Goal: Task Accomplishment & Management: Manage account settings

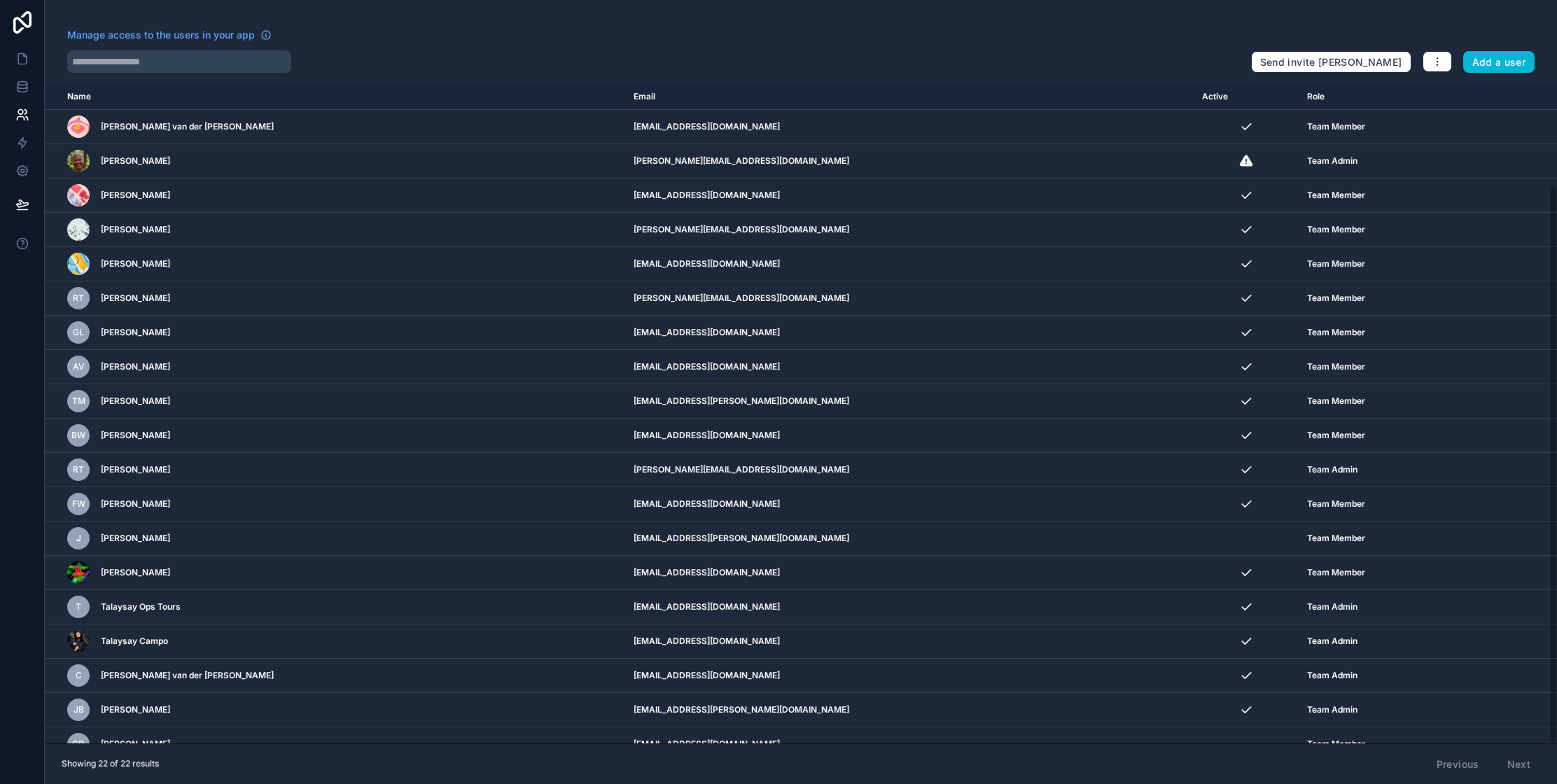
scroll to position [121, 0]
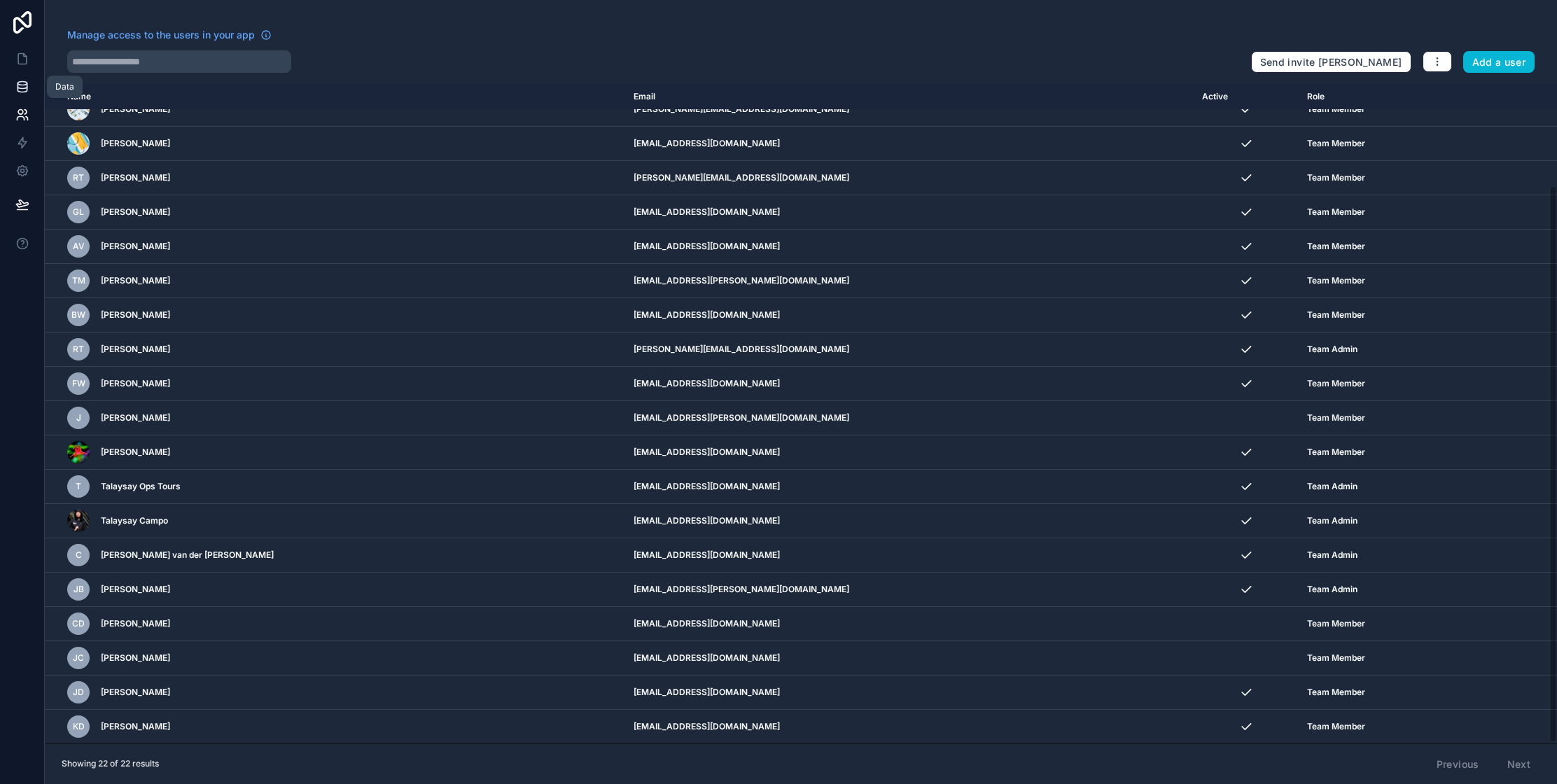
click at [23, 93] on icon at bounding box center [22, 87] width 14 height 14
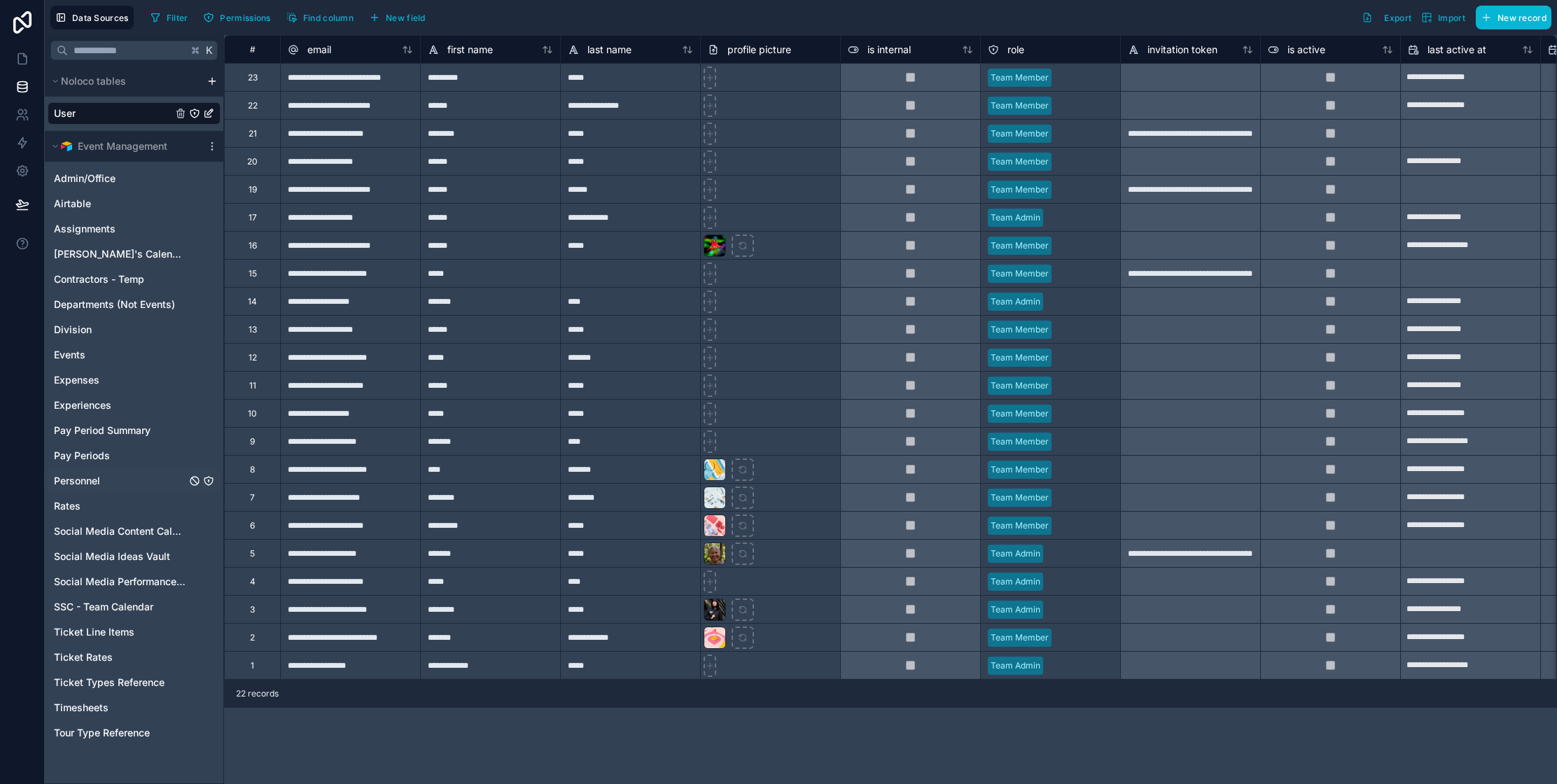
click at [104, 482] on div "Personnel" at bounding box center [134, 481] width 173 height 22
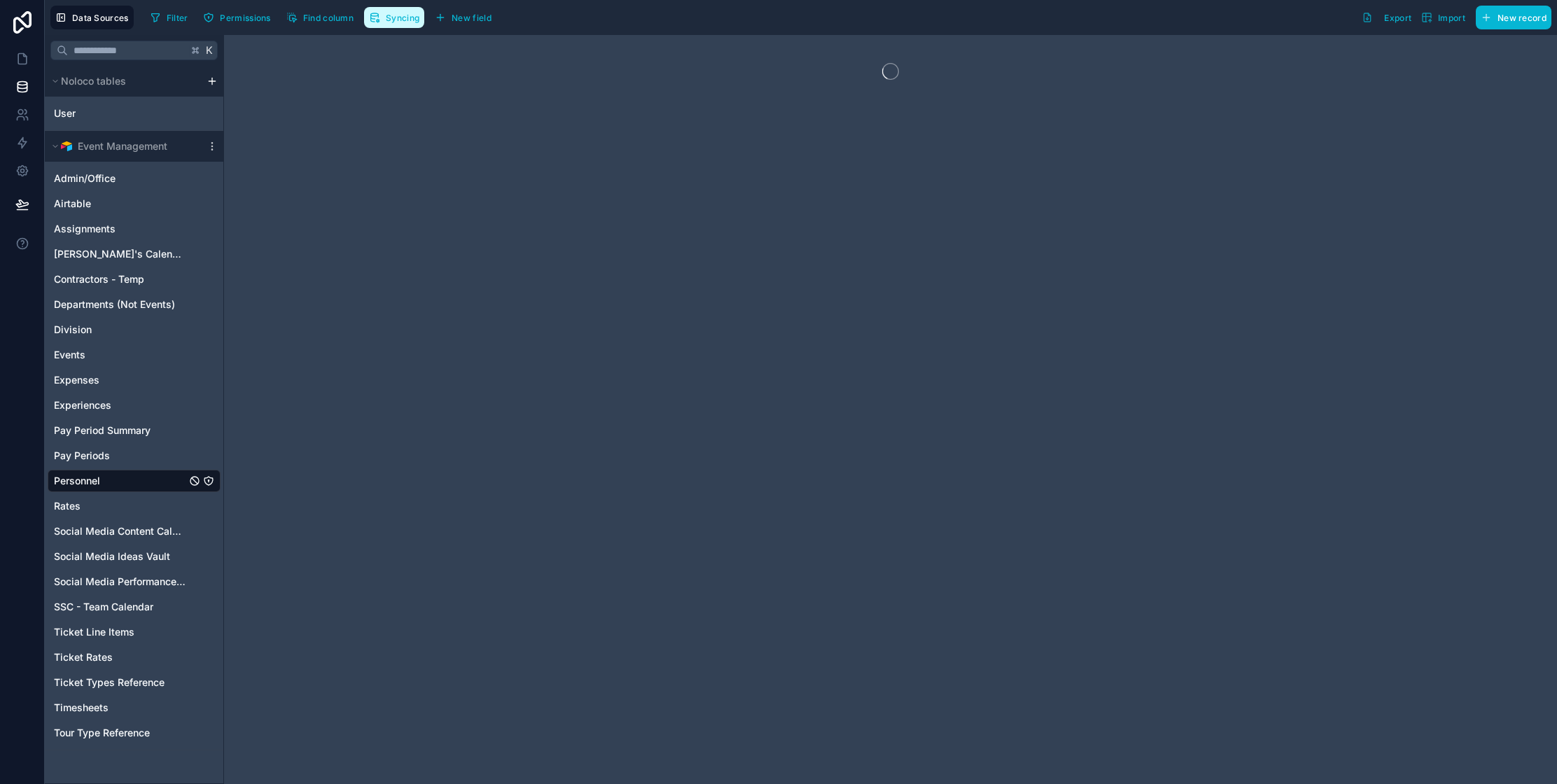
click at [382, 22] on button "Syncing" at bounding box center [394, 18] width 60 height 21
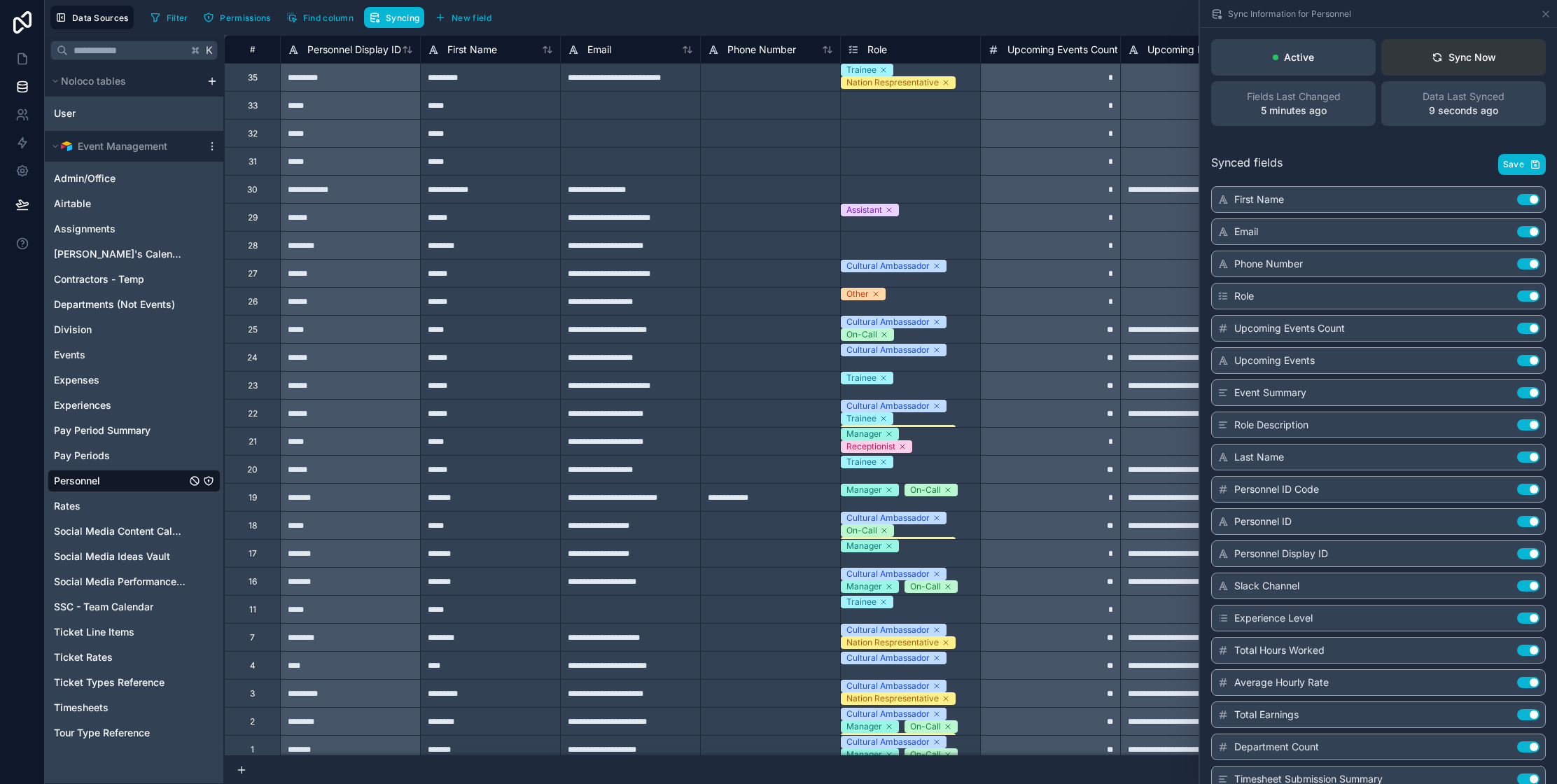
click at [1456, 60] on div "Sync Now" at bounding box center [1464, 58] width 65 height 14
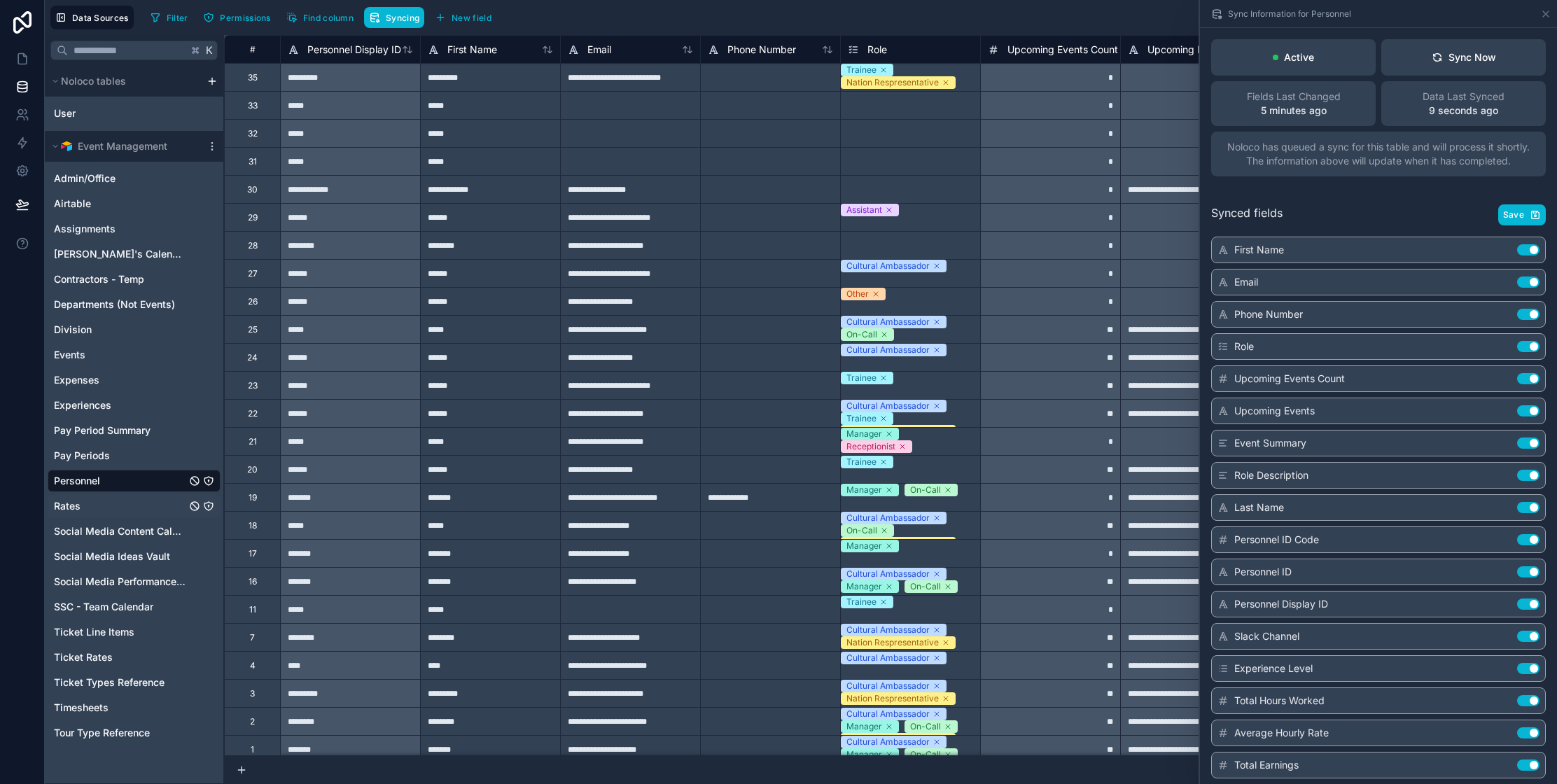
click at [119, 506] on div "Rates" at bounding box center [134, 506] width 173 height 22
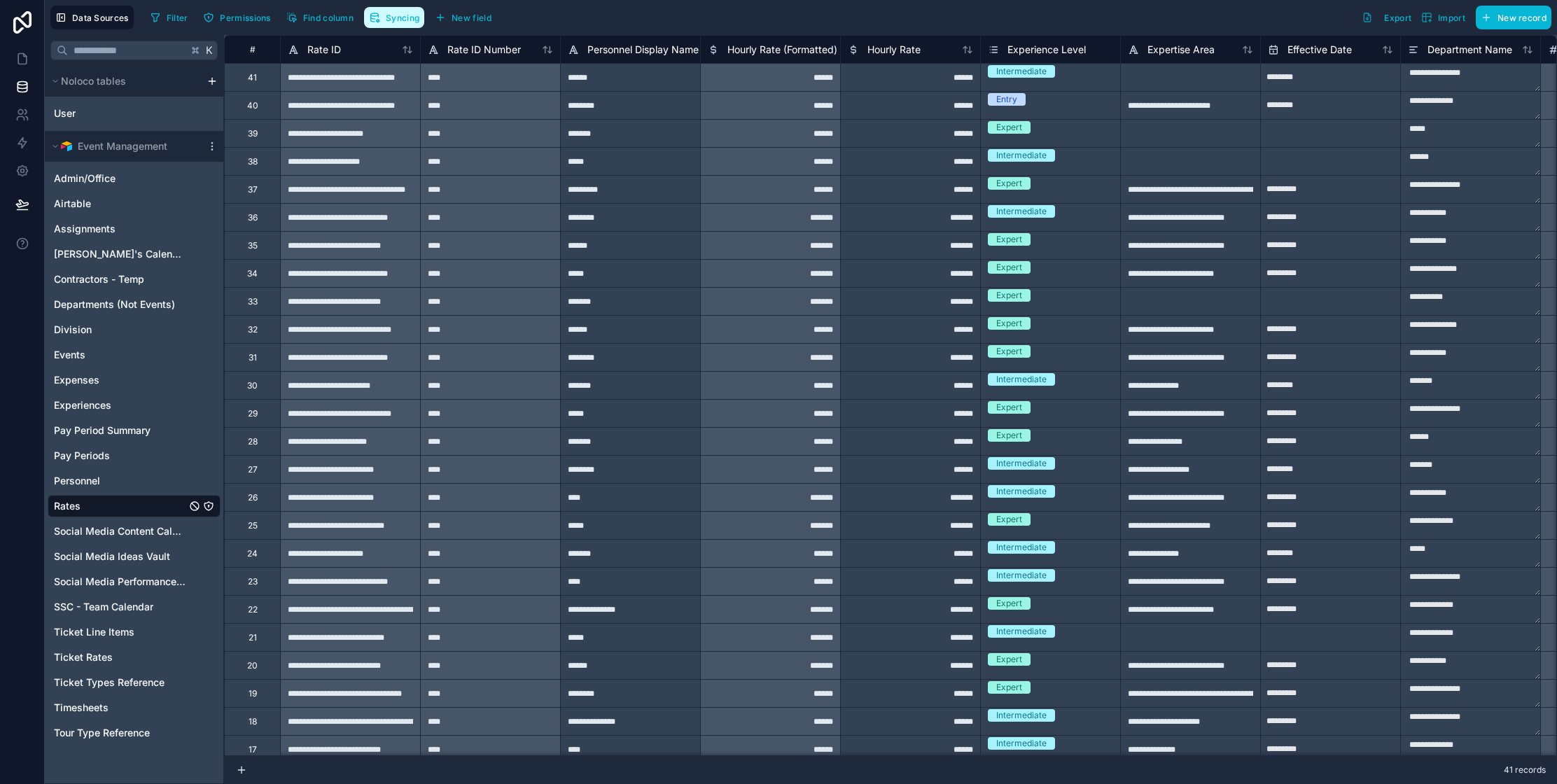
click at [406, 14] on span "Syncing" at bounding box center [403, 18] width 34 height 11
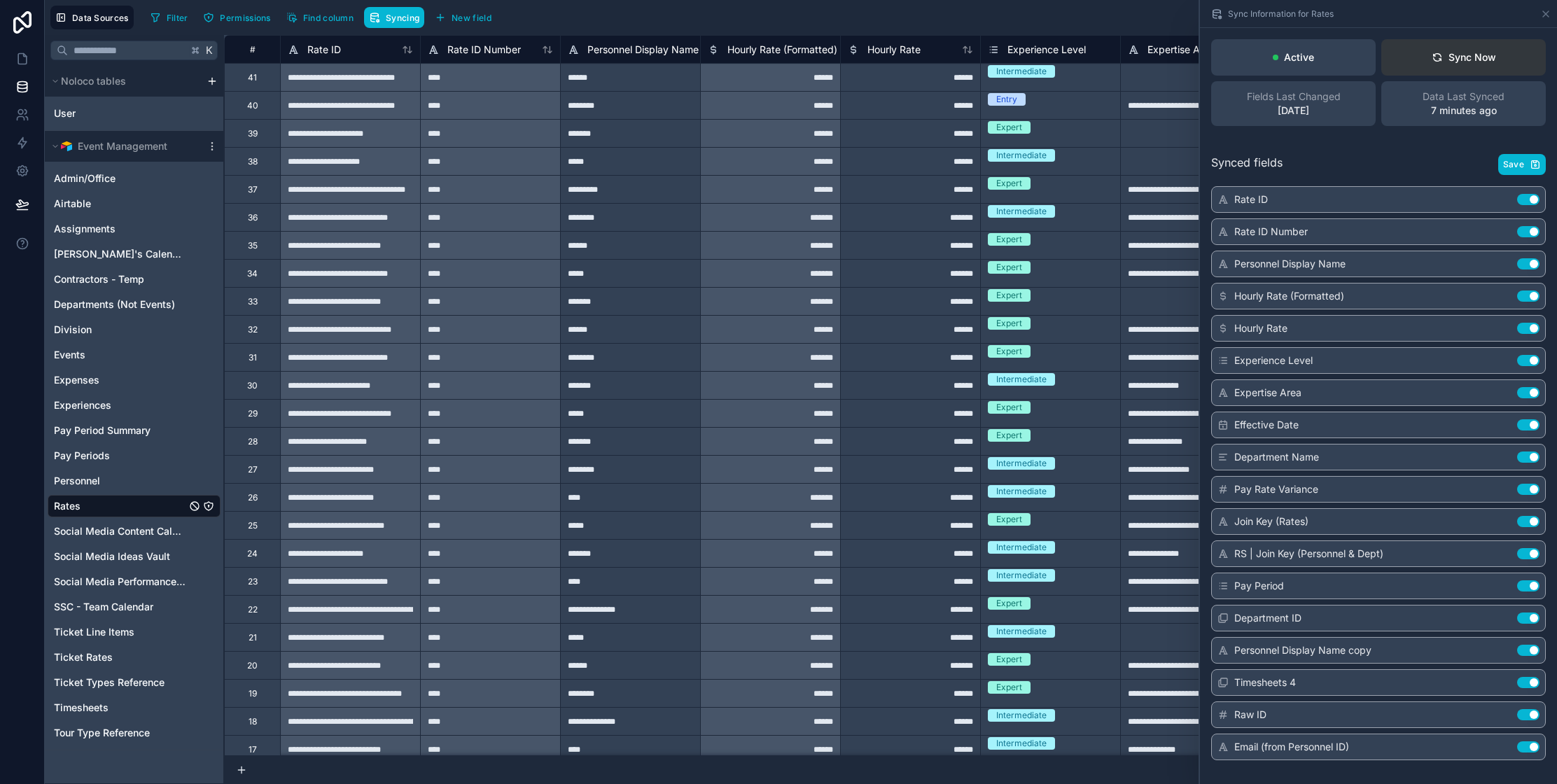
click at [1468, 55] on div "Sync Now" at bounding box center [1464, 58] width 65 height 14
drag, startPoint x: 594, startPoint y: 447, endPoint x: 615, endPoint y: 447, distance: 21.0
click at [608, 447] on div "*******" at bounding box center [630, 441] width 140 height 28
click at [82, 119] on div "User" at bounding box center [134, 114] width 173 height 22
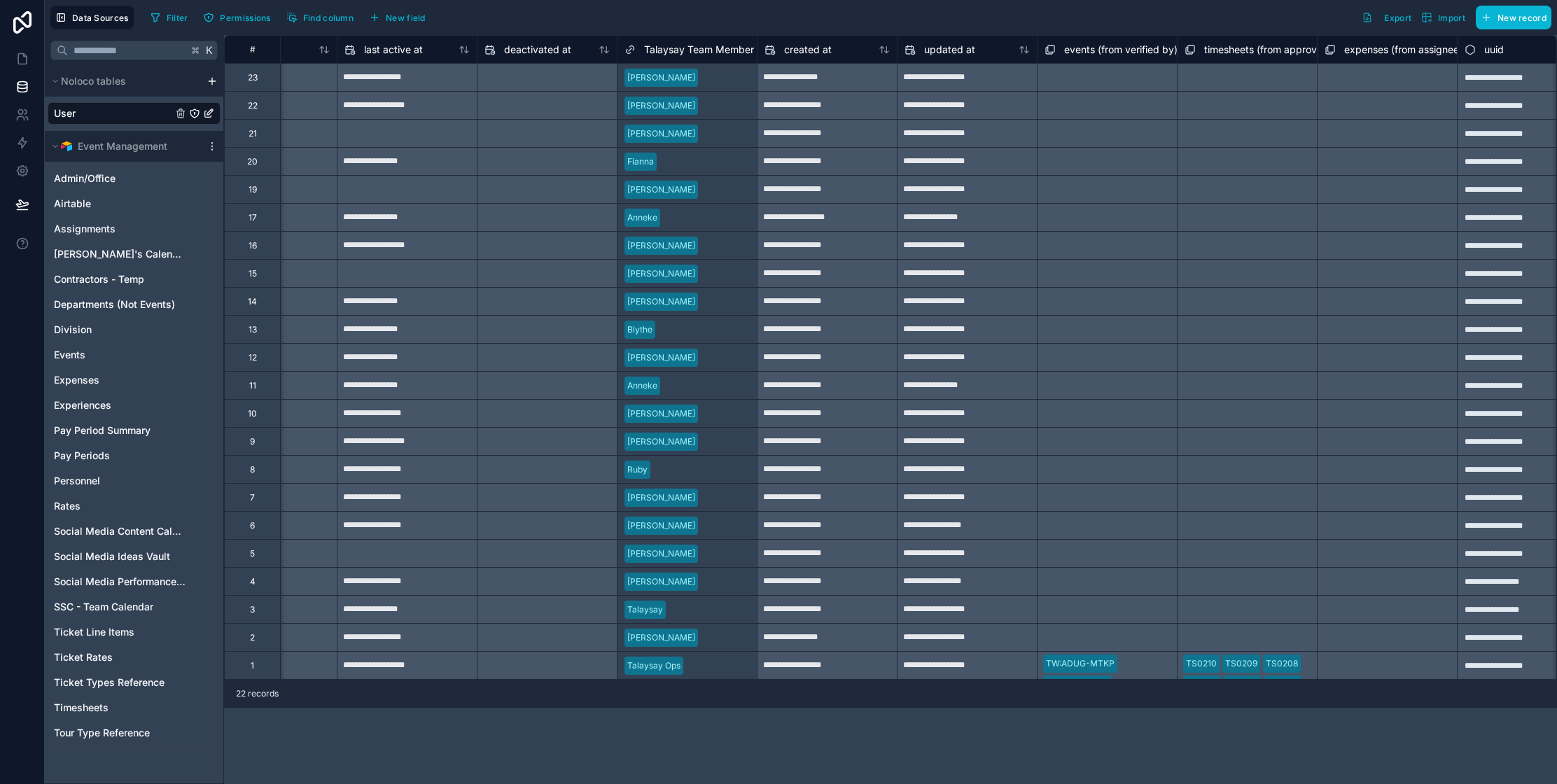
scroll to position [0, 1104]
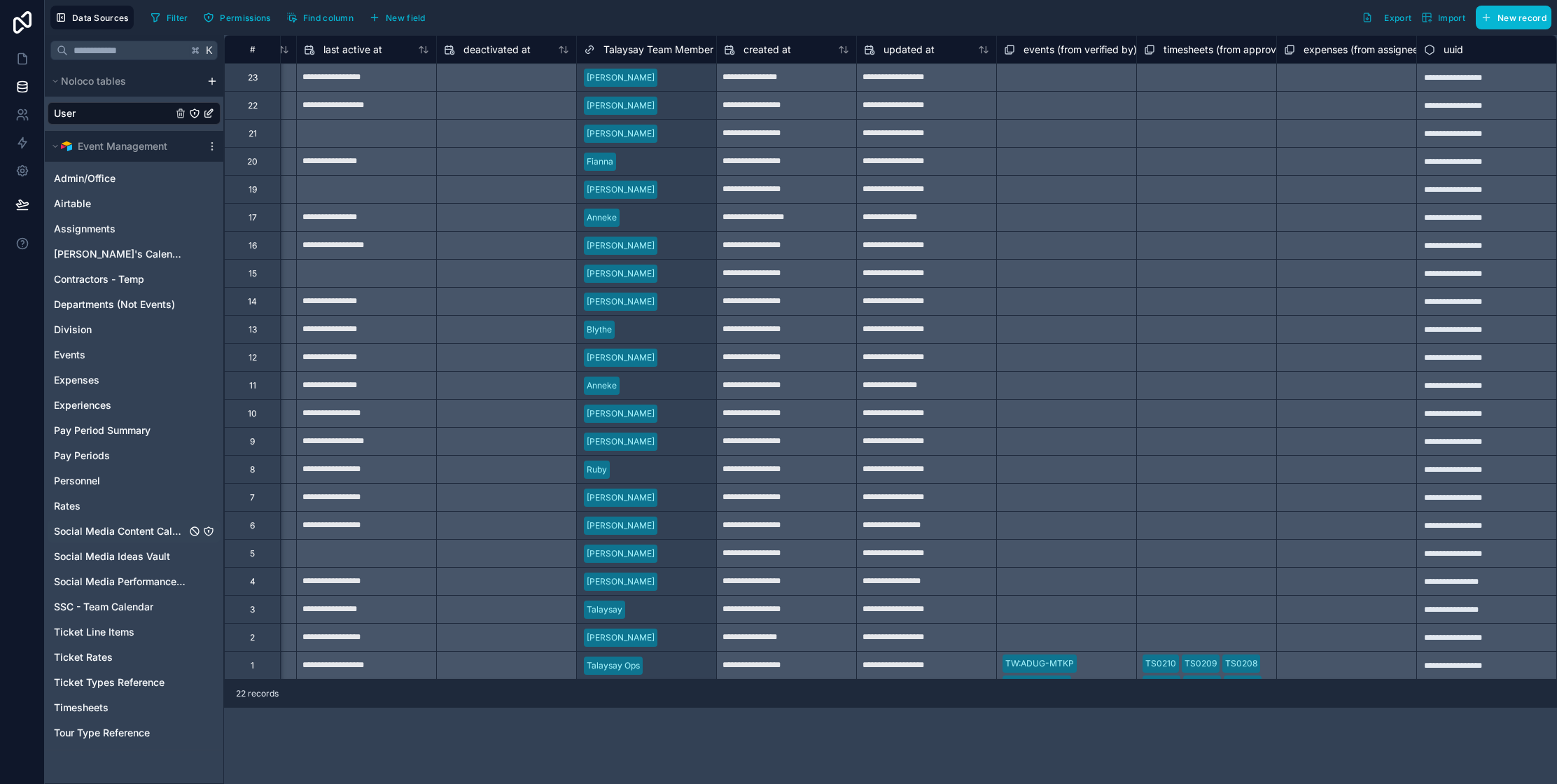
click at [146, 529] on span "Social Media Content Calendar" at bounding box center [120, 531] width 133 height 14
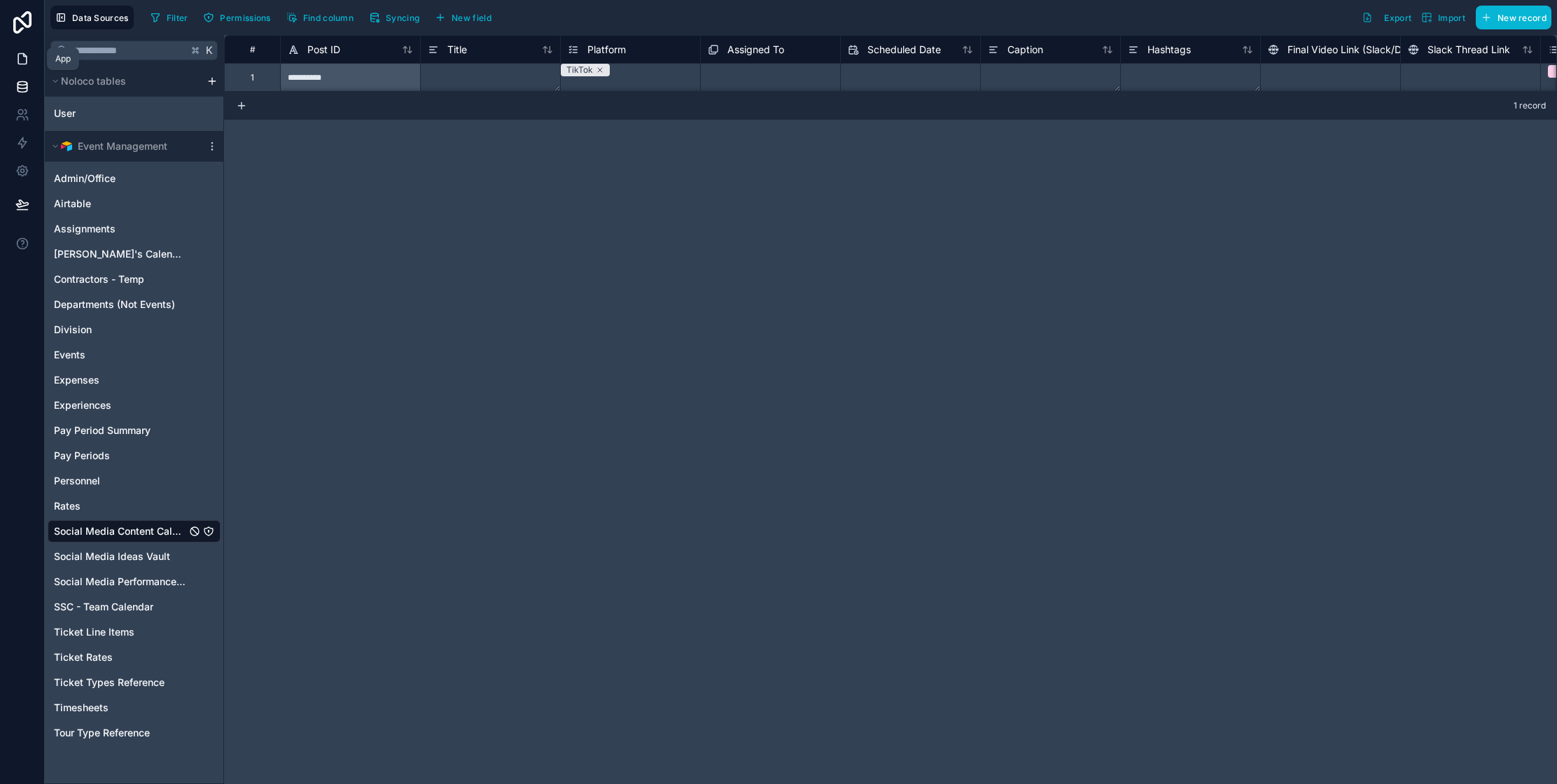
drag, startPoint x: 27, startPoint y: 61, endPoint x: 17, endPoint y: 65, distance: 10.8
click at [27, 61] on icon at bounding box center [22, 59] width 14 height 14
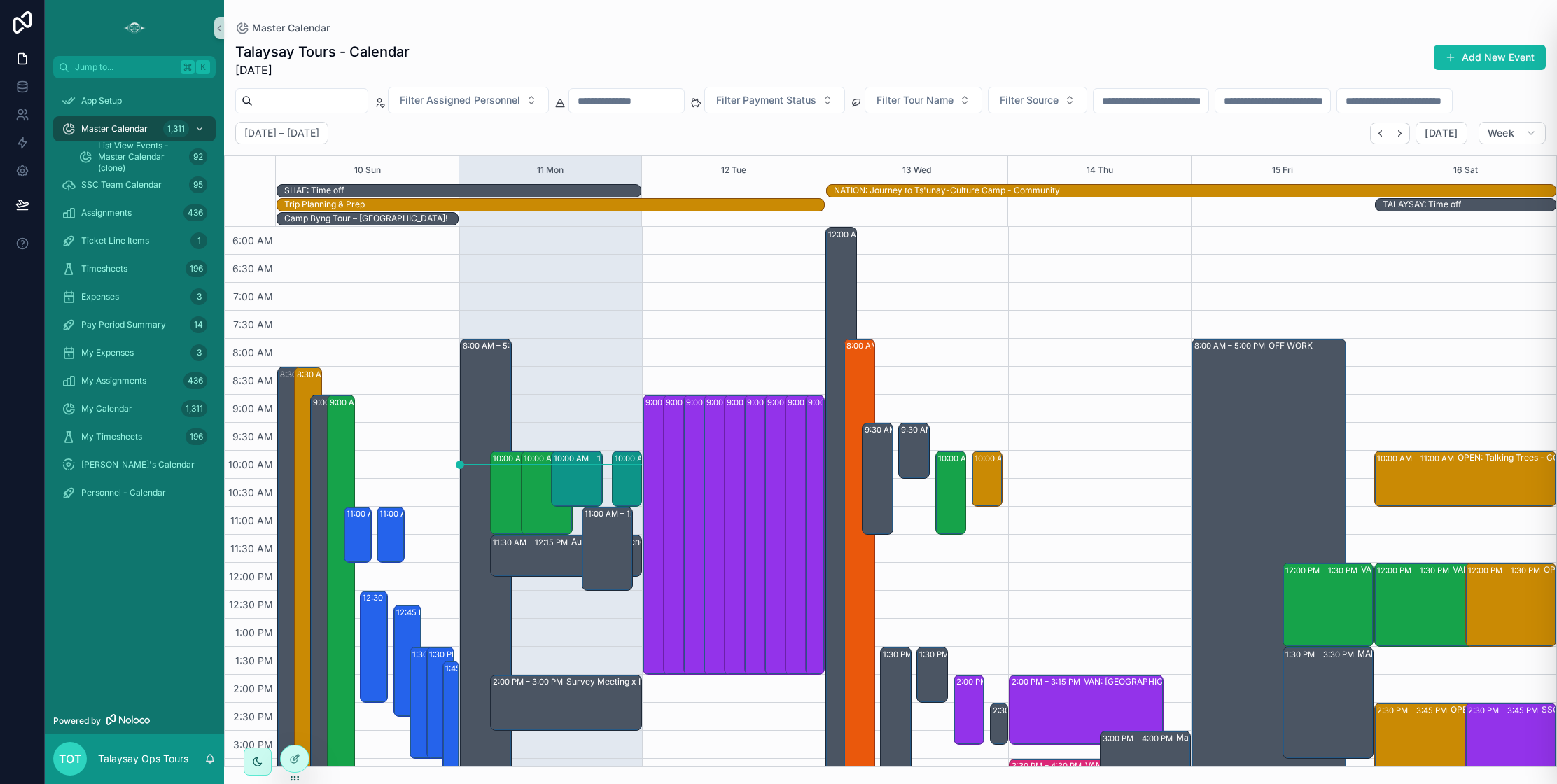
scroll to position [300, 0]
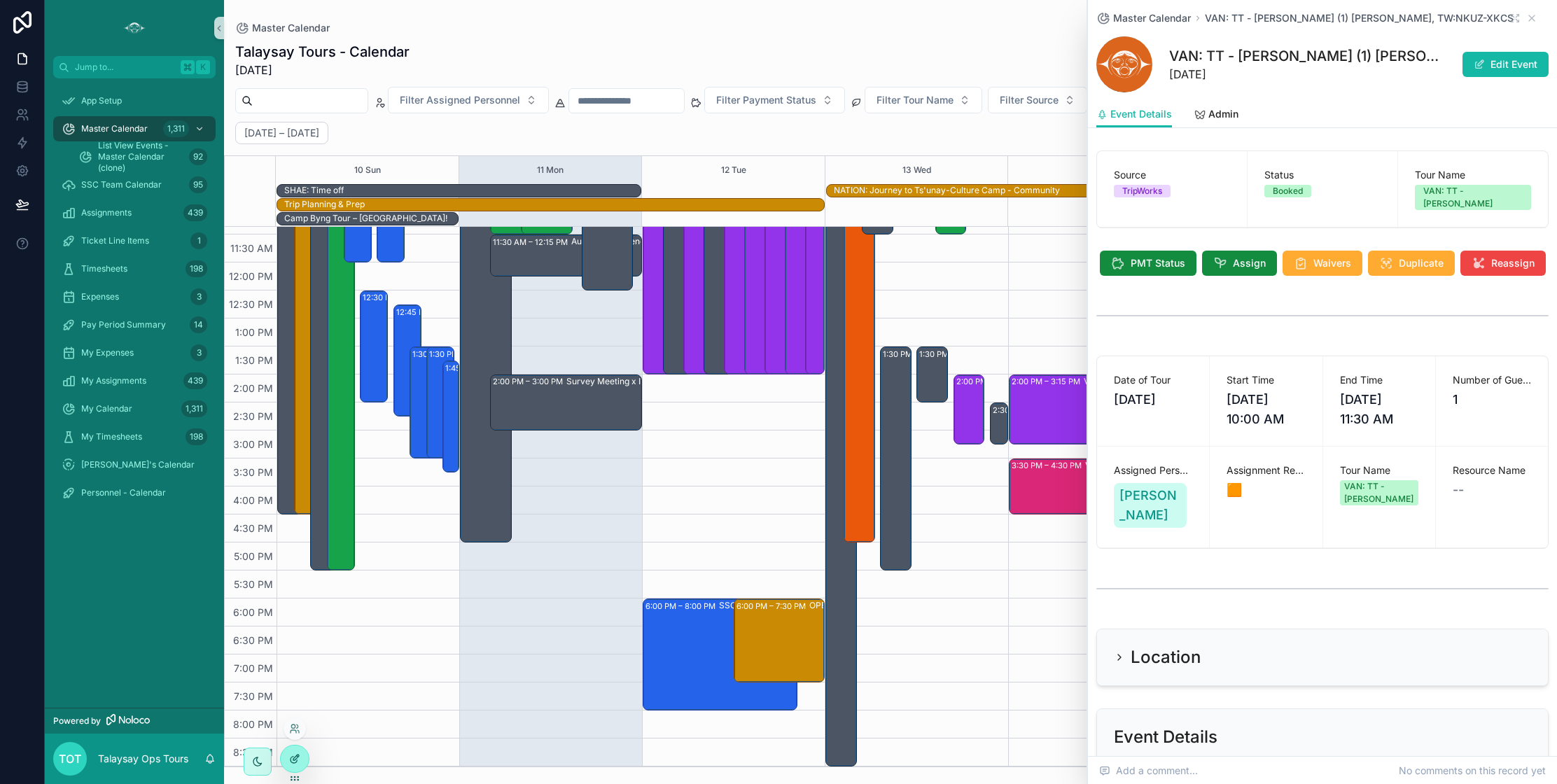
click at [290, 757] on icon at bounding box center [295, 759] width 11 height 11
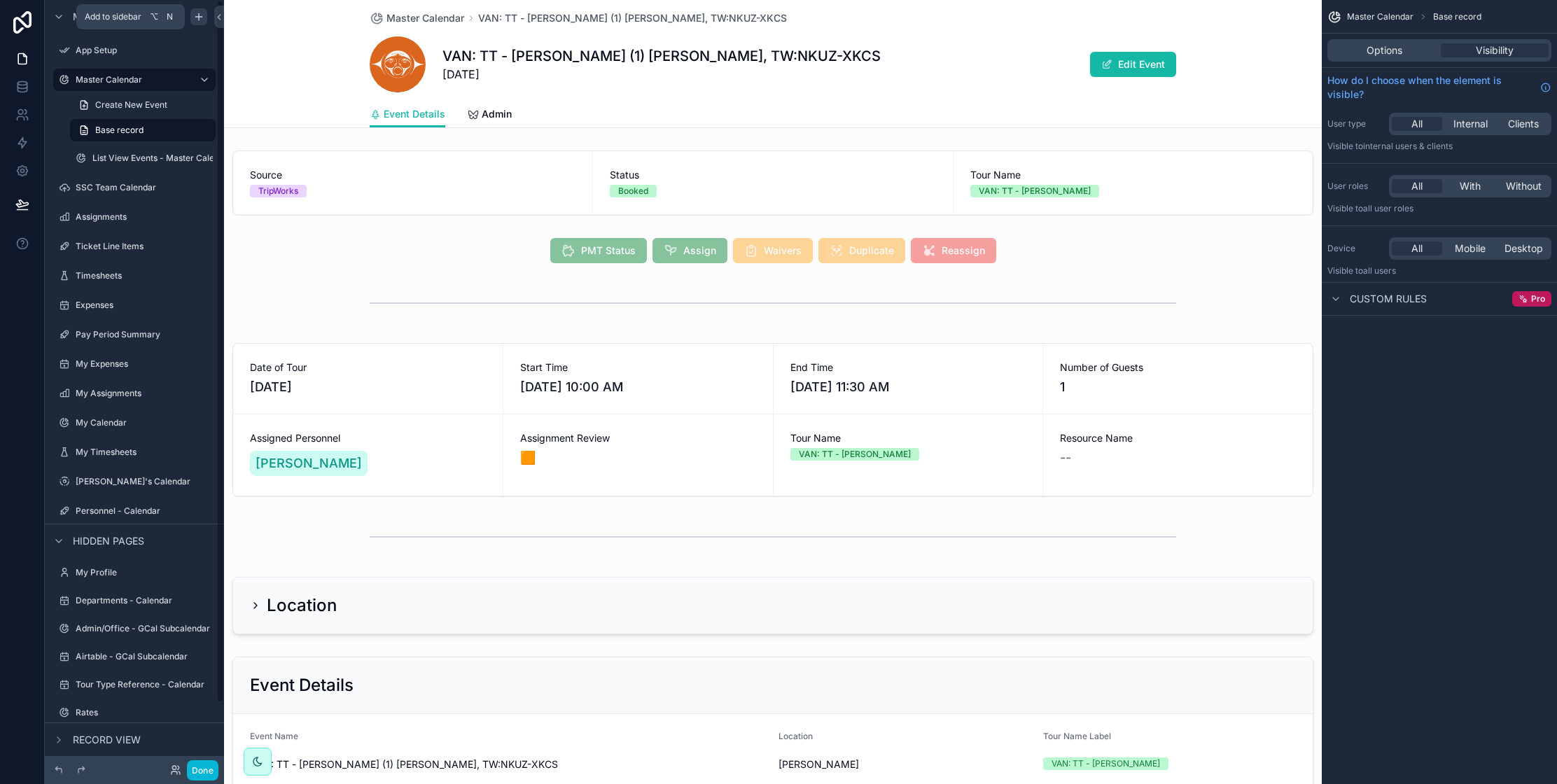
click at [197, 18] on icon "scrollable content" at bounding box center [199, 17] width 11 height 11
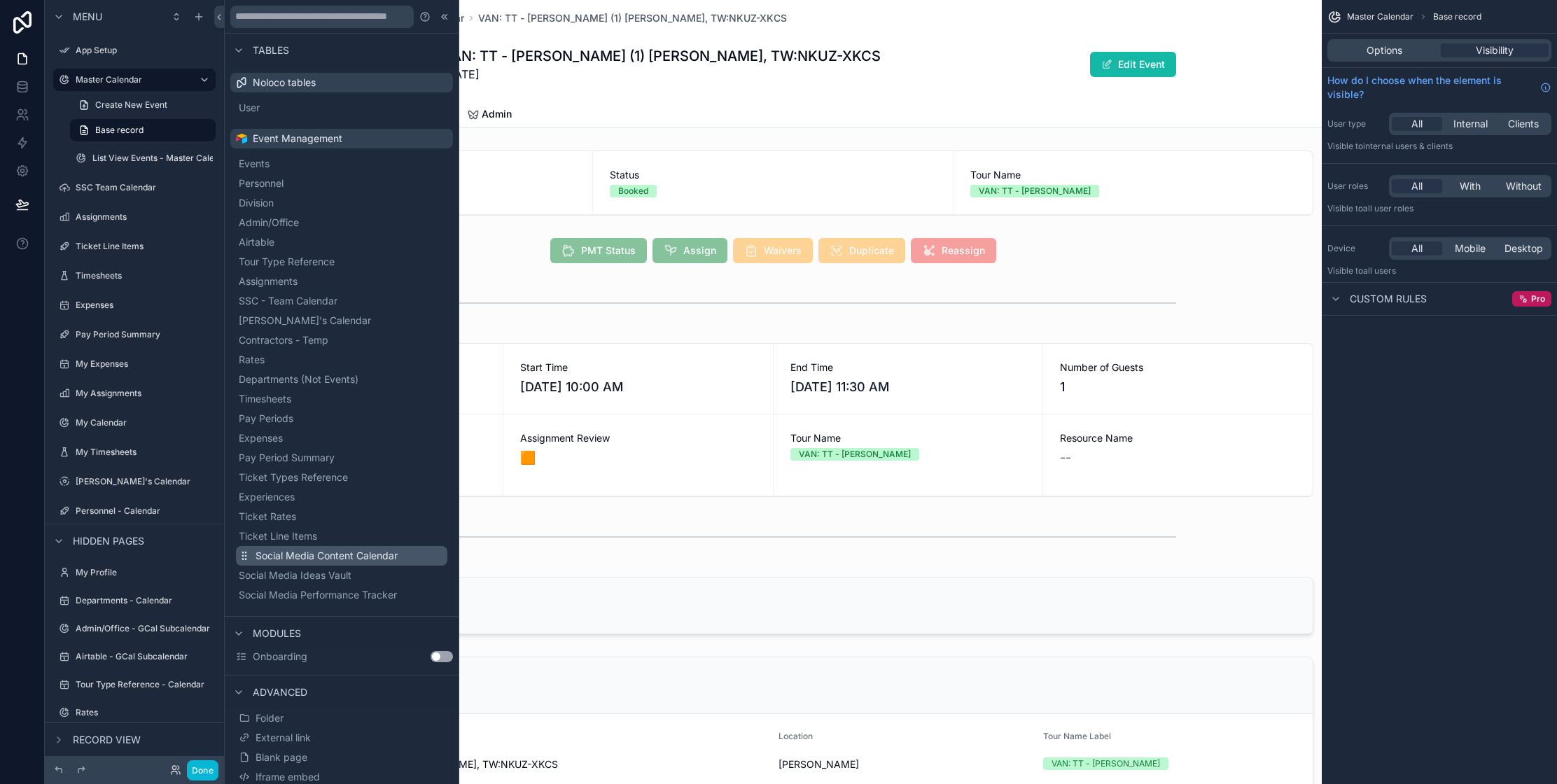
click at [337, 559] on span "Social Media Content Calendar" at bounding box center [326, 555] width 142 height 14
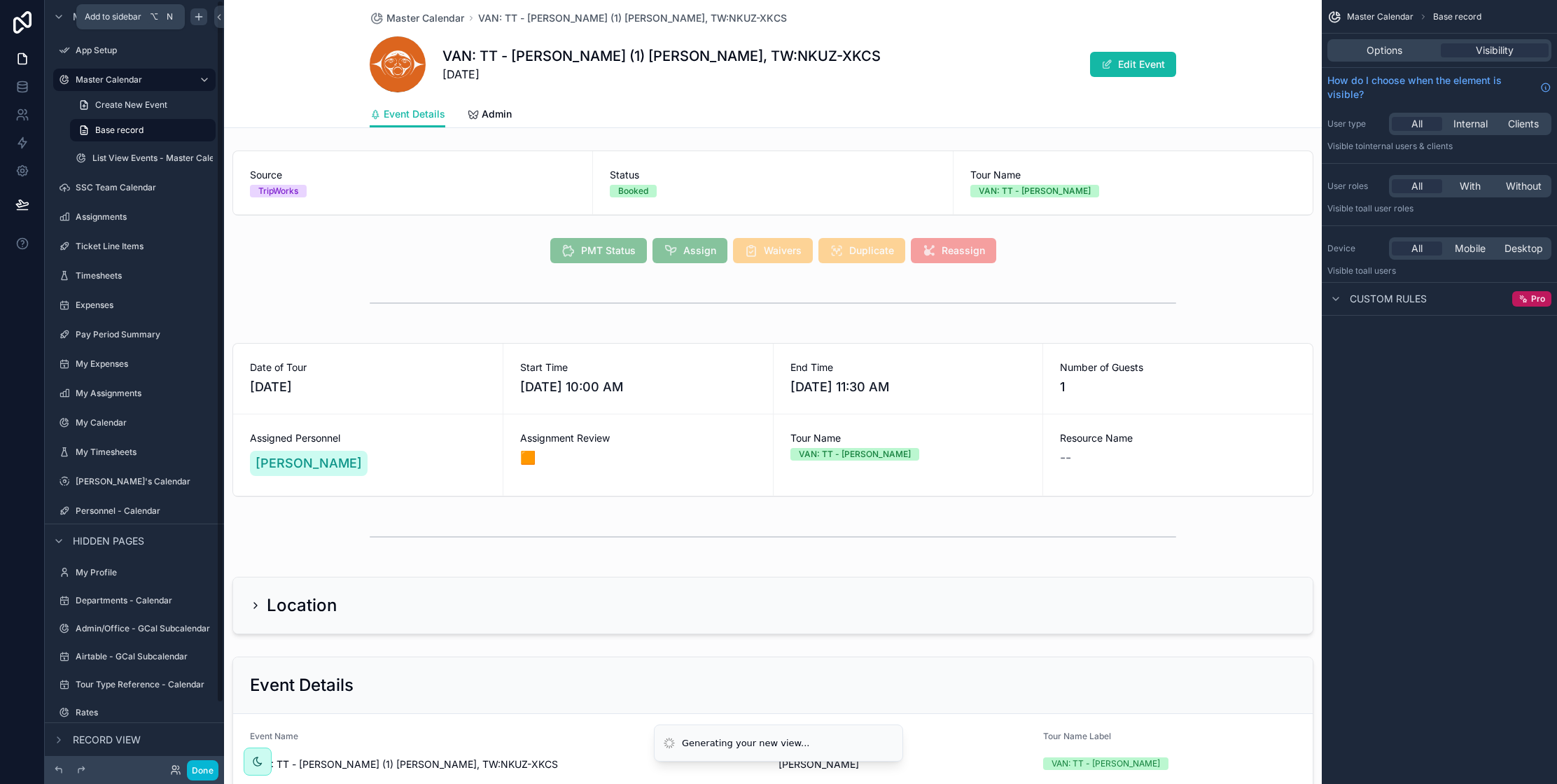
click at [195, 17] on icon "scrollable content" at bounding box center [199, 17] width 11 height 11
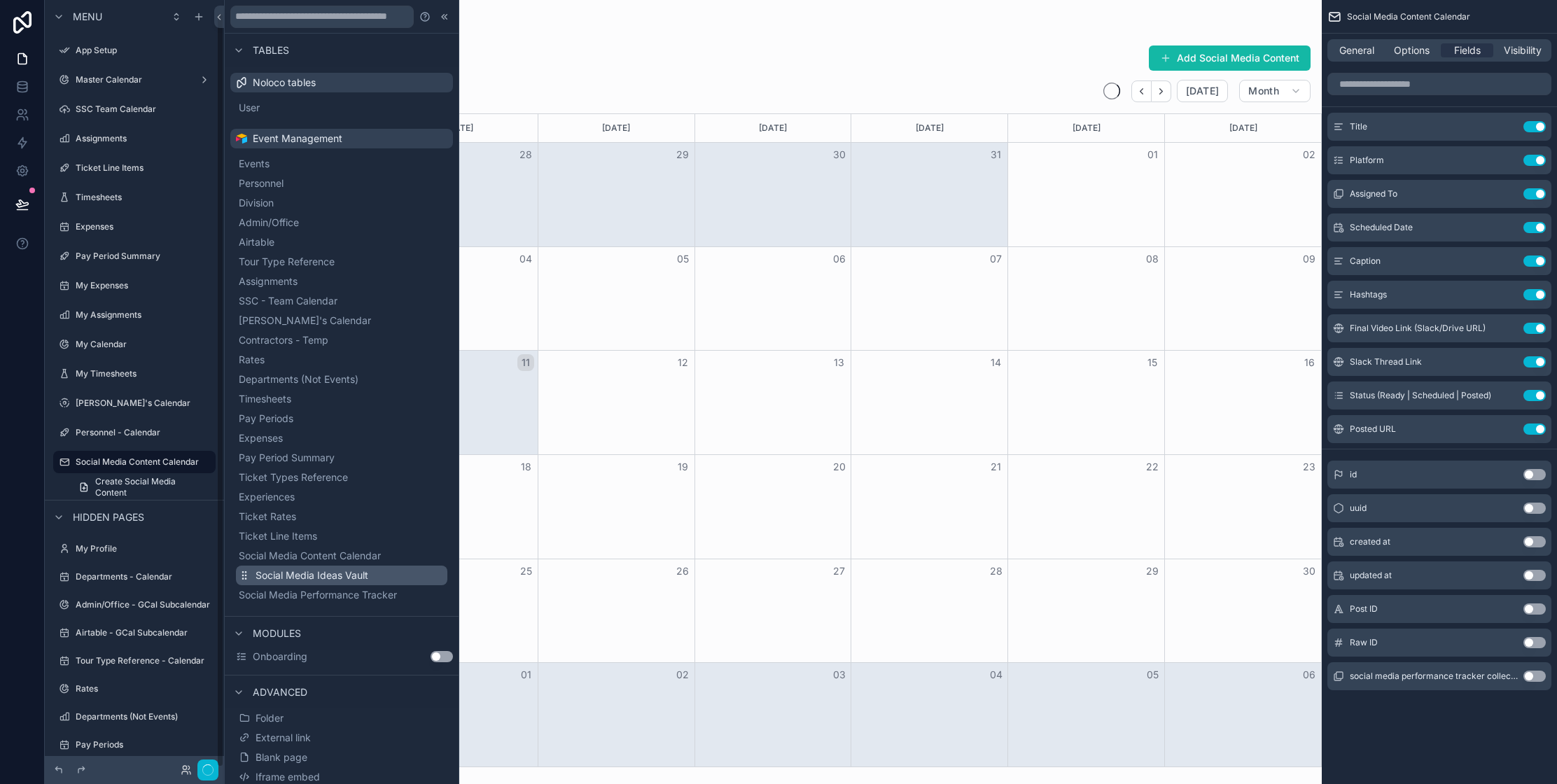
scroll to position [13, 0]
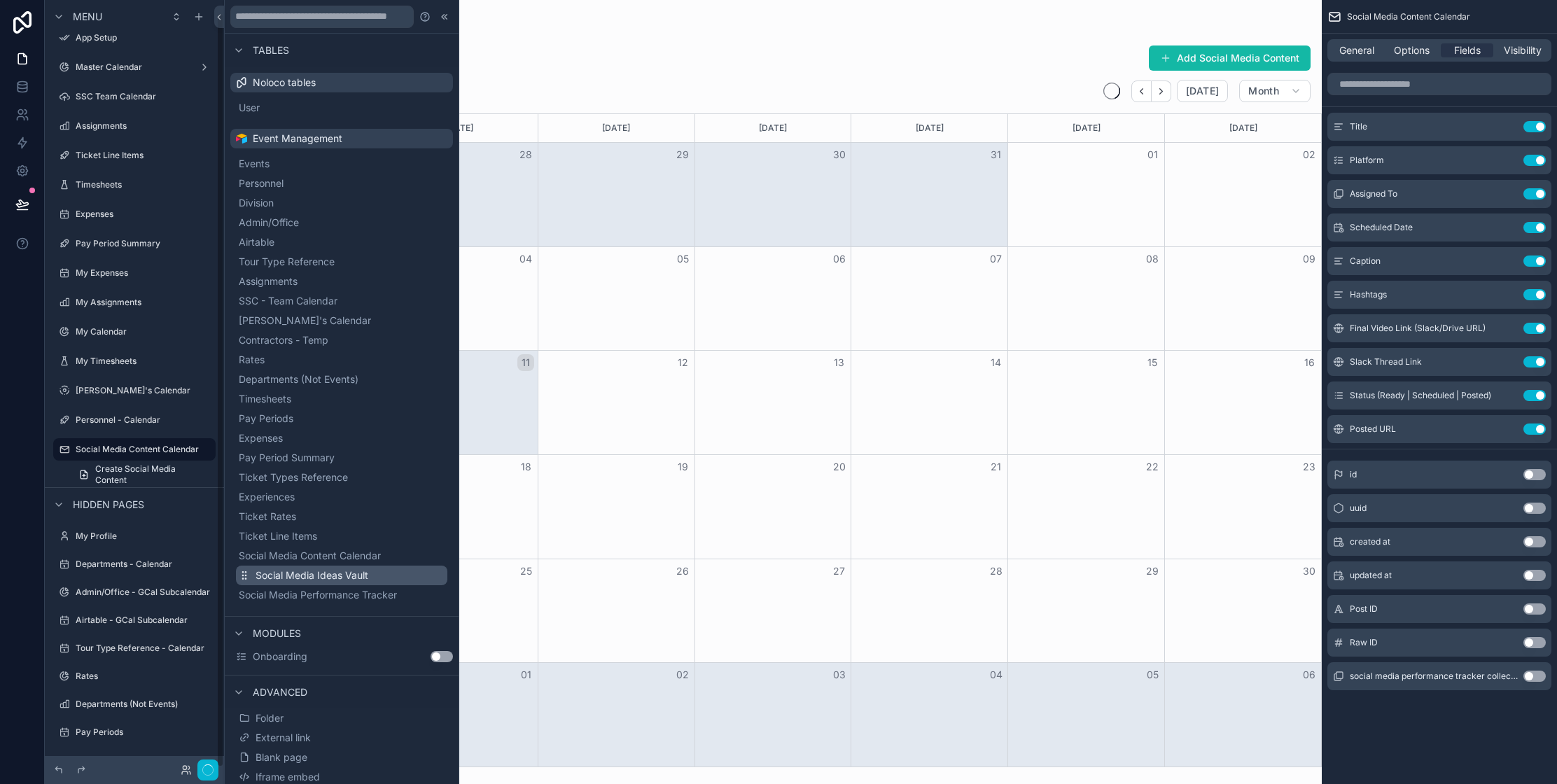
click at [329, 577] on span "Social Media Ideas Vault" at bounding box center [312, 575] width 113 height 14
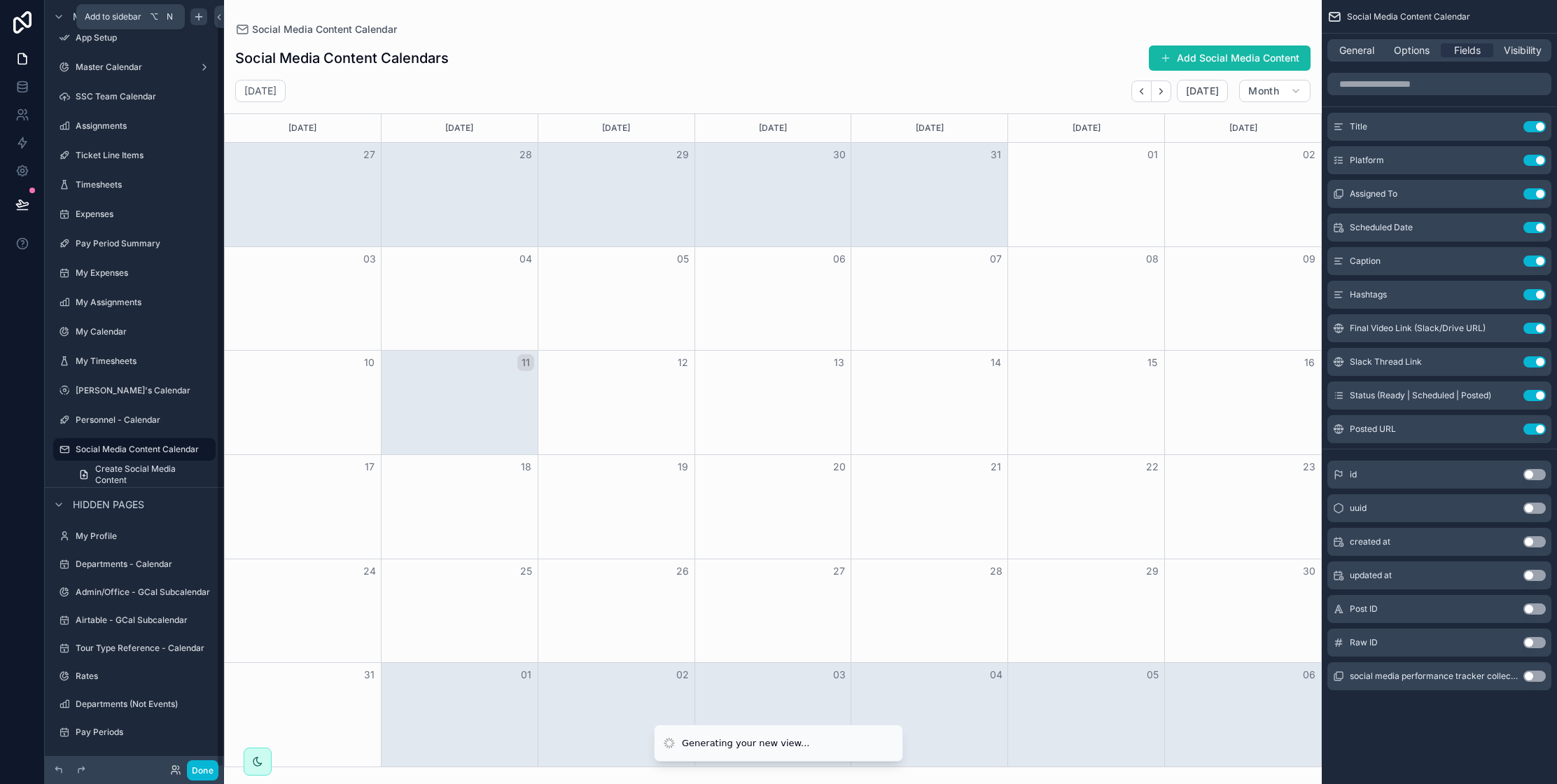
click at [201, 18] on icon "scrollable content" at bounding box center [199, 17] width 11 height 11
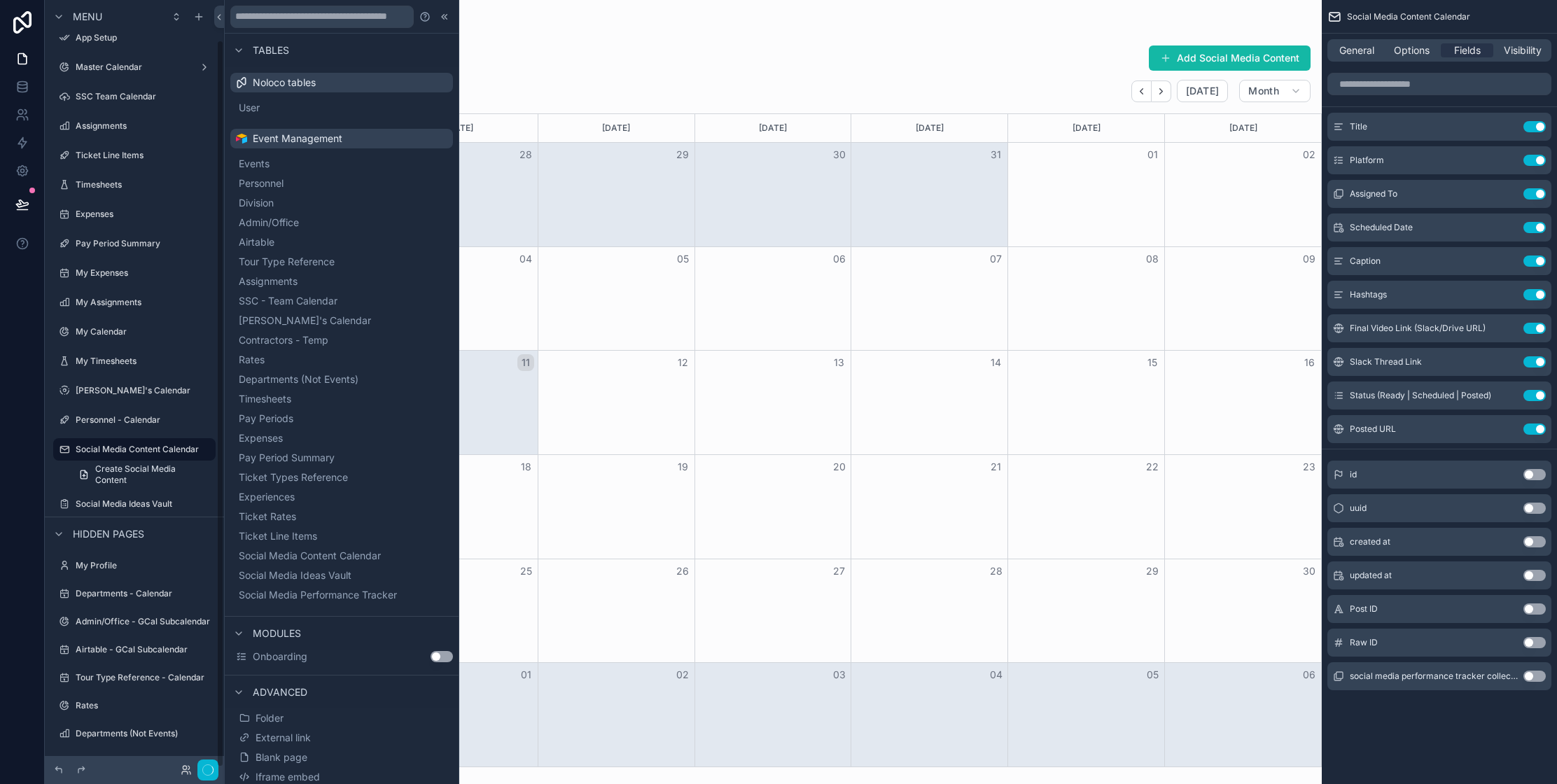
scroll to position [42, 0]
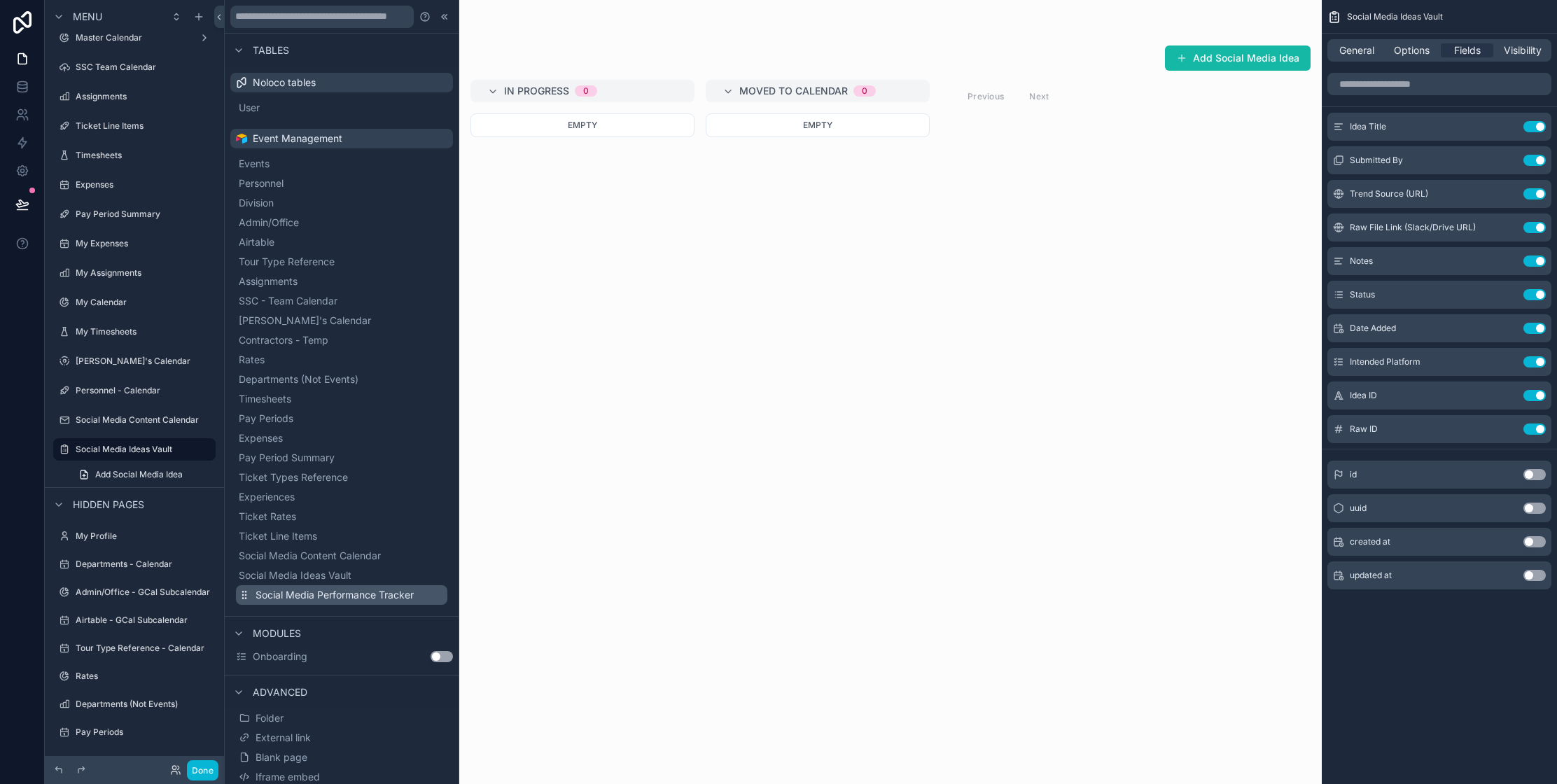
click at [380, 598] on span "Social Media Performance Tracker" at bounding box center [335, 595] width 159 height 14
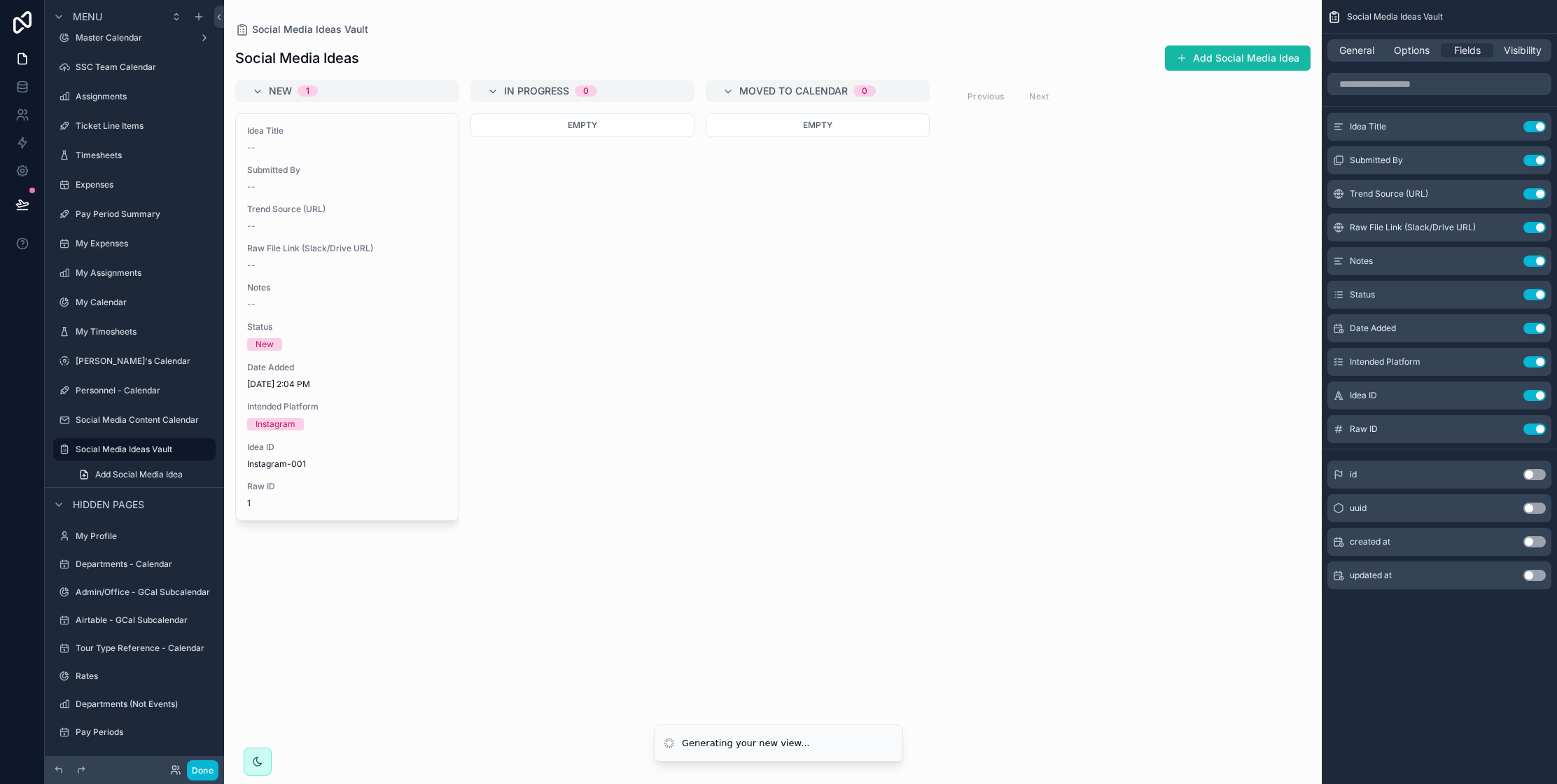
scroll to position [72, 0]
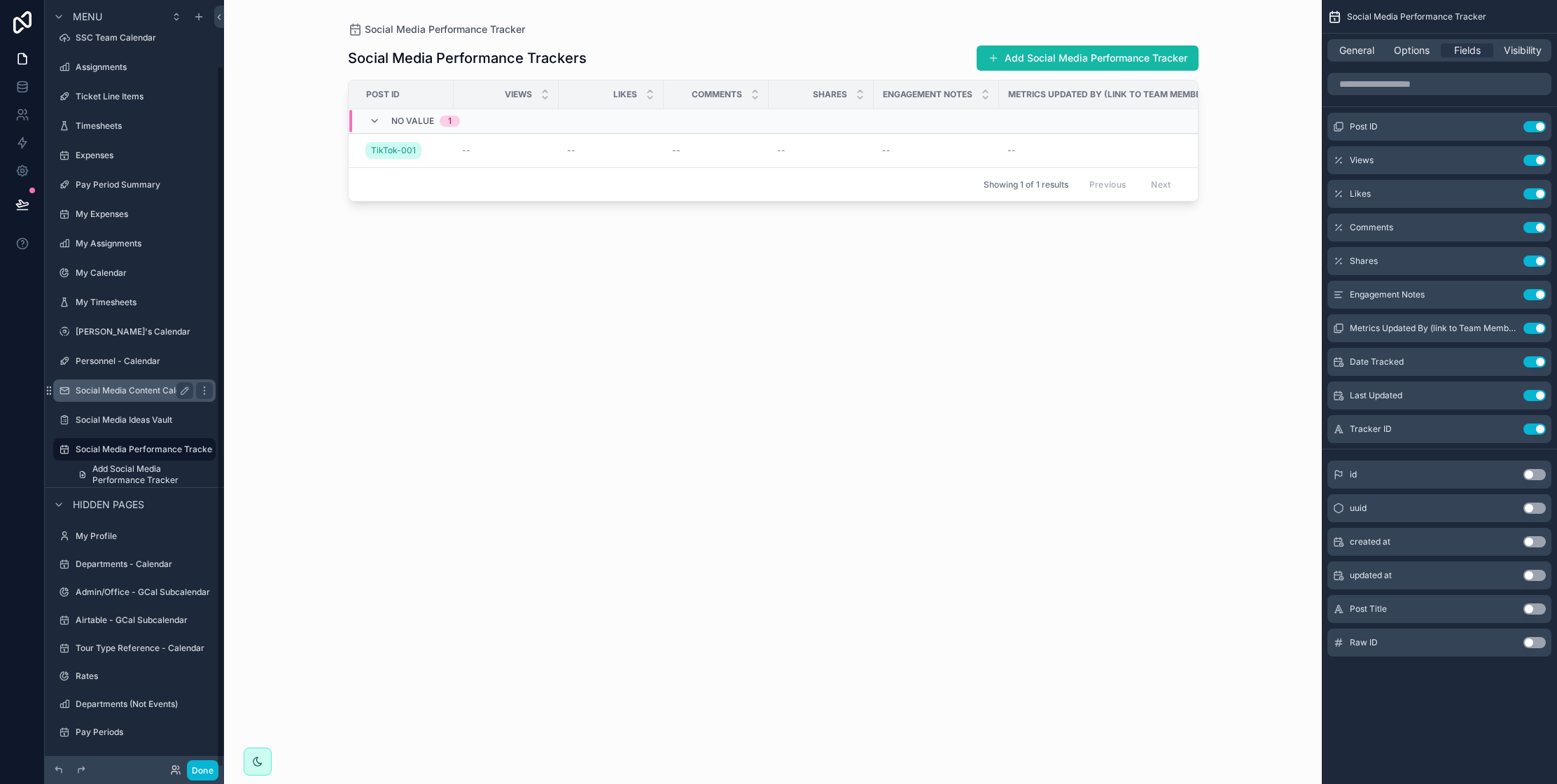
click at [154, 393] on label "Social Media Content Calendar" at bounding box center [138, 391] width 123 height 11
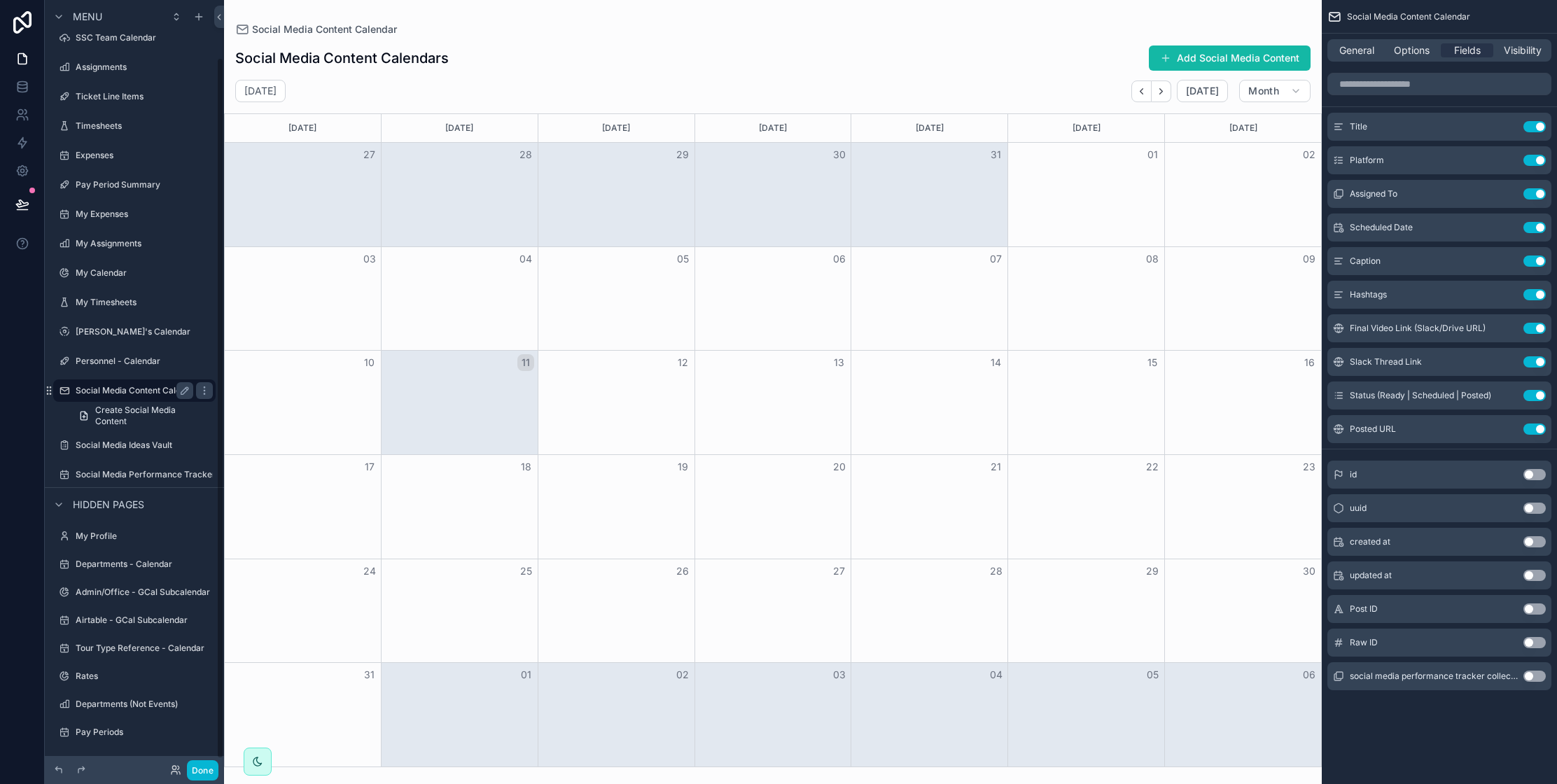
scroll to position [63, 0]
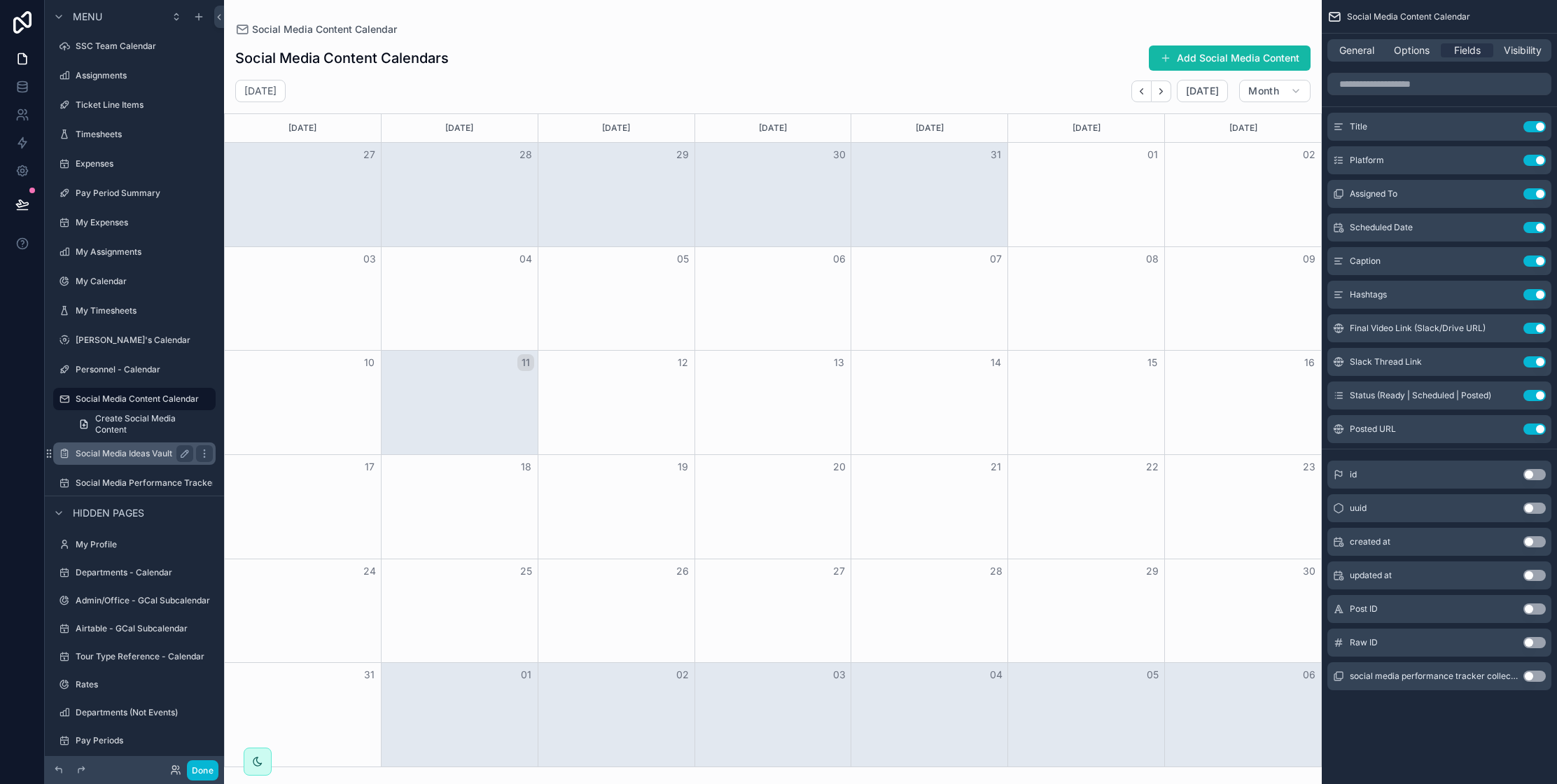
click at [101, 457] on label "Social Media Ideas Vault" at bounding box center [132, 454] width 112 height 11
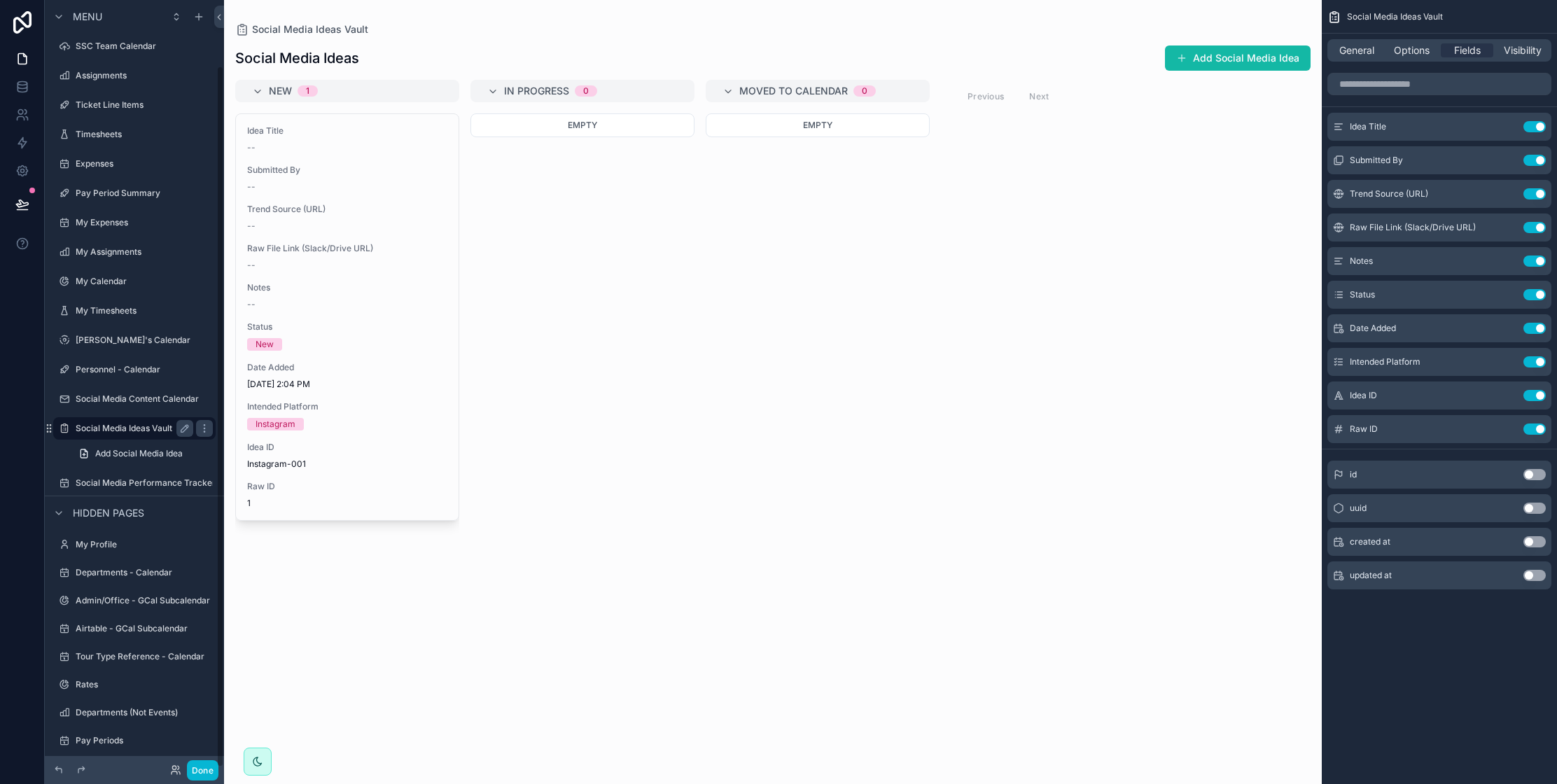
scroll to position [72, 0]
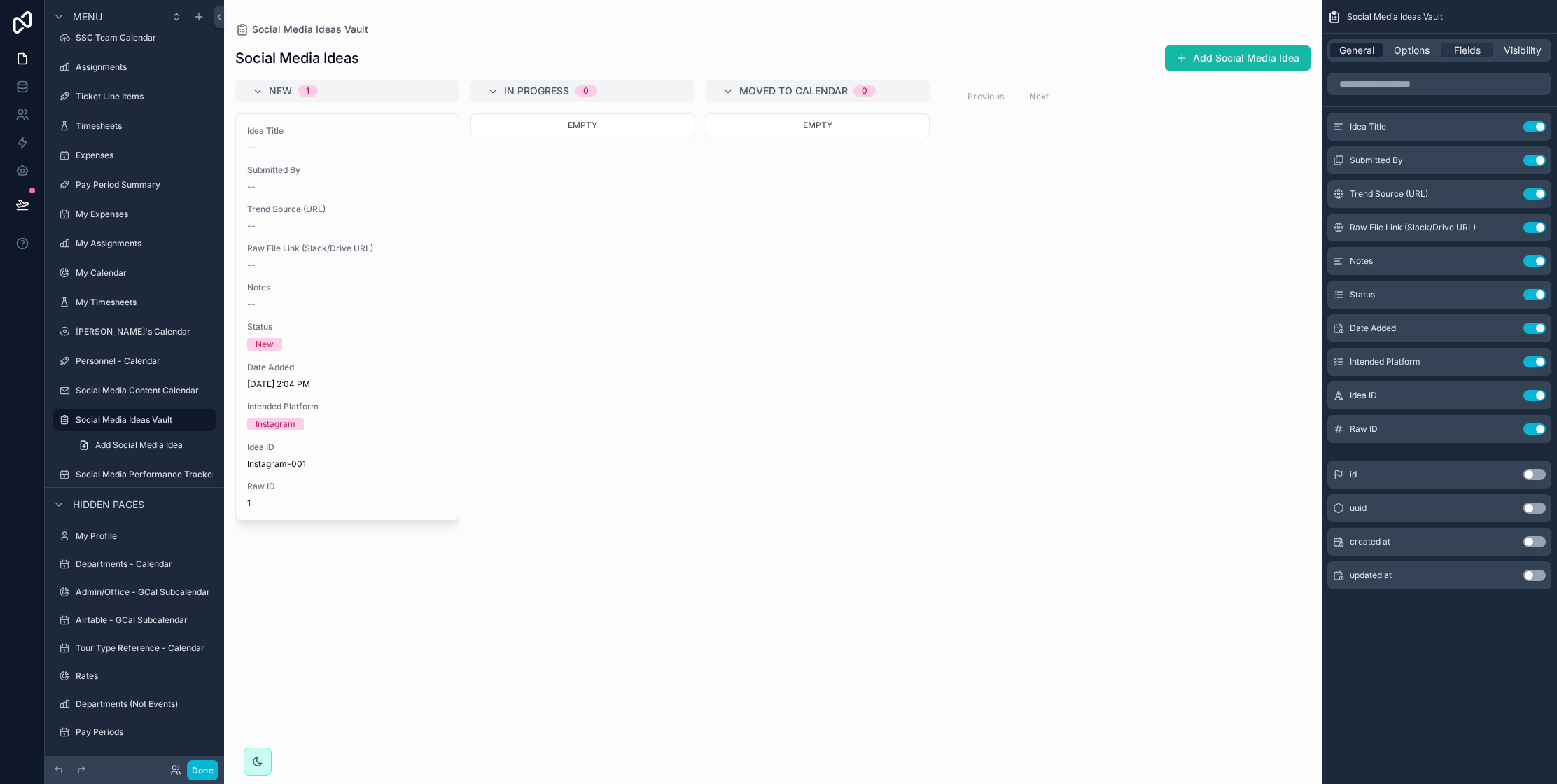
click at [1349, 48] on span "General" at bounding box center [1357, 50] width 35 height 14
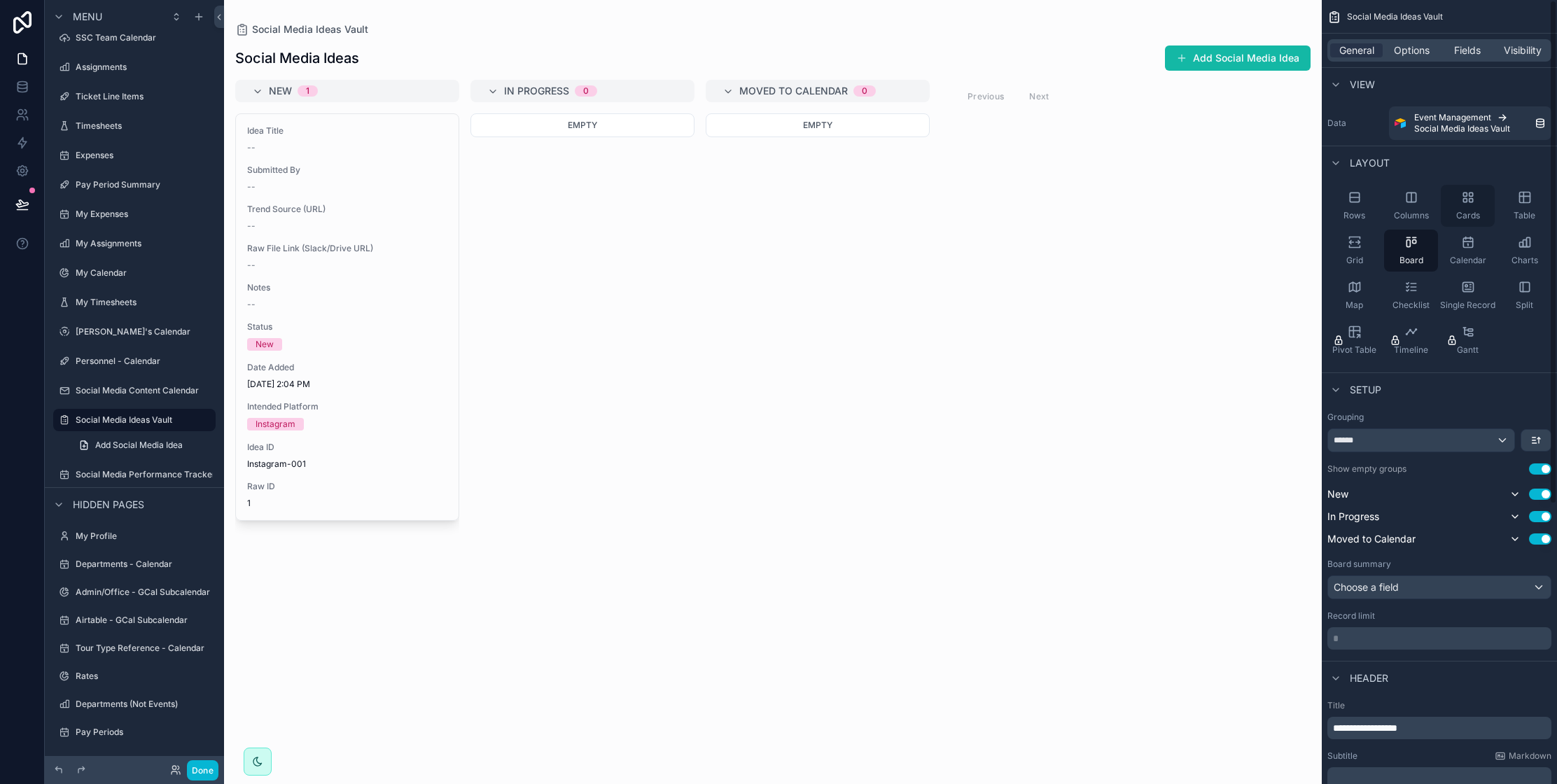
click at [1472, 203] on icon "scrollable content" at bounding box center [1468, 197] width 14 height 14
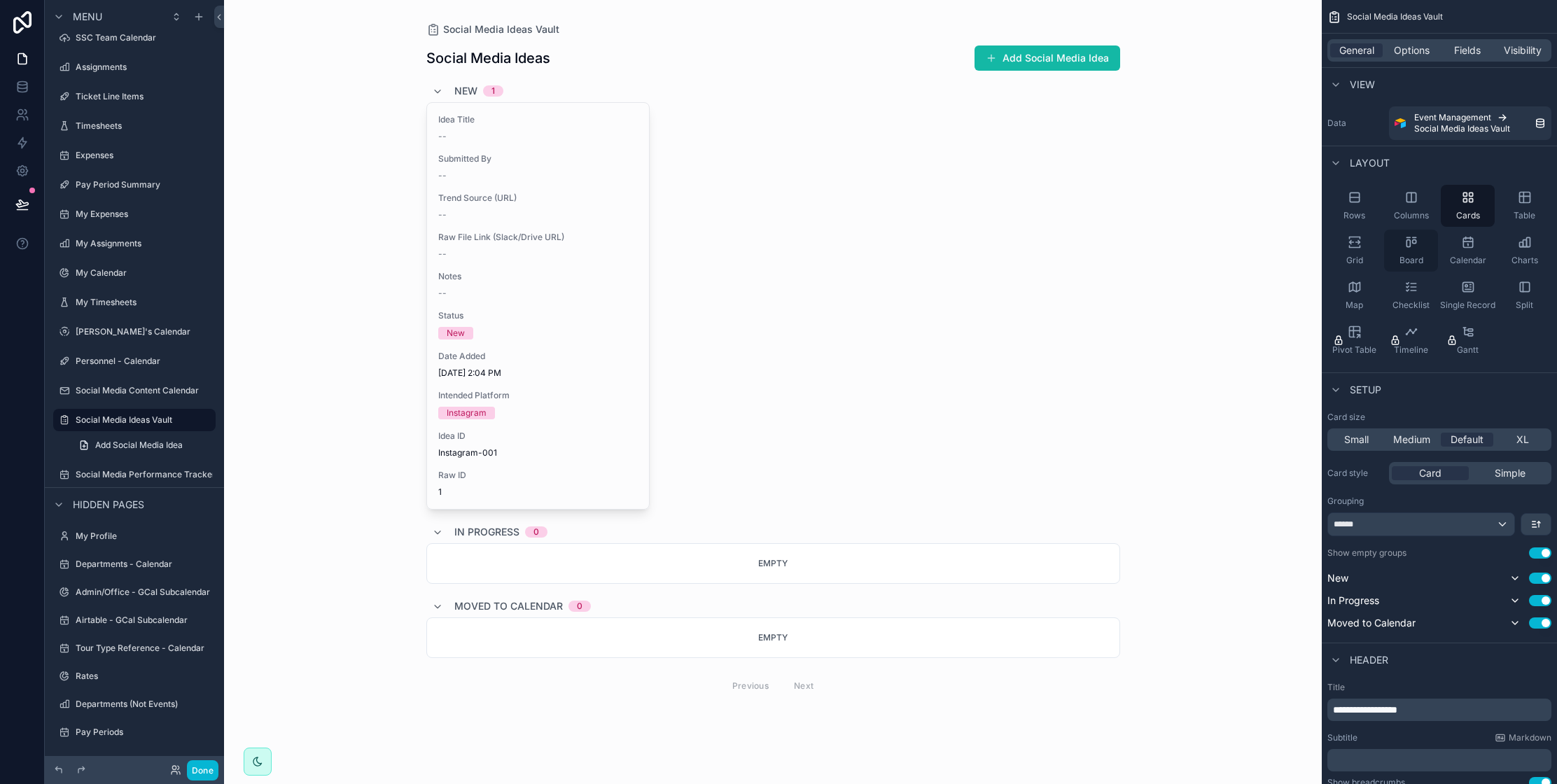
click at [1405, 241] on icon "scrollable content" at bounding box center [1412, 242] width 14 height 14
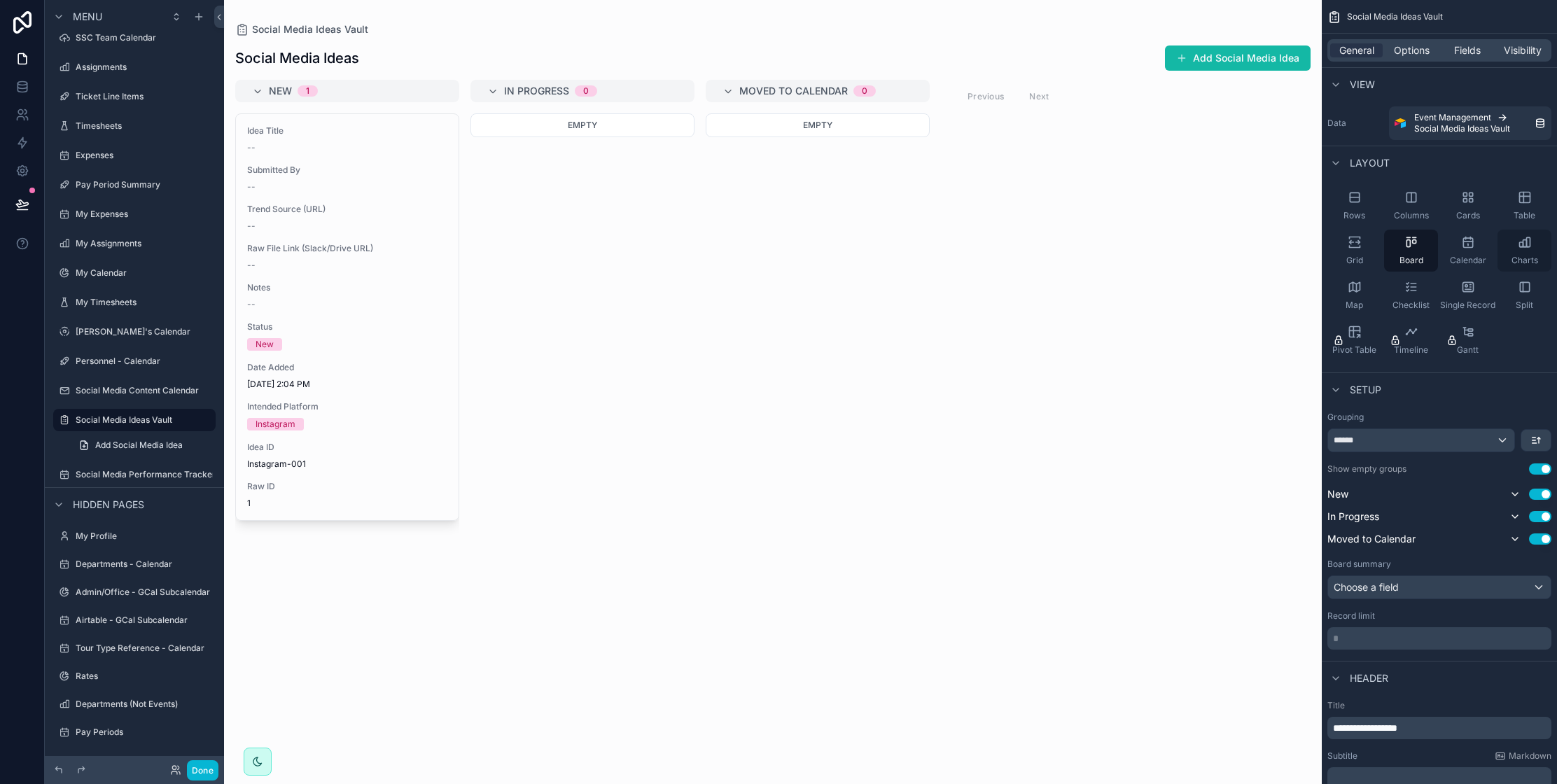
click at [1525, 245] on icon "scrollable content" at bounding box center [1525, 242] width 14 height 14
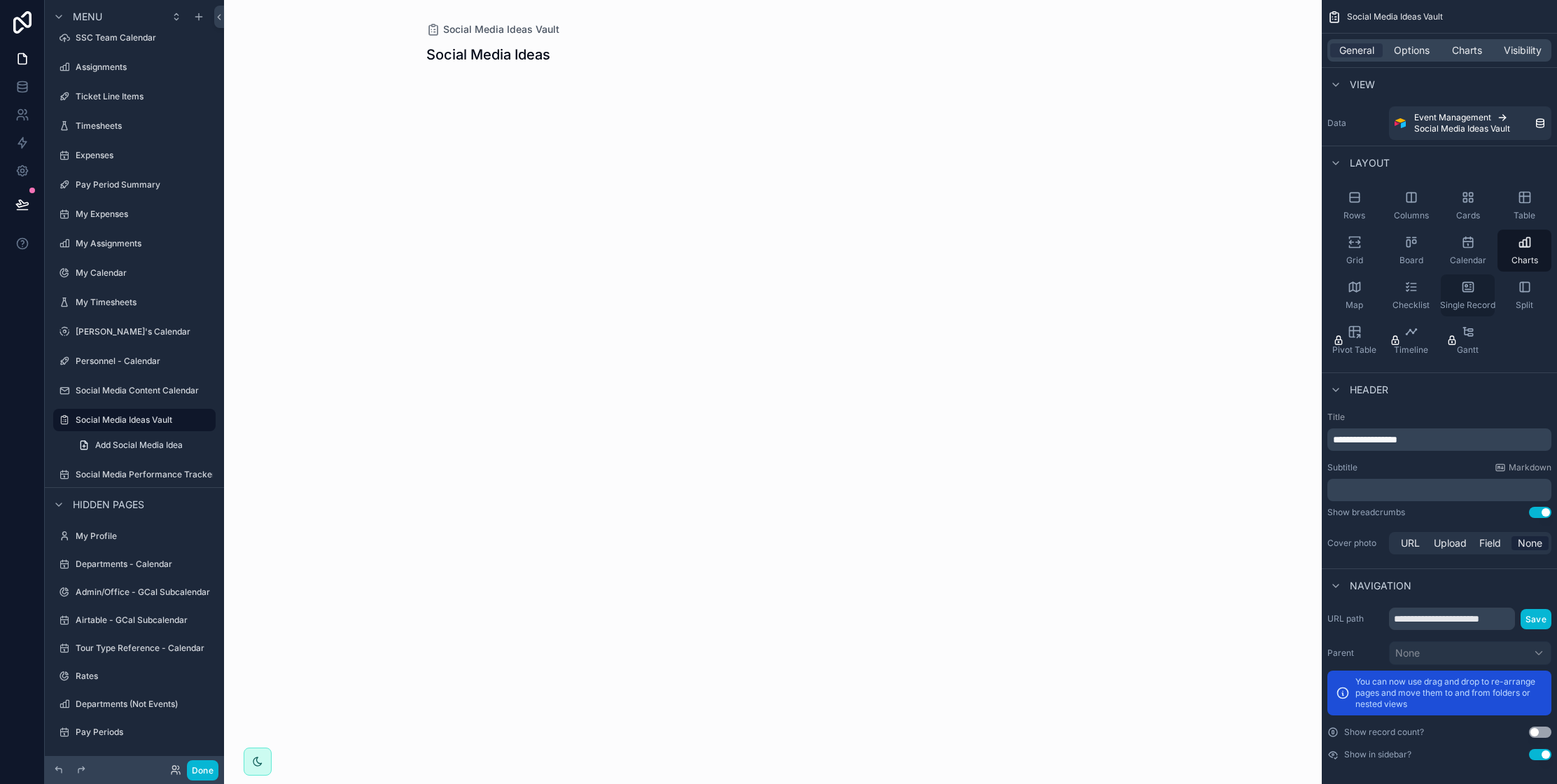
click at [1465, 286] on icon "scrollable content" at bounding box center [1465, 285] width 2 height 2
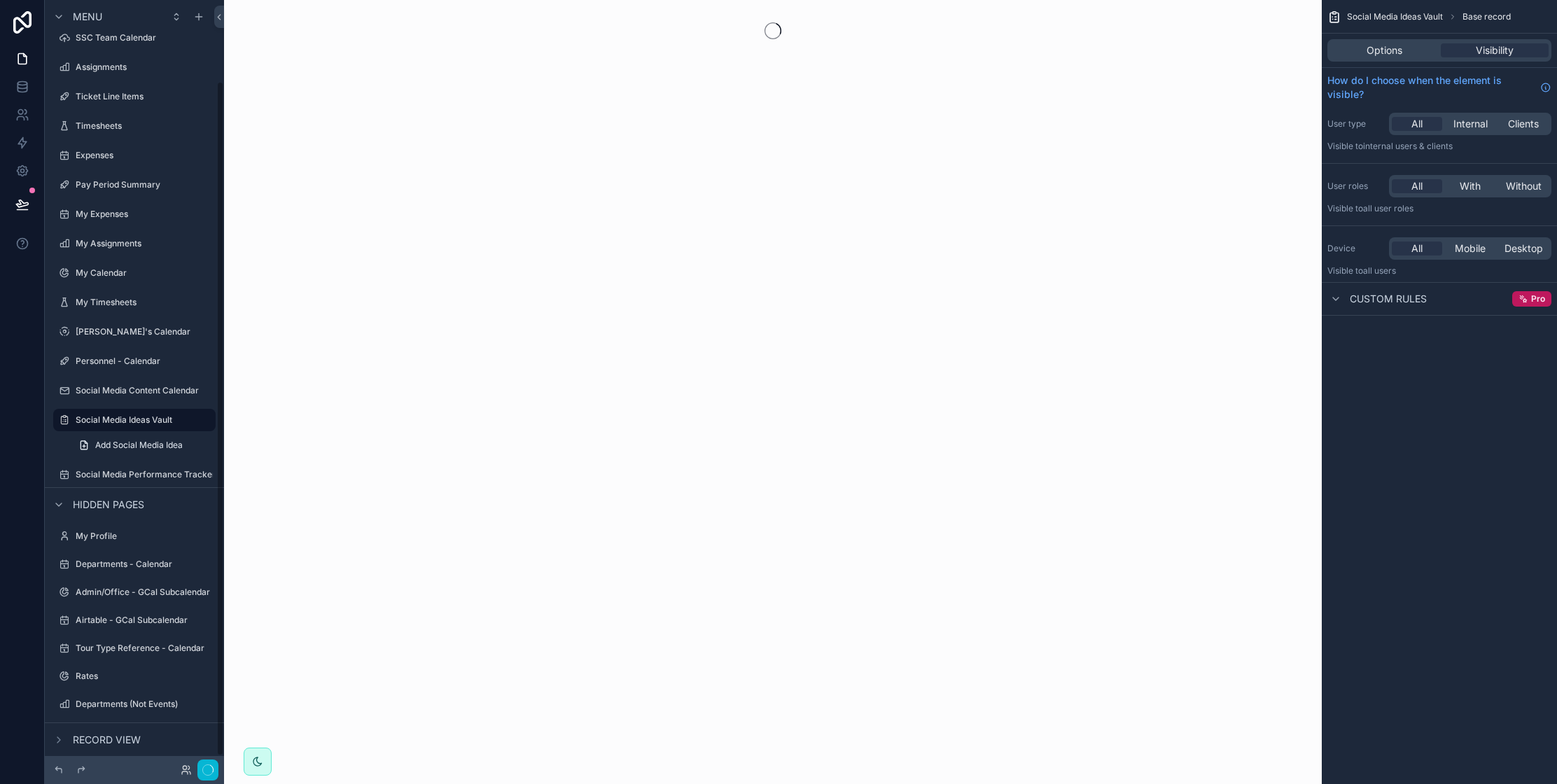
scroll to position [93, 0]
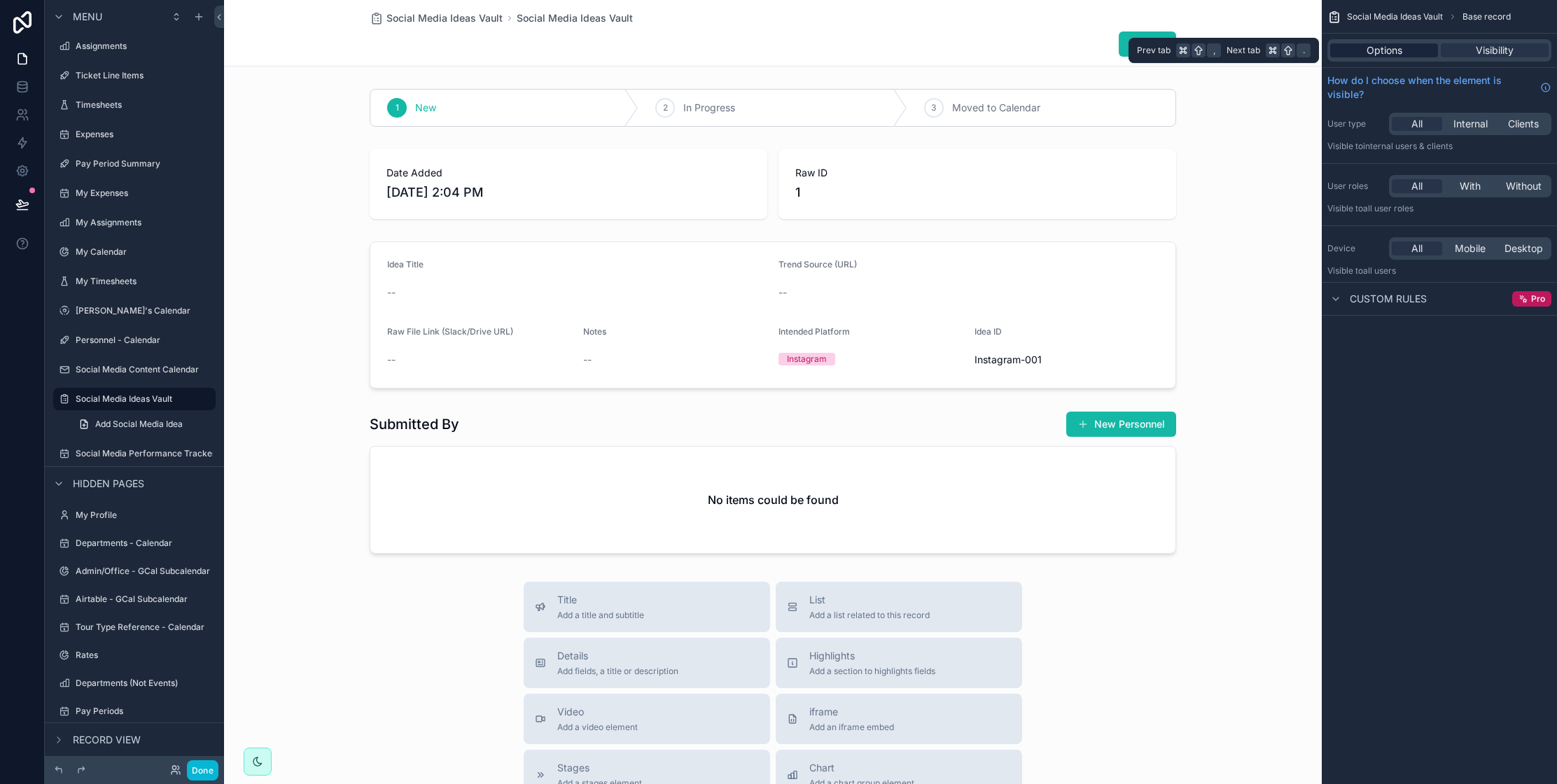
click at [1388, 52] on span "Options" at bounding box center [1384, 50] width 36 height 14
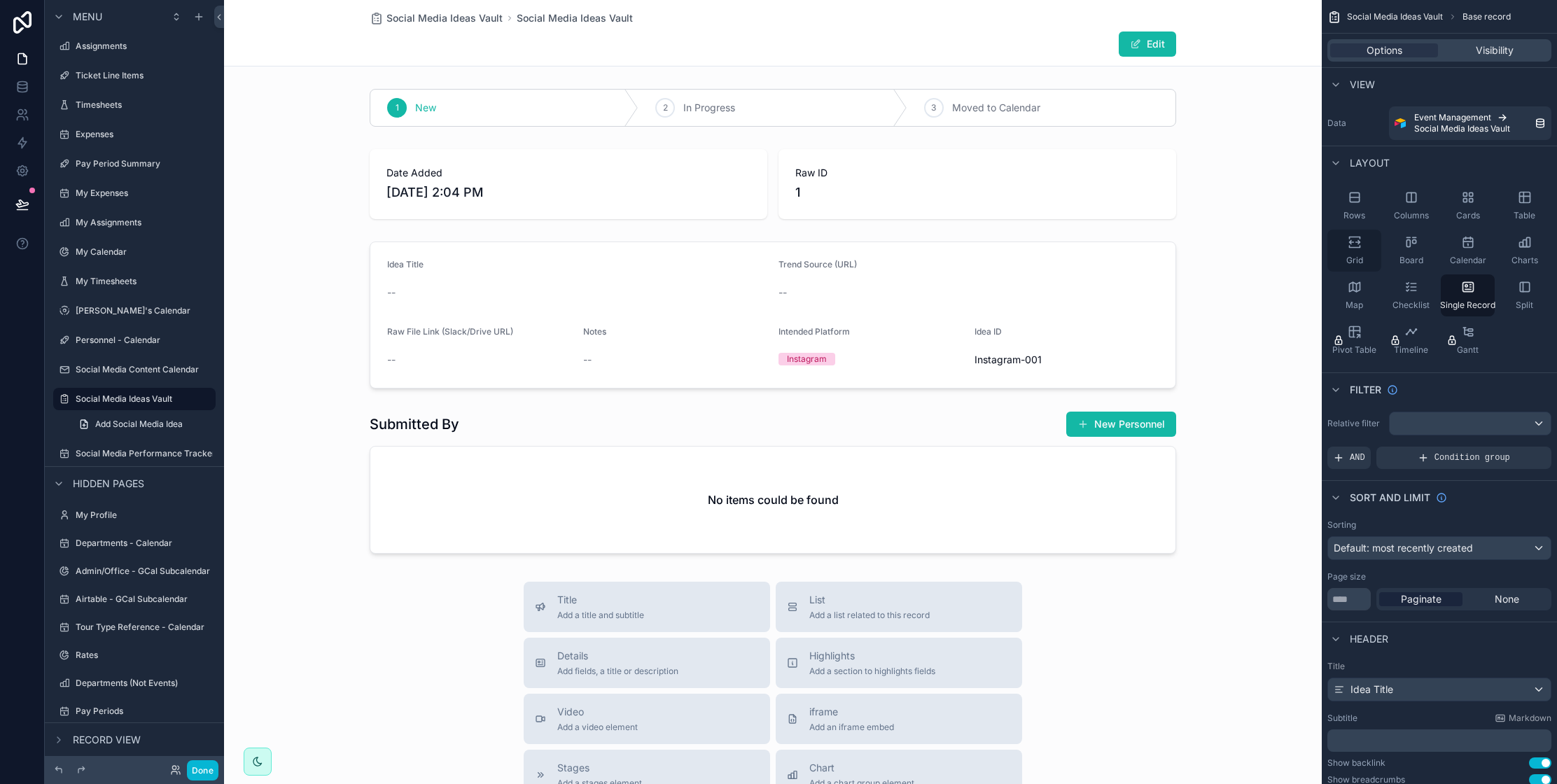
click at [1356, 245] on icon "scrollable content" at bounding box center [1355, 242] width 14 height 14
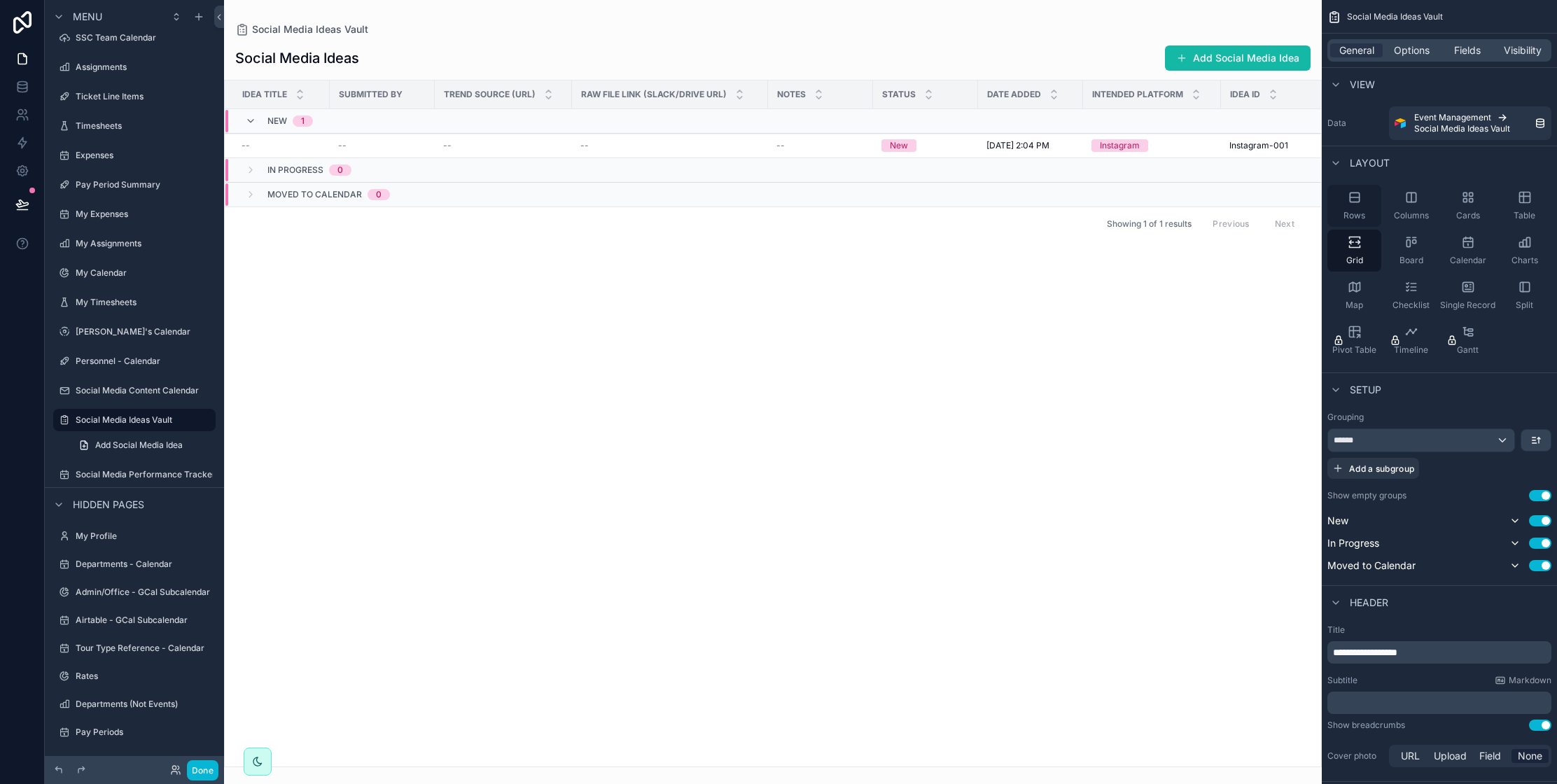
click at [1352, 198] on icon "scrollable content" at bounding box center [1355, 197] width 14 height 14
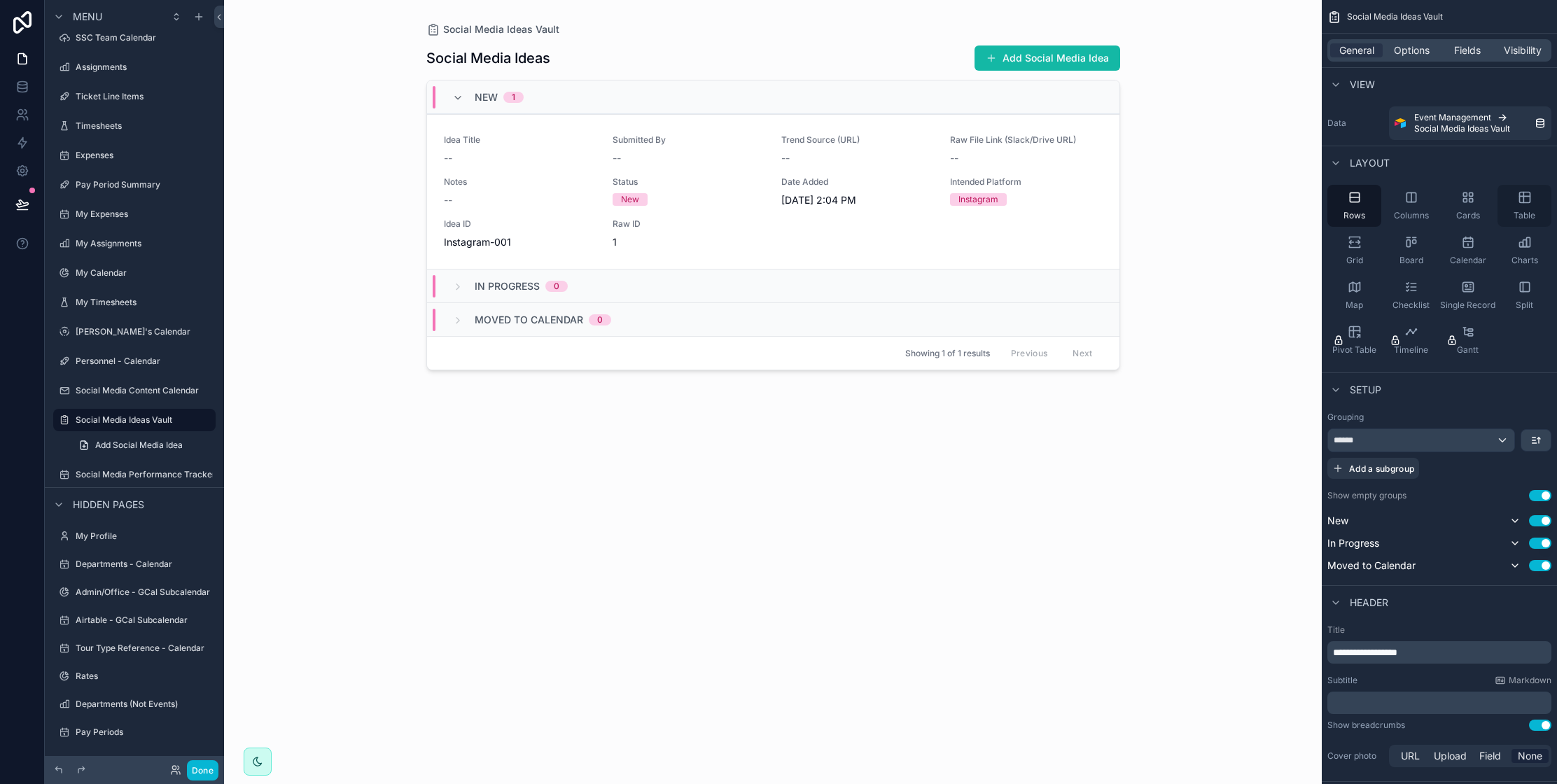
click at [1529, 195] on icon "scrollable content" at bounding box center [1524, 197] width 11 height 11
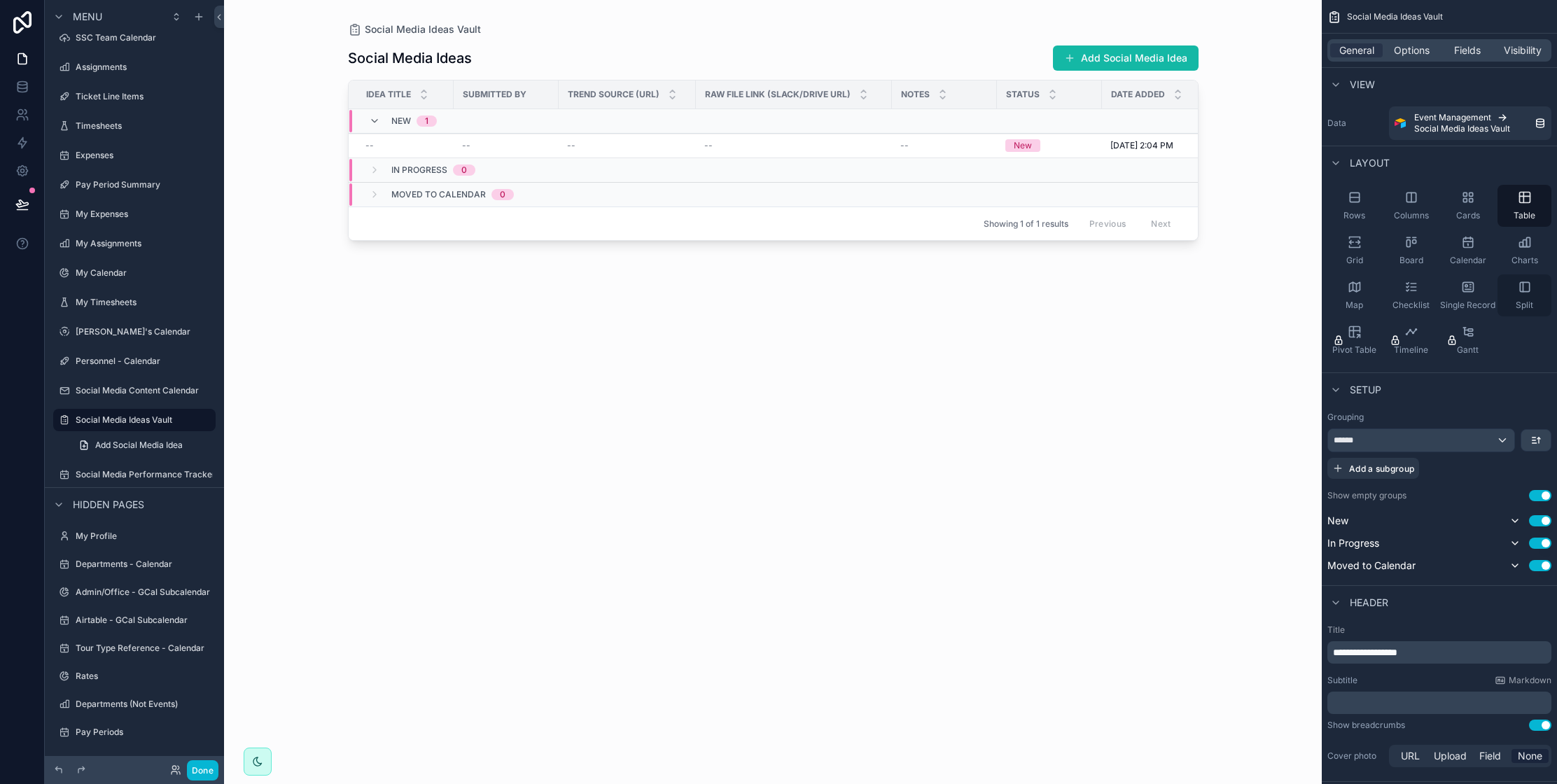
click at [1525, 286] on icon "scrollable content" at bounding box center [1525, 287] width 14 height 14
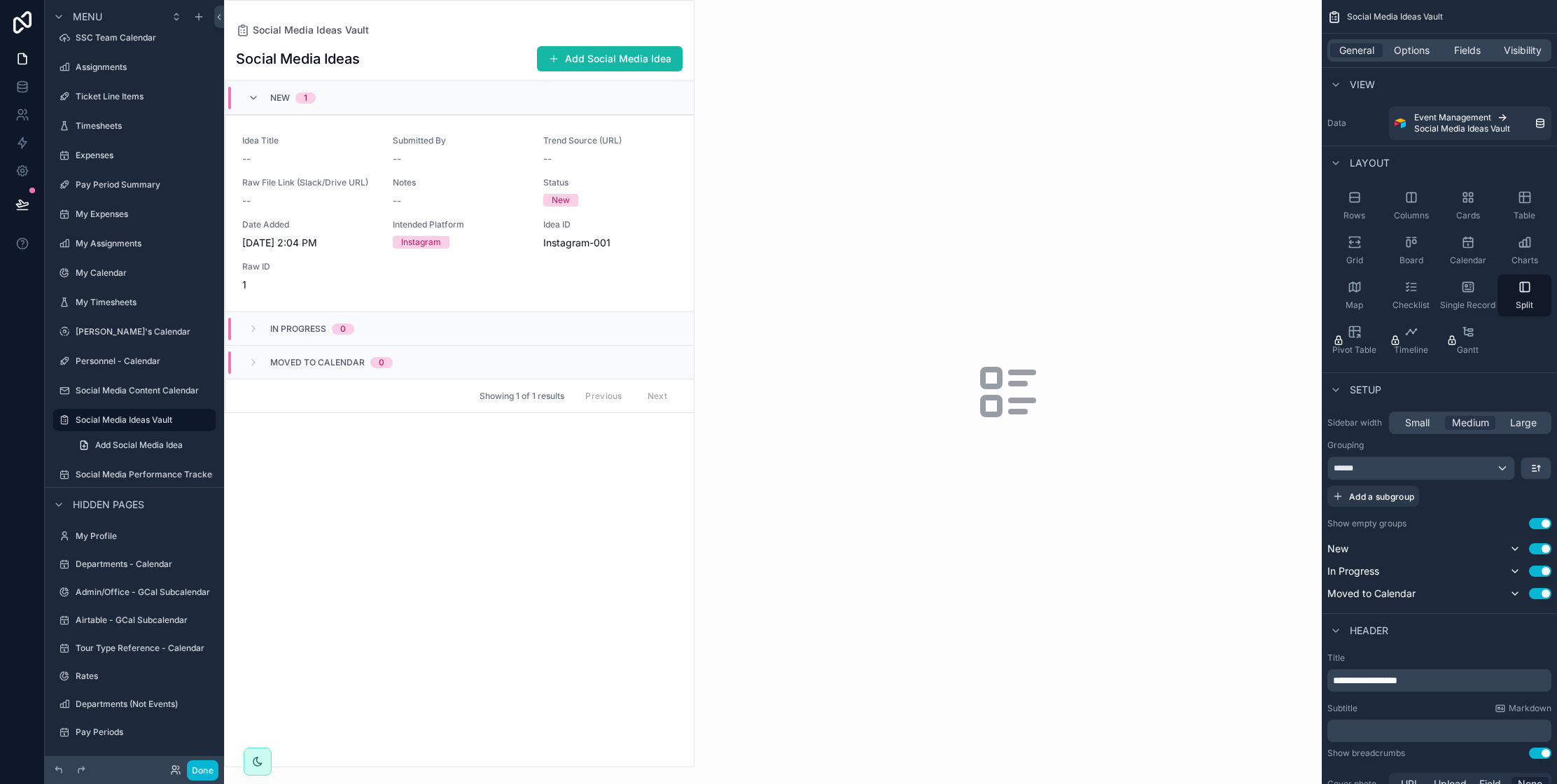
click at [1003, 388] on icon "scrollable content" at bounding box center [1008, 392] width 67 height 67
click at [998, 398] on icon "scrollable content" at bounding box center [991, 406] width 17 height 17
click at [481, 212] on div "scrollable content" at bounding box center [459, 384] width 469 height 766
click at [497, 195] on div "--" at bounding box center [460, 201] width 134 height 14
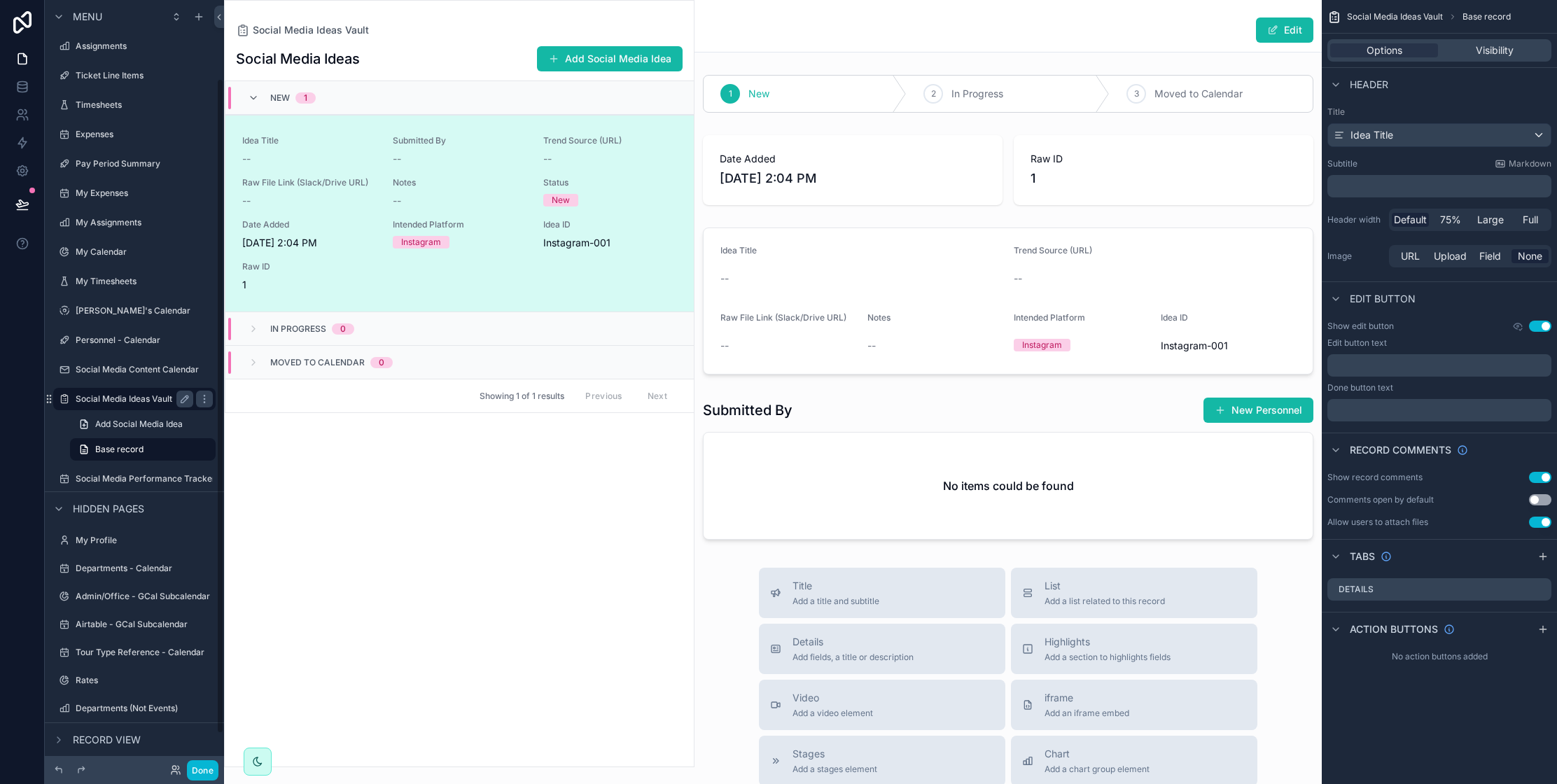
scroll to position [92, 0]
click at [141, 482] on label "Social Media Performance Tracker" at bounding box center [146, 480] width 140 height 11
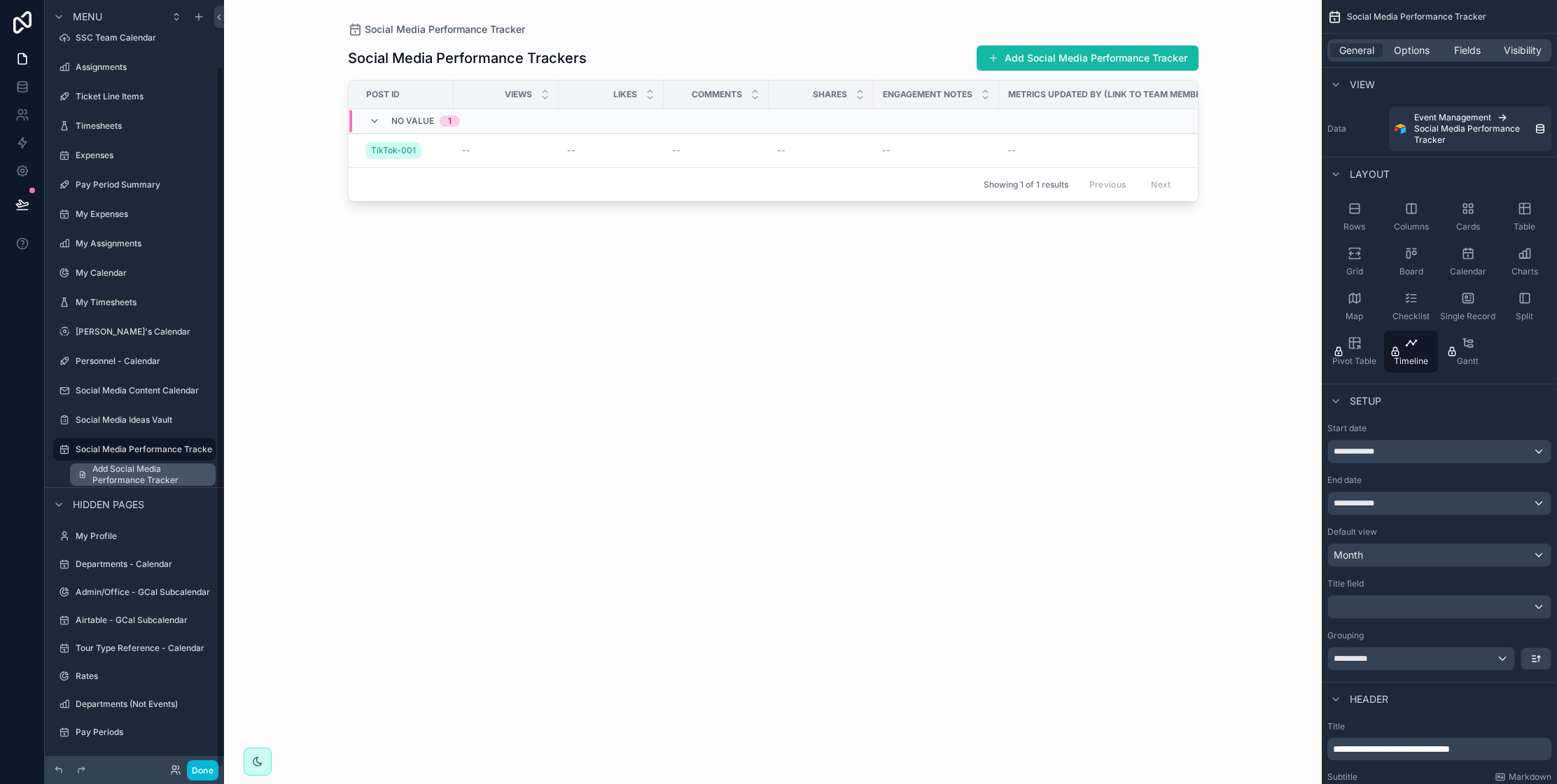
scroll to position [72, 0]
click at [1527, 305] on div "Split" at bounding box center [1524, 306] width 54 height 42
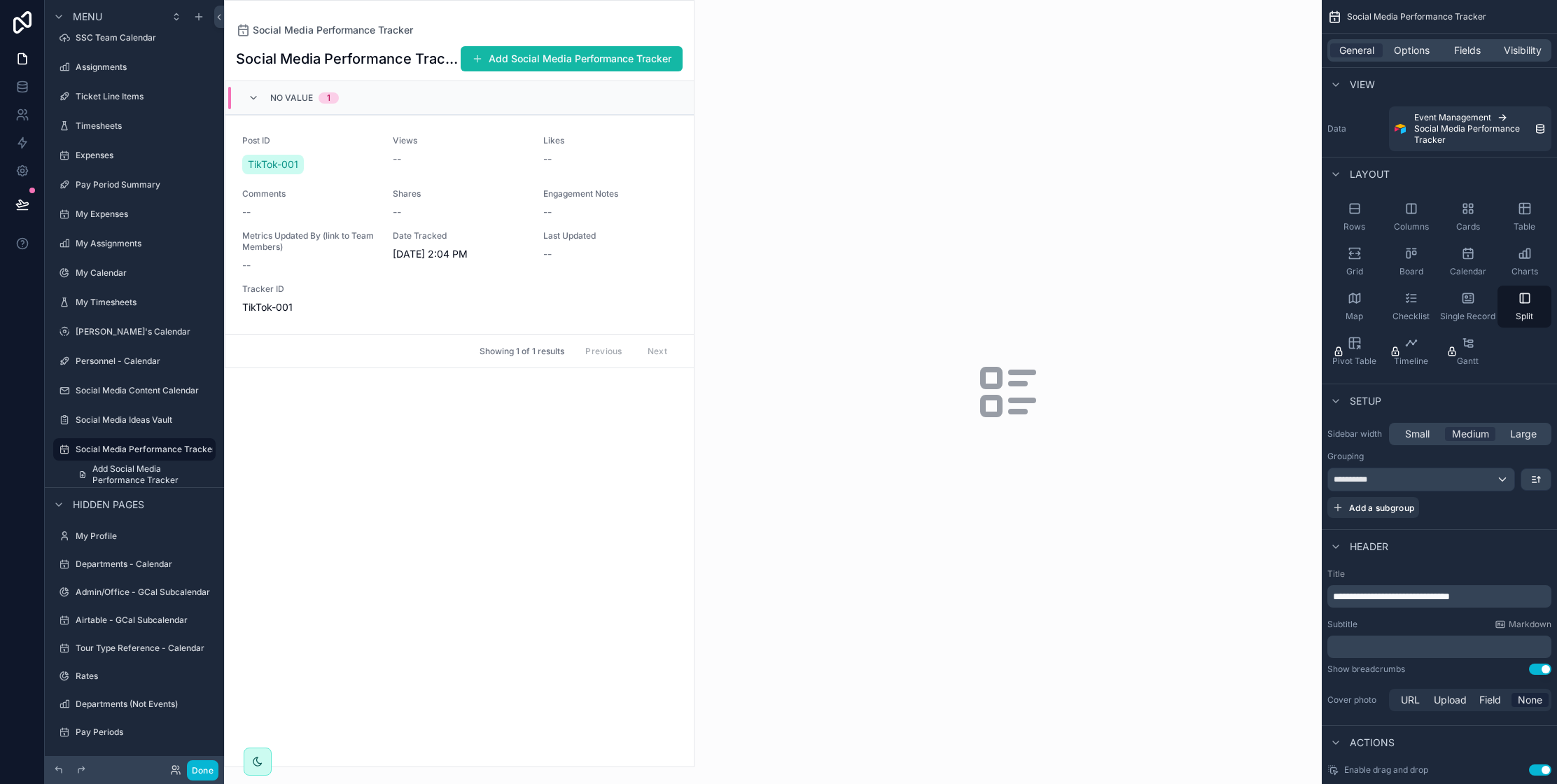
click at [561, 272] on div "scrollable content" at bounding box center [459, 384] width 469 height 766
click at [501, 201] on div "Shares --" at bounding box center [460, 203] width 134 height 31
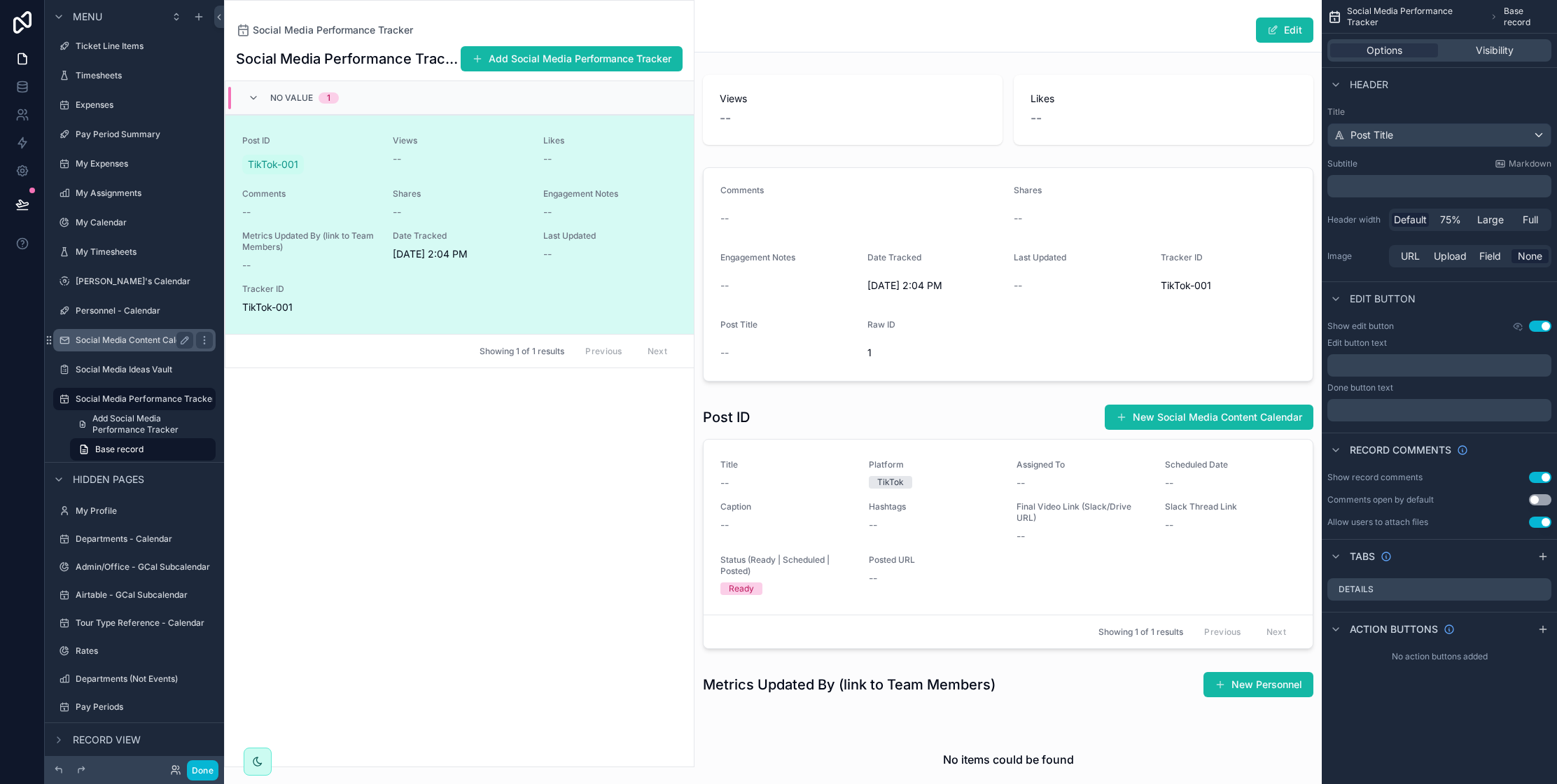
click at [116, 339] on label "Social Media Content Calendar" at bounding box center [138, 340] width 123 height 11
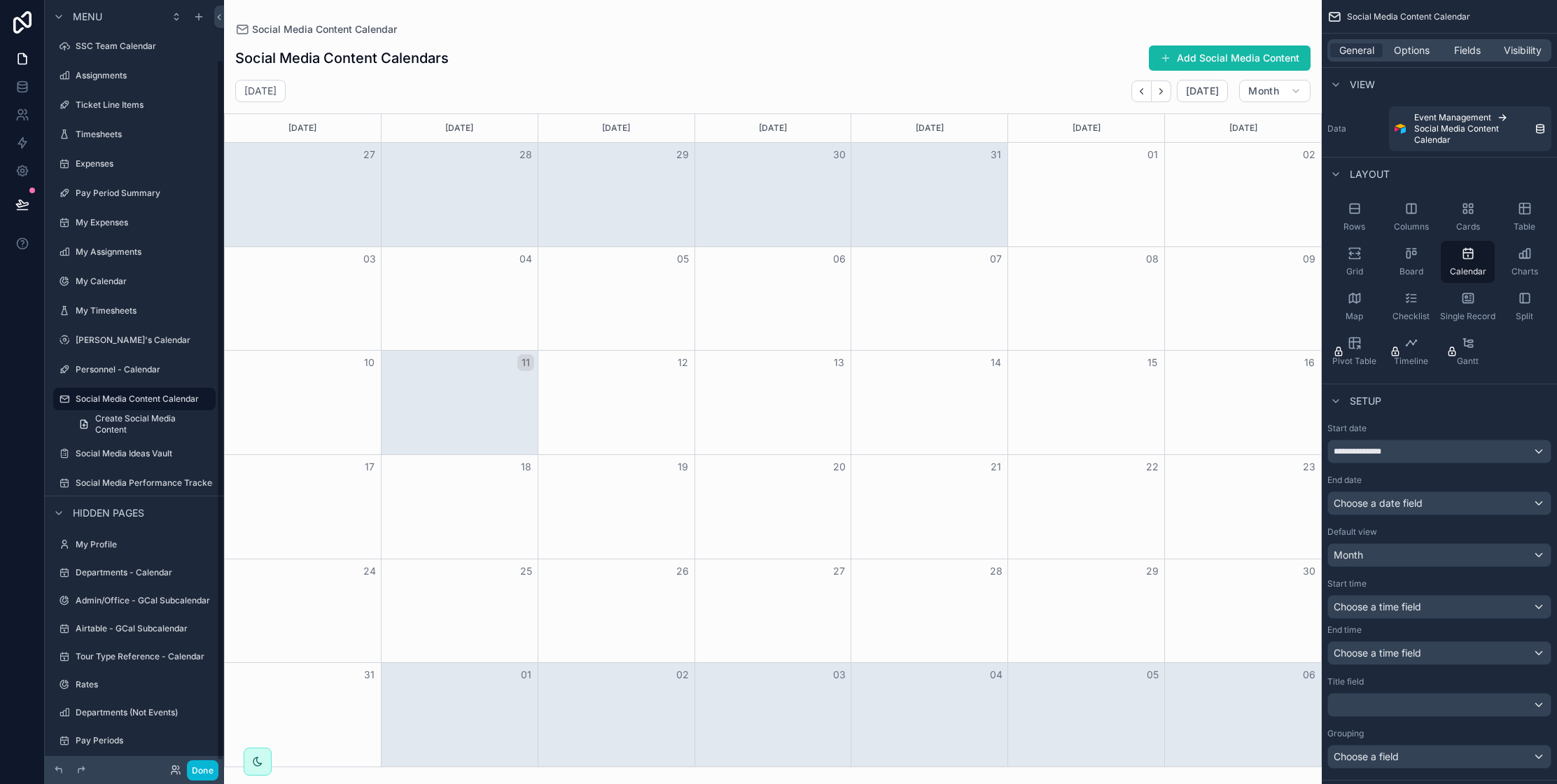
scroll to position [65, 0]
click at [102, 368] on label "Personnel - Calendar" at bounding box center [132, 367] width 112 height 11
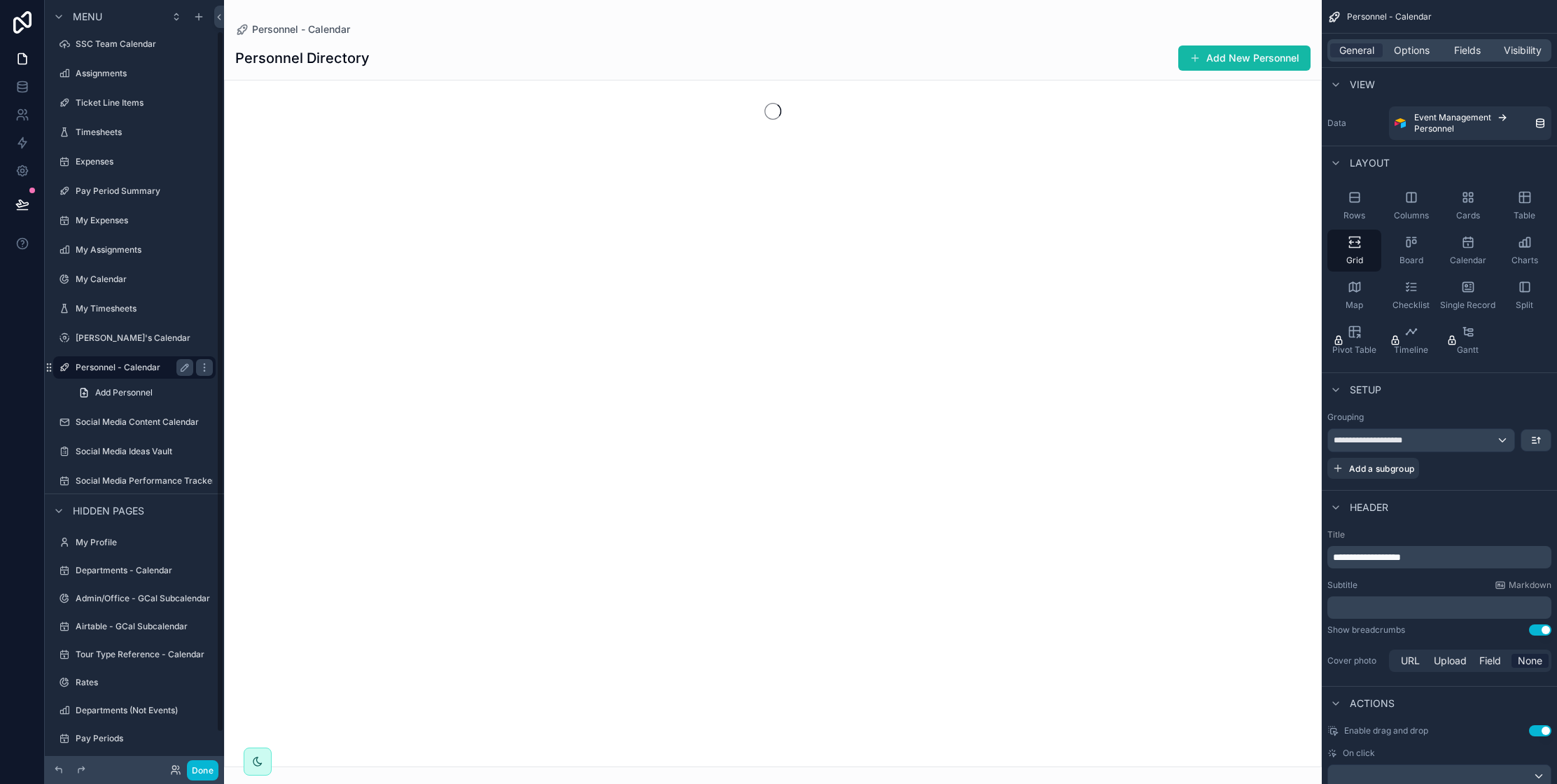
scroll to position [34, 0]
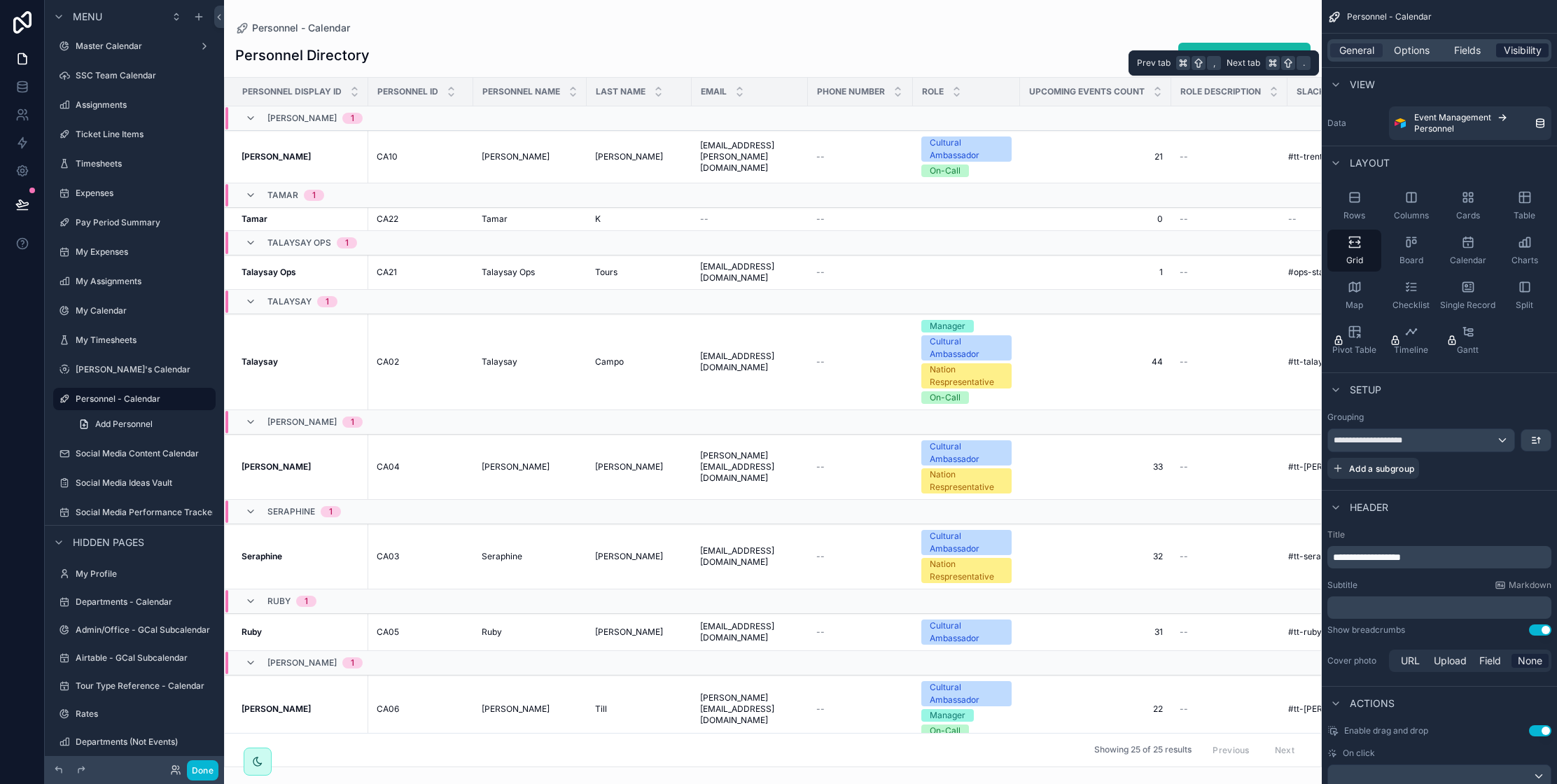
click at [1525, 50] on span "Visibility" at bounding box center [1523, 50] width 38 height 14
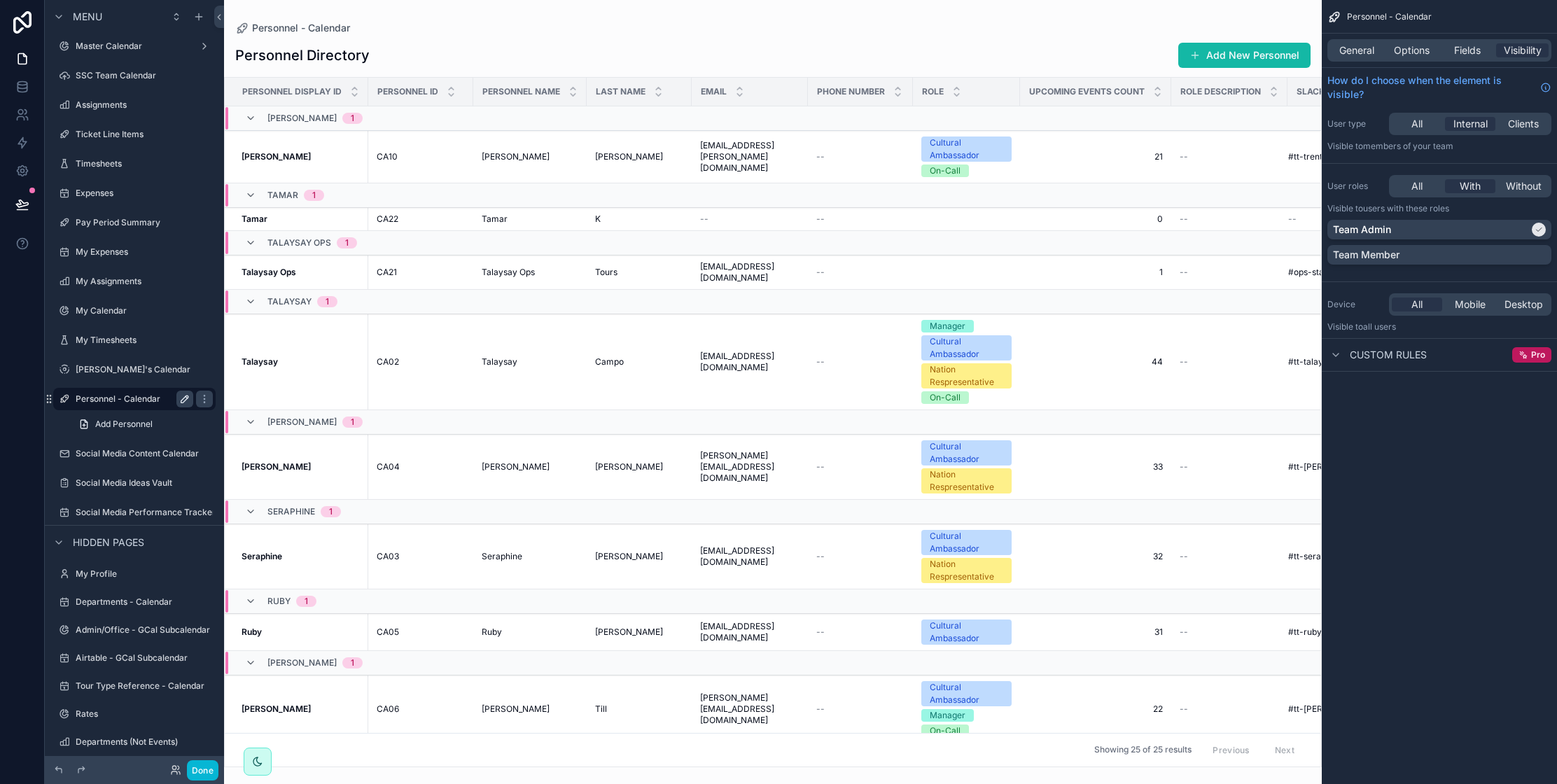
click at [184, 400] on icon "scrollable content" at bounding box center [185, 399] width 11 height 11
click at [129, 398] on input "**********" at bounding box center [123, 399] width 95 height 17
type input "*********"
click at [199, 401] on icon "scrollable content" at bounding box center [204, 399] width 11 height 11
click at [32, 372] on div at bounding box center [22, 392] width 45 height 784
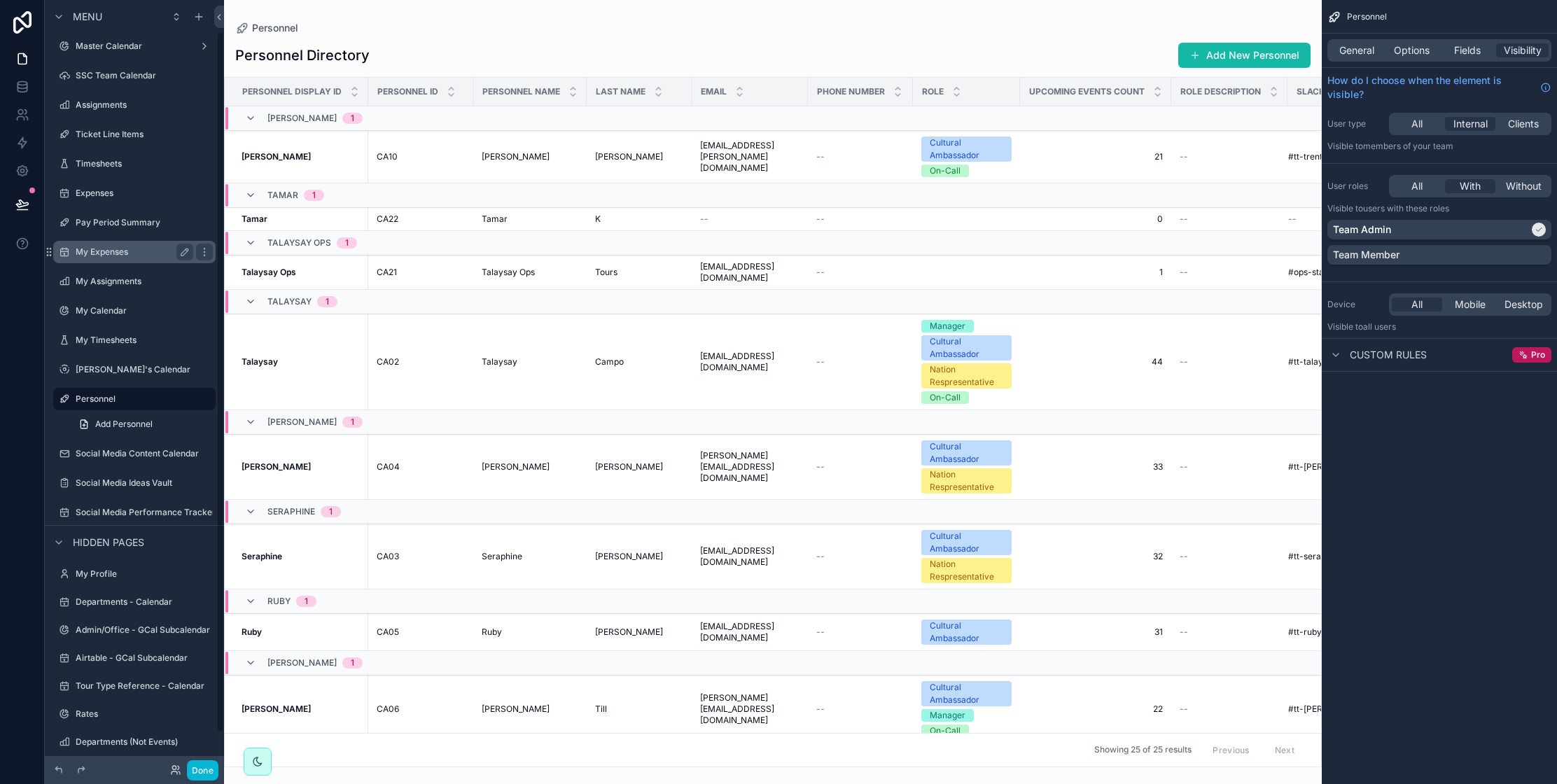
scroll to position [34, 0]
click at [26, 203] on icon at bounding box center [22, 204] width 14 height 14
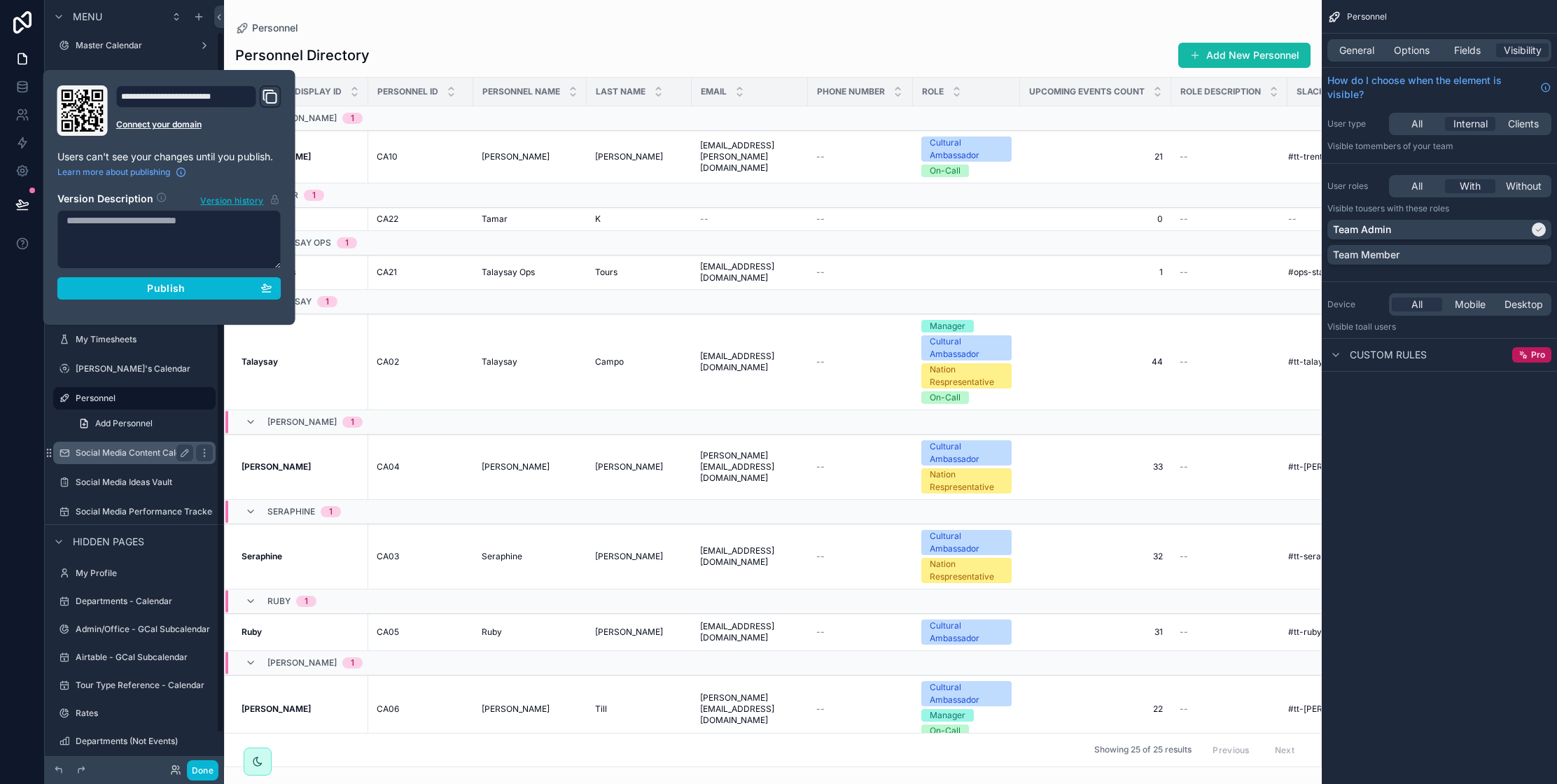
scroll to position [32, 0]
click at [0, 0] on icon "scrollable content" at bounding box center [0, 0] width 0 height 0
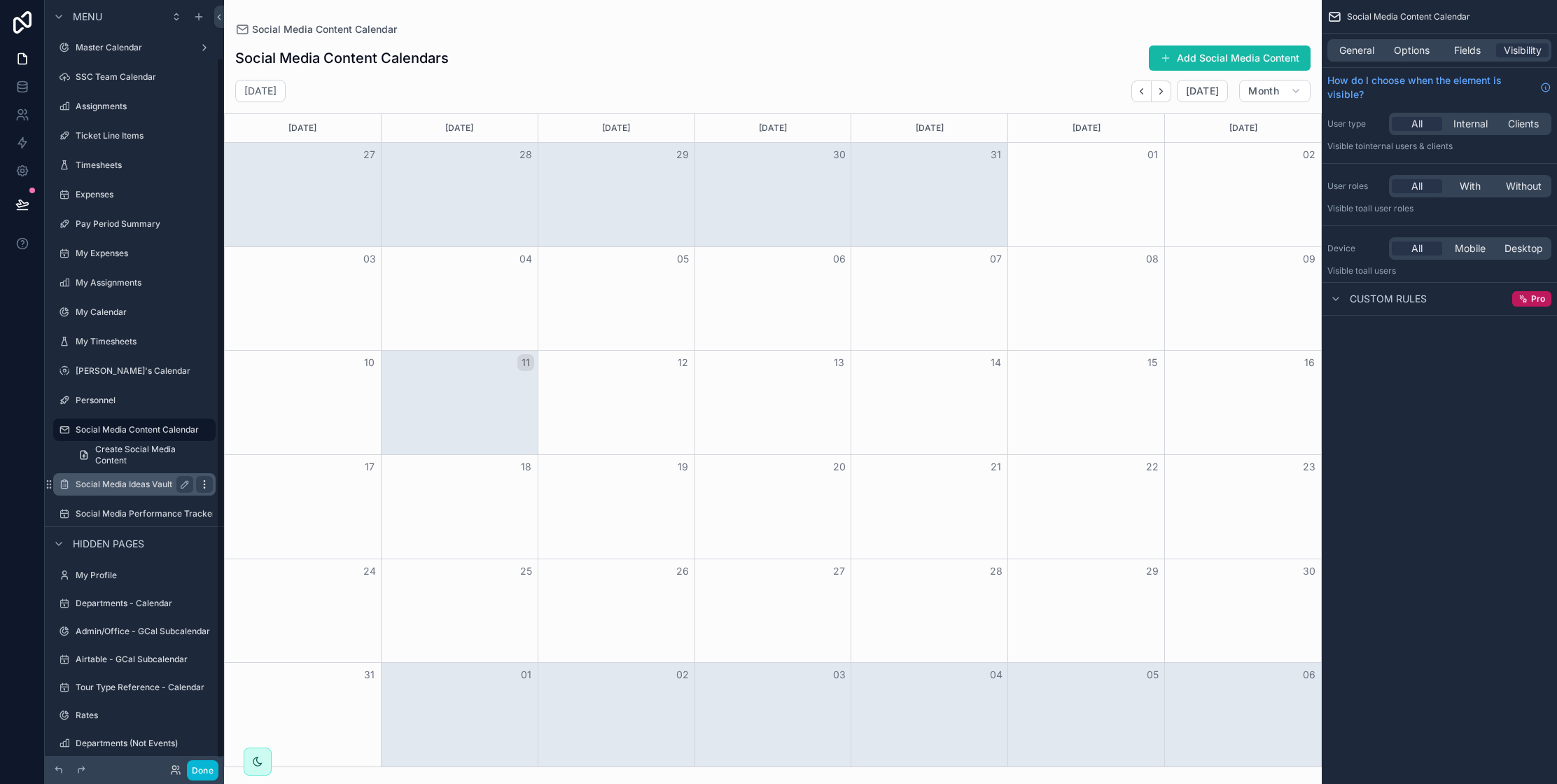
scroll to position [63, 0]
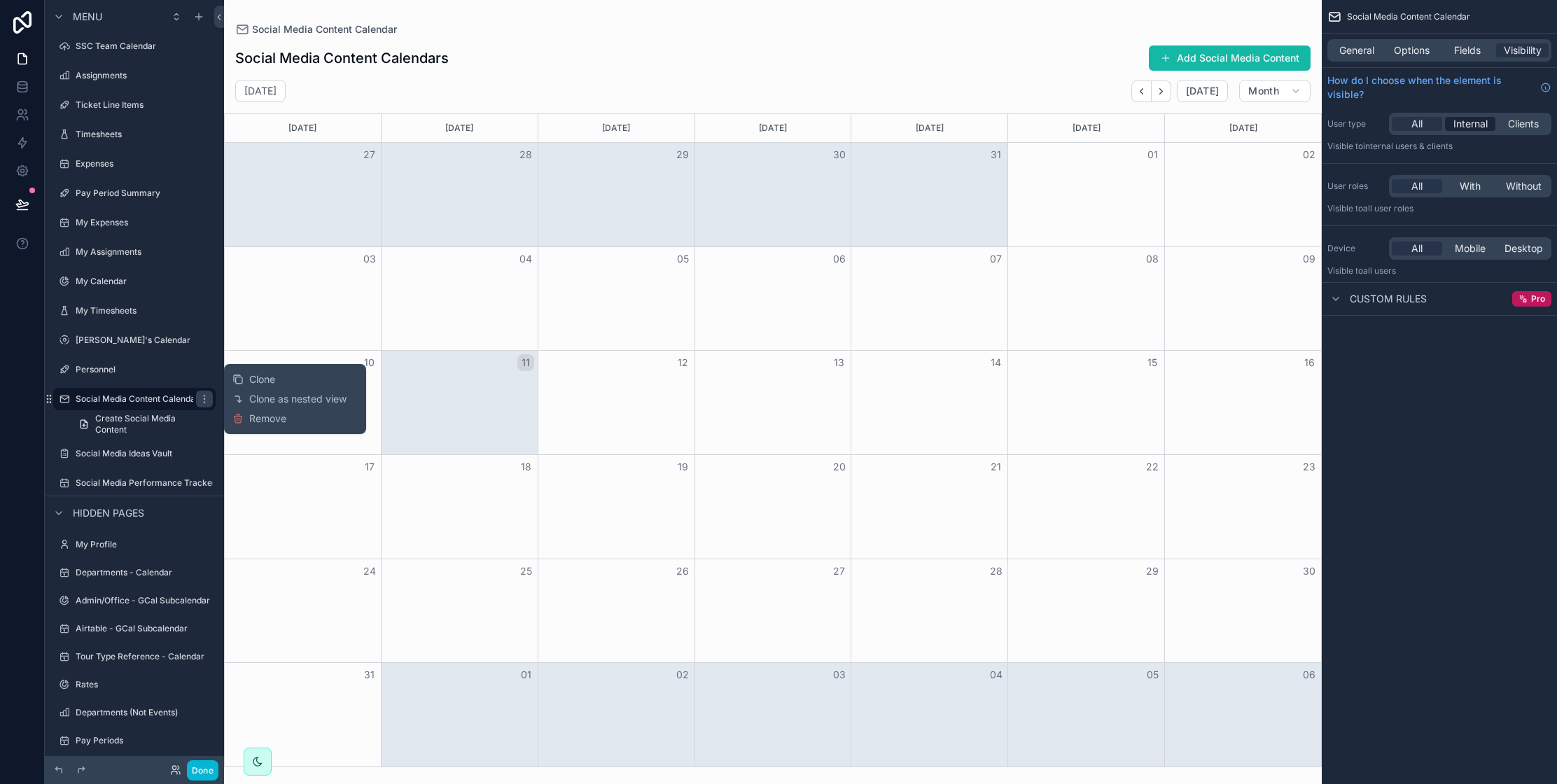
click at [1479, 128] on span "Internal" at bounding box center [1470, 124] width 34 height 14
click at [1419, 122] on span "All" at bounding box center [1417, 124] width 11 height 14
click at [1474, 190] on span "With" at bounding box center [1470, 186] width 21 height 14
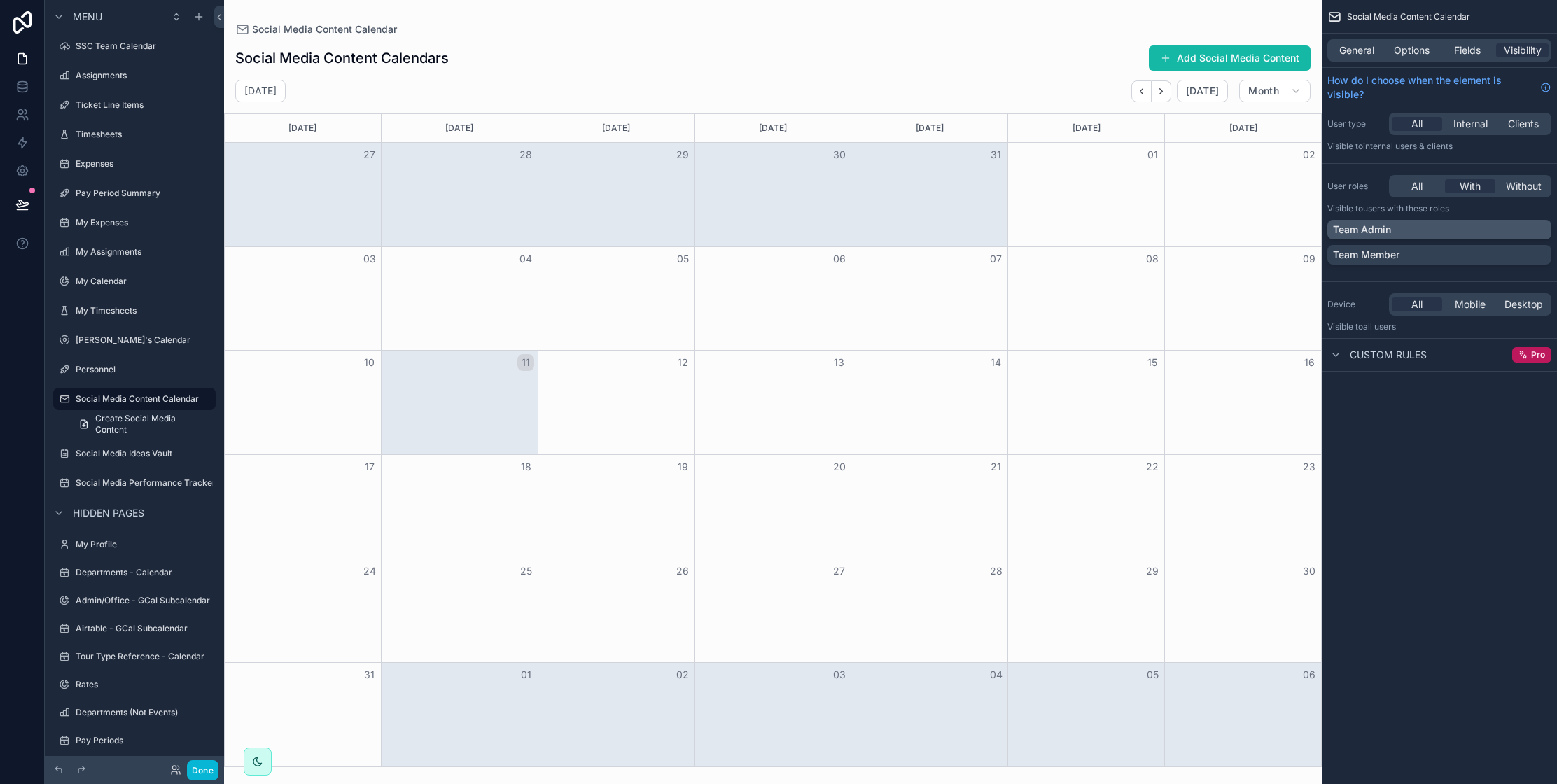
click at [1518, 227] on div "Team Admin" at bounding box center [1439, 229] width 213 height 14
click at [158, 454] on label "Social Media Ideas Vault" at bounding box center [132, 454] width 112 height 11
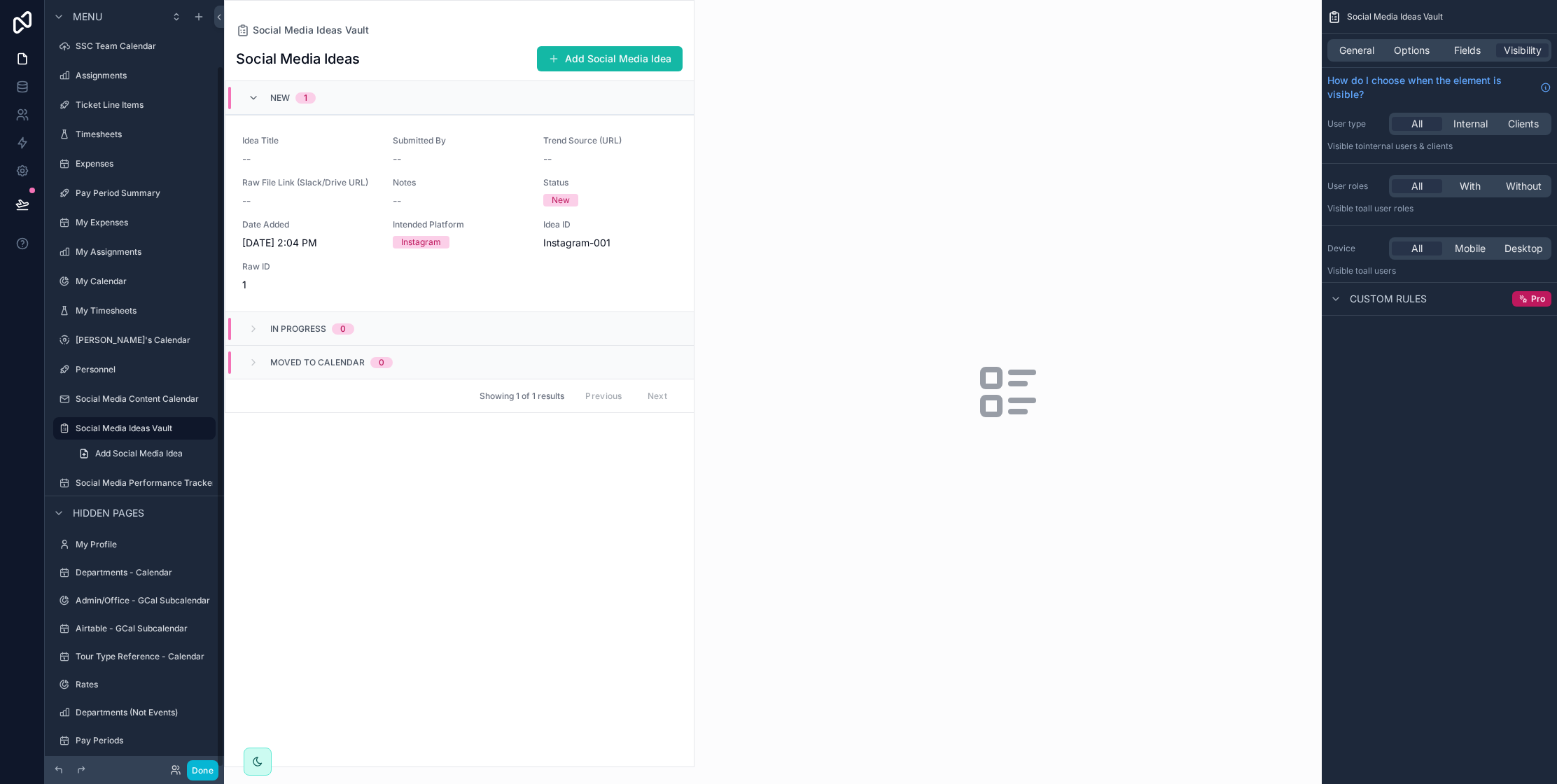
scroll to position [72, 0]
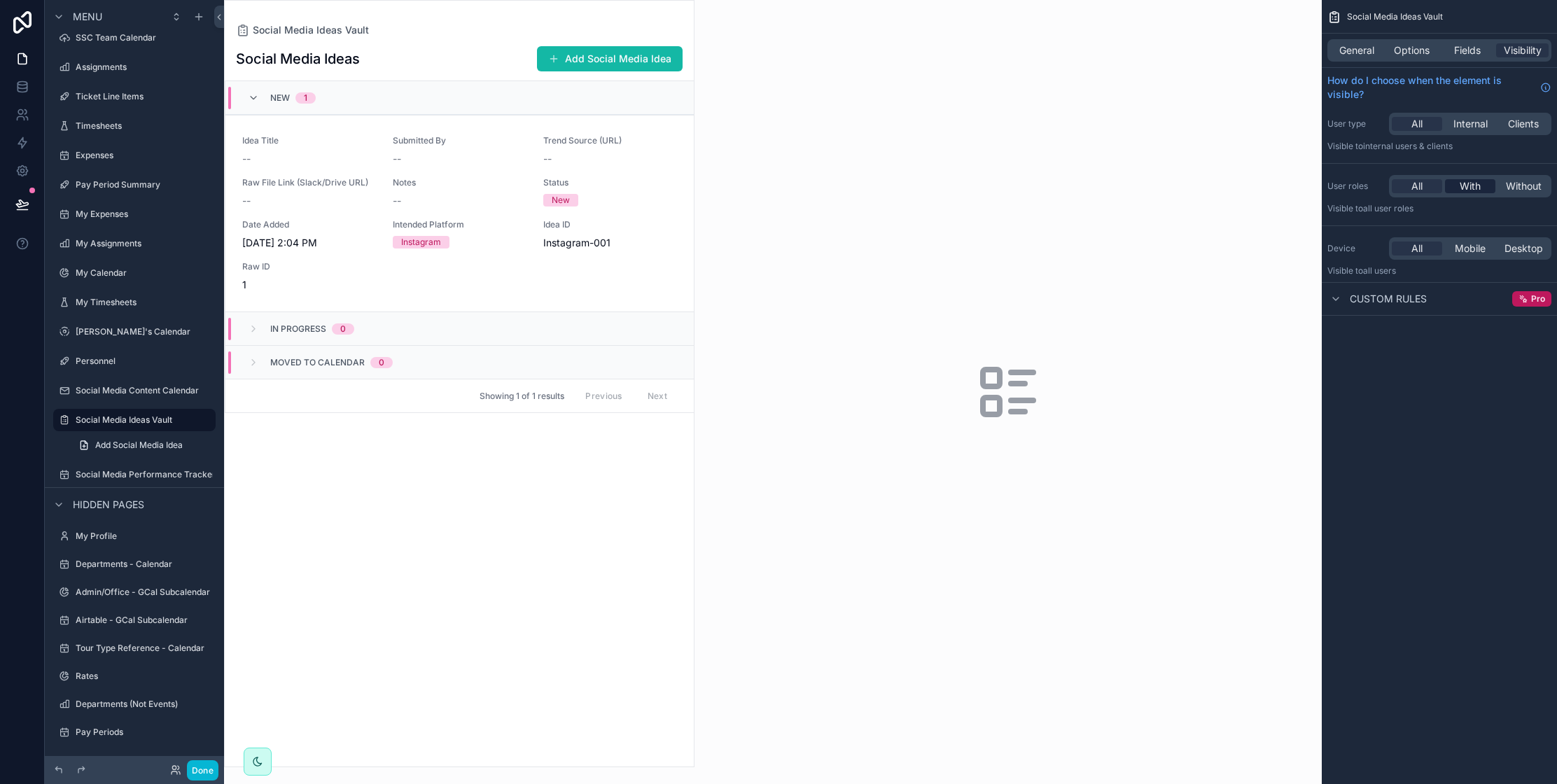
click at [1459, 189] on span "With" at bounding box center [1470, 186] width 21 height 14
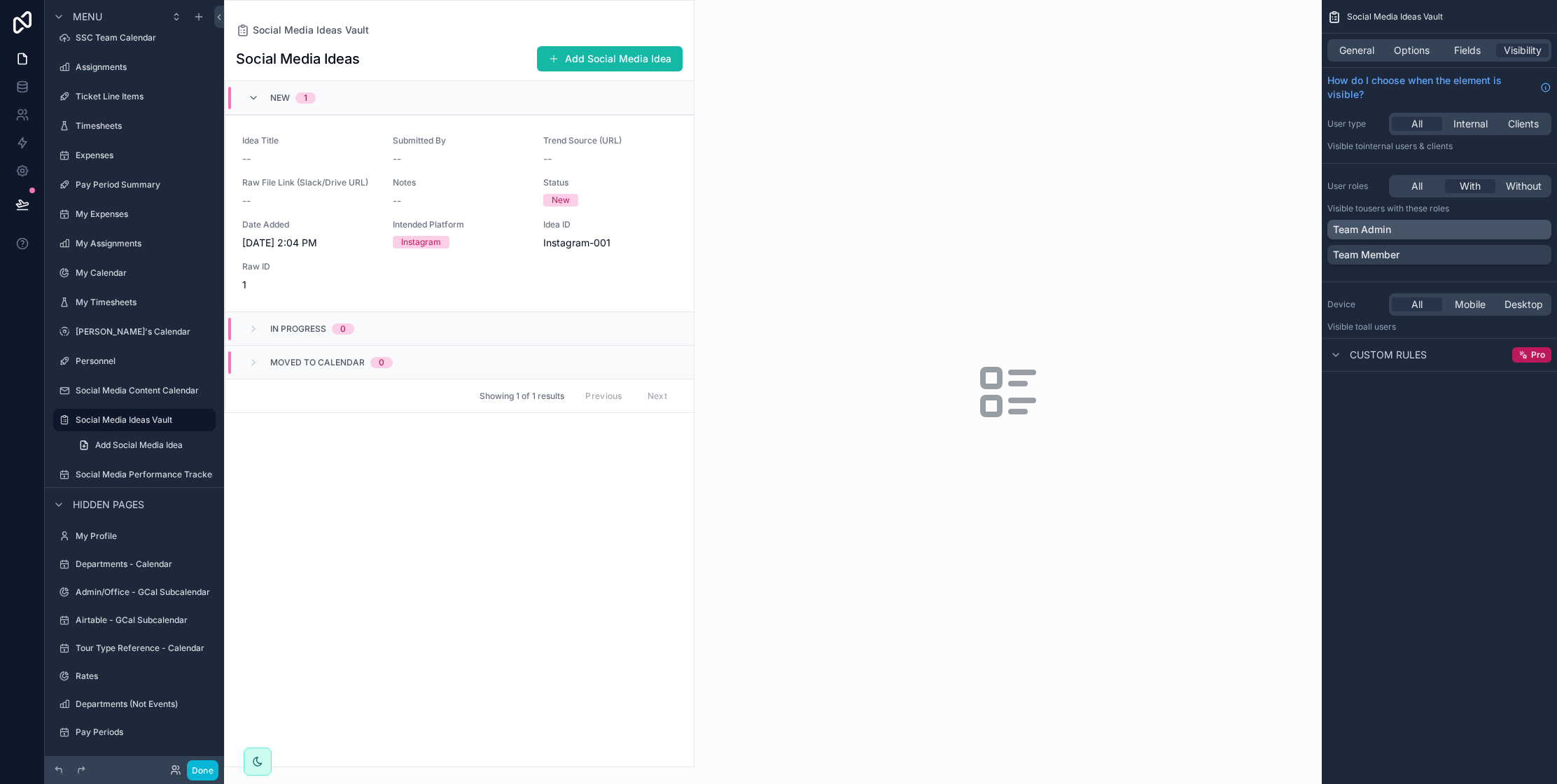
click at [1492, 236] on div "Team Admin" at bounding box center [1439, 229] width 224 height 20
click at [159, 475] on label "Social Media Performance Tracker" at bounding box center [146, 475] width 140 height 11
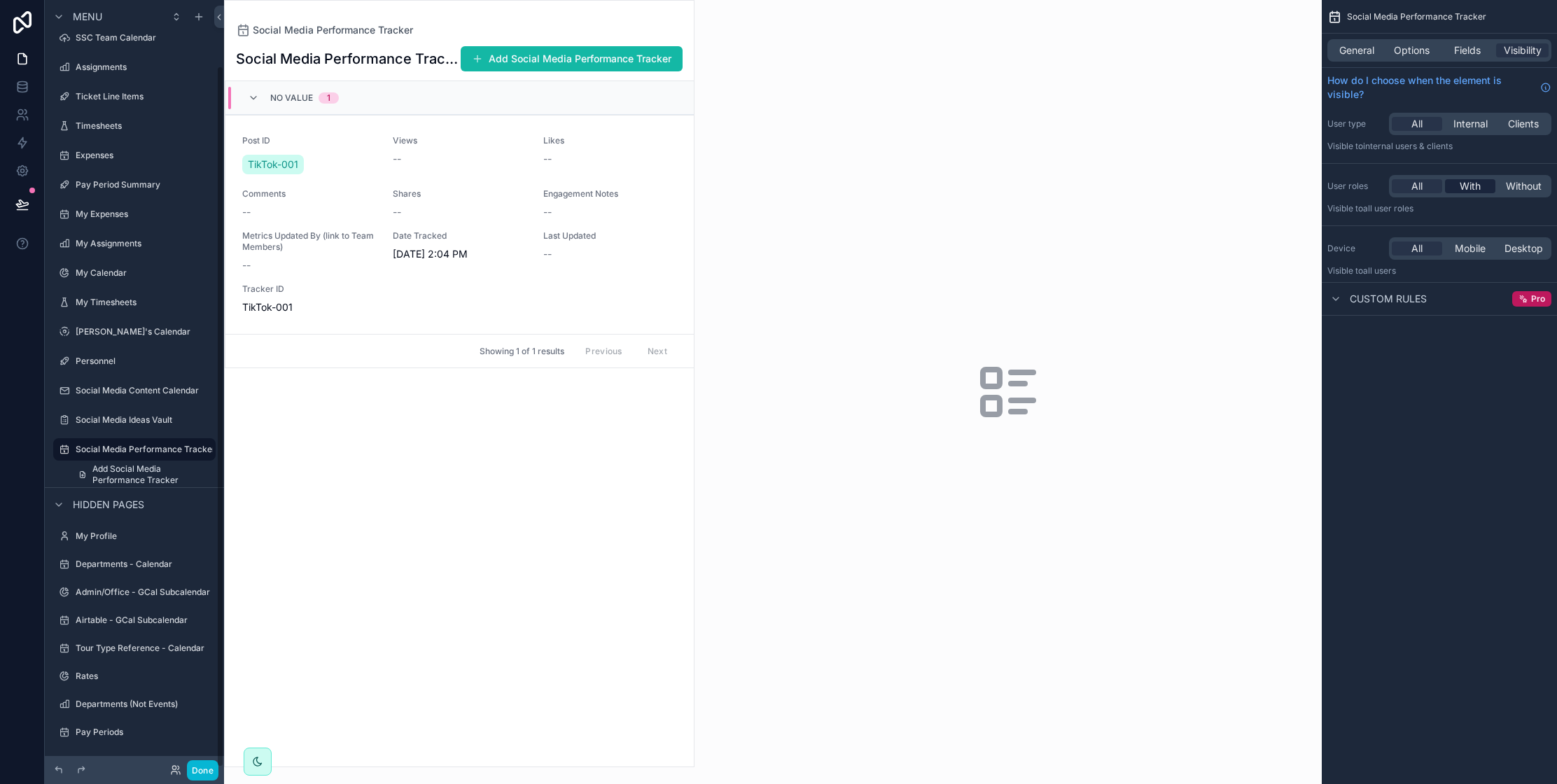
click at [1476, 188] on span "With" at bounding box center [1470, 186] width 21 height 14
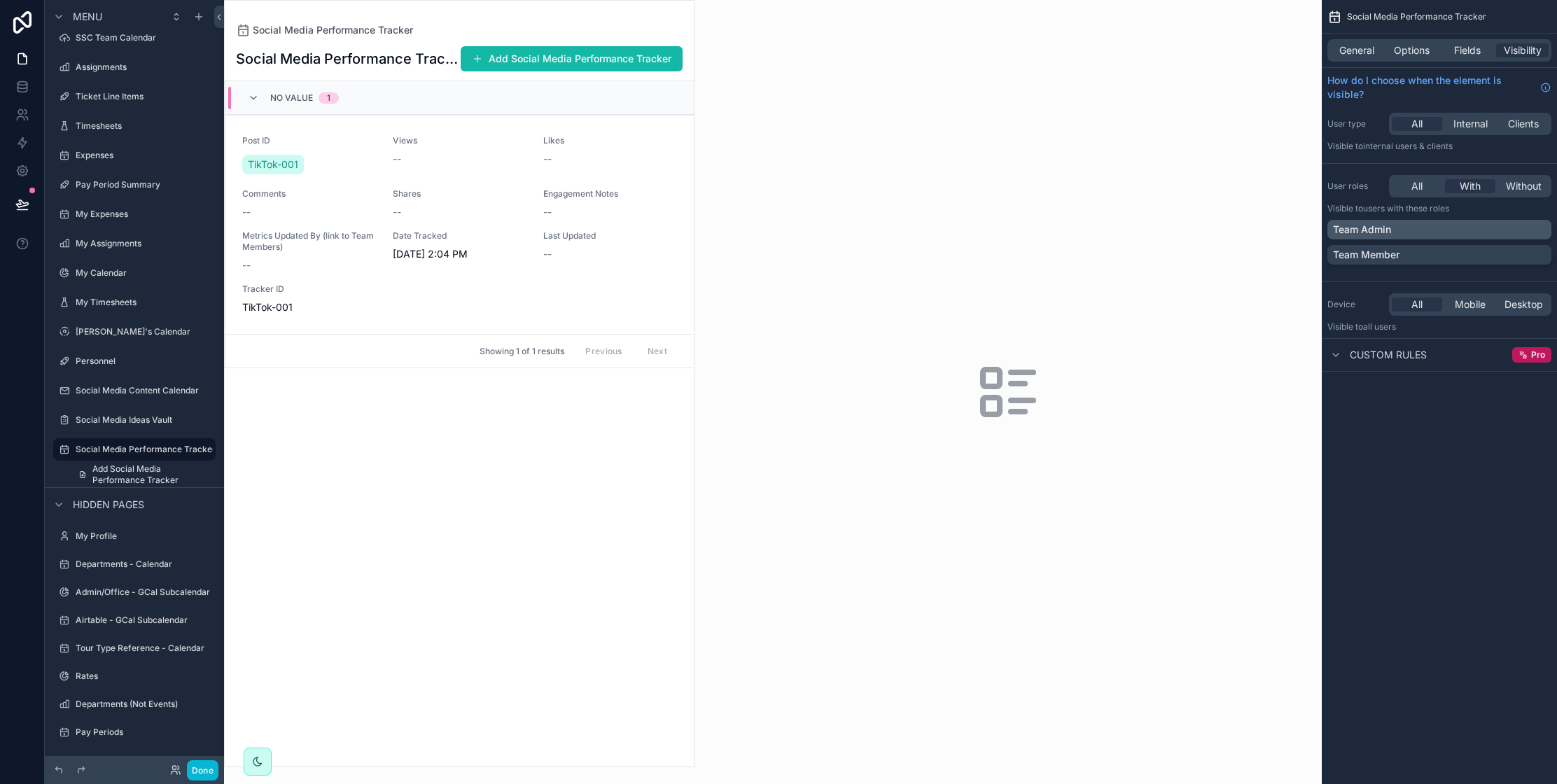
click at [1502, 229] on div "Team Admin" at bounding box center [1439, 229] width 213 height 14
click at [127, 67] on label "Assignments" at bounding box center [132, 67] width 112 height 11
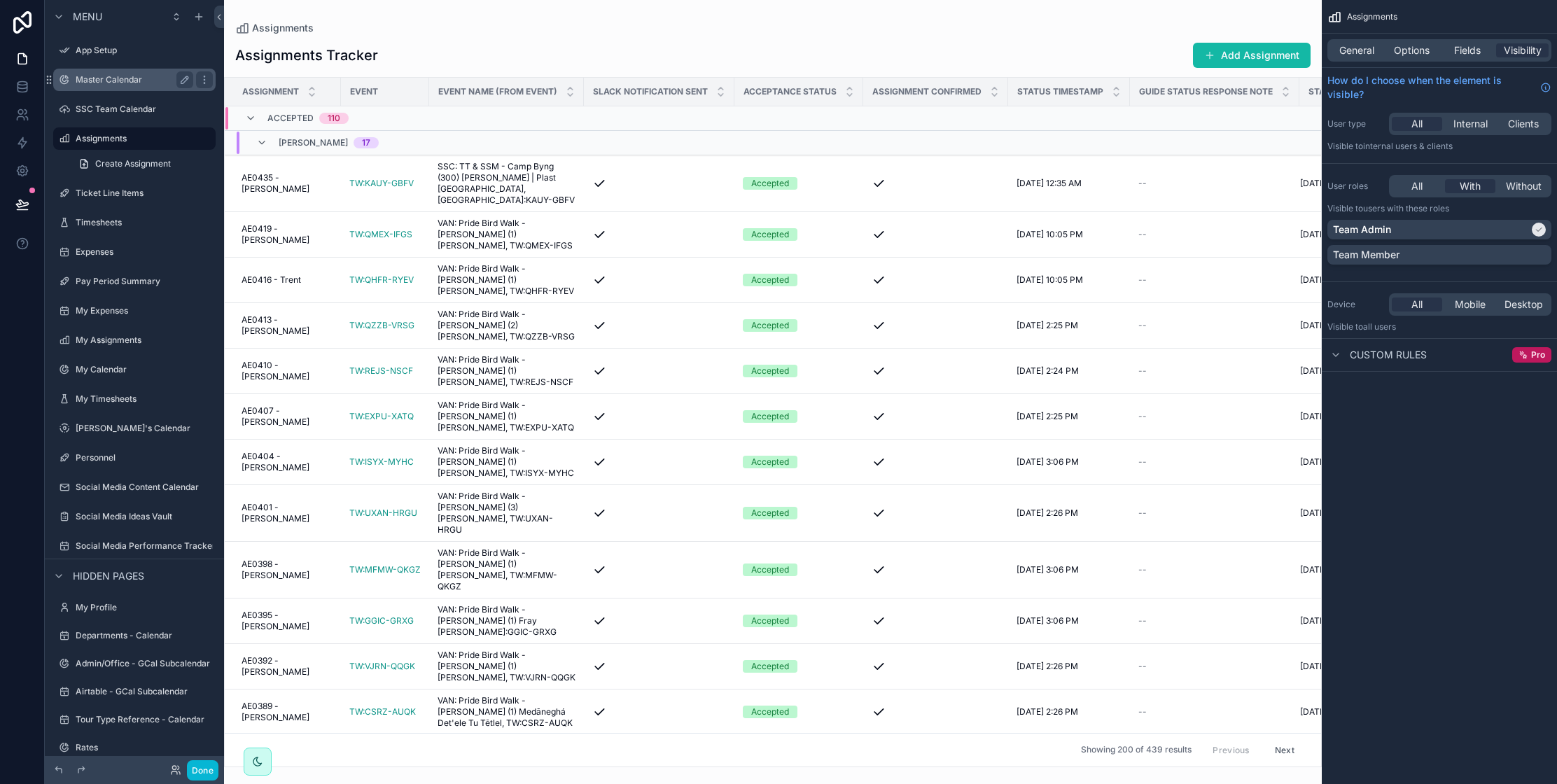
click at [131, 77] on label "Master Calendar" at bounding box center [132, 80] width 112 height 11
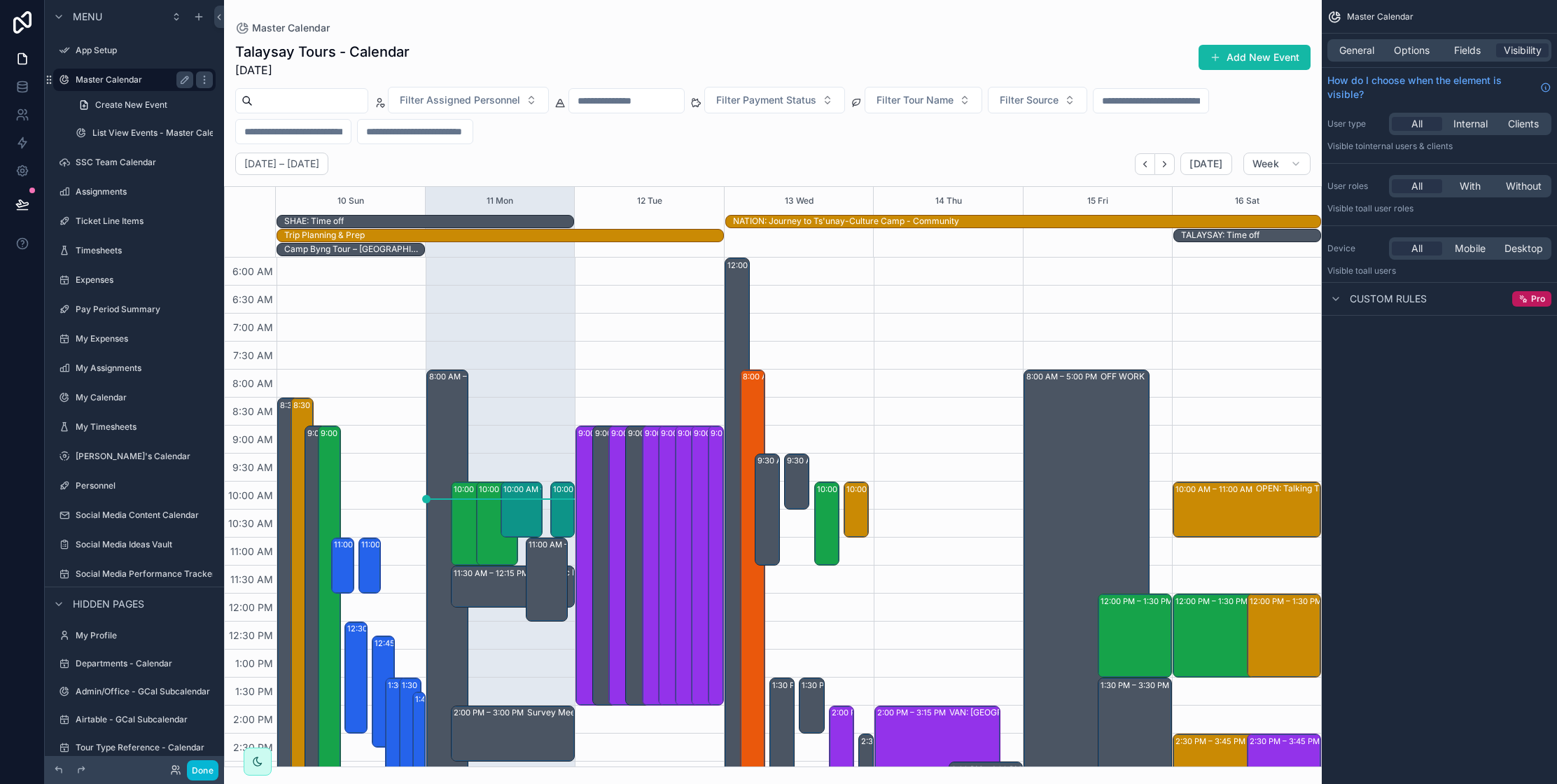
scroll to position [331, 0]
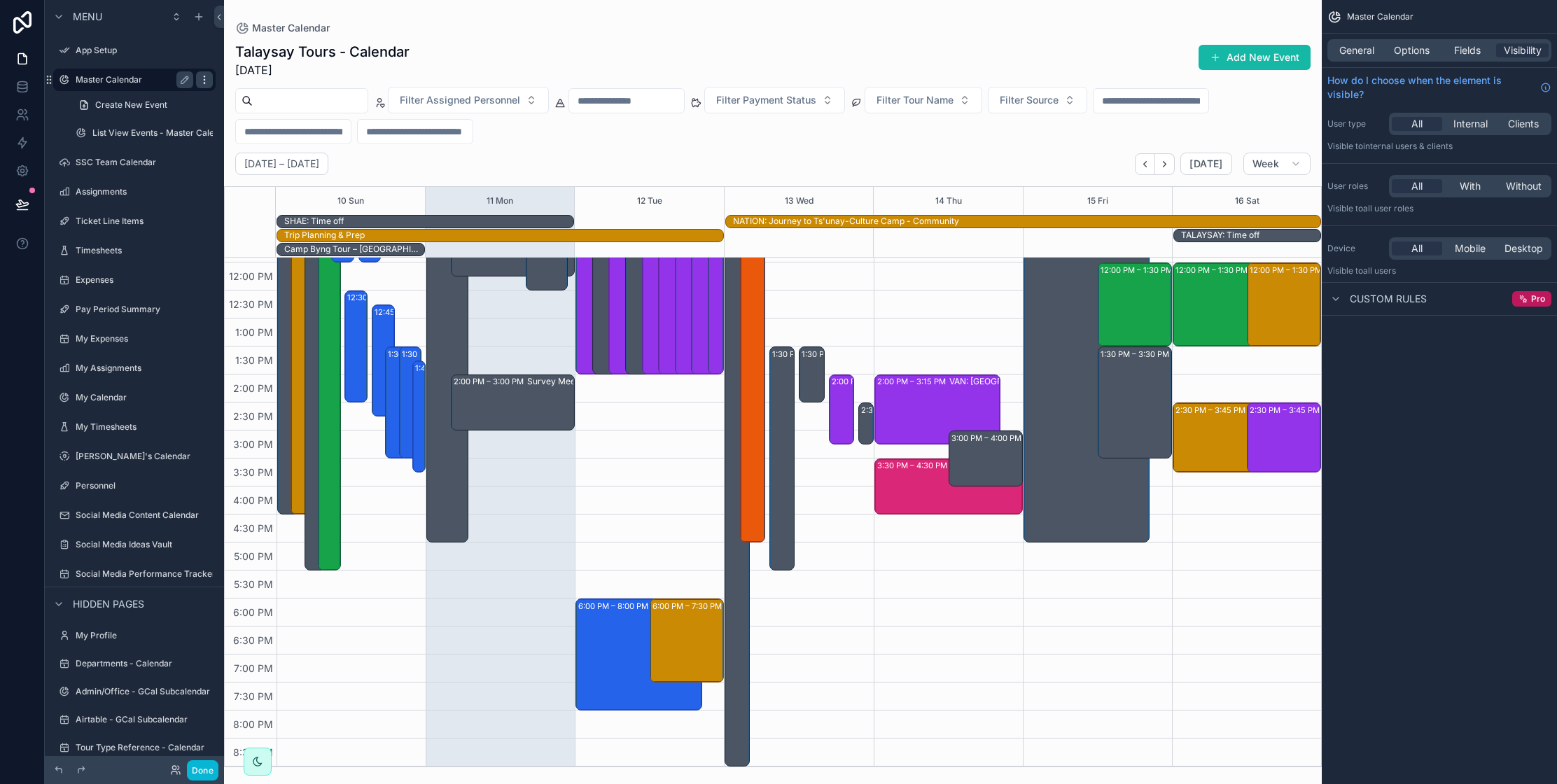
click at [204, 79] on icon "scrollable content" at bounding box center [204, 80] width 11 height 11
click at [263, 95] on span "Clone" at bounding box center [262, 95] width 26 height 14
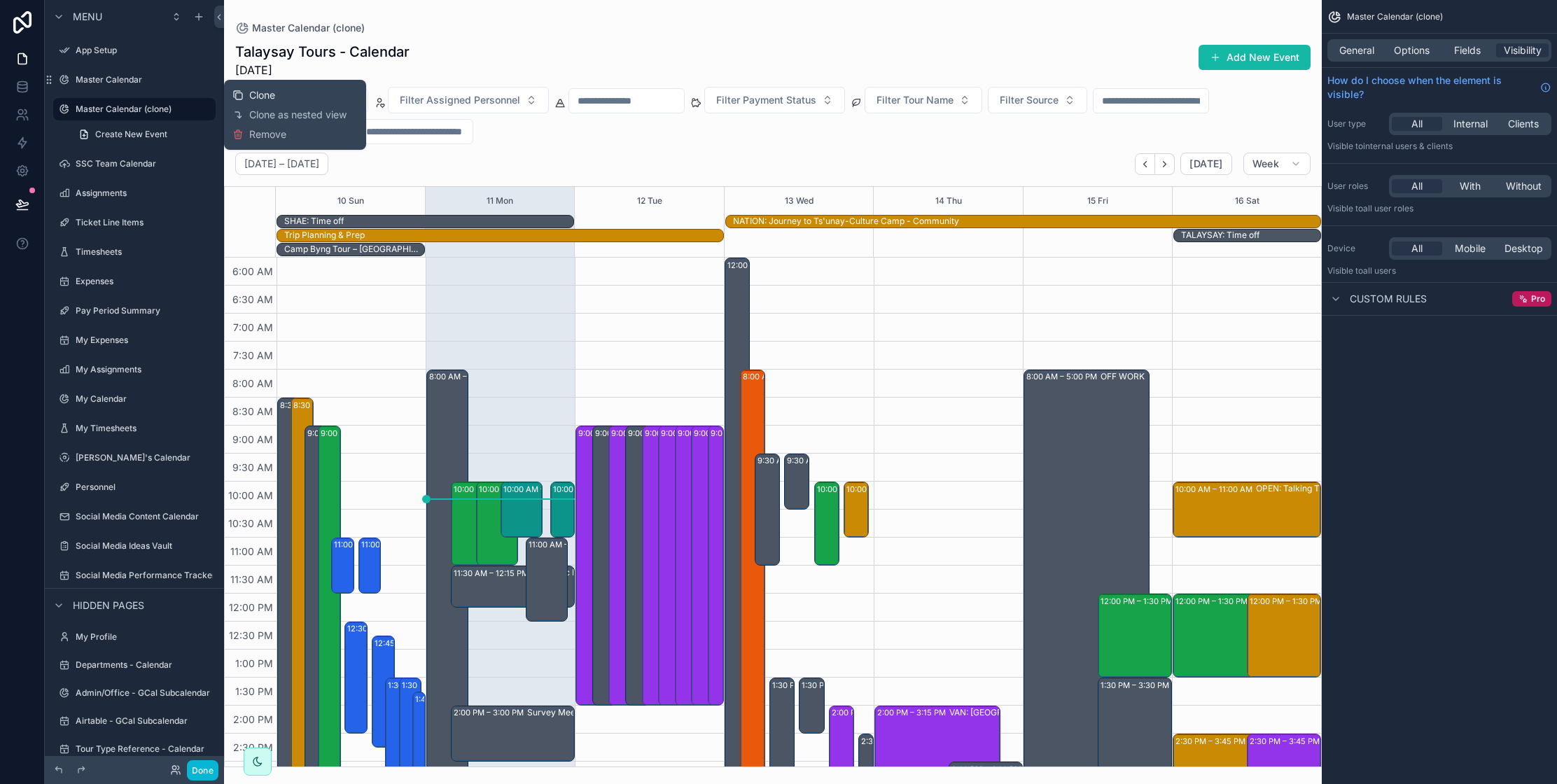
scroll to position [331, 0]
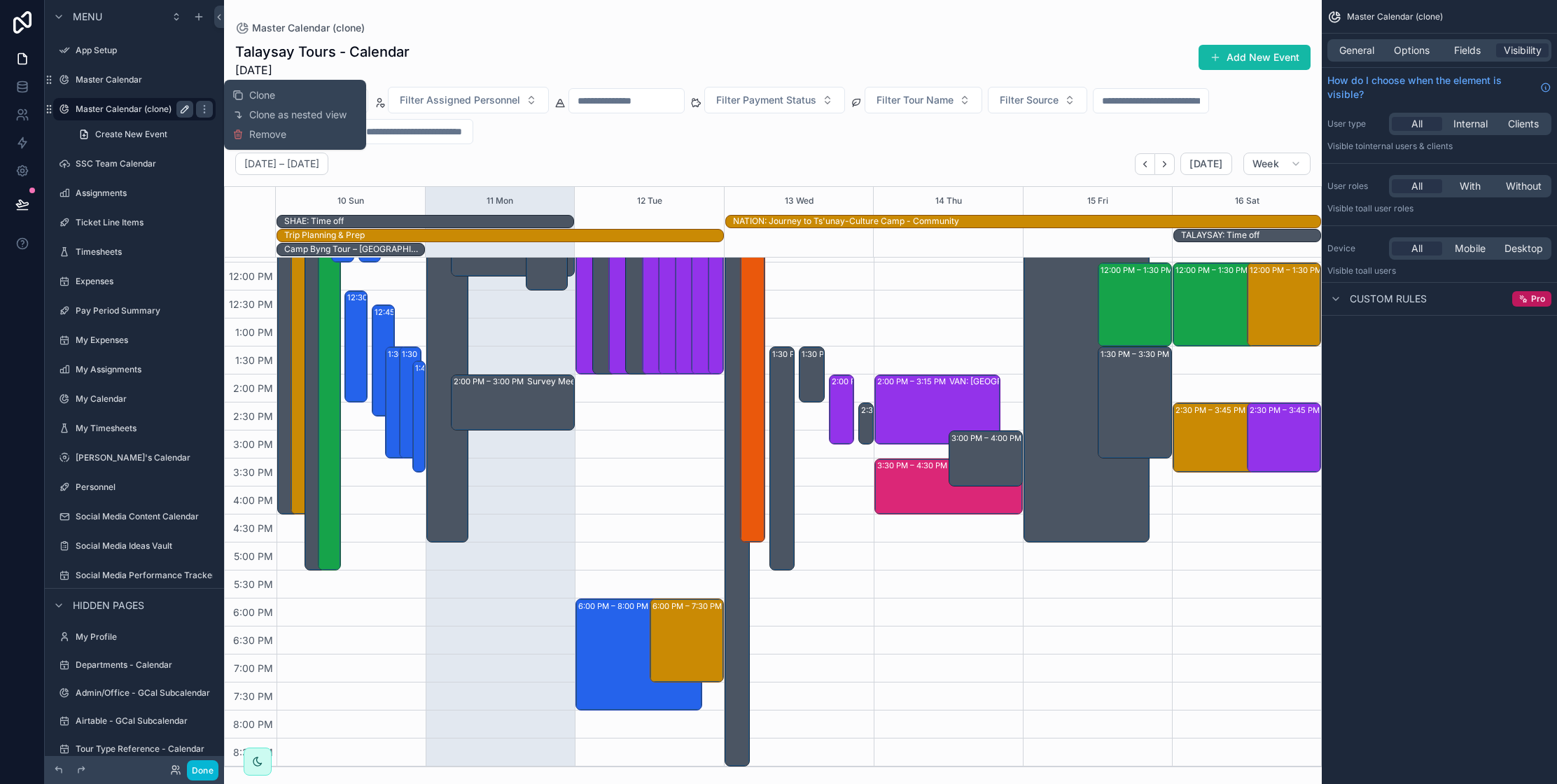
click at [180, 107] on icon "scrollable content" at bounding box center [185, 109] width 11 height 11
click at [152, 111] on input "**********" at bounding box center [123, 109] width 95 height 17
click at [151, 111] on input "**********" at bounding box center [123, 109] width 95 height 17
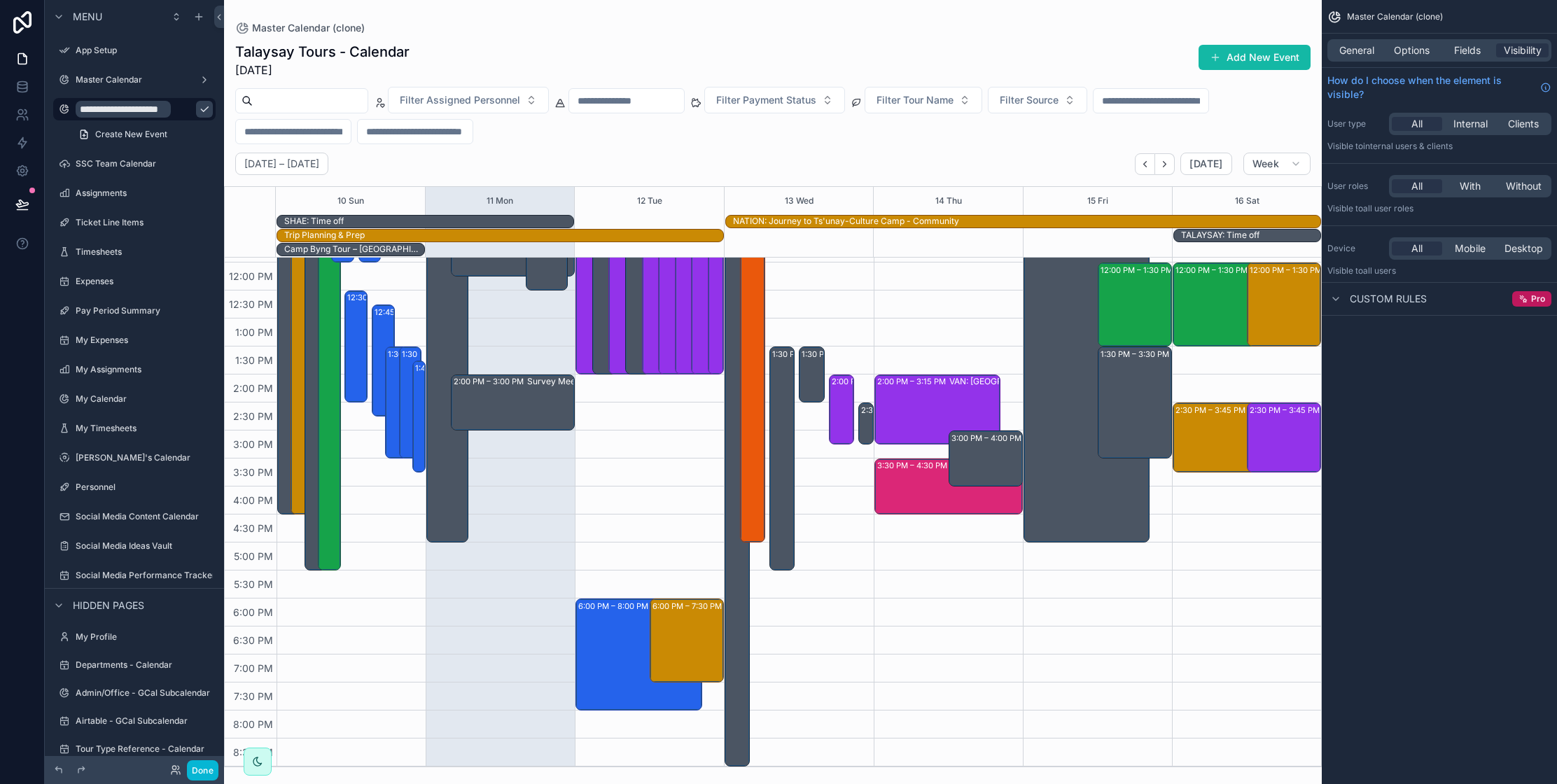
type input "**********"
click at [199, 110] on icon "scrollable content" at bounding box center [204, 109] width 11 height 11
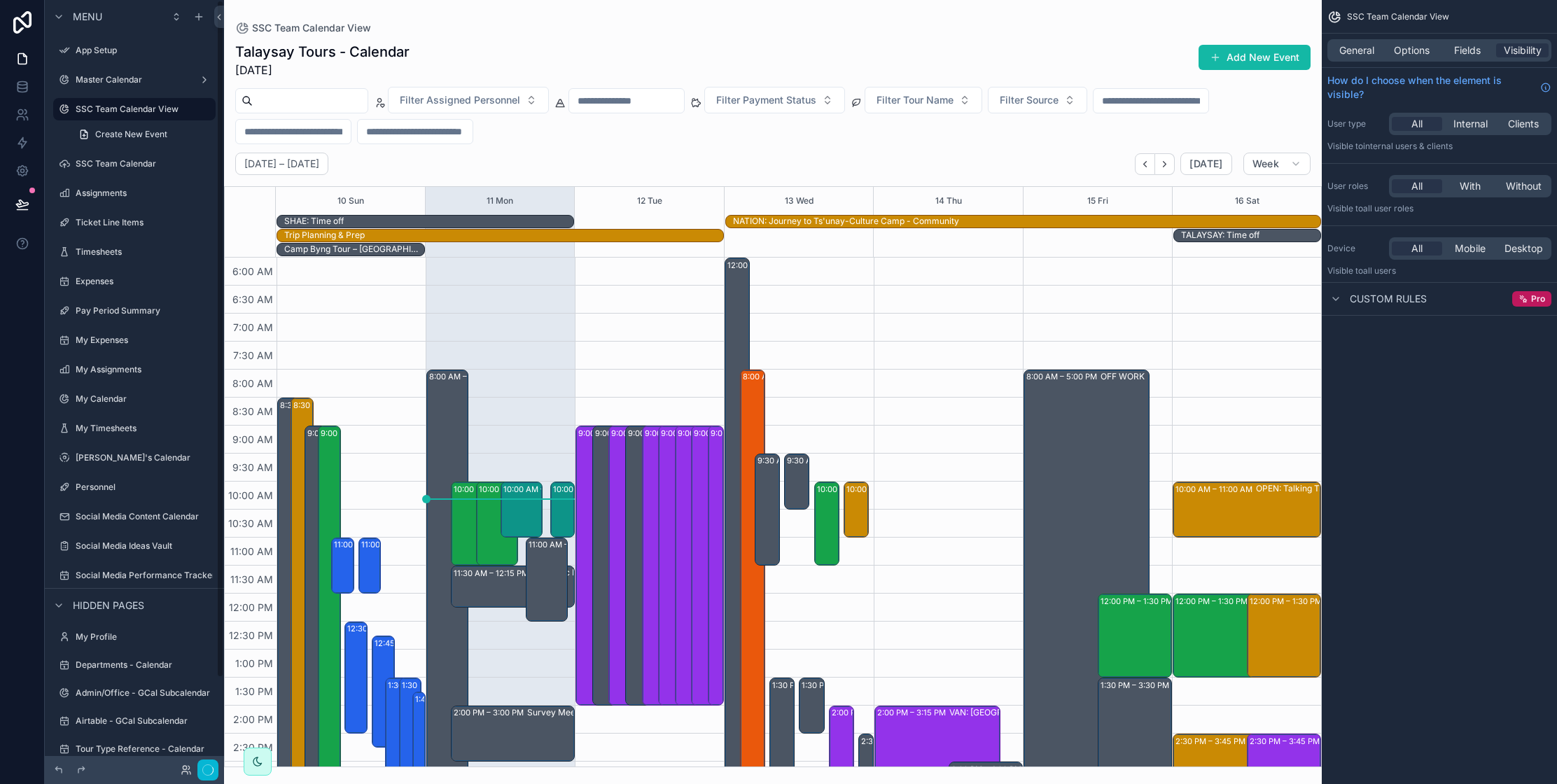
scroll to position [331, 0]
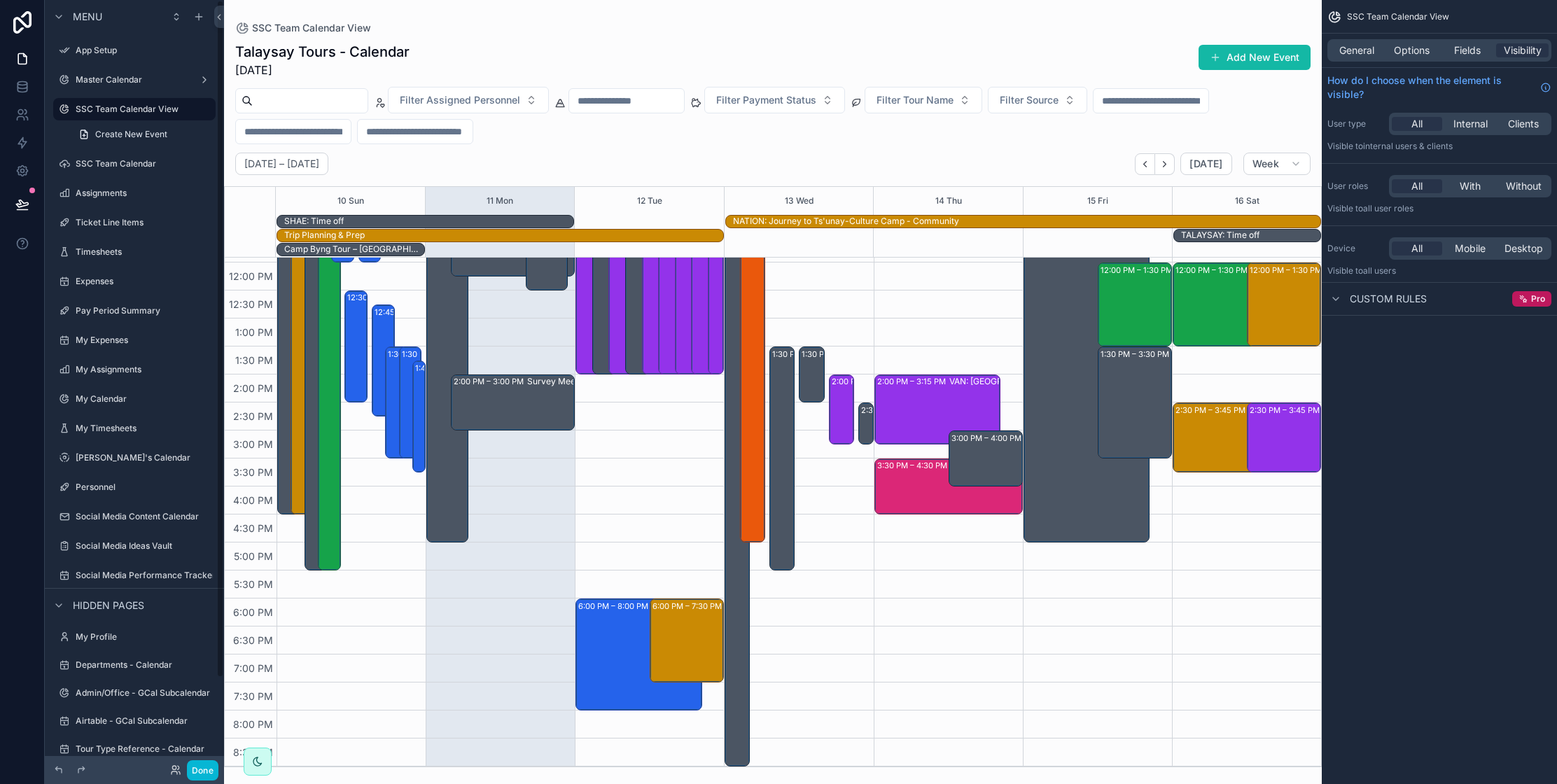
click at [128, 111] on label "SSC Team Calendar View" at bounding box center [142, 109] width 132 height 11
click at [1460, 53] on span "Fields" at bounding box center [1467, 50] width 27 height 14
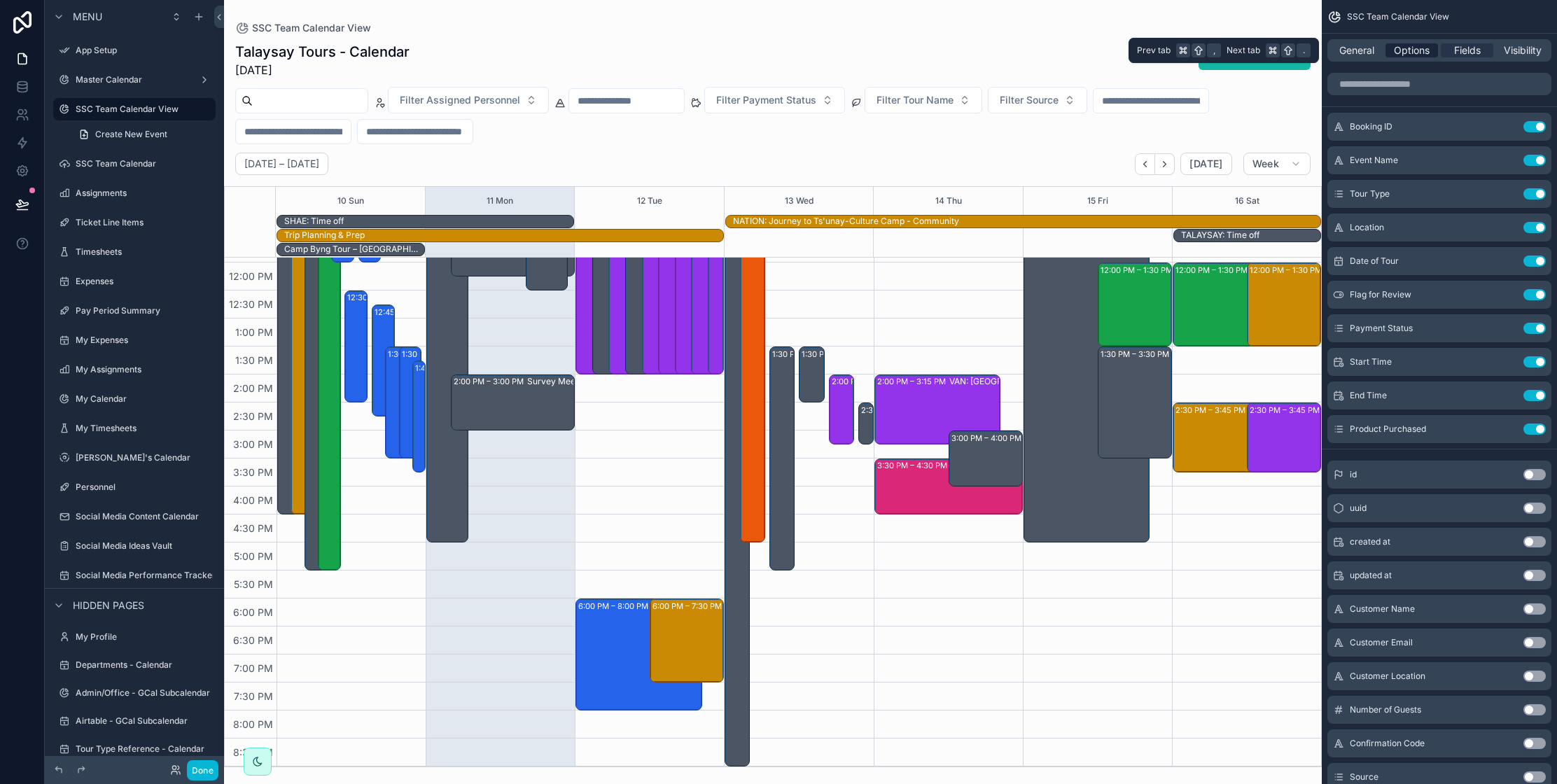
click at [1400, 50] on span "Options" at bounding box center [1412, 50] width 36 height 14
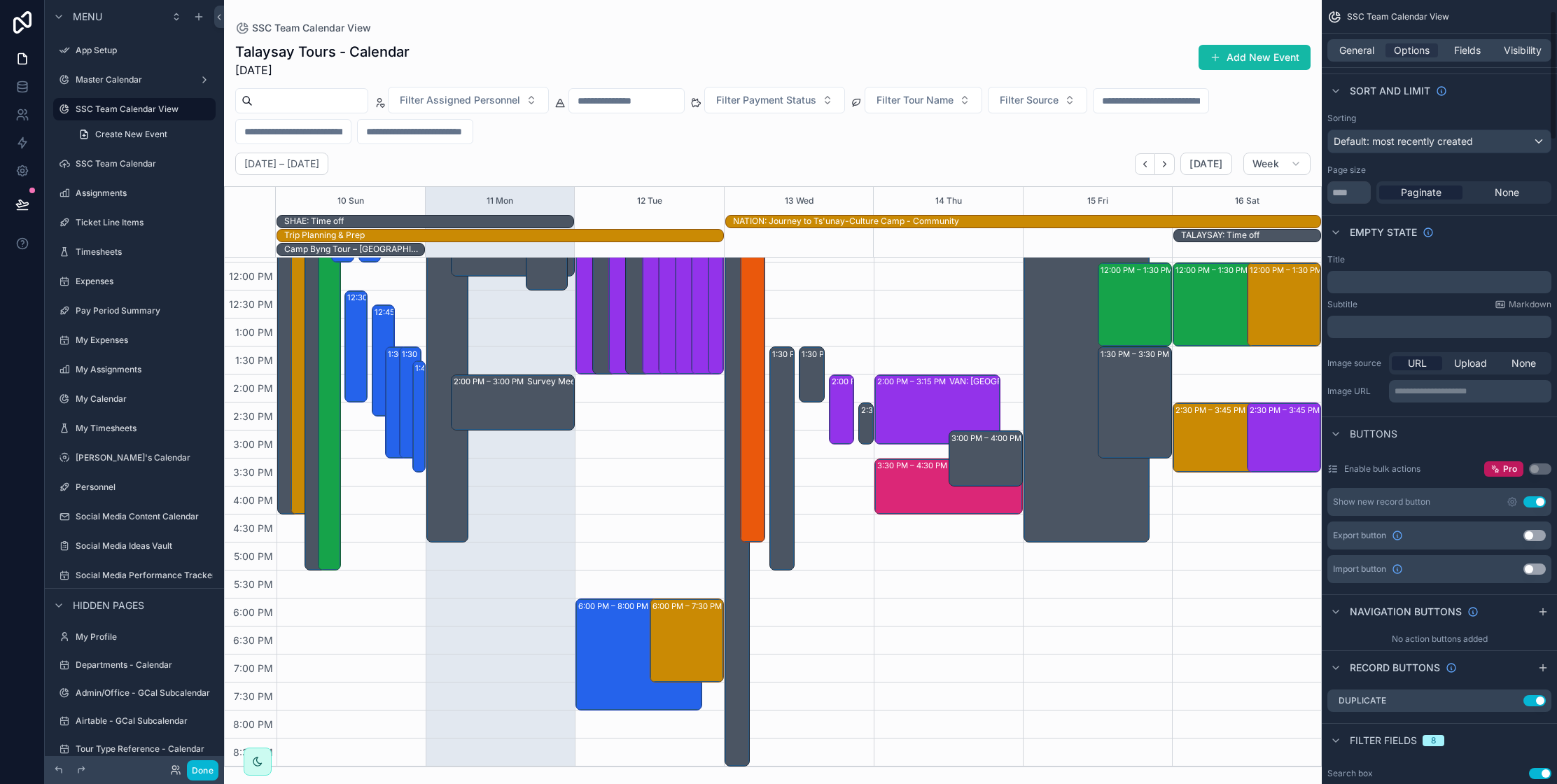
scroll to position [0, 0]
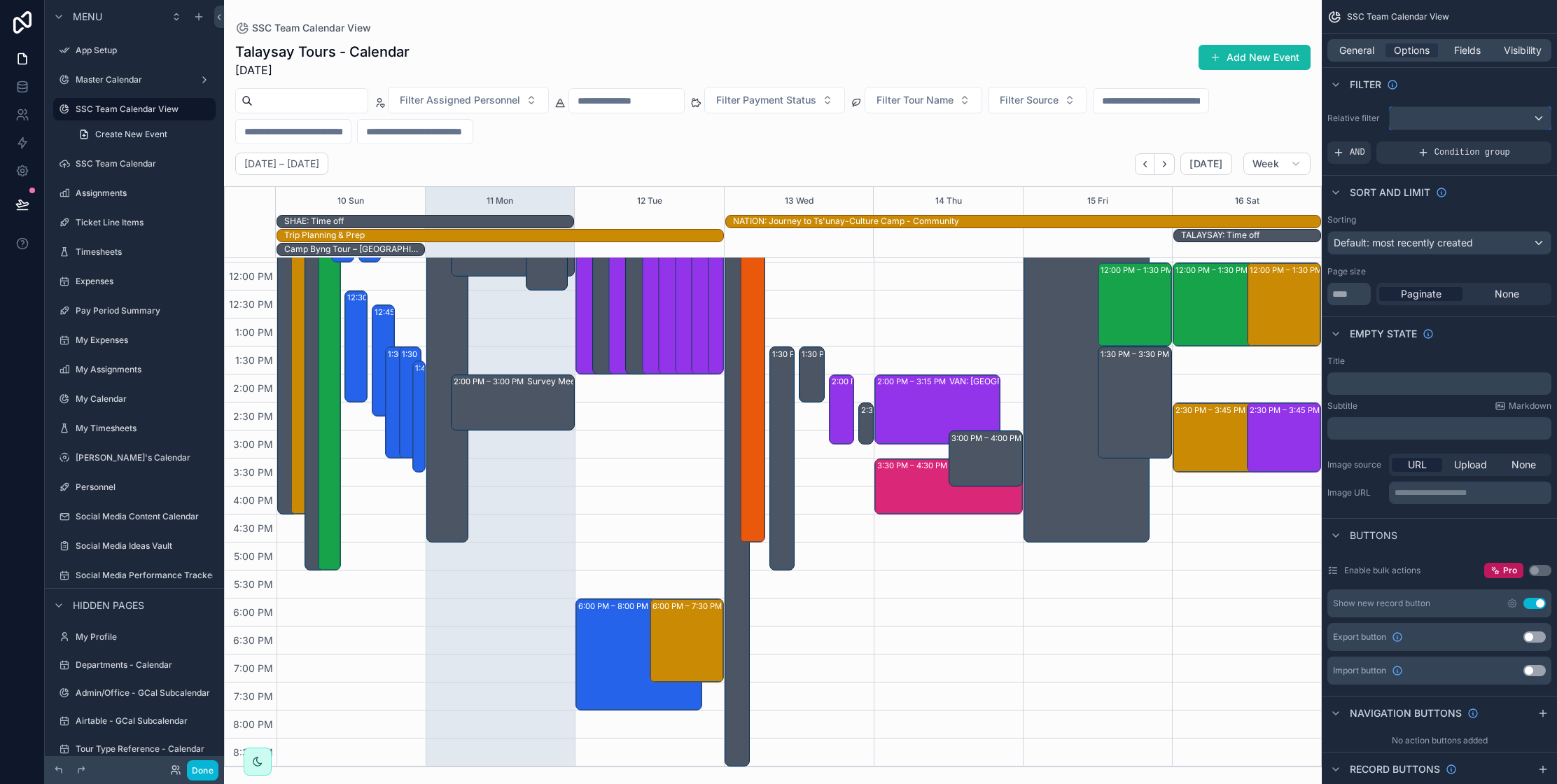
click at [1443, 124] on div "scrollable content" at bounding box center [1470, 119] width 161 height 22
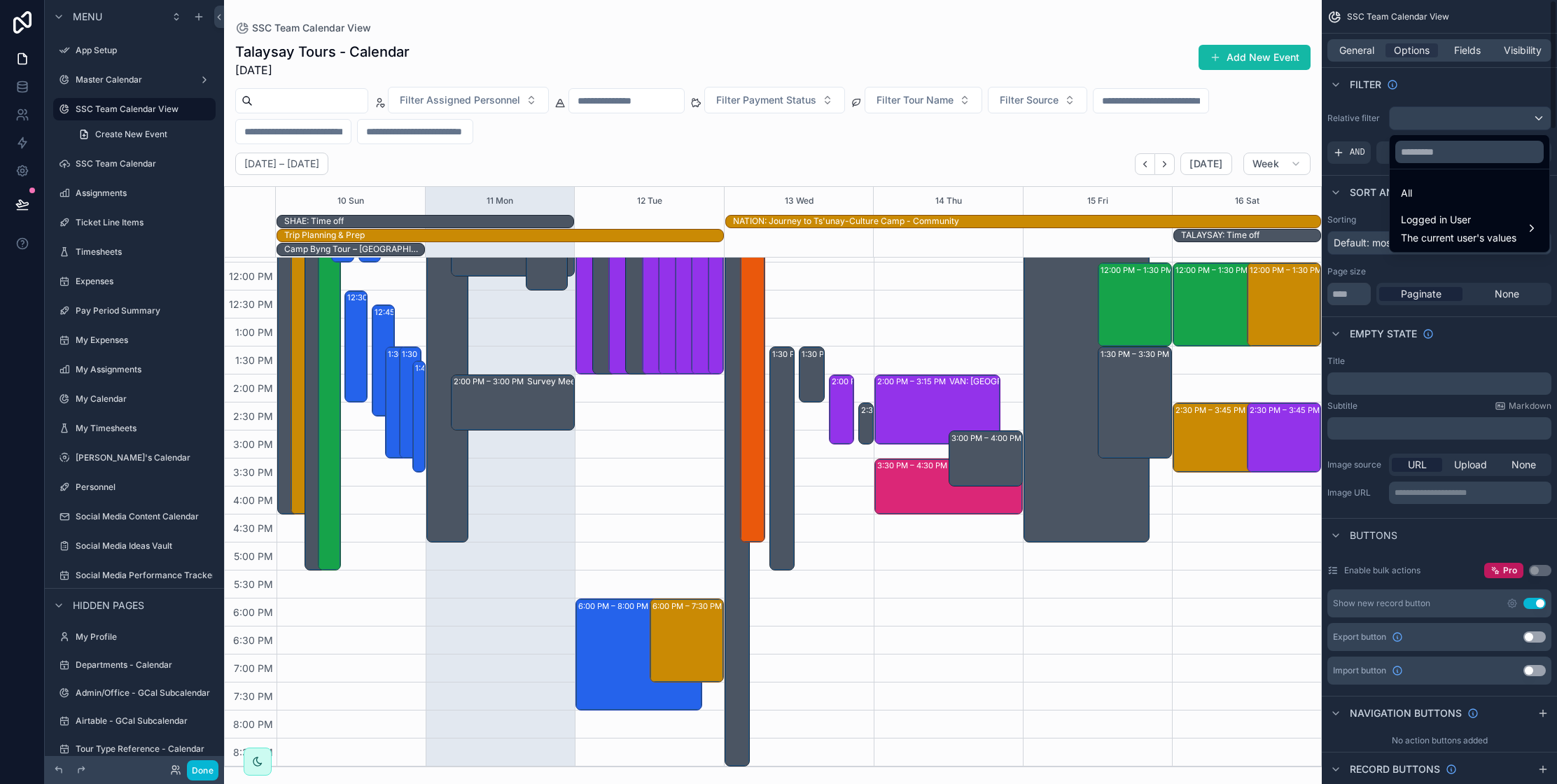
click at [1436, 109] on div "scrollable content" at bounding box center [778, 392] width 1557 height 784
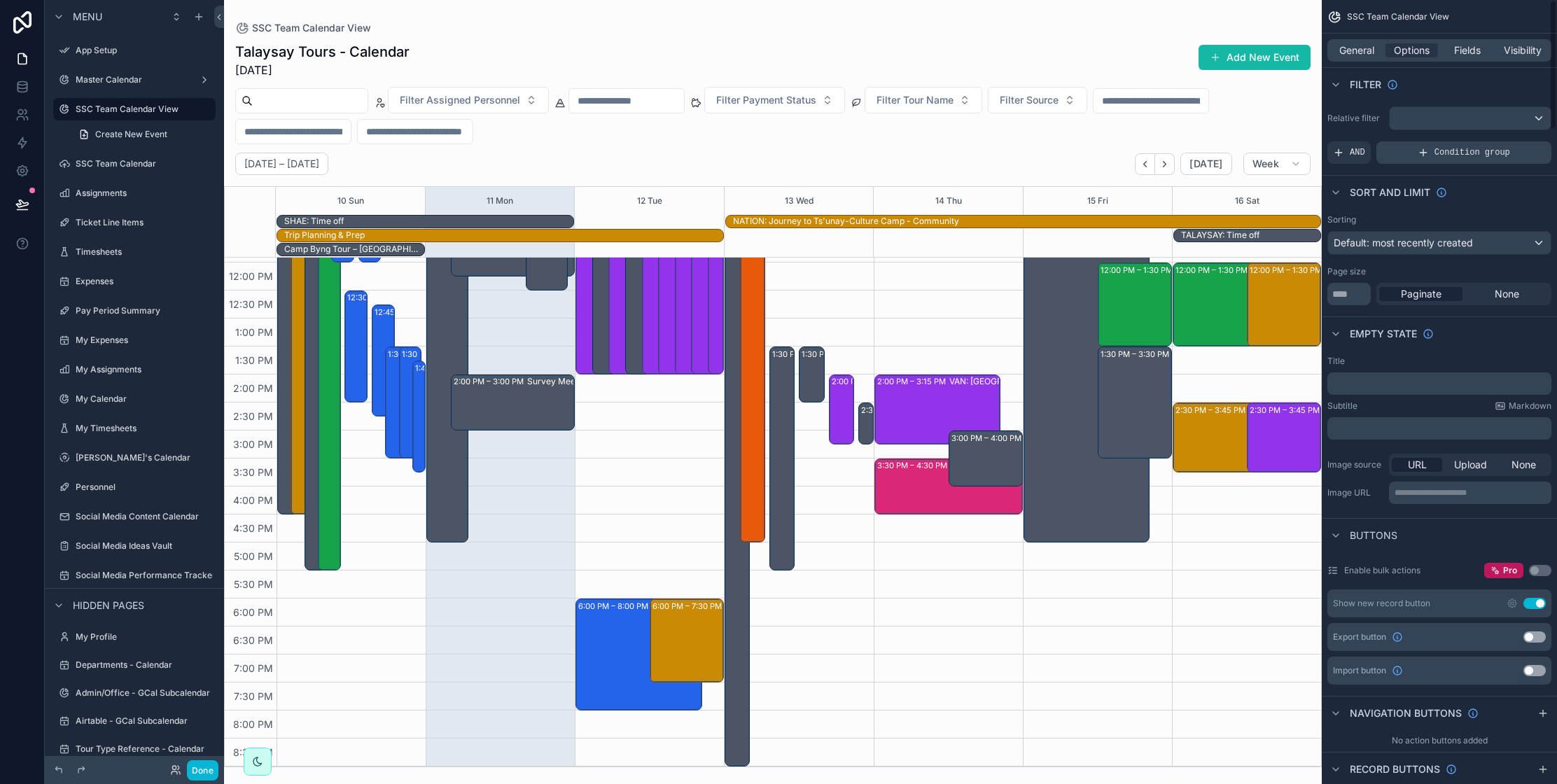
click at [1434, 148] on div "Condition group" at bounding box center [1464, 153] width 175 height 22
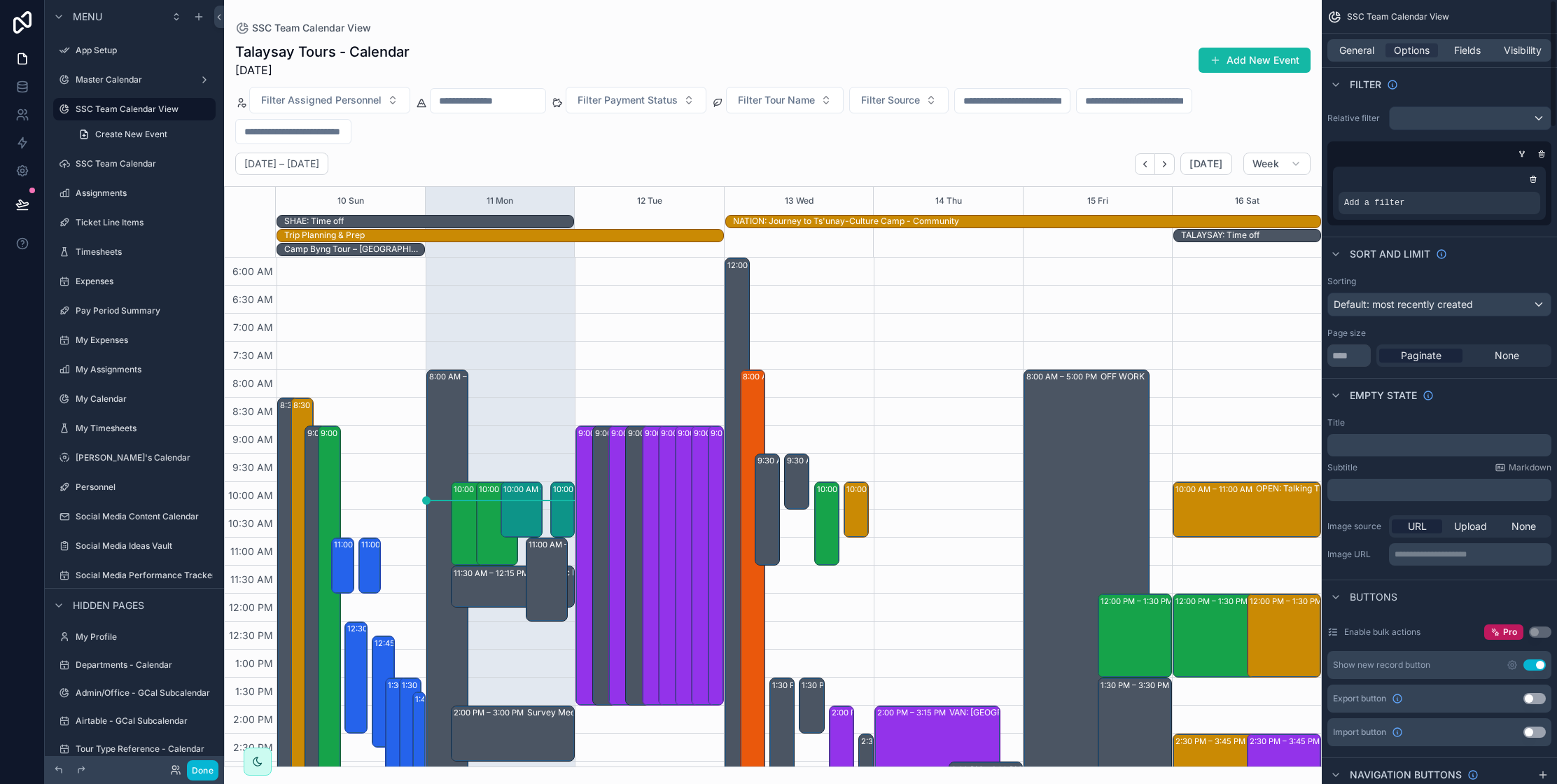
scroll to position [331, 0]
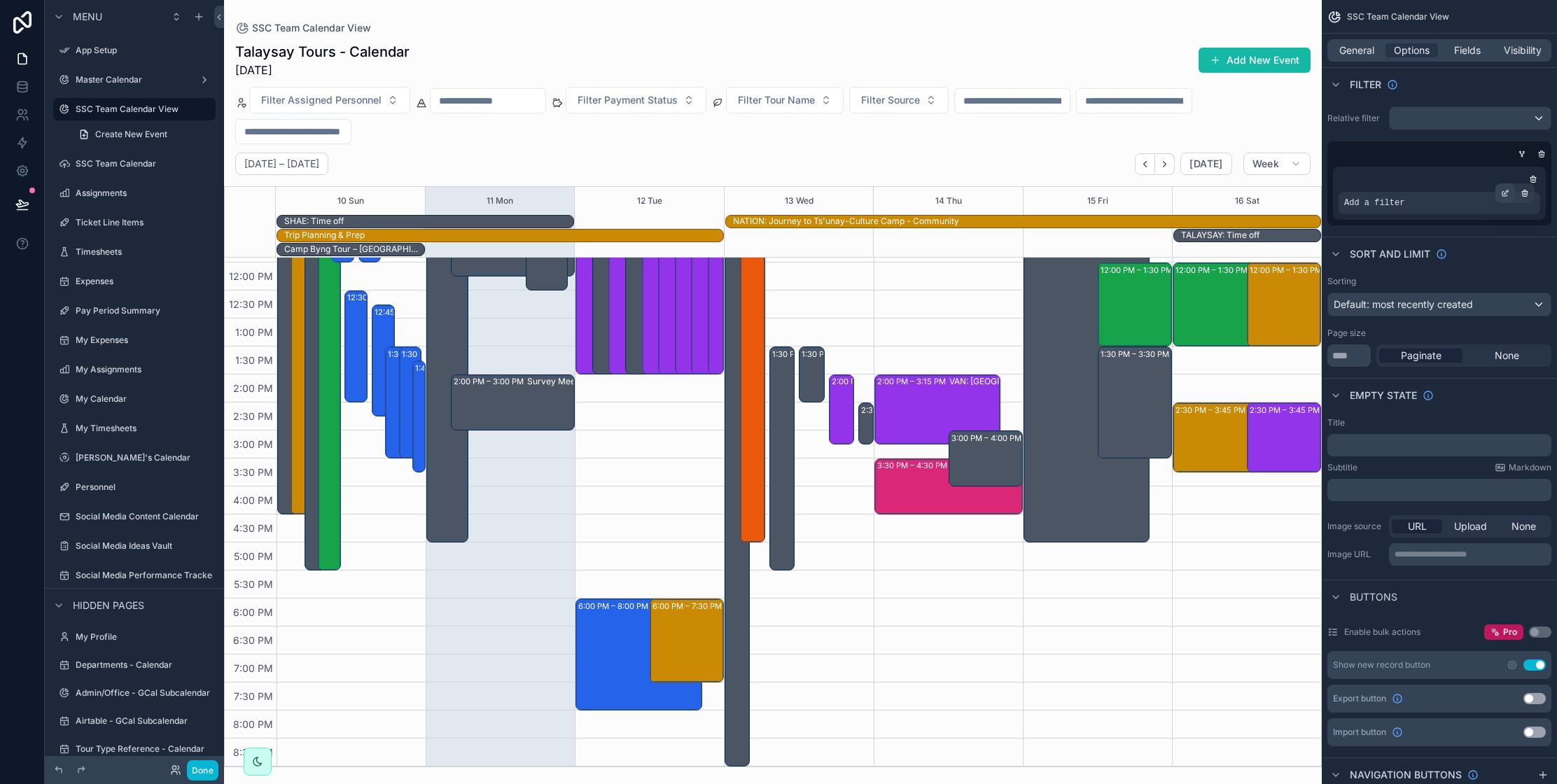
click at [1499, 193] on div "scrollable content" at bounding box center [1505, 193] width 20 height 20
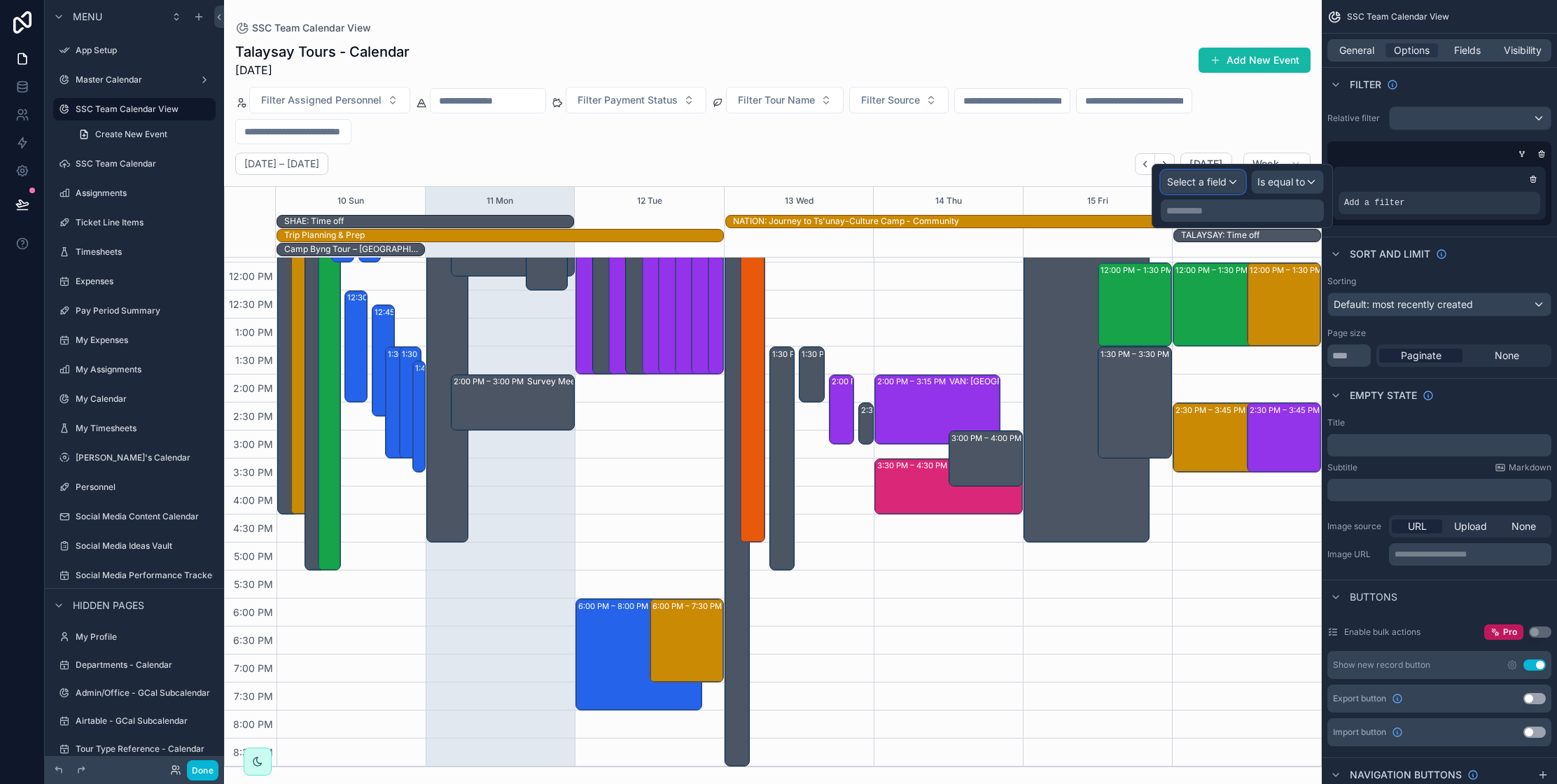
click at [1225, 188] on span "Select a field" at bounding box center [1196, 182] width 60 height 14
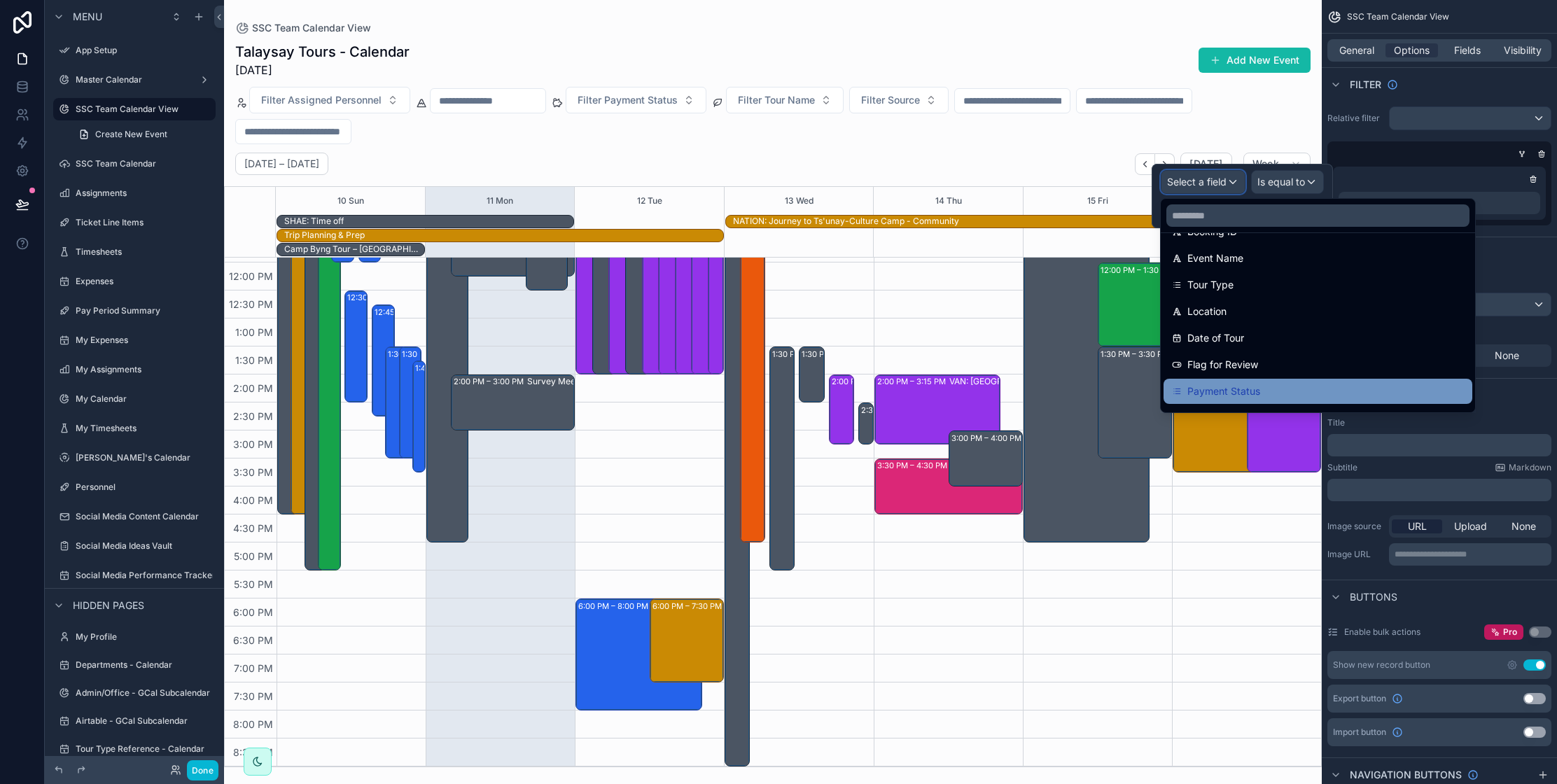
scroll to position [0, 0]
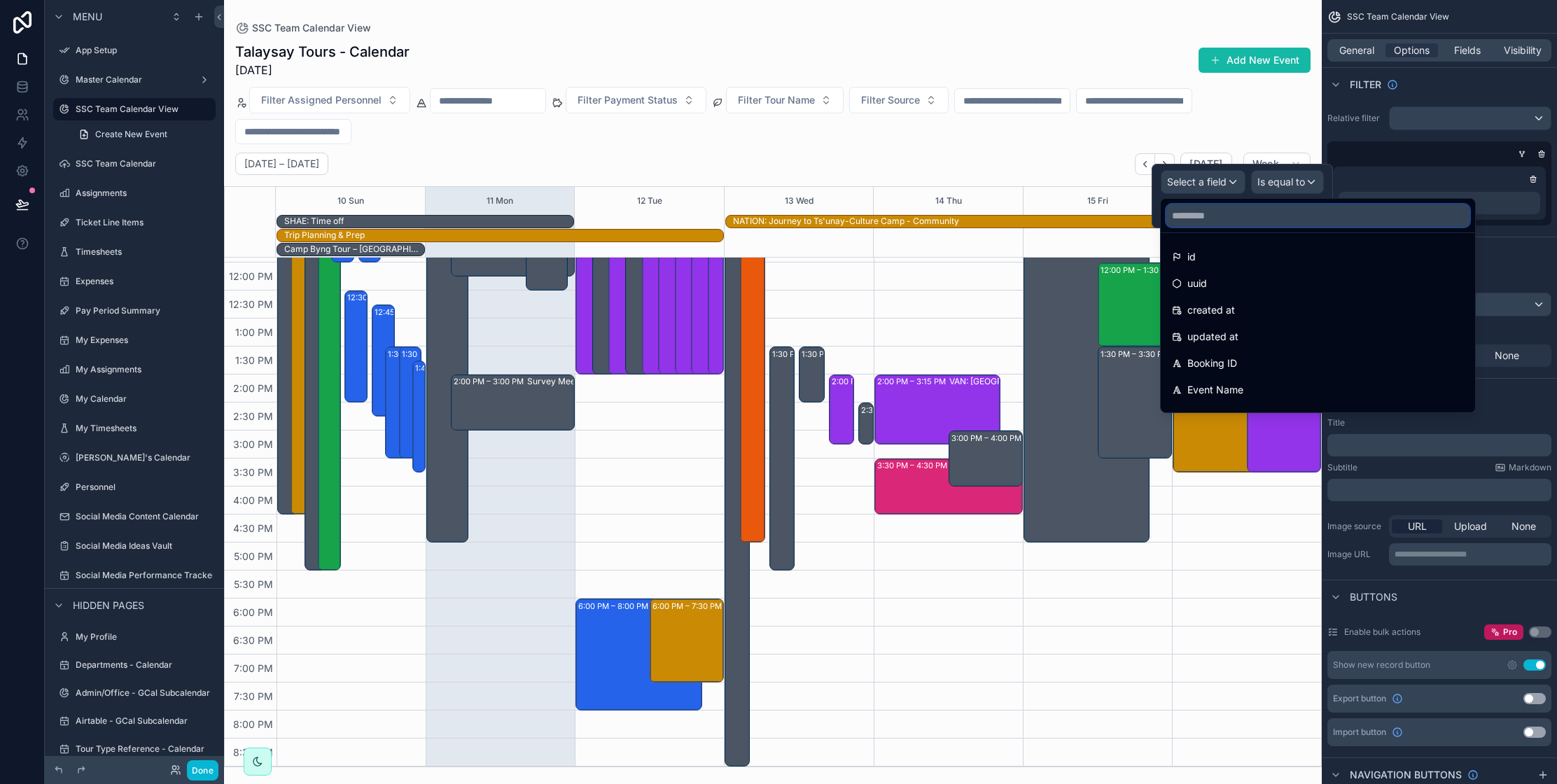
click at [1208, 219] on input "text" at bounding box center [1318, 215] width 303 height 22
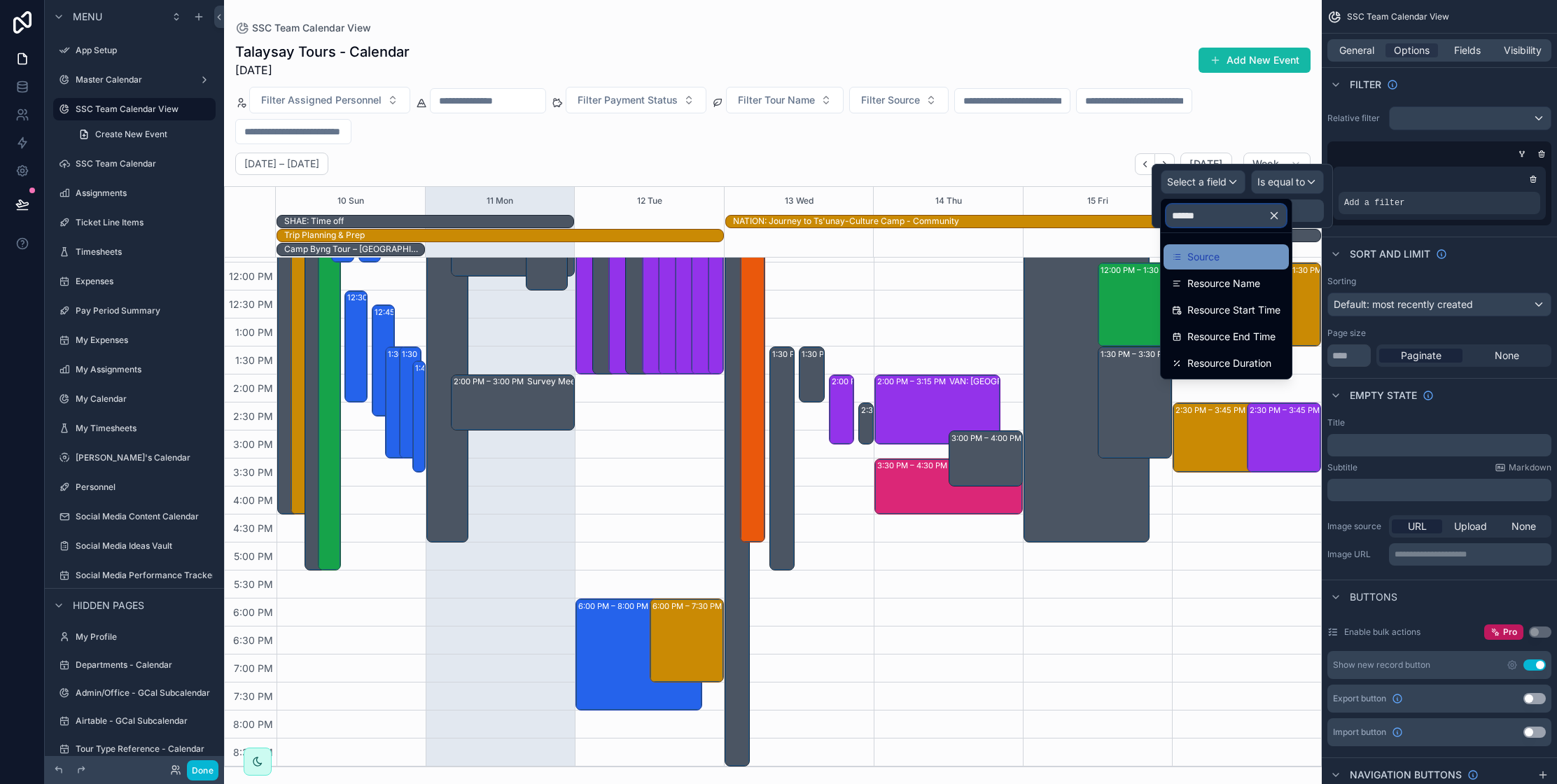
type input "******"
click at [1204, 255] on span "Source" at bounding box center [1203, 257] width 32 height 17
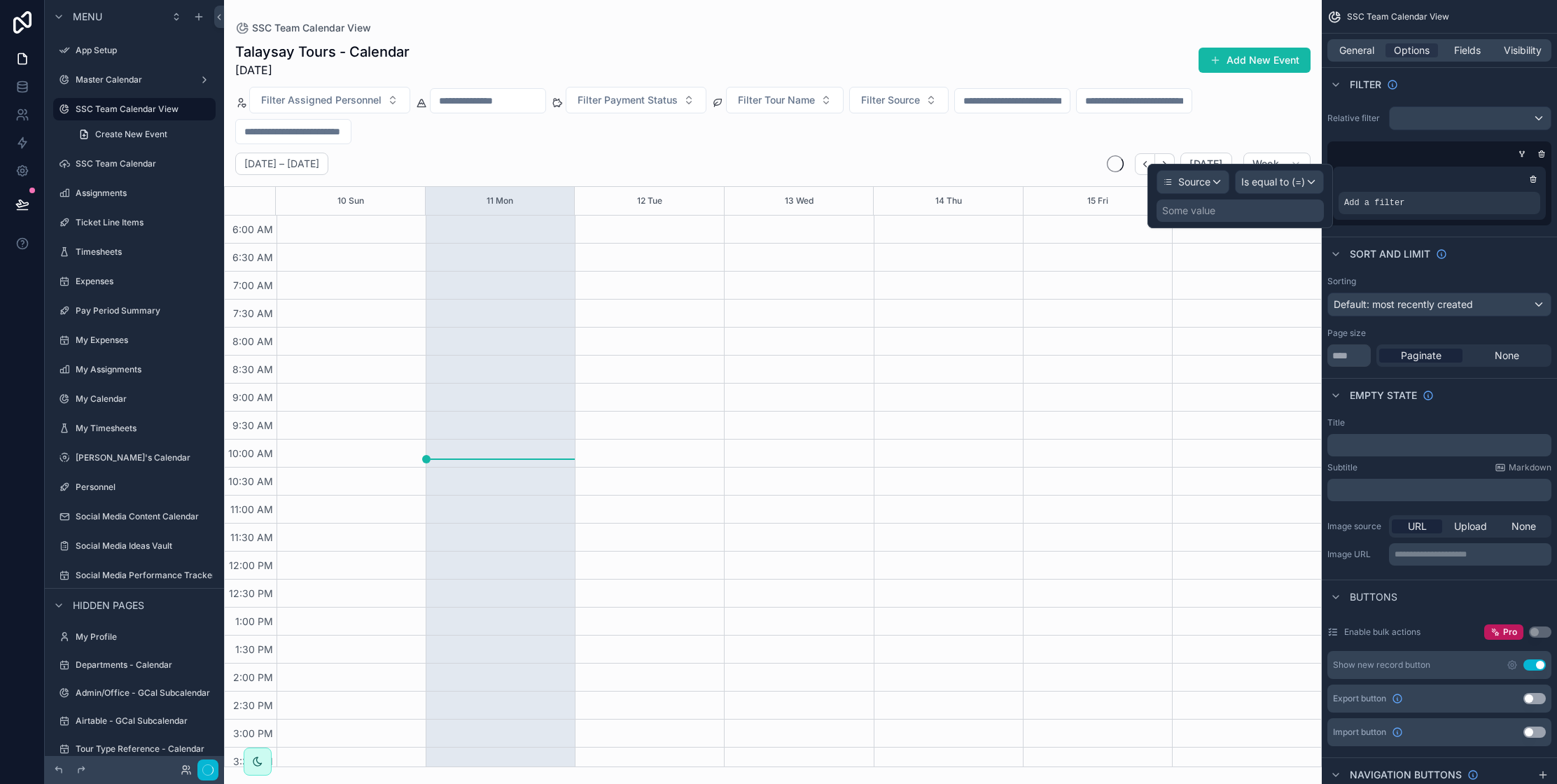
scroll to position [289, 0]
click at [1263, 183] on span "Is equal to (=)" at bounding box center [1273, 182] width 64 height 14
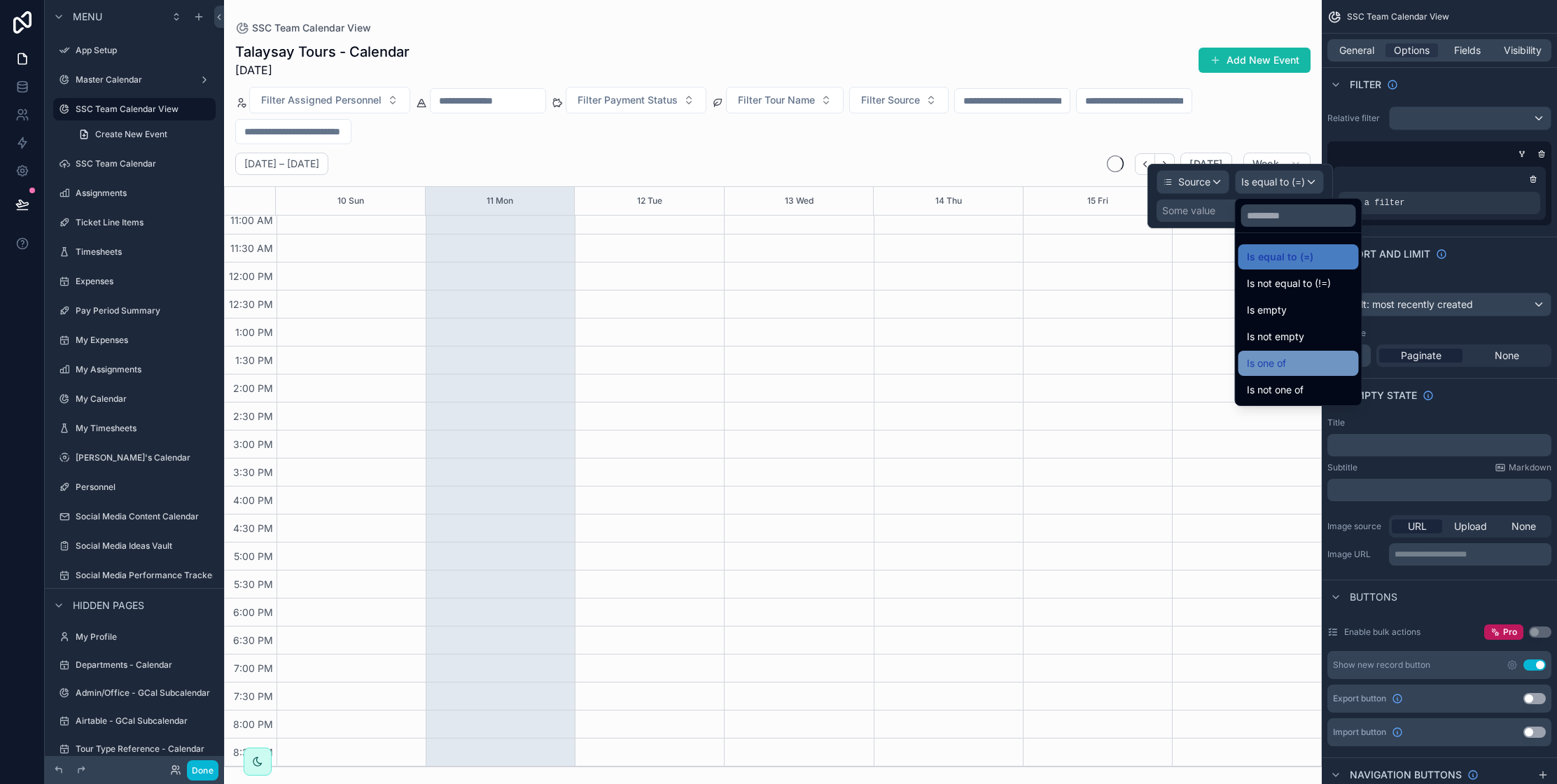
click at [1296, 365] on div "Is one of" at bounding box center [1299, 363] width 104 height 17
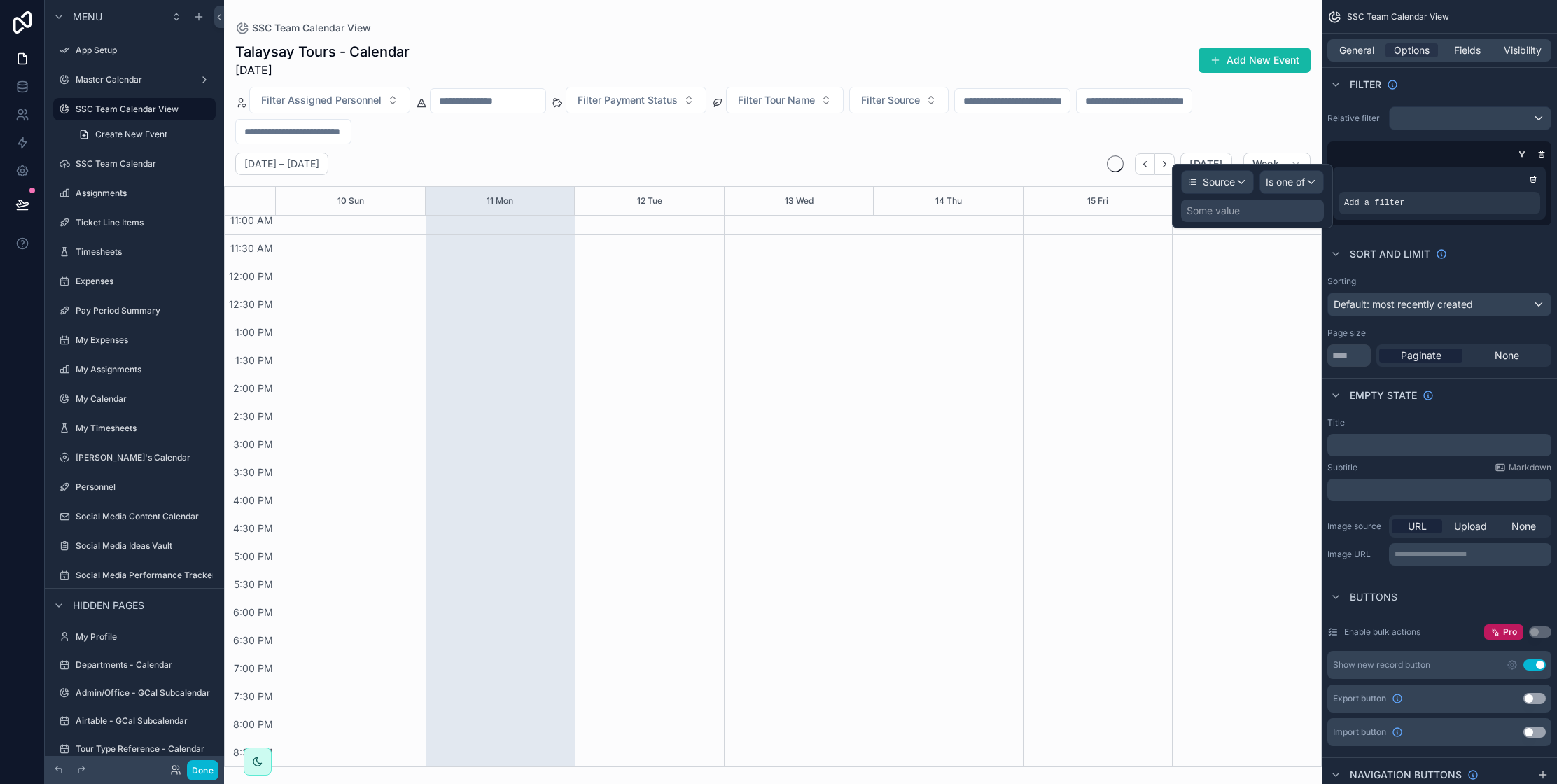
click at [1233, 210] on div "Some value" at bounding box center [1213, 210] width 53 height 14
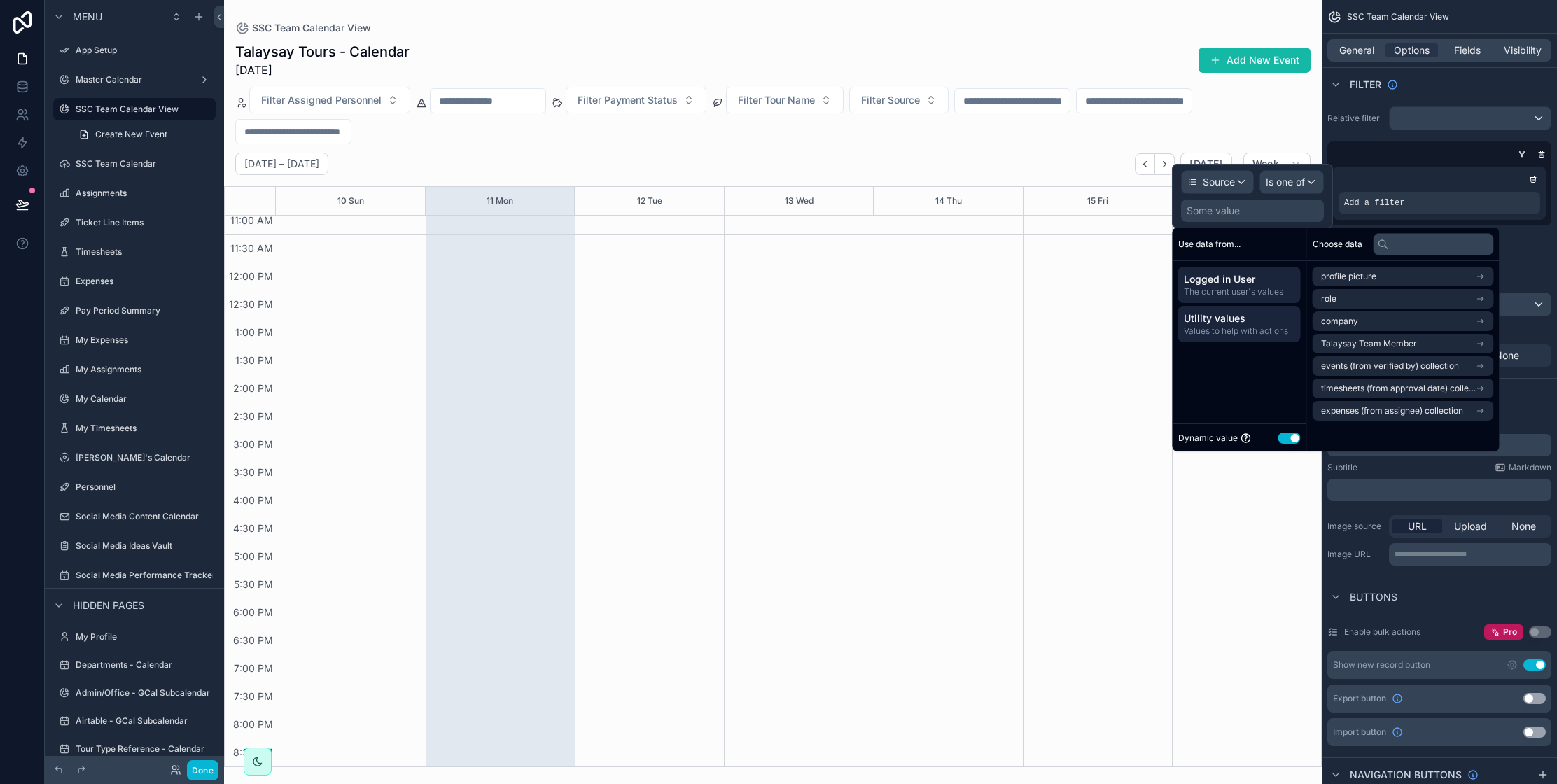
click at [1251, 323] on span "Utility values" at bounding box center [1239, 318] width 112 height 14
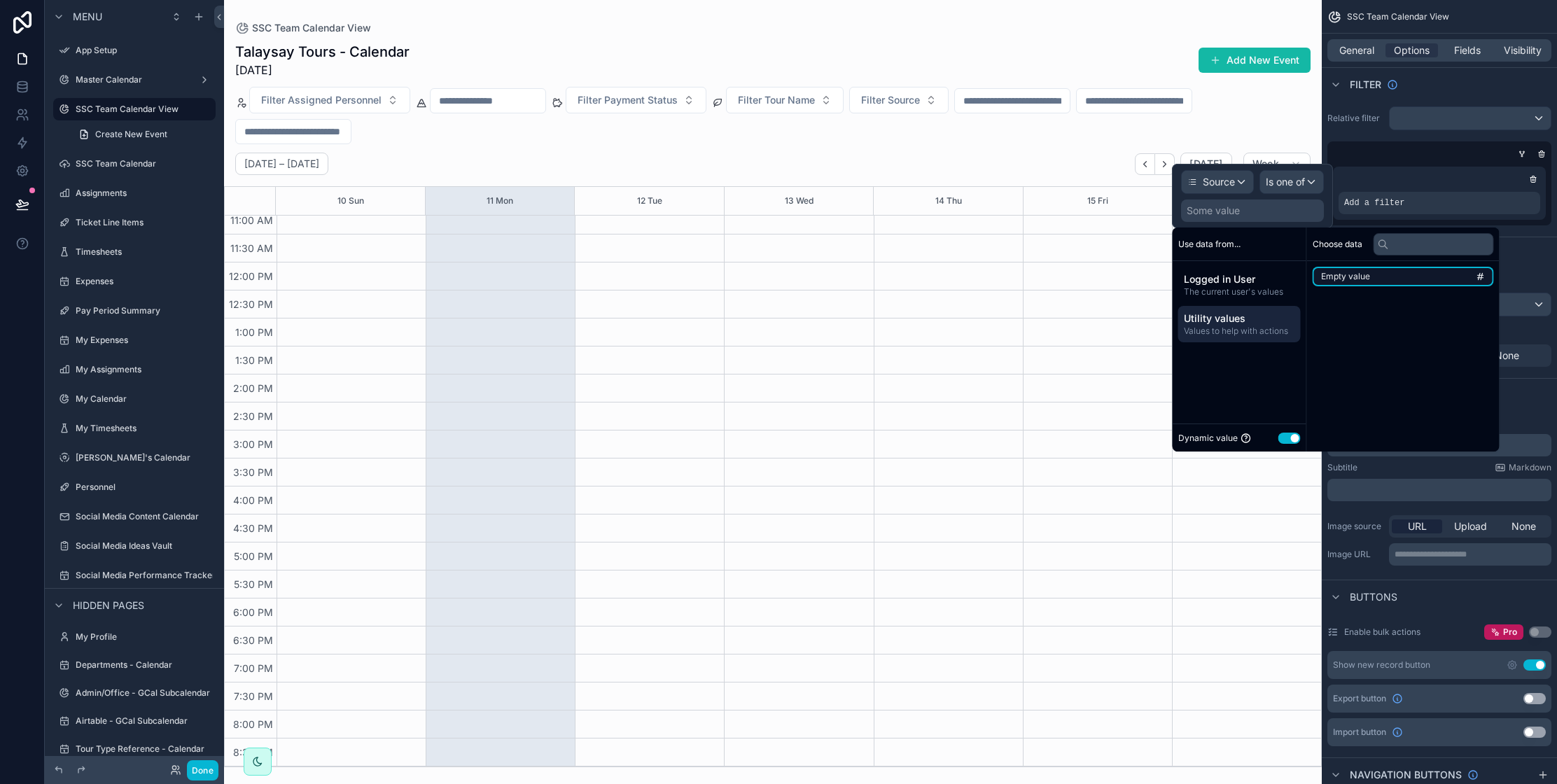
click at [1380, 275] on li "Empty value" at bounding box center [1403, 276] width 181 height 20
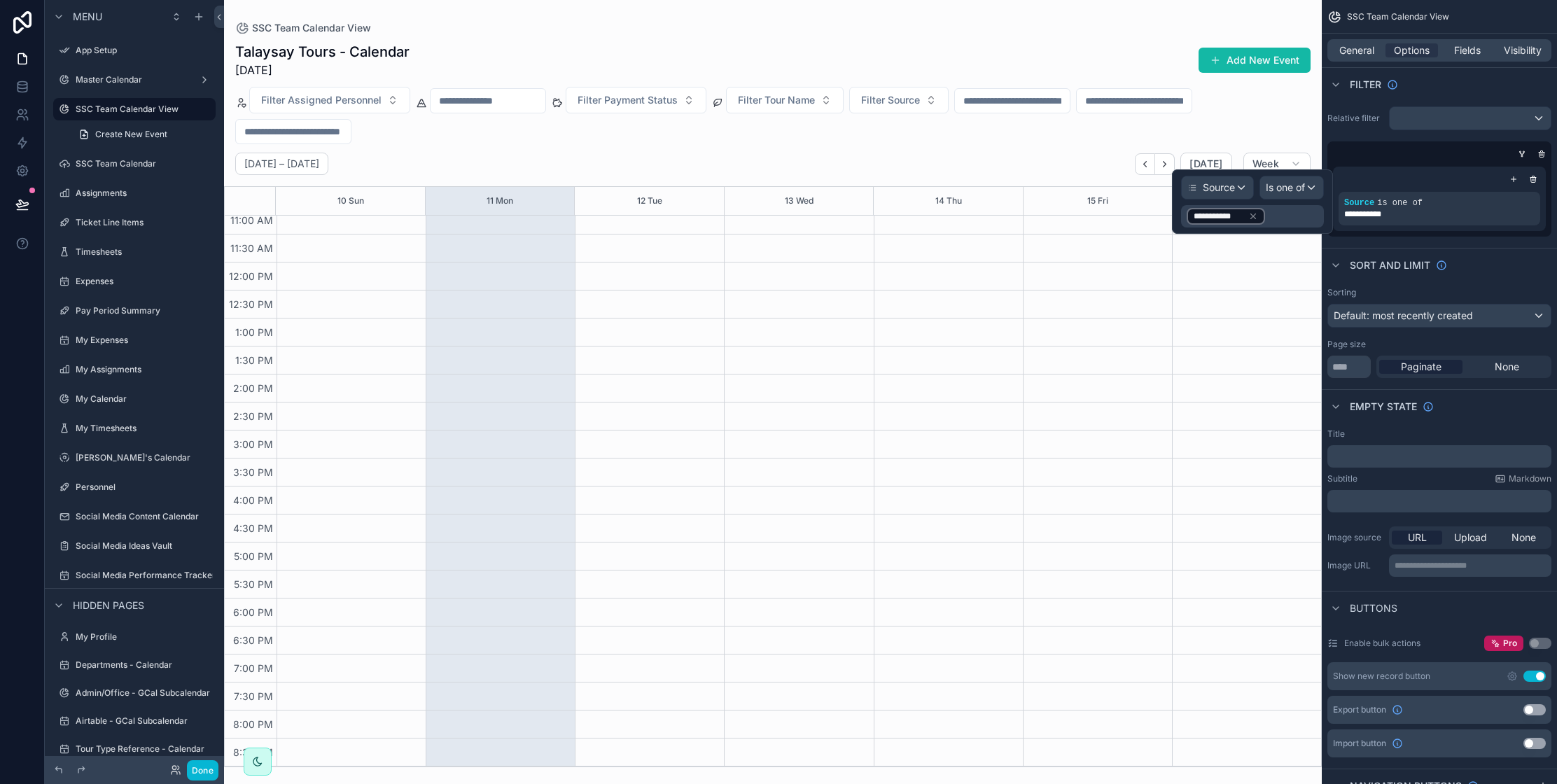
click at [1255, 218] on icon at bounding box center [1253, 216] width 10 height 10
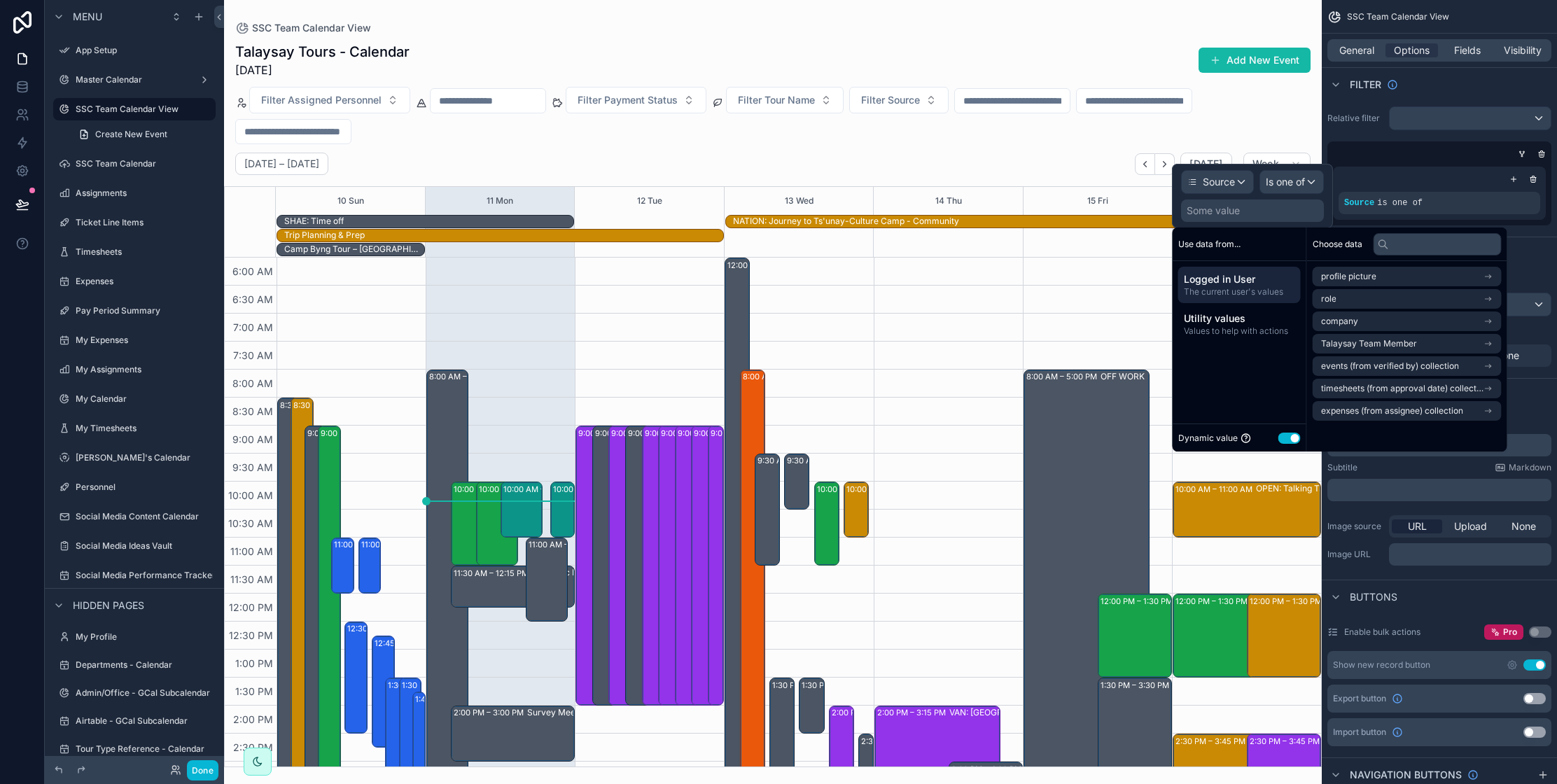
scroll to position [331, 0]
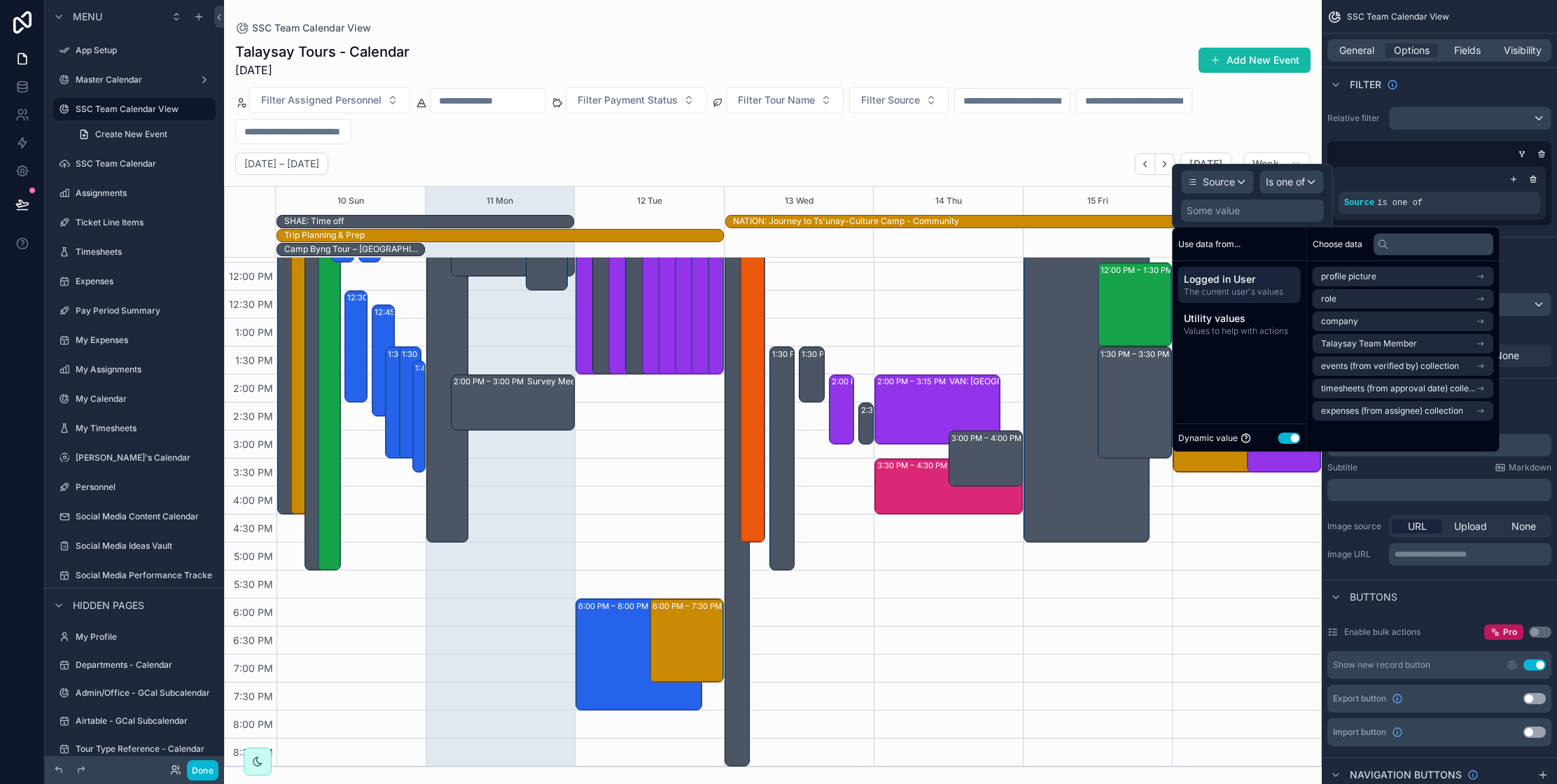
click at [1245, 212] on div "Some value" at bounding box center [1252, 210] width 143 height 22
click at [1210, 207] on div "Some value" at bounding box center [1213, 210] width 53 height 14
click at [1212, 189] on div "Source" at bounding box center [1217, 182] width 72 height 22
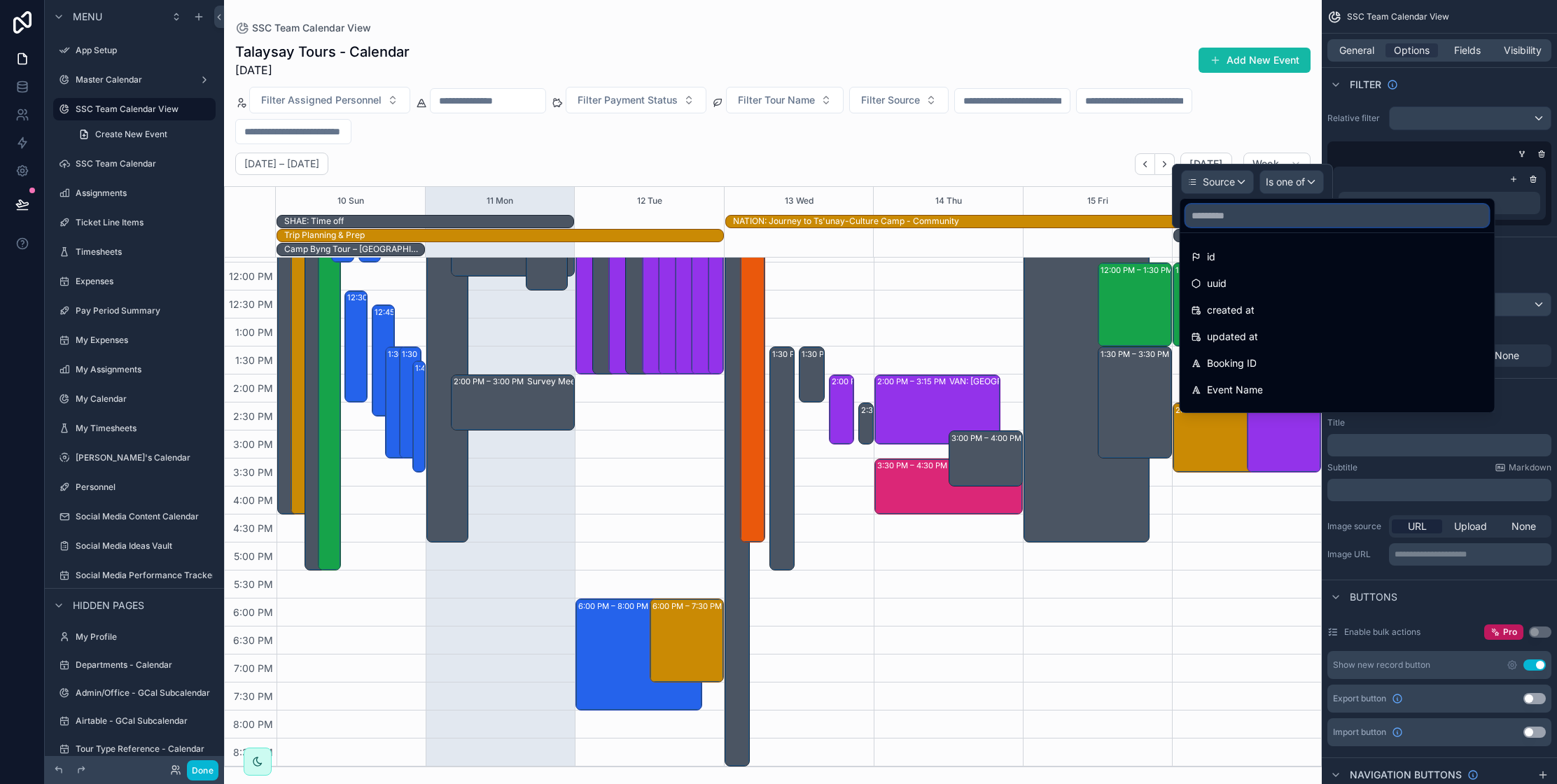
click at [1222, 212] on input "text" at bounding box center [1337, 215] width 303 height 22
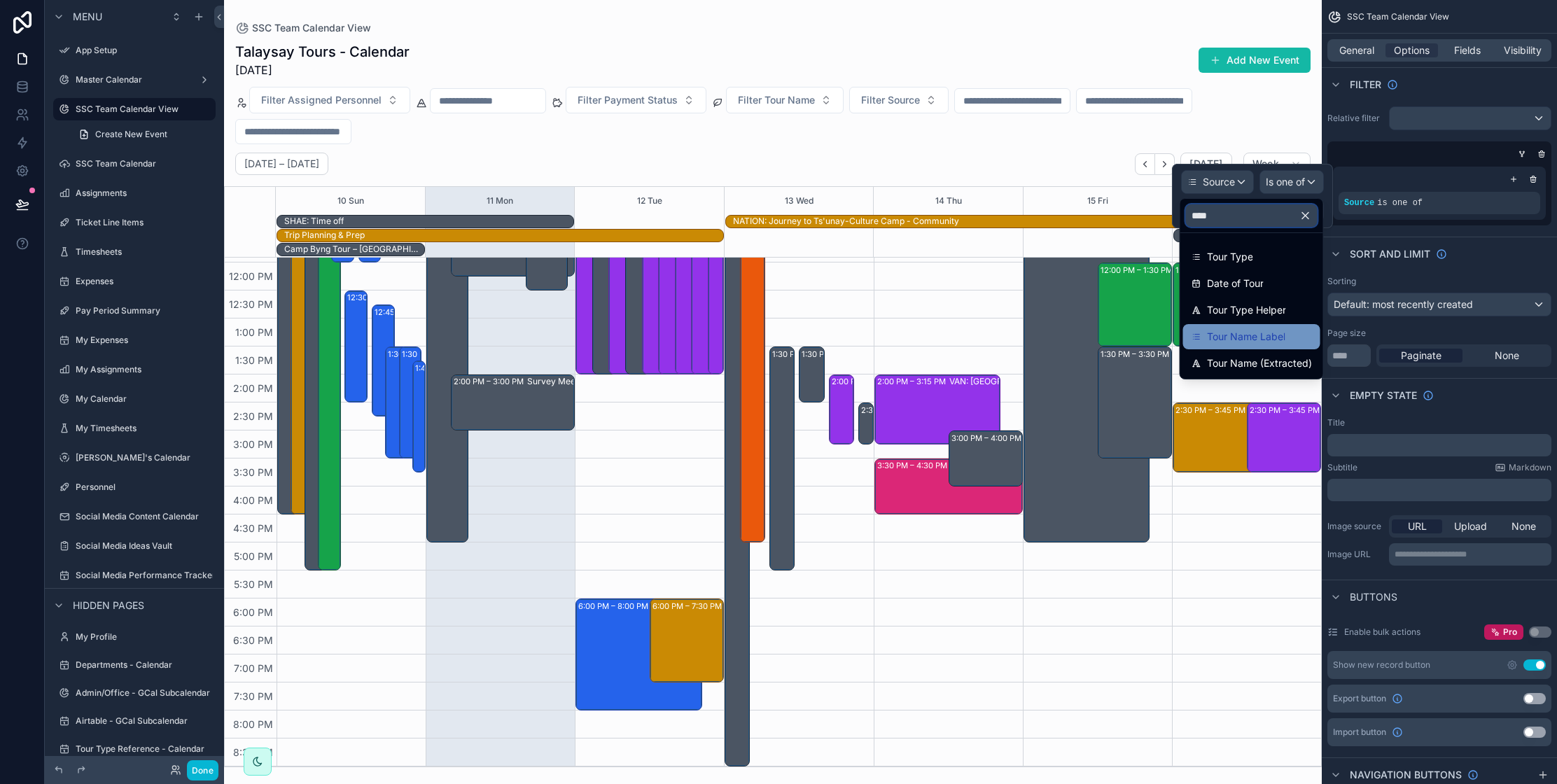
type input "****"
click at [1243, 334] on span "Tour Name Label" at bounding box center [1246, 337] width 79 height 17
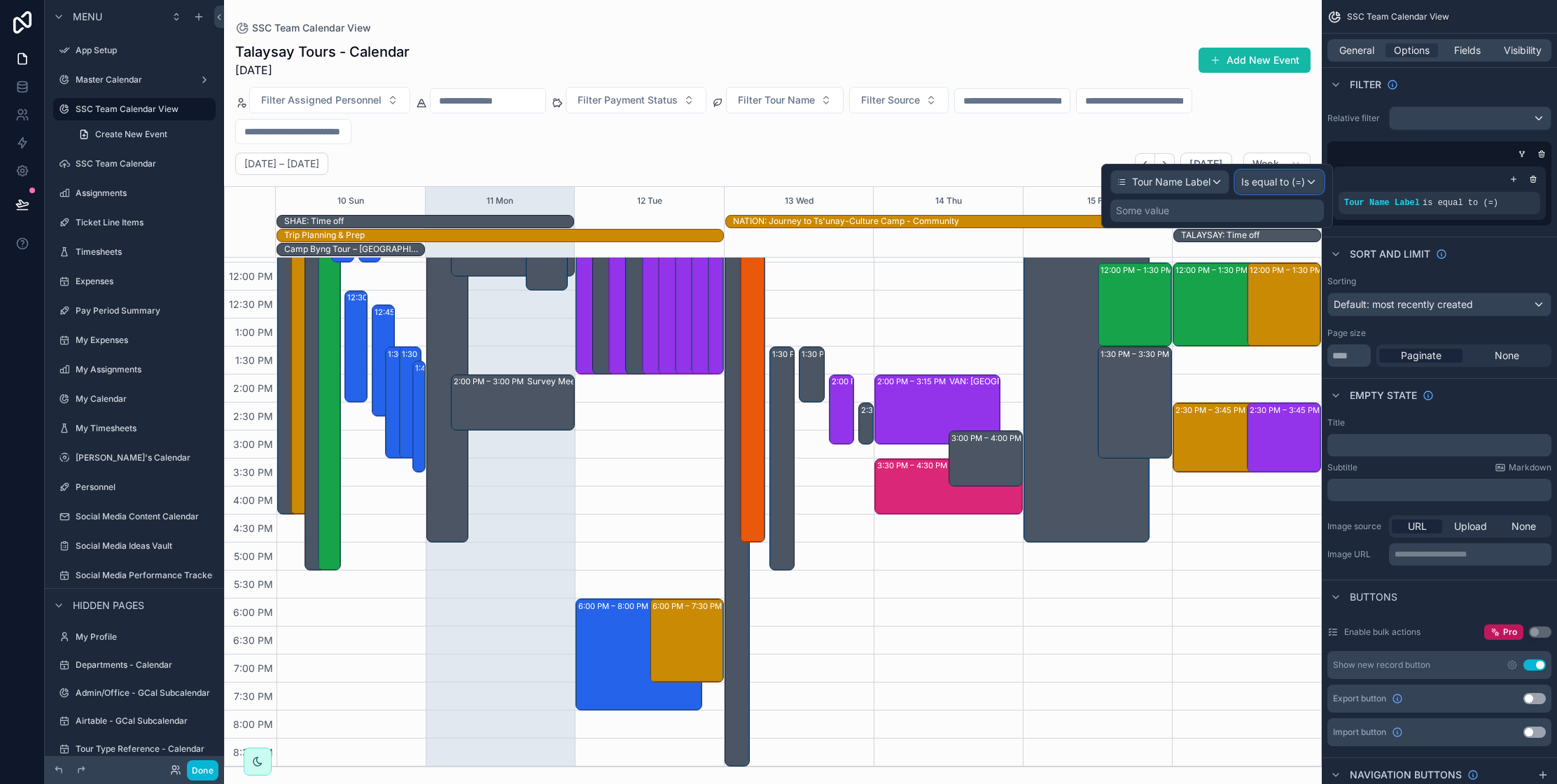
click at [1288, 185] on span "Is equal to (=)" at bounding box center [1273, 182] width 64 height 14
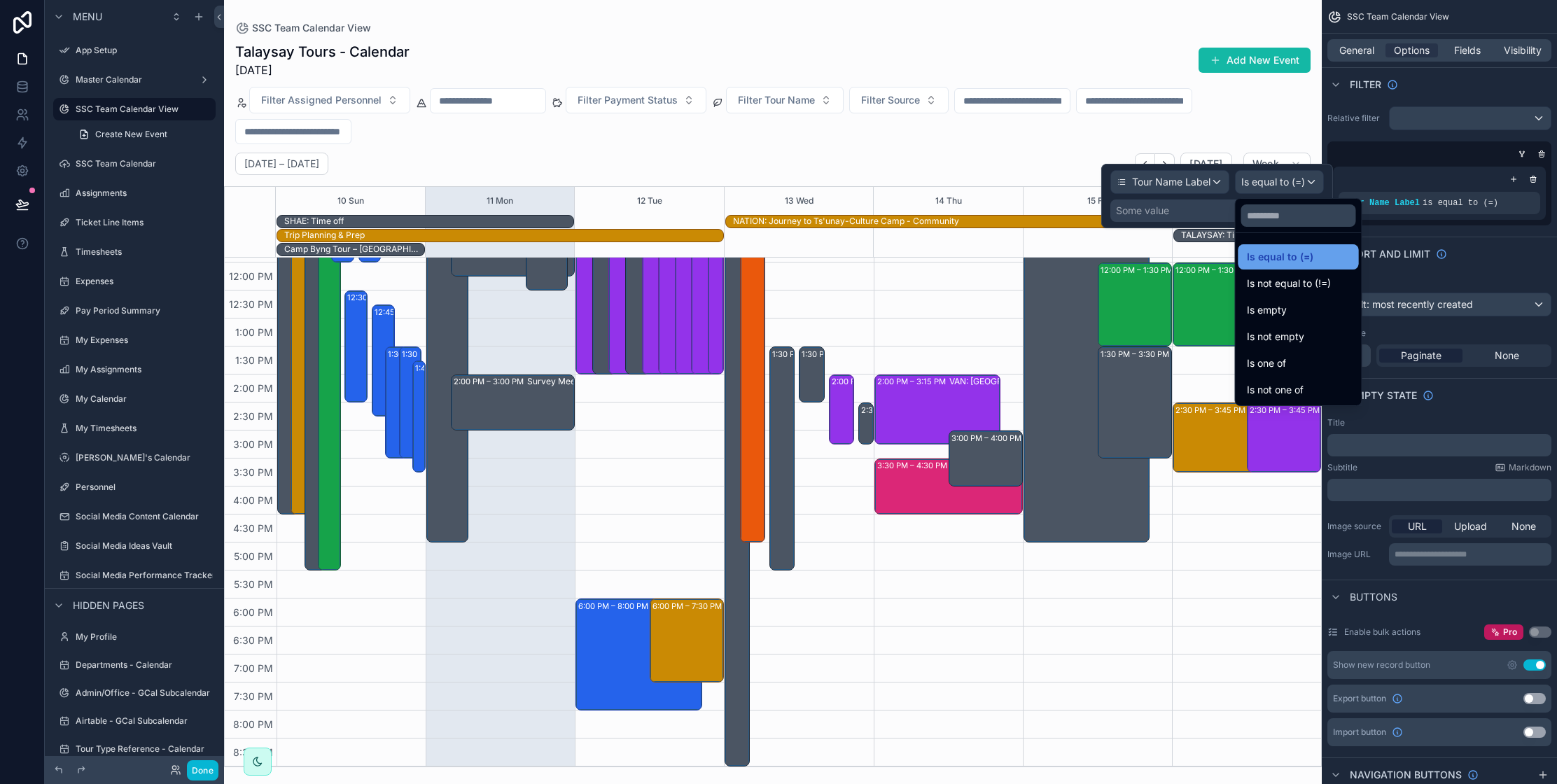
click at [1295, 255] on span "Is equal to (=)" at bounding box center [1280, 257] width 67 height 17
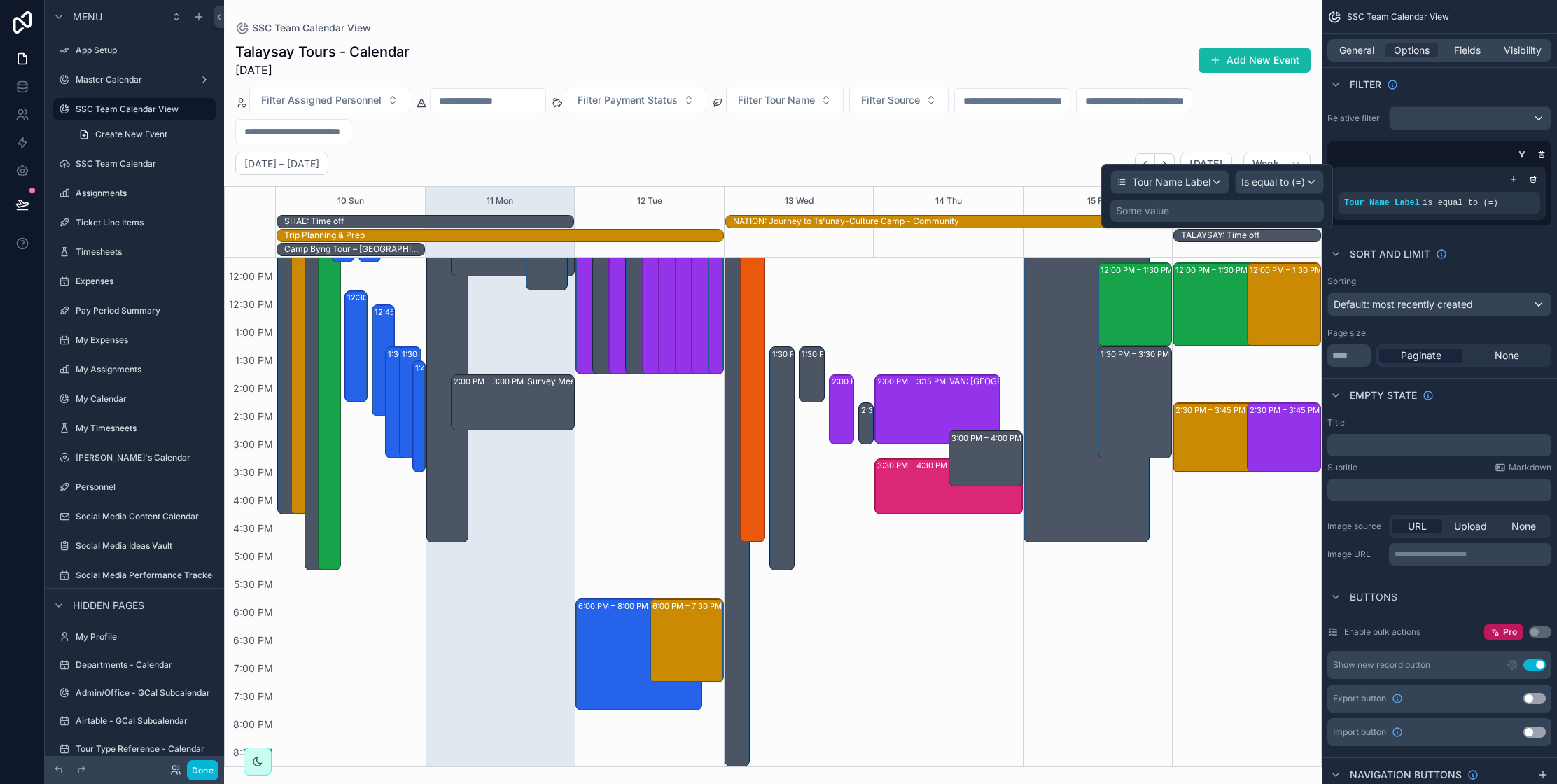
click at [1191, 210] on div "Some value" at bounding box center [1217, 210] width 213 height 22
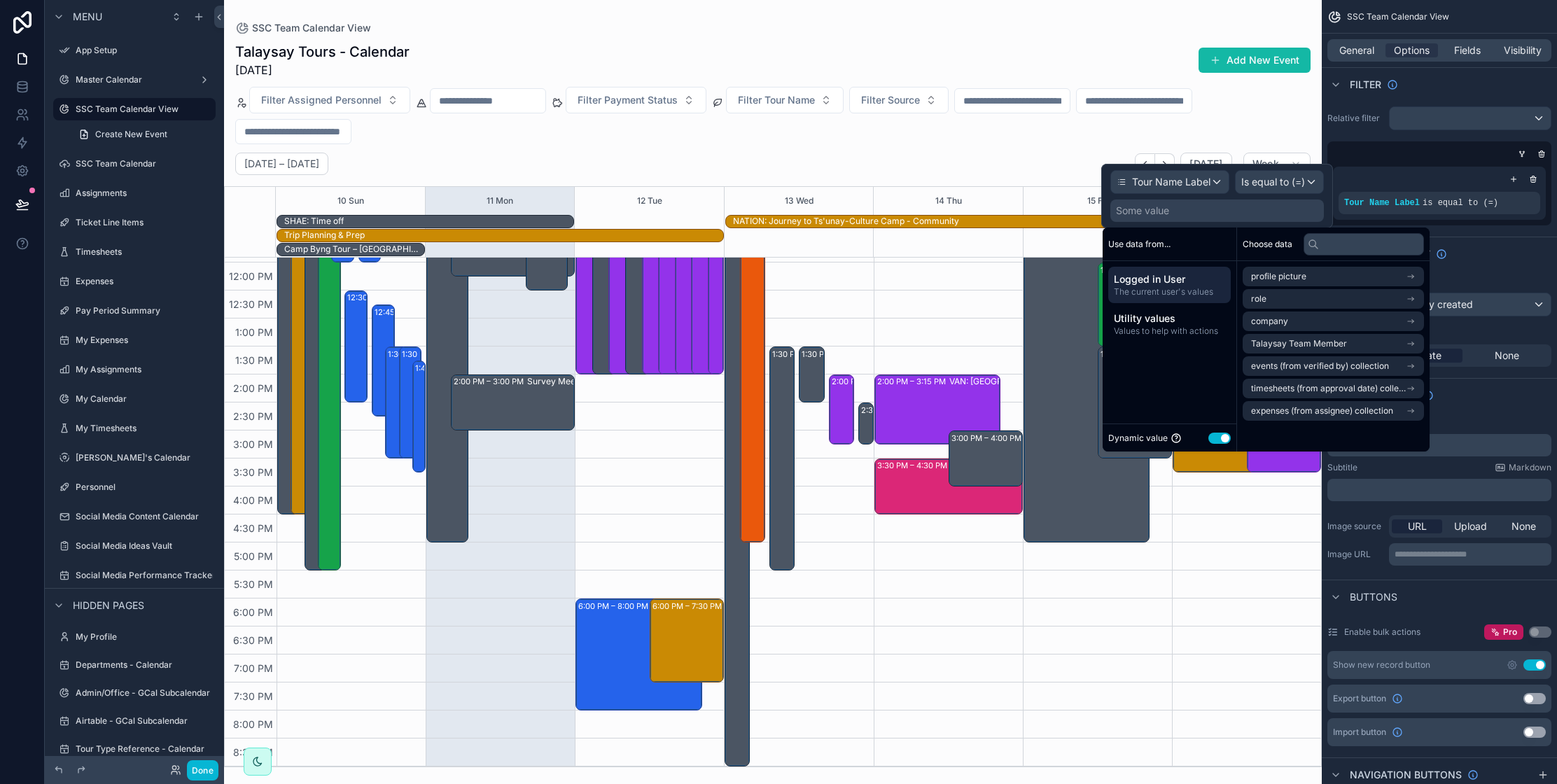
click at [1190, 210] on div "Some value" at bounding box center [1217, 210] width 213 height 22
click at [1198, 327] on span "Values to help with actions" at bounding box center [1170, 331] width 112 height 11
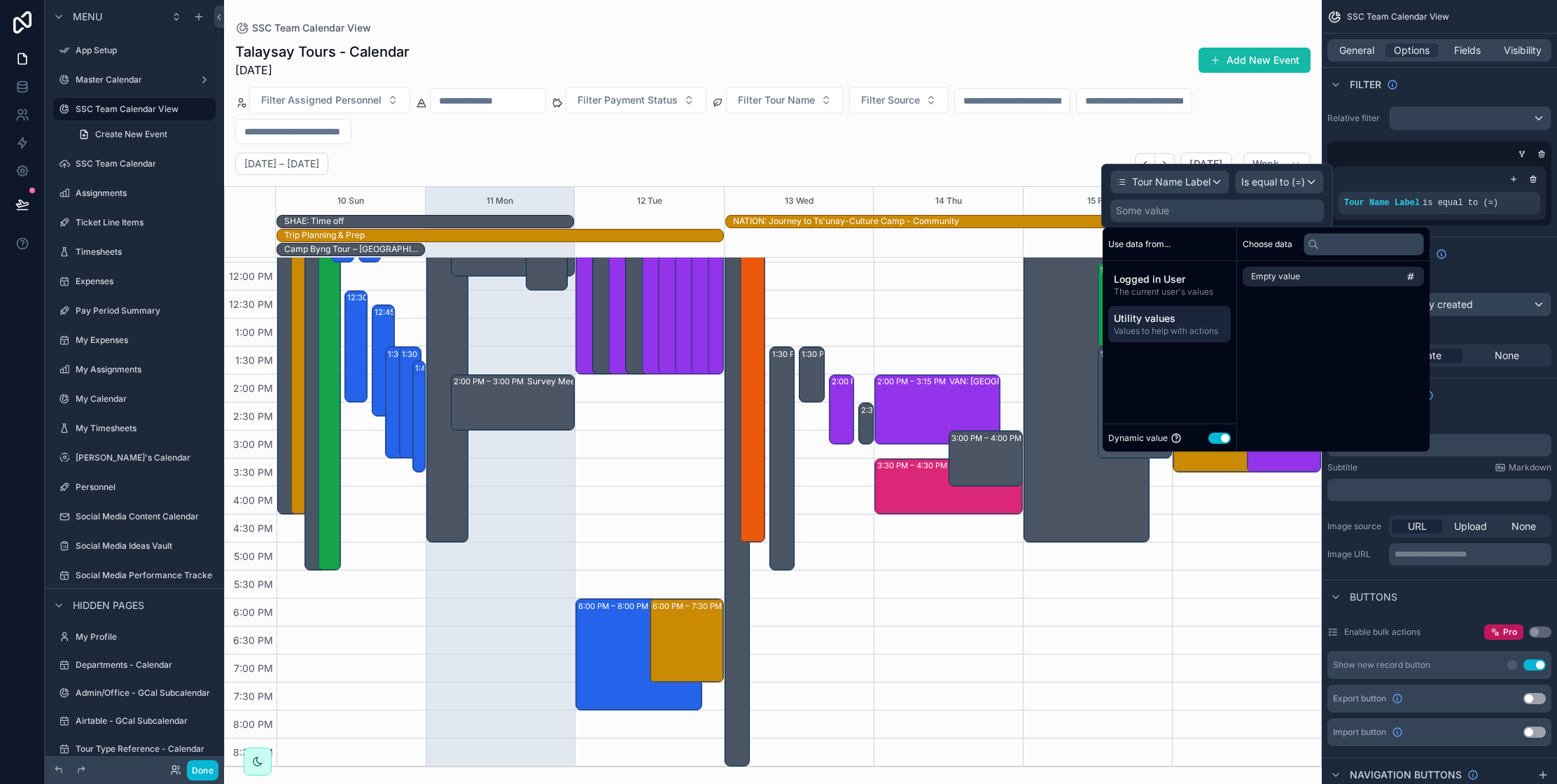
click at [1232, 209] on div "Some value" at bounding box center [1217, 210] width 213 height 22
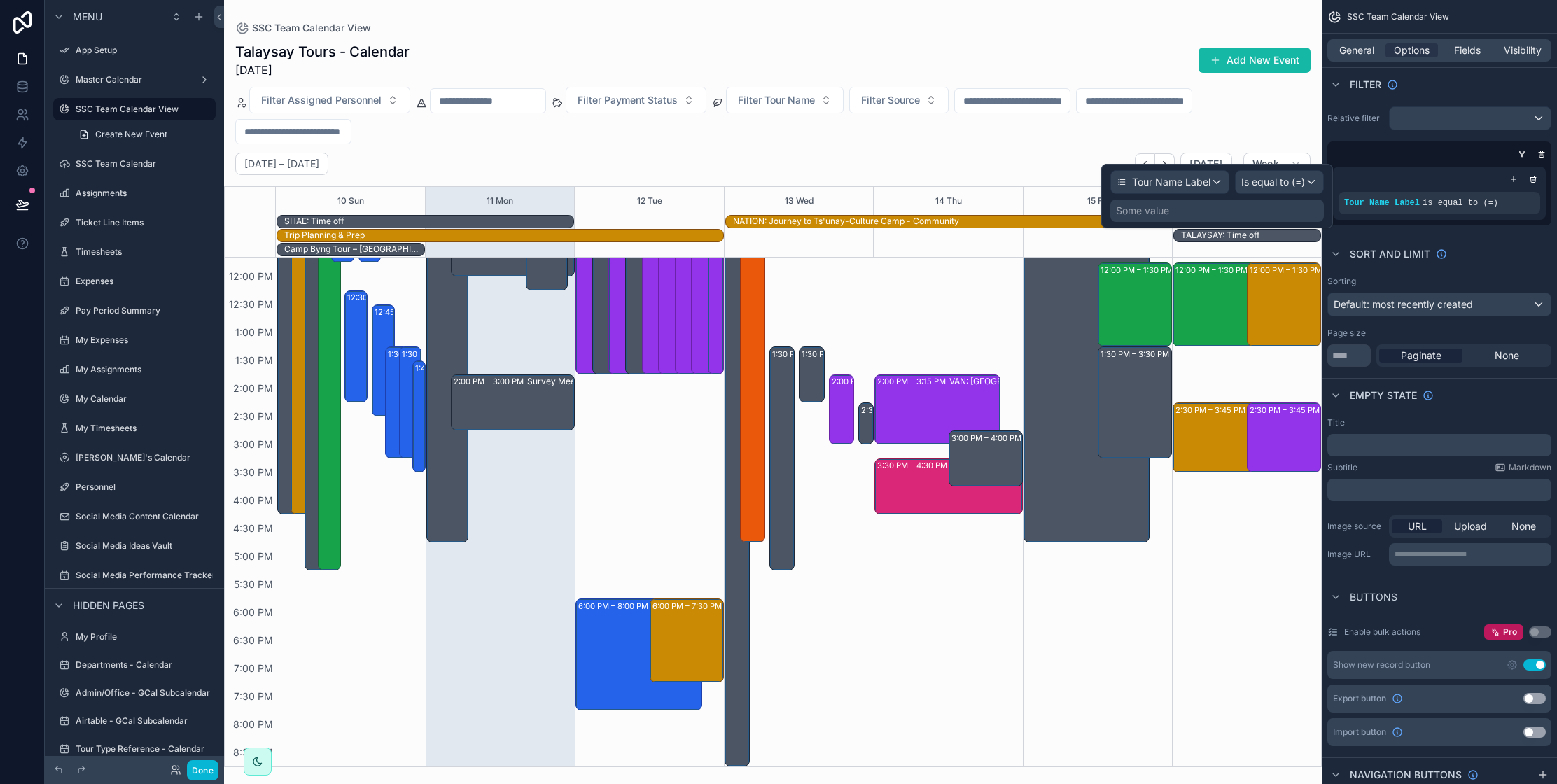
click at [1222, 207] on div "Some value" at bounding box center [1217, 210] width 213 height 22
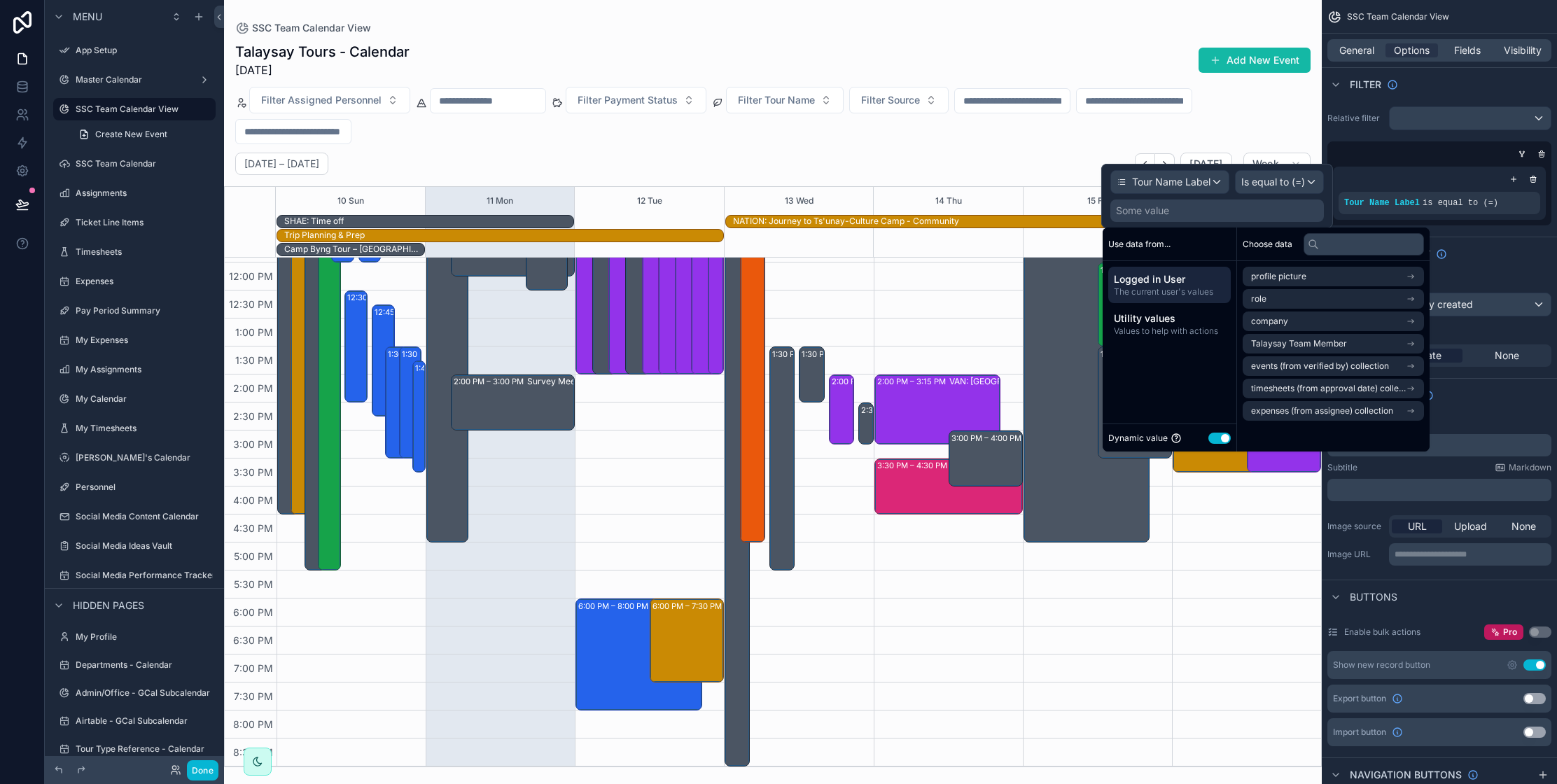
click at [1222, 439] on button "Use setting" at bounding box center [1219, 438] width 22 height 11
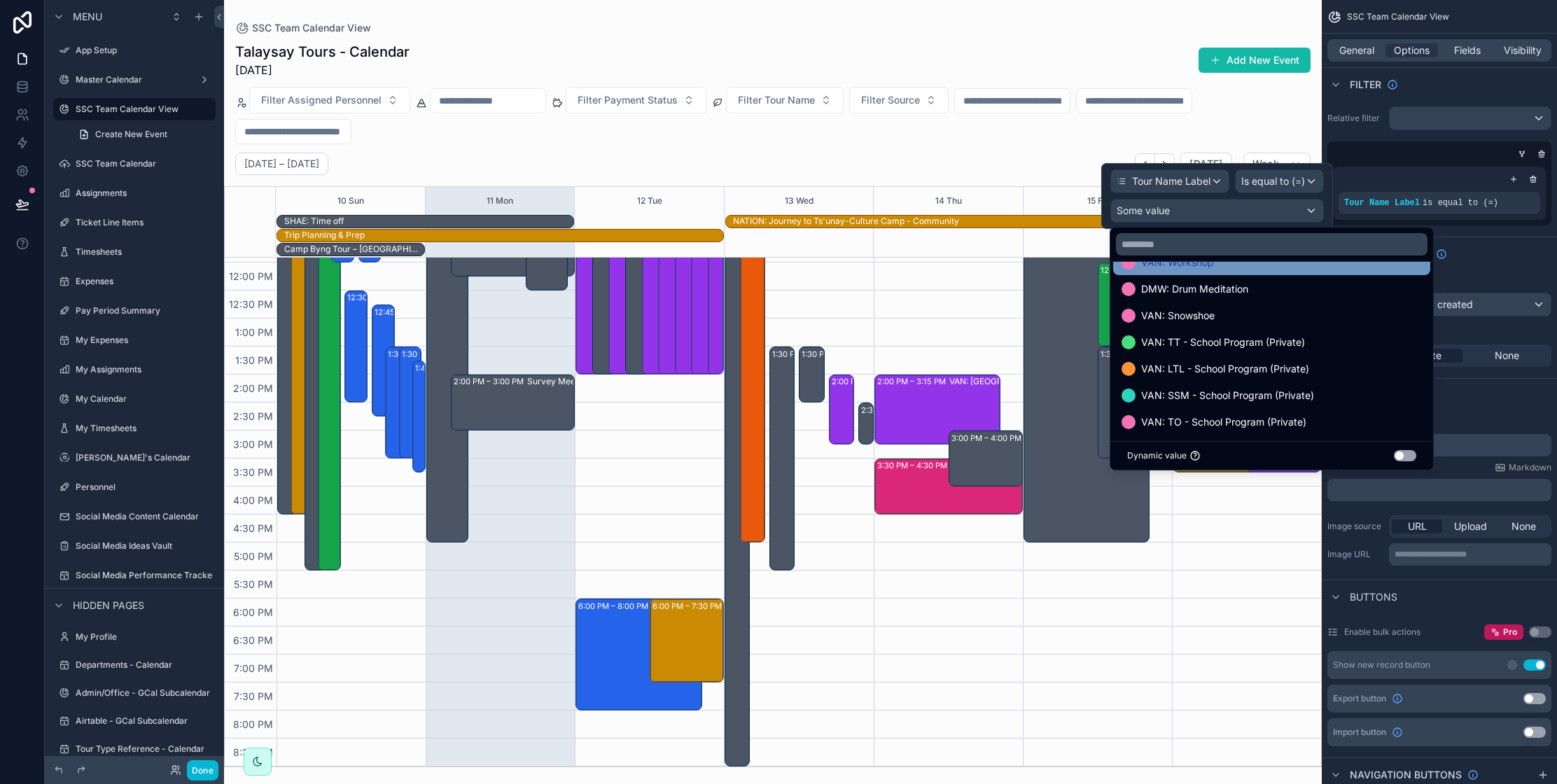
scroll to position [292, 0]
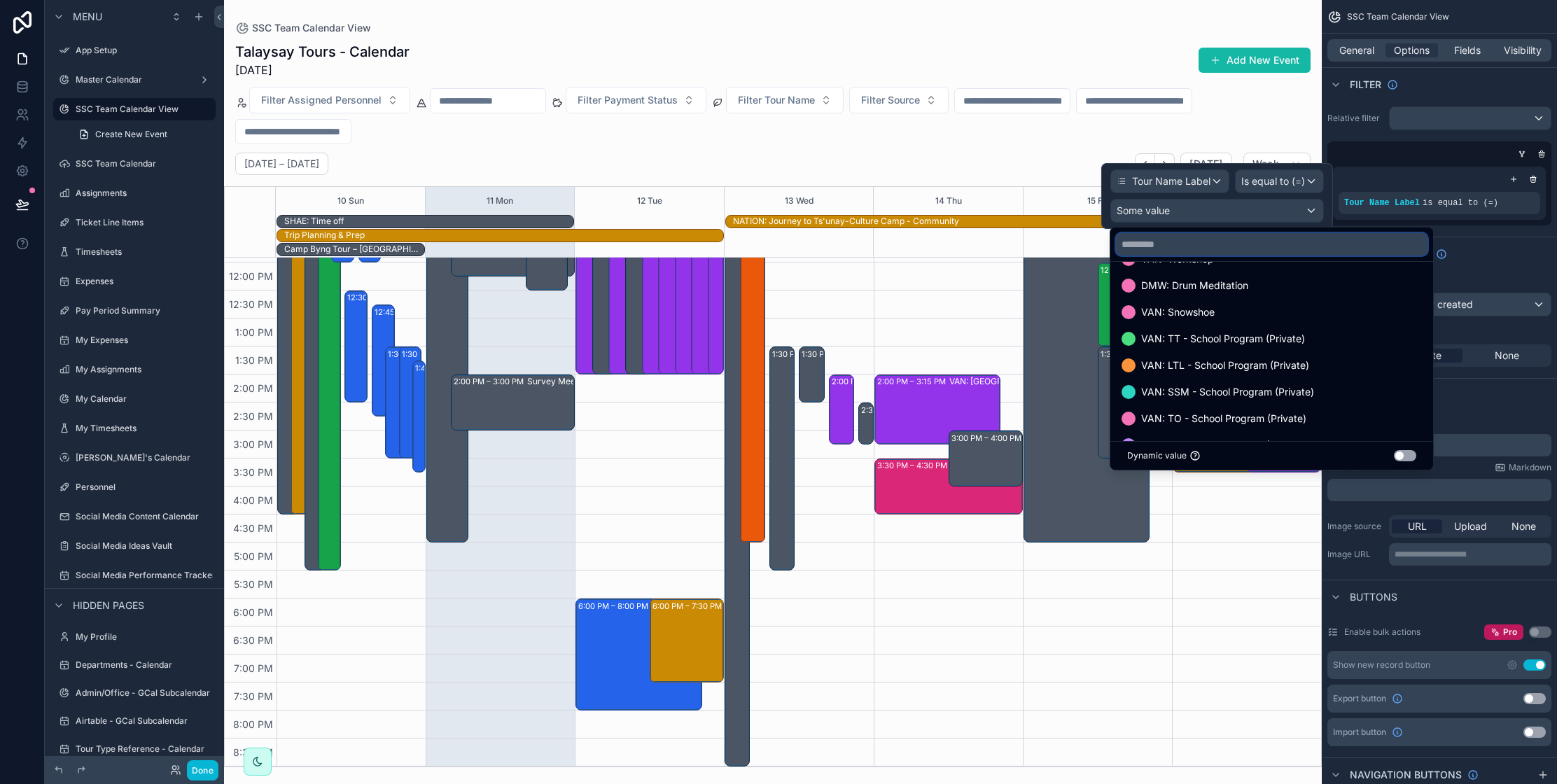
click at [1197, 245] on input "text" at bounding box center [1271, 244] width 312 height 22
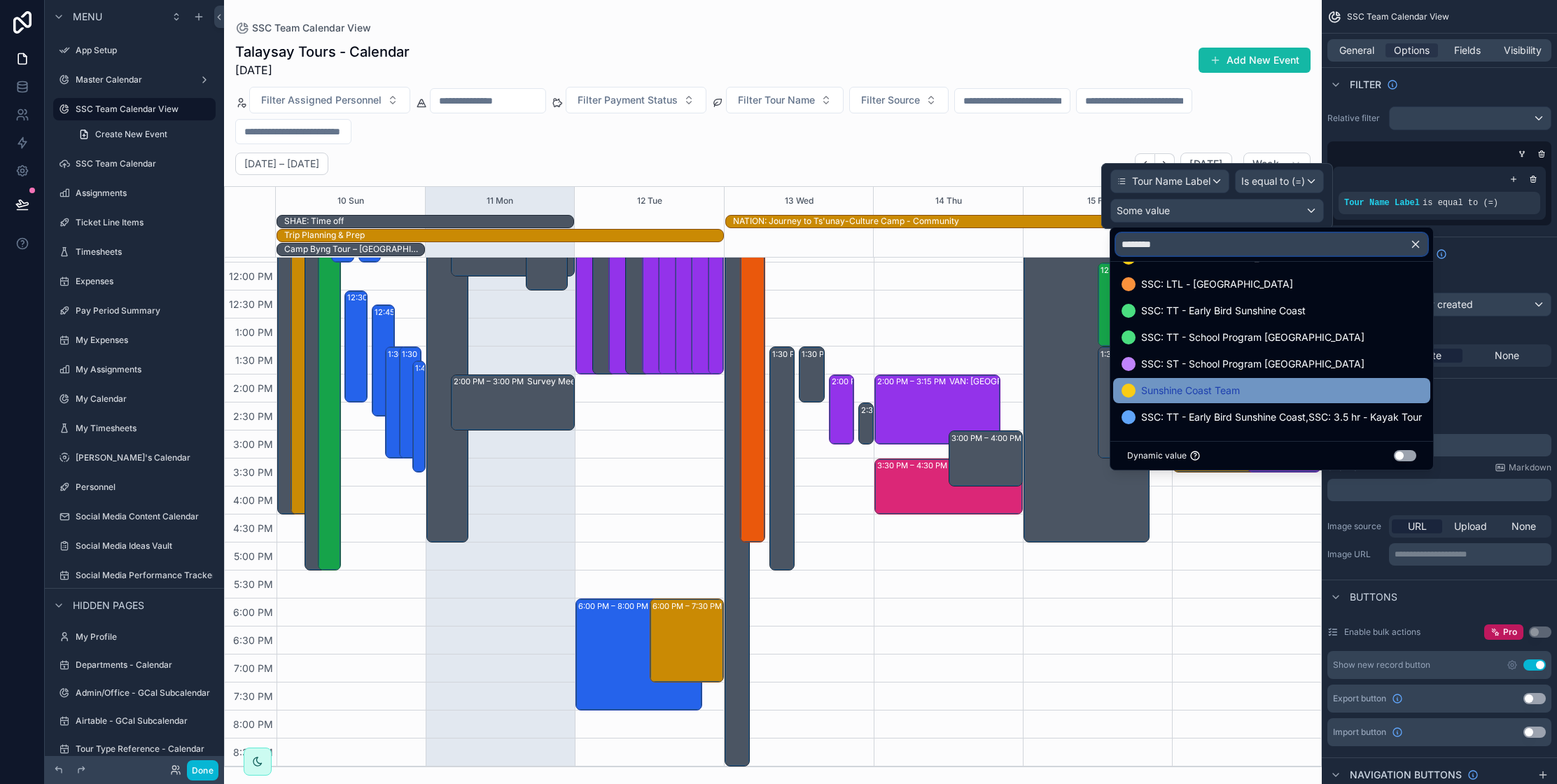
type input "********"
click at [1256, 397] on div "Sunshine Coast Team" at bounding box center [1271, 391] width 300 height 17
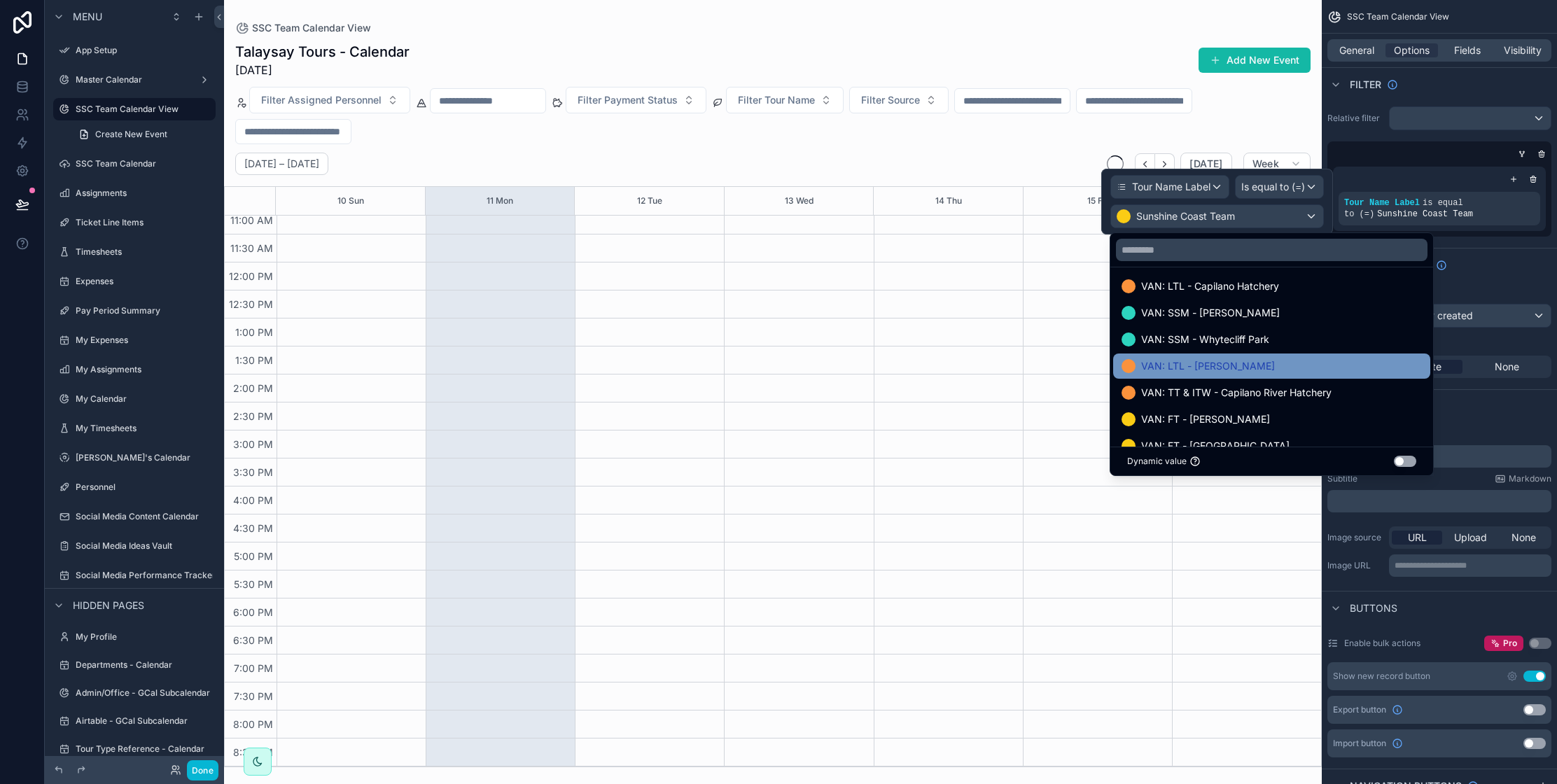
scroll to position [87, 0]
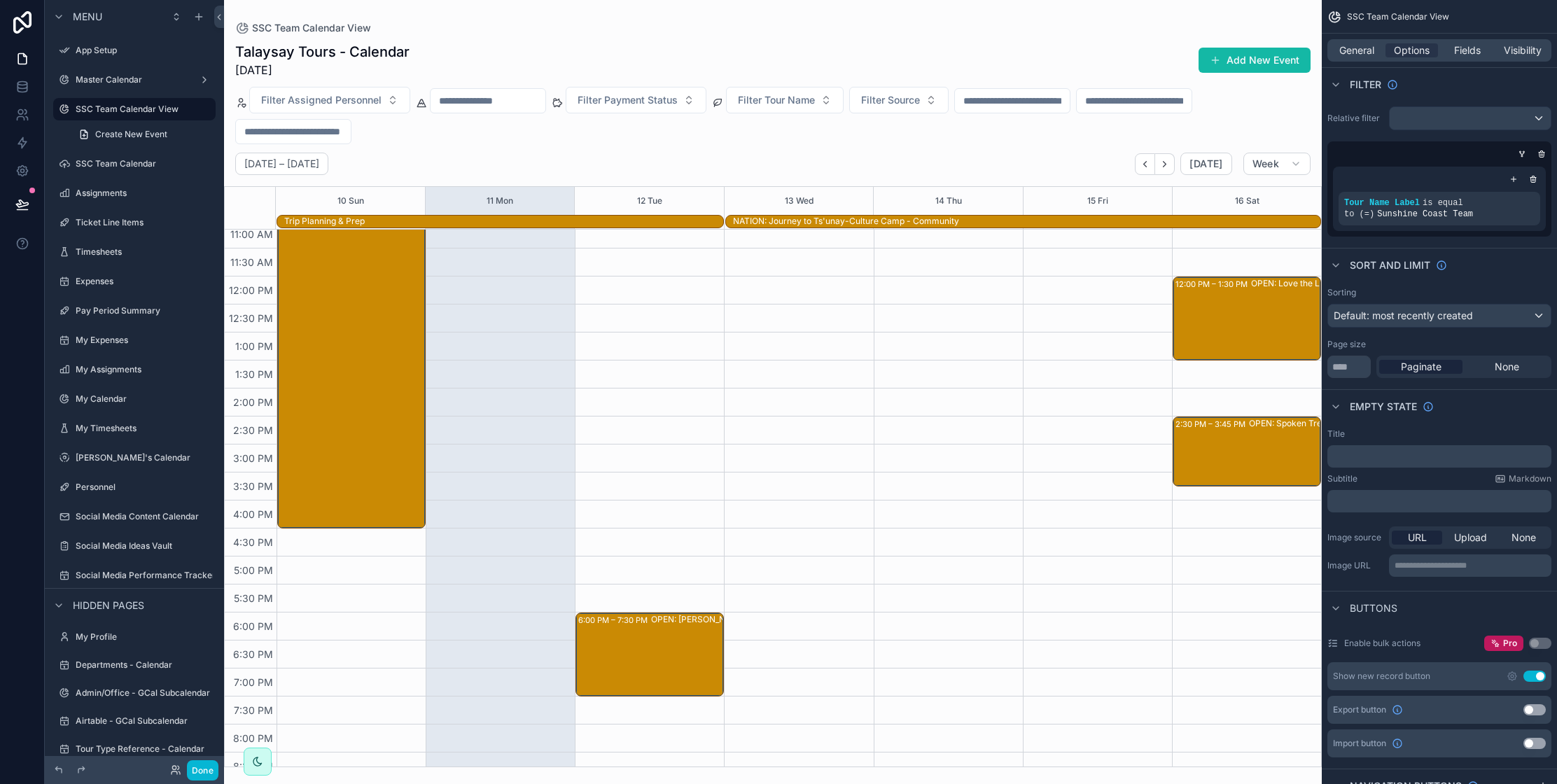
click at [1497, 280] on div "Sort And Limit" at bounding box center [1439, 264] width 235 height 34
click at [205, 167] on icon "scrollable content" at bounding box center [204, 164] width 11 height 11
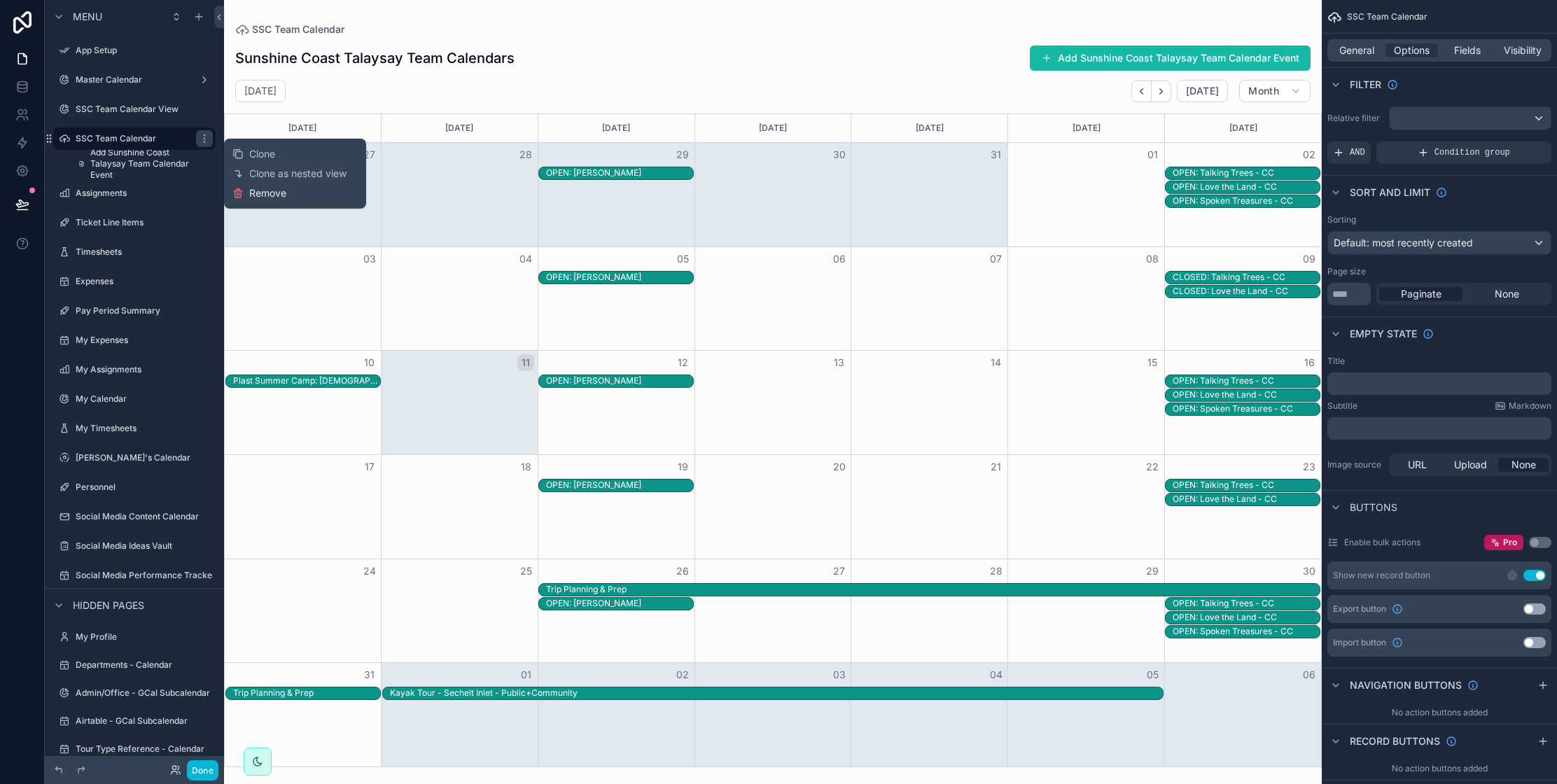
click at [265, 193] on span "Remove" at bounding box center [267, 193] width 37 height 14
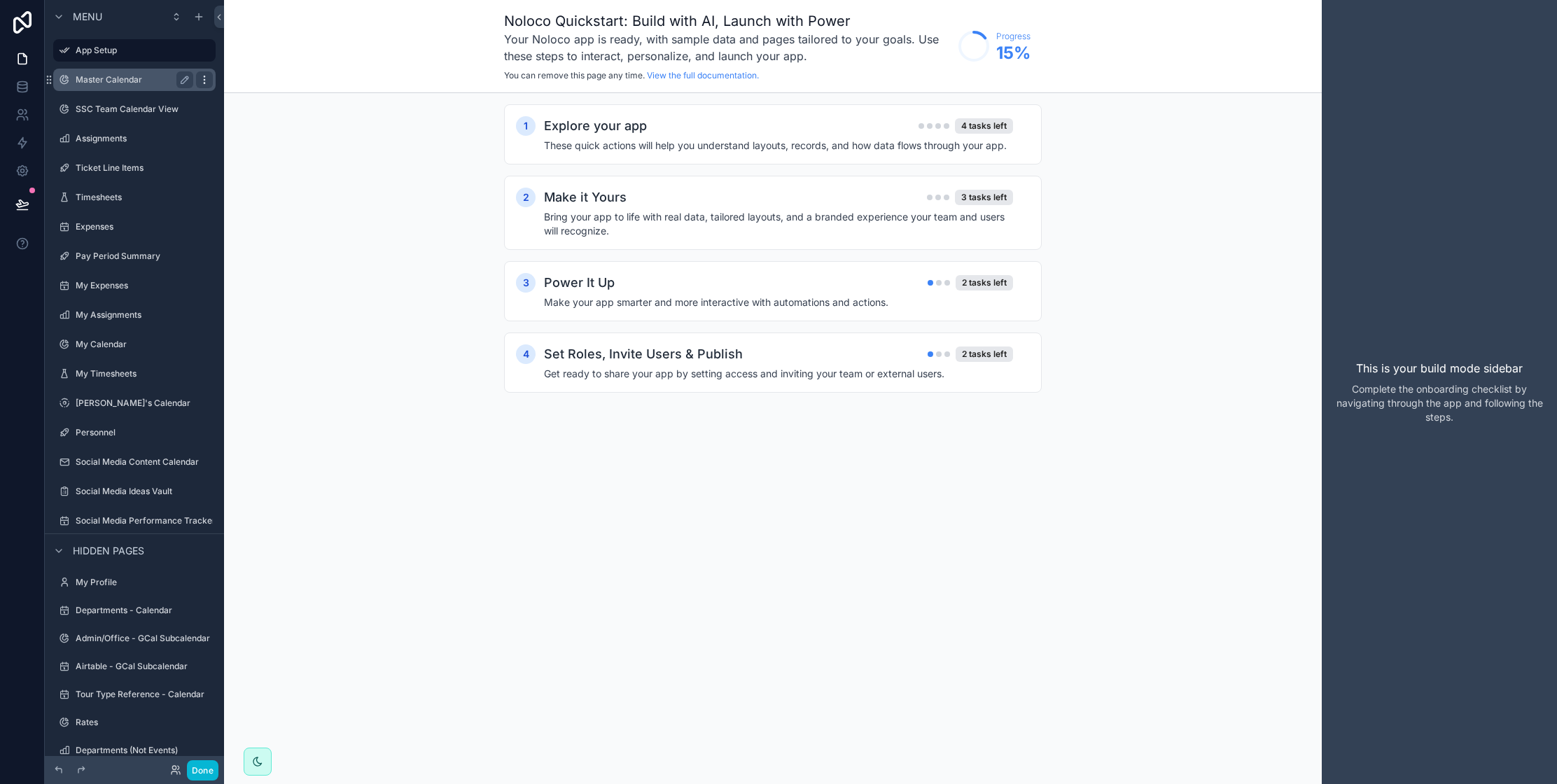
click at [205, 79] on icon "scrollable content" at bounding box center [204, 80] width 11 height 11
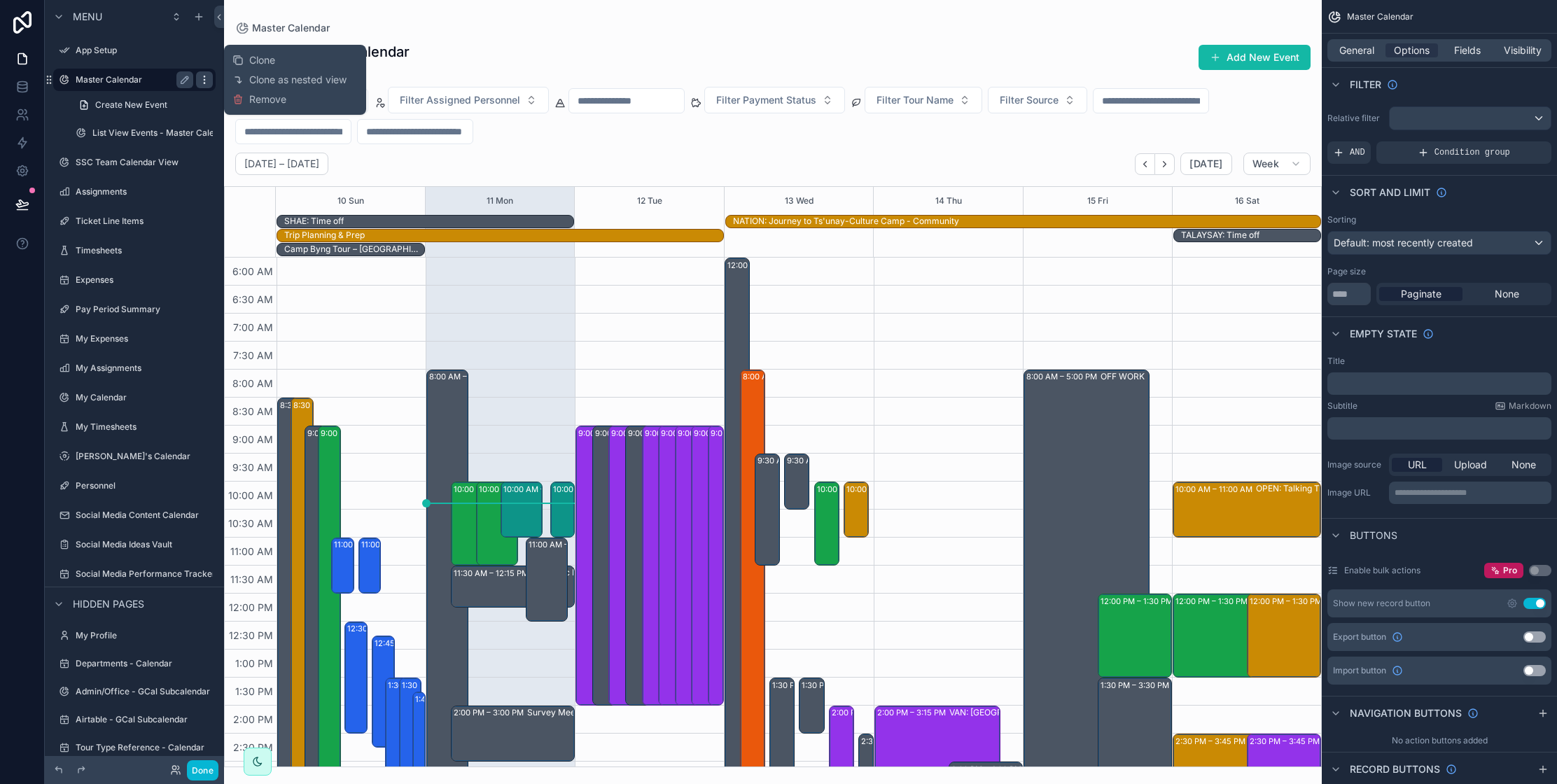
scroll to position [331, 0]
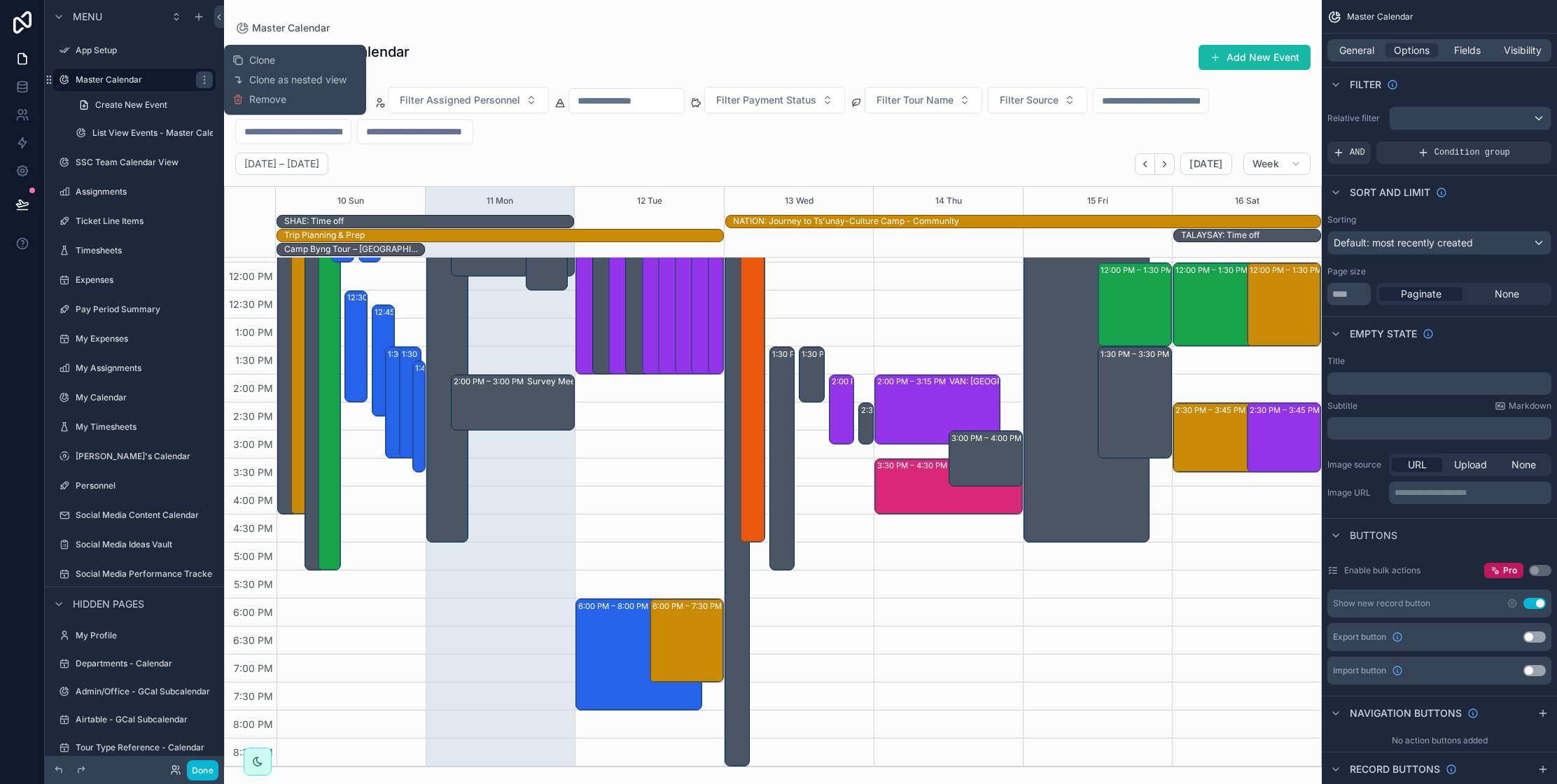
click at [277, 62] on button "Clone" at bounding box center [259, 60] width 54 height 14
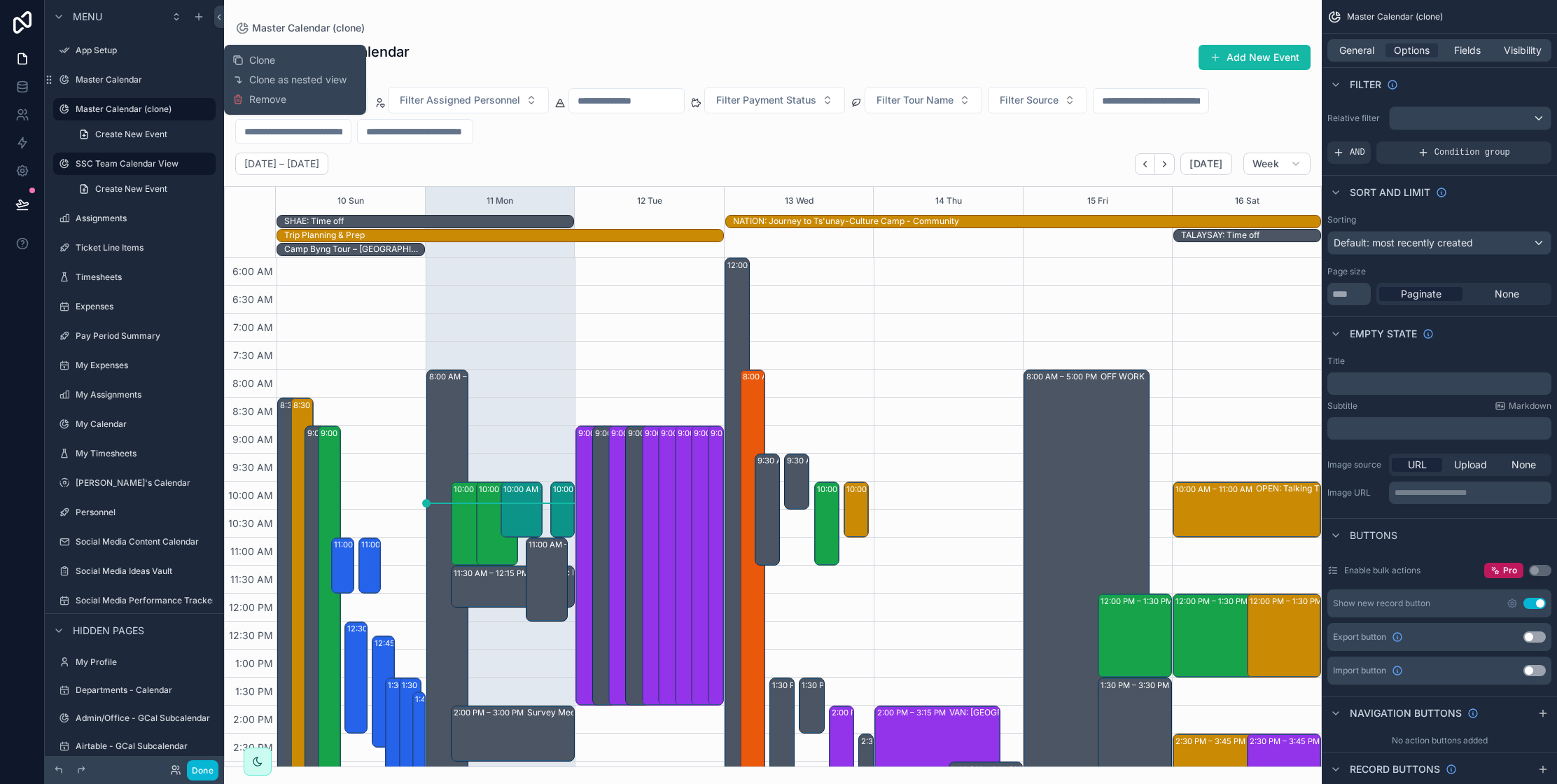
scroll to position [331, 0]
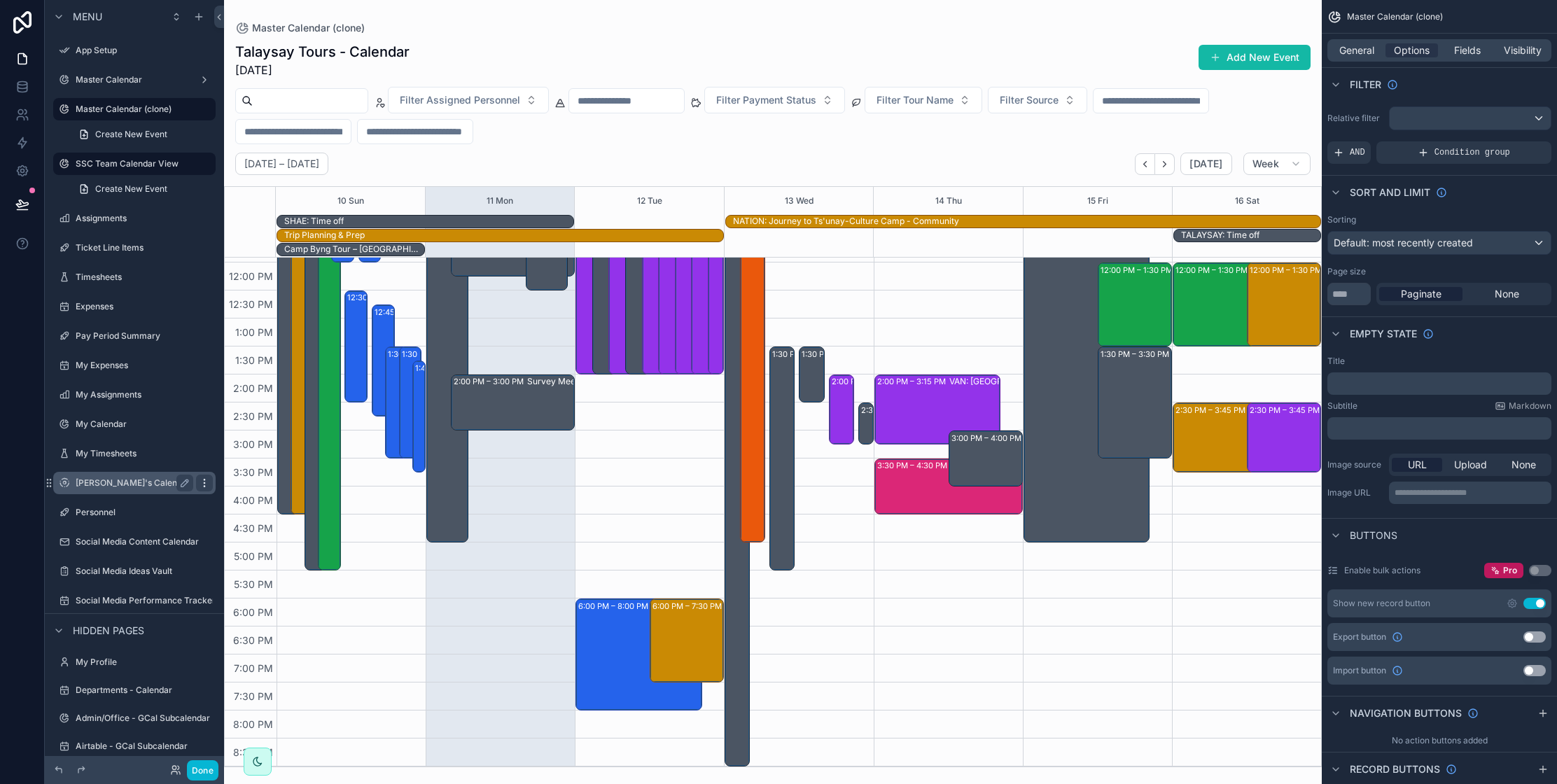
click at [205, 485] on icon "scrollable content" at bounding box center [204, 483] width 11 height 11
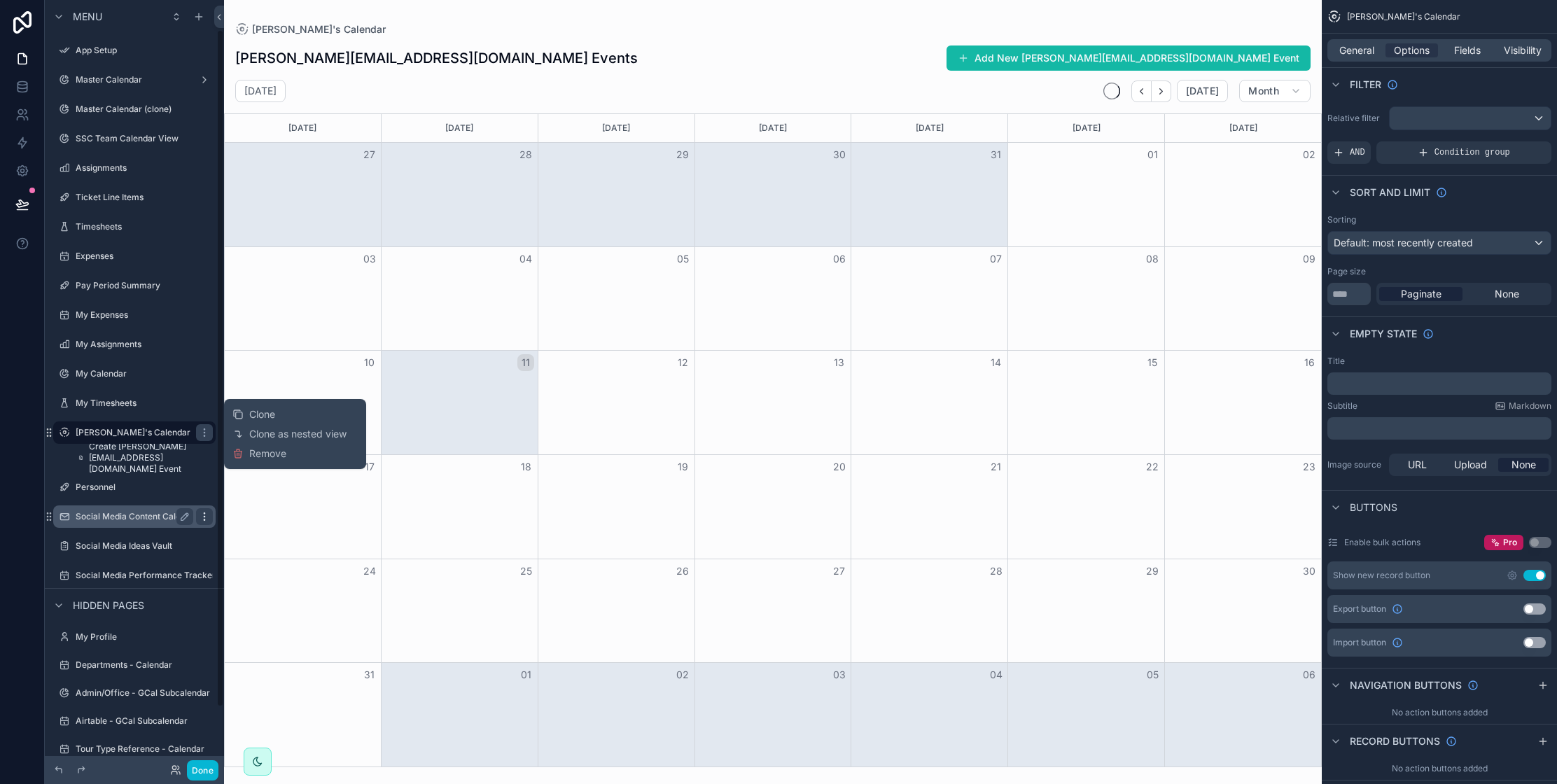
scroll to position [34, 0]
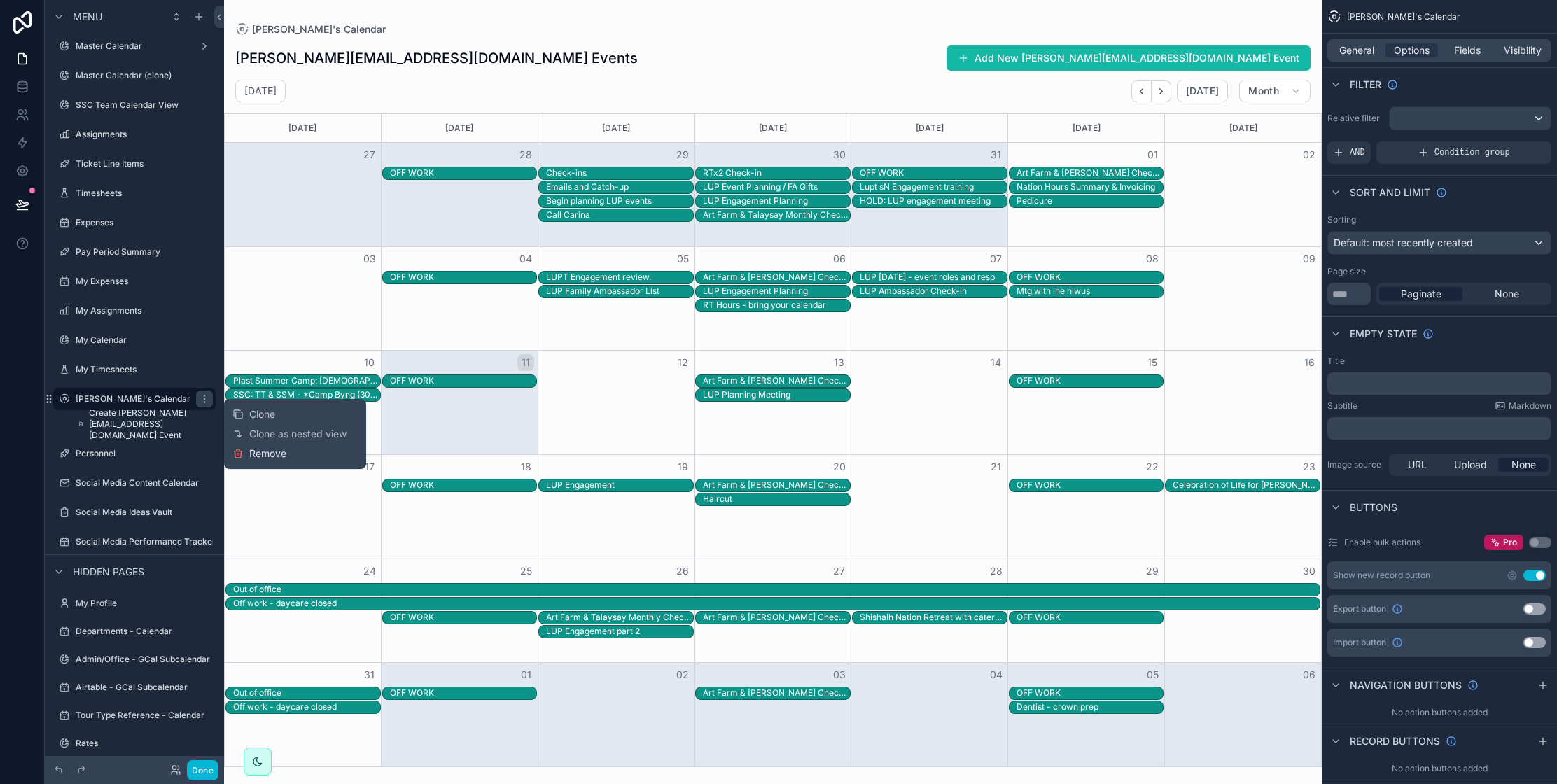
click at [271, 455] on span "Remove" at bounding box center [267, 454] width 37 height 14
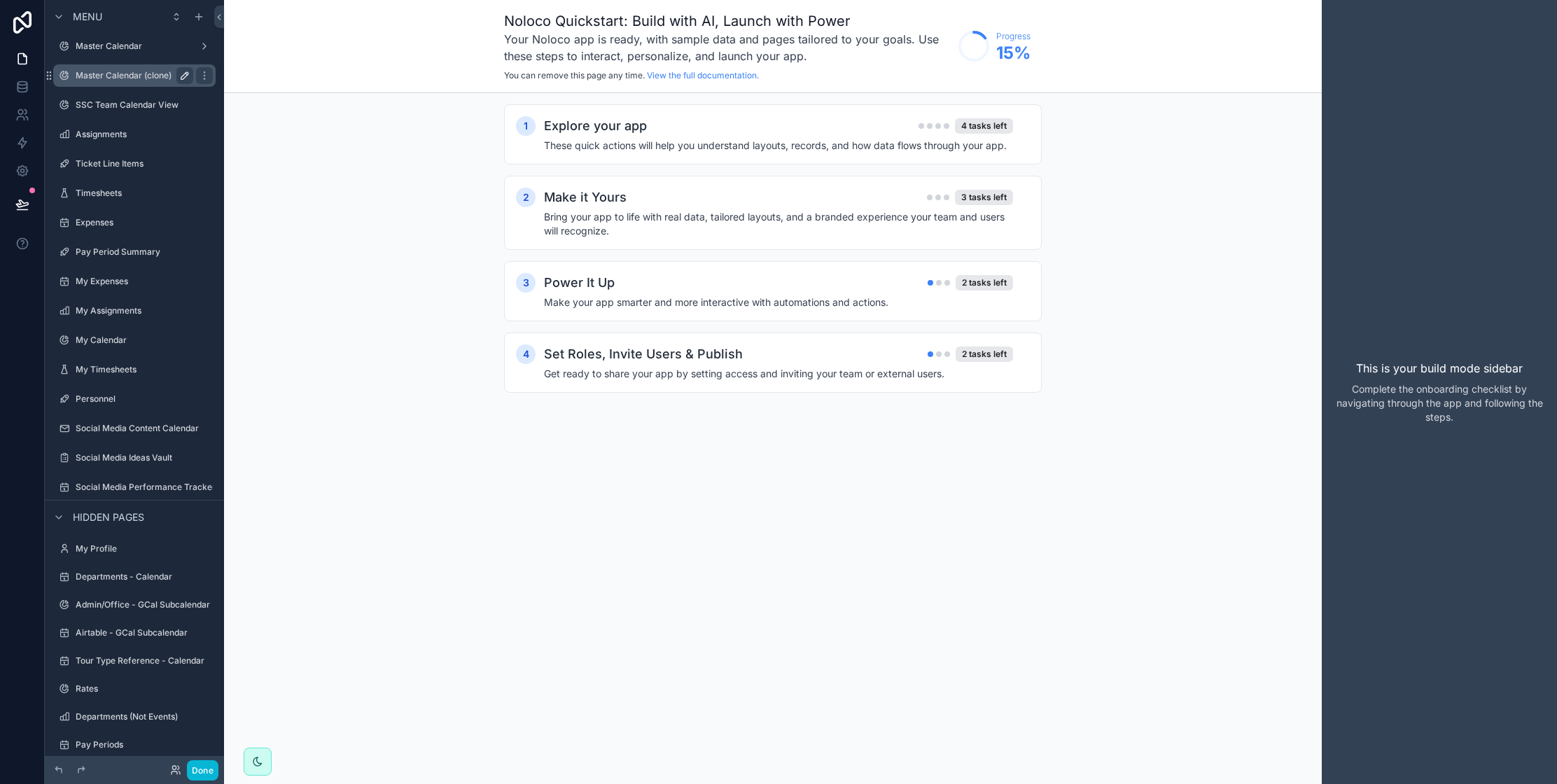
click at [187, 76] on icon "scrollable content" at bounding box center [185, 76] width 11 height 11
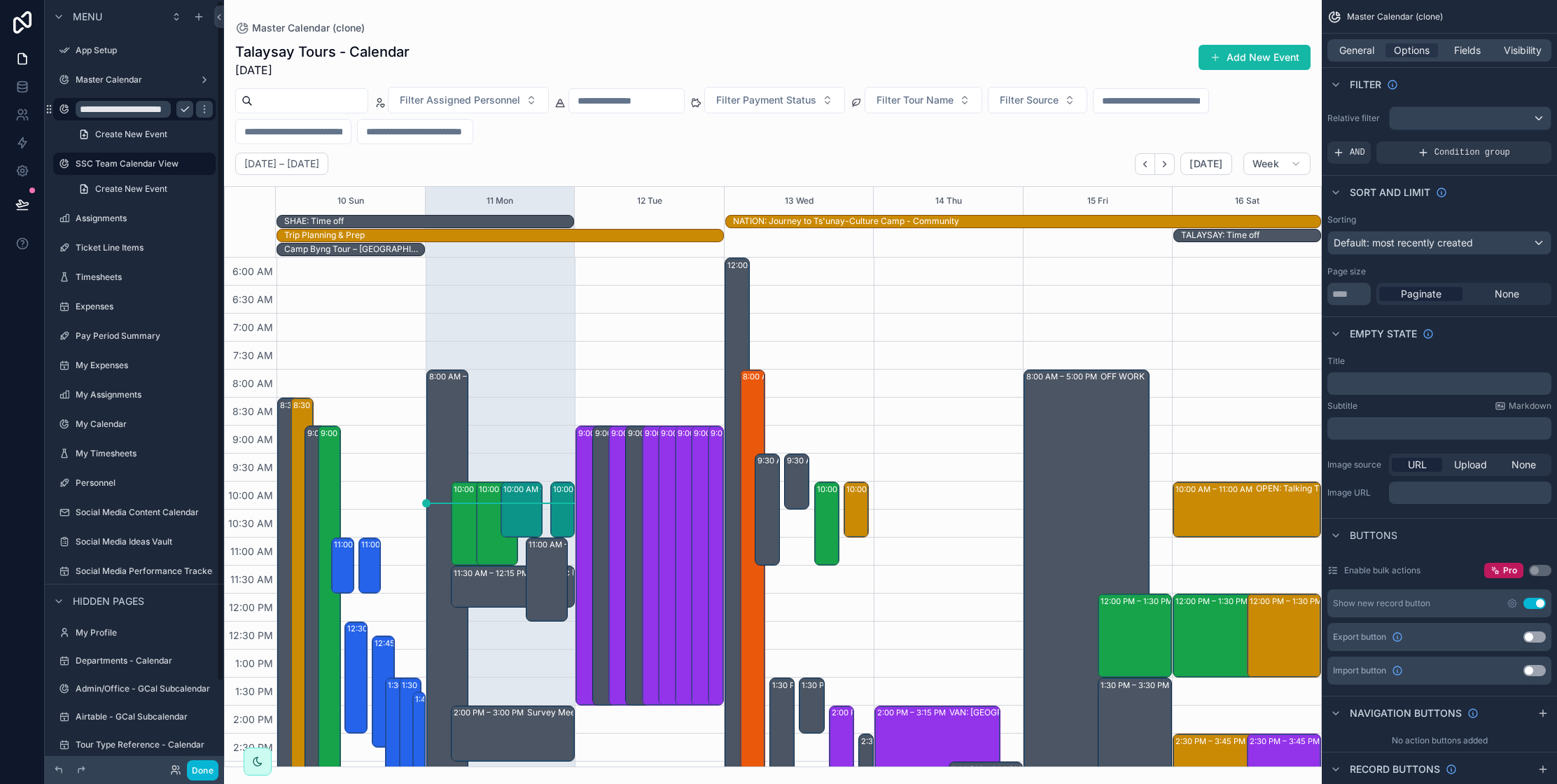
scroll to position [331, 0]
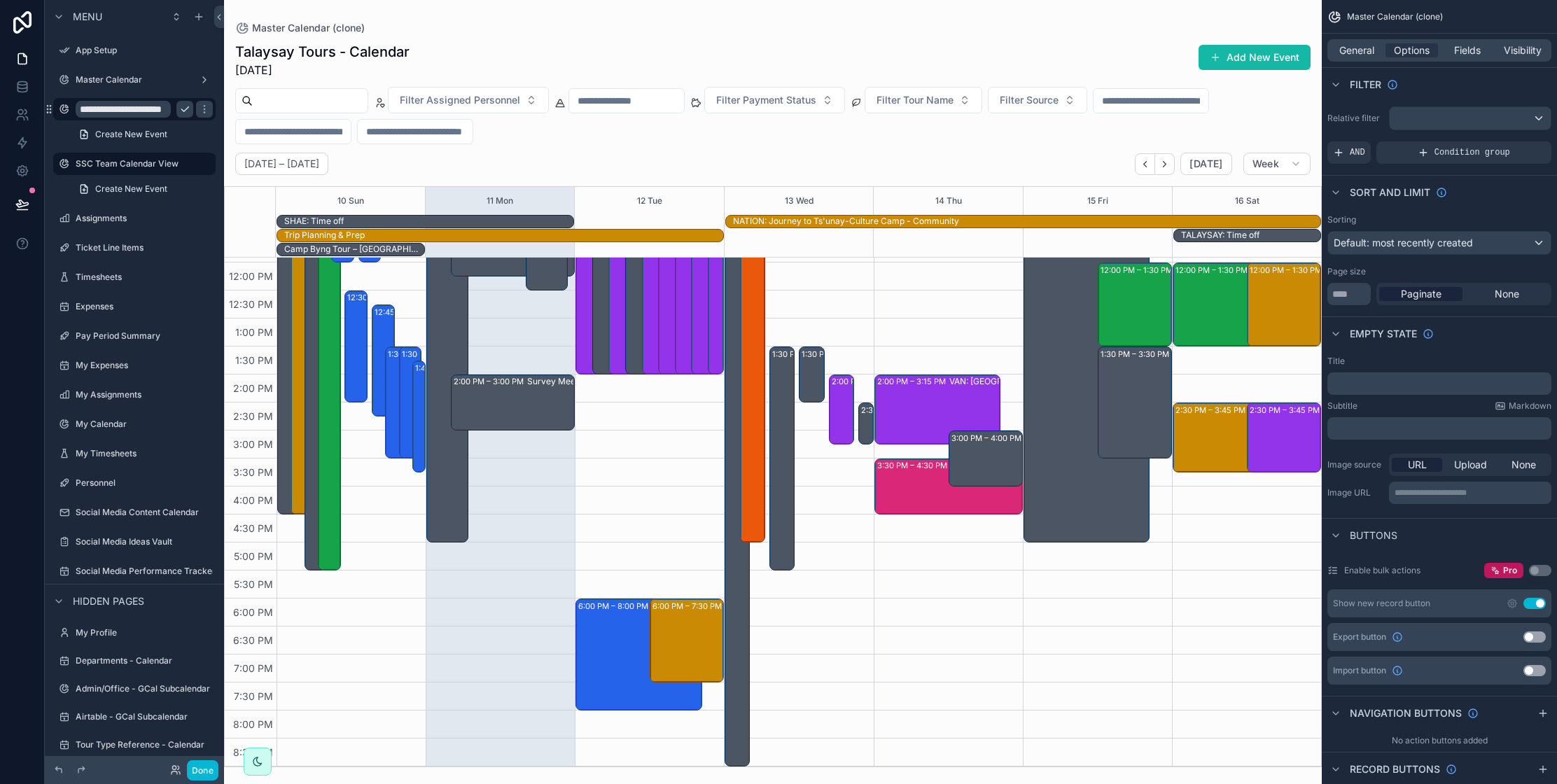
click at [154, 110] on input "**********" at bounding box center [123, 109] width 95 height 17
type input "**********"
click at [199, 111] on icon "scrollable content" at bounding box center [204, 109] width 11 height 11
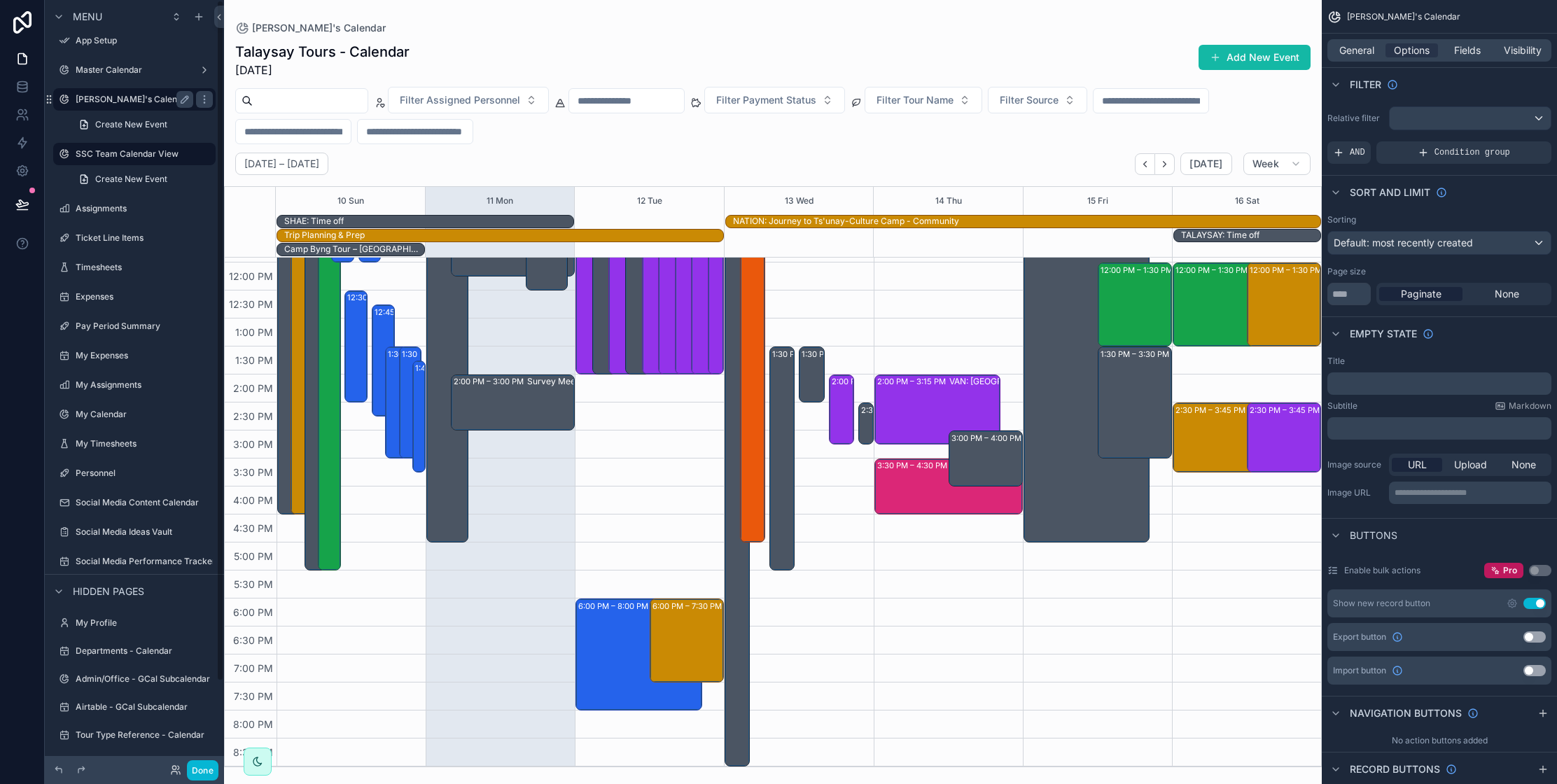
scroll to position [0, 0]
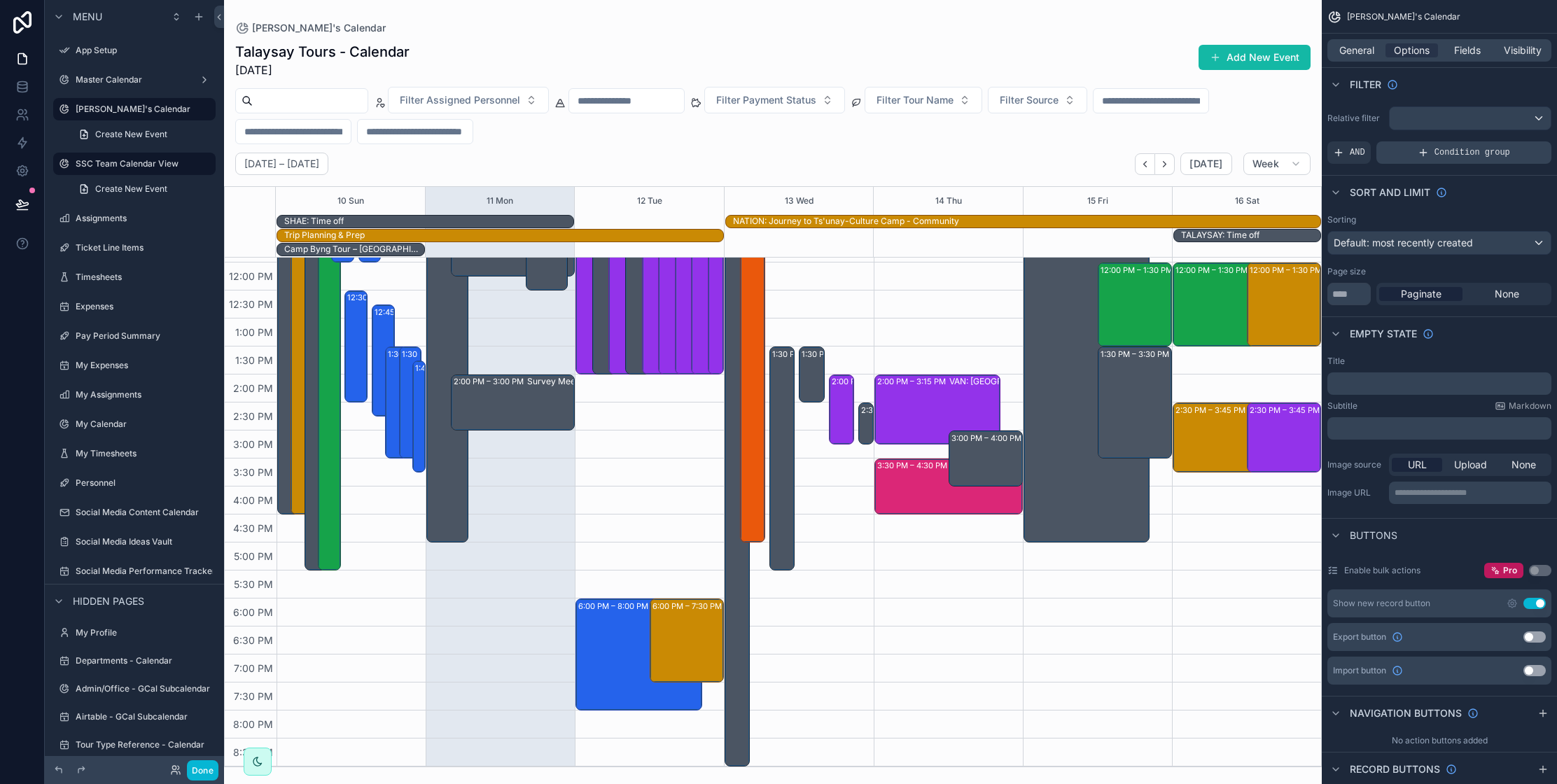
click at [1459, 155] on span "Condition group" at bounding box center [1472, 153] width 76 height 11
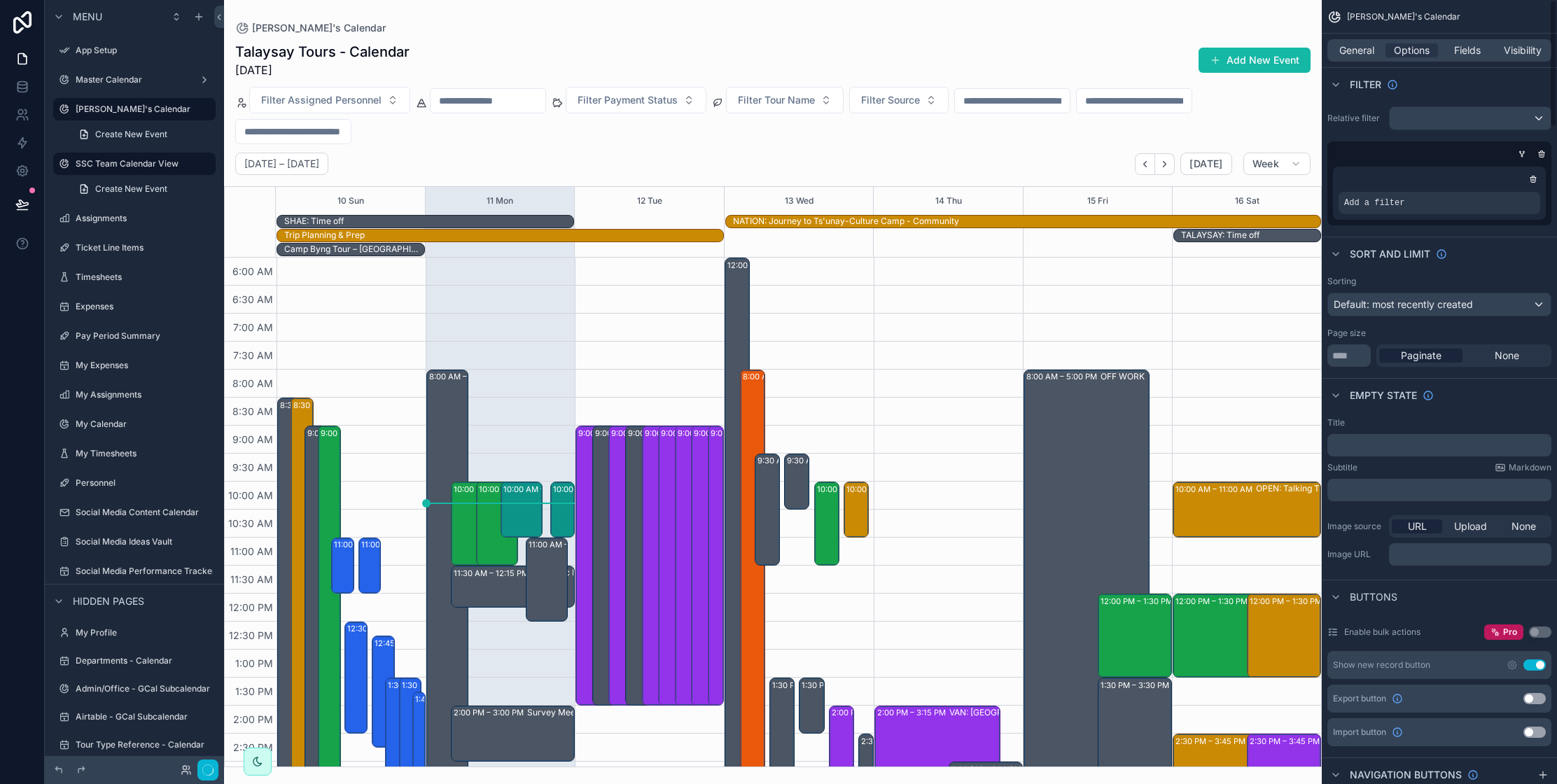
scroll to position [331, 0]
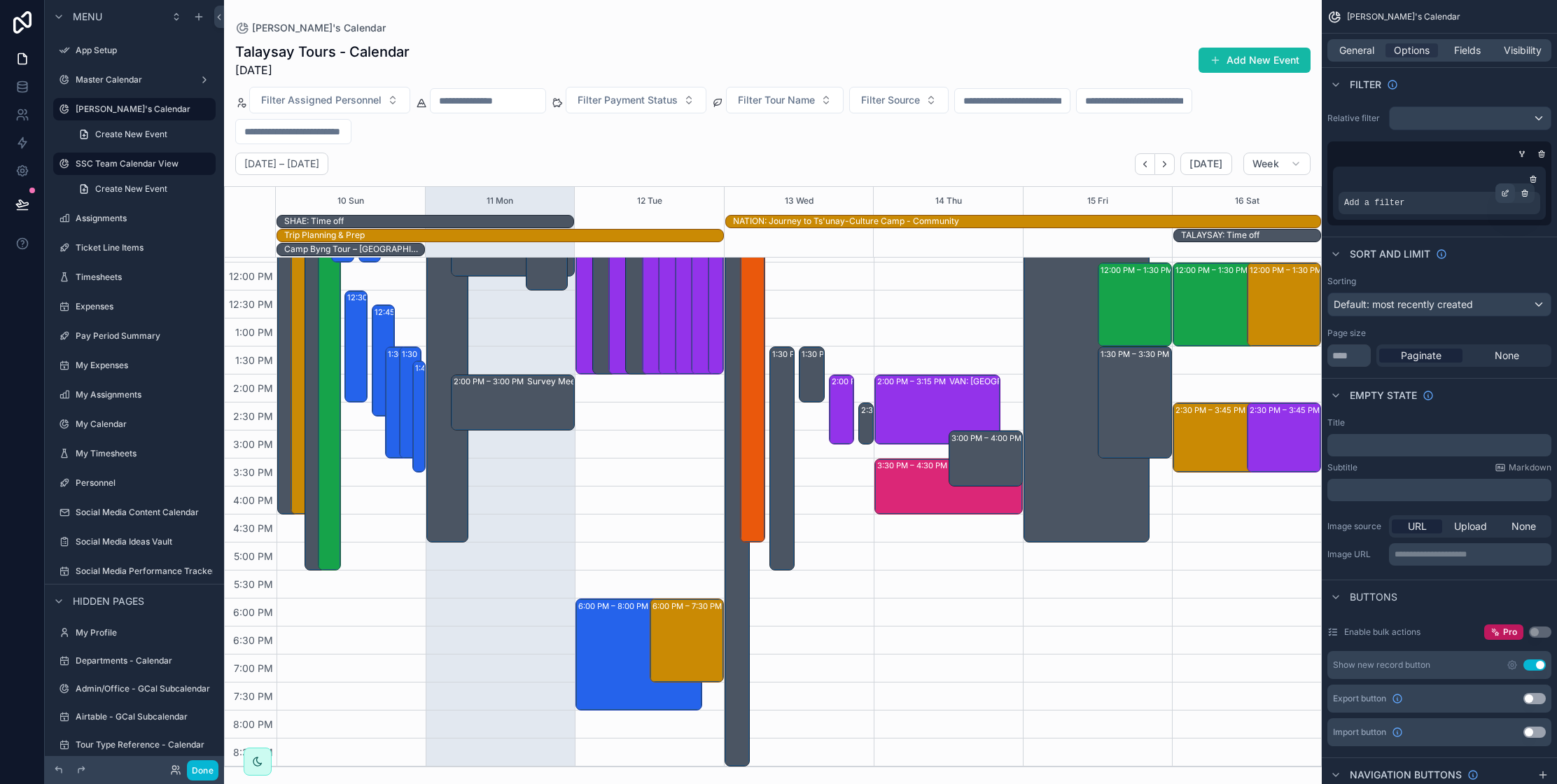
click at [1504, 188] on div "scrollable content" at bounding box center [1505, 193] width 20 height 20
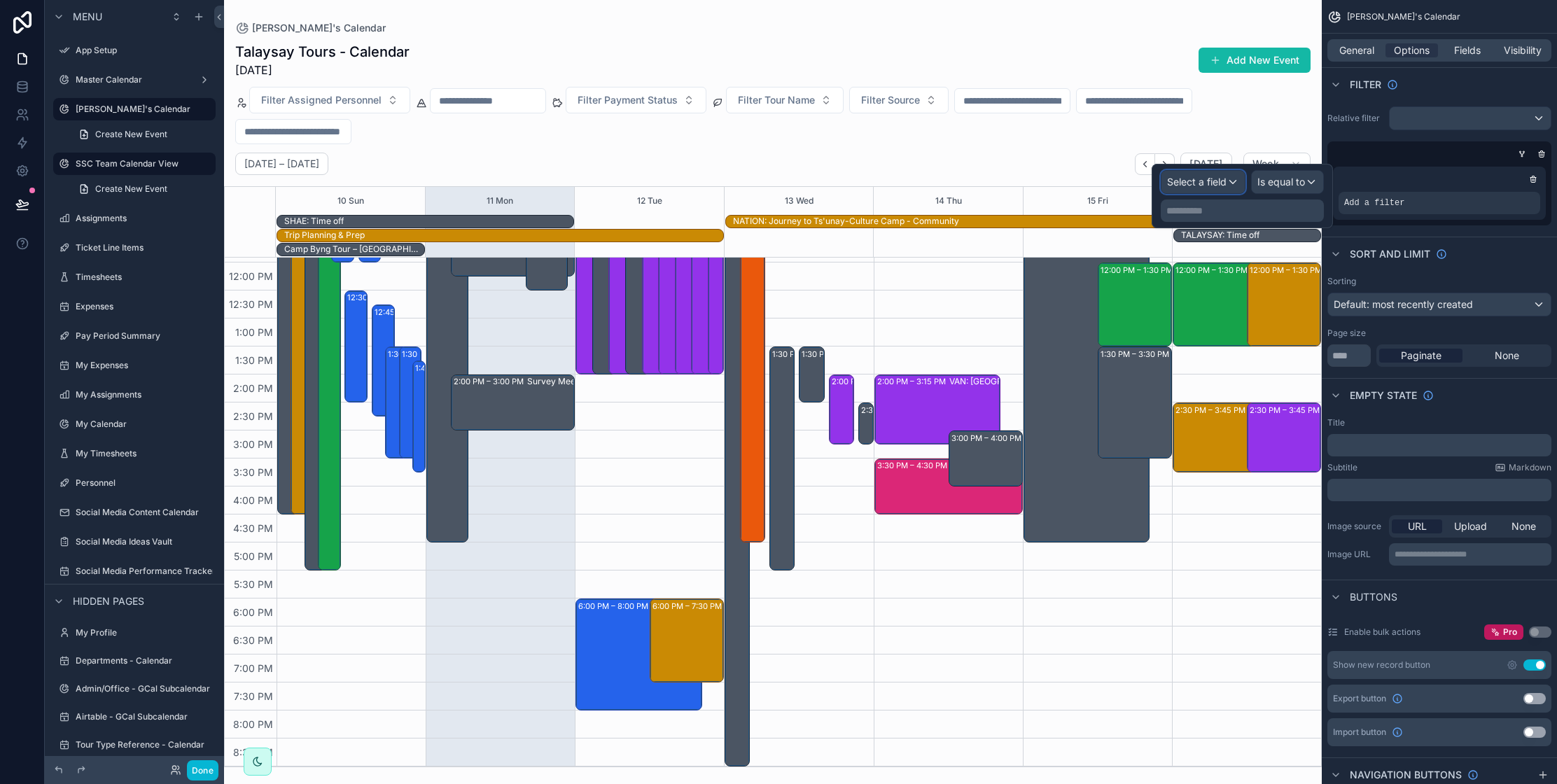
click at [1202, 187] on span "Select a field" at bounding box center [1196, 182] width 60 height 14
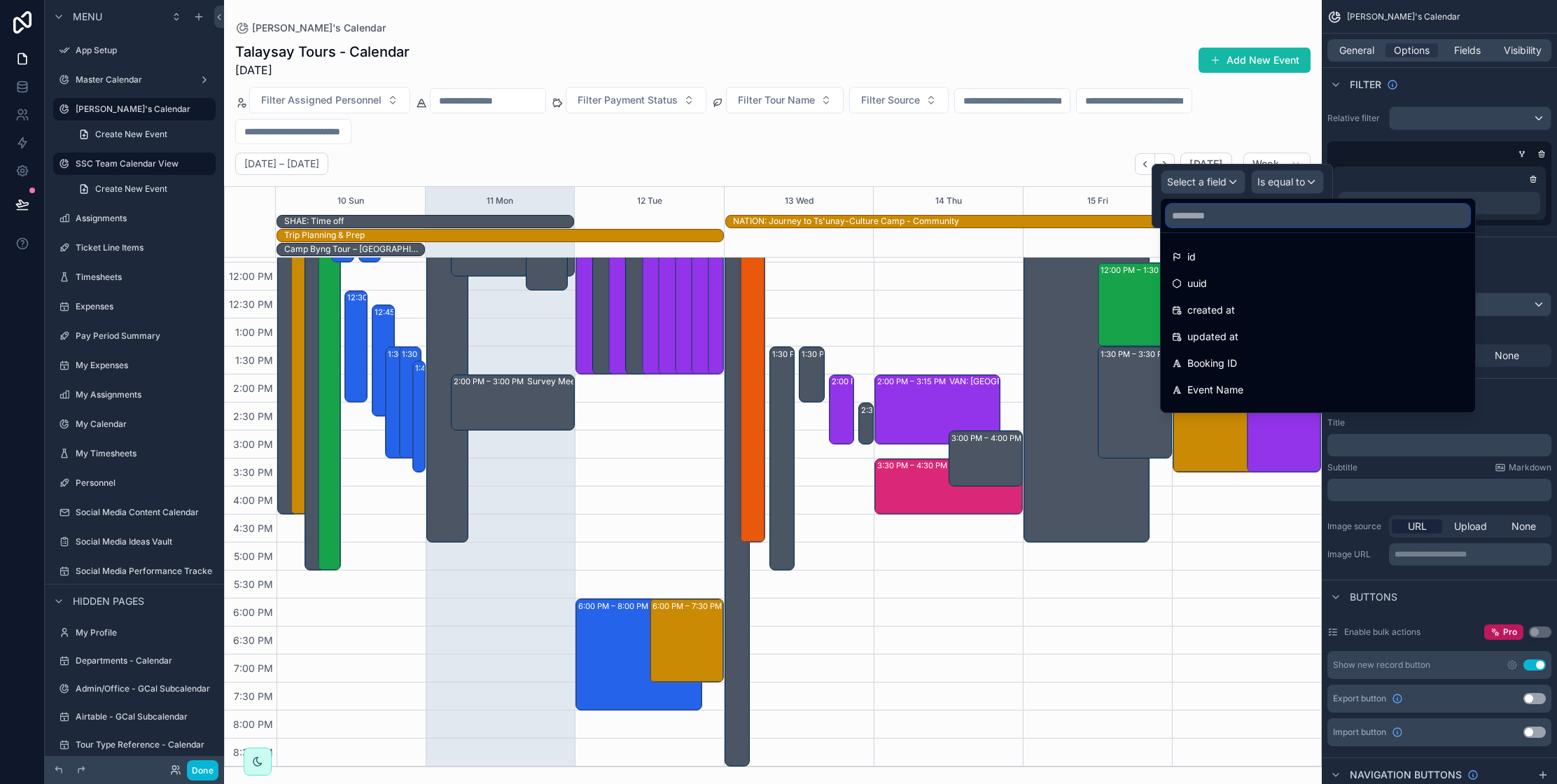
click at [1233, 216] on input "text" at bounding box center [1318, 215] width 303 height 22
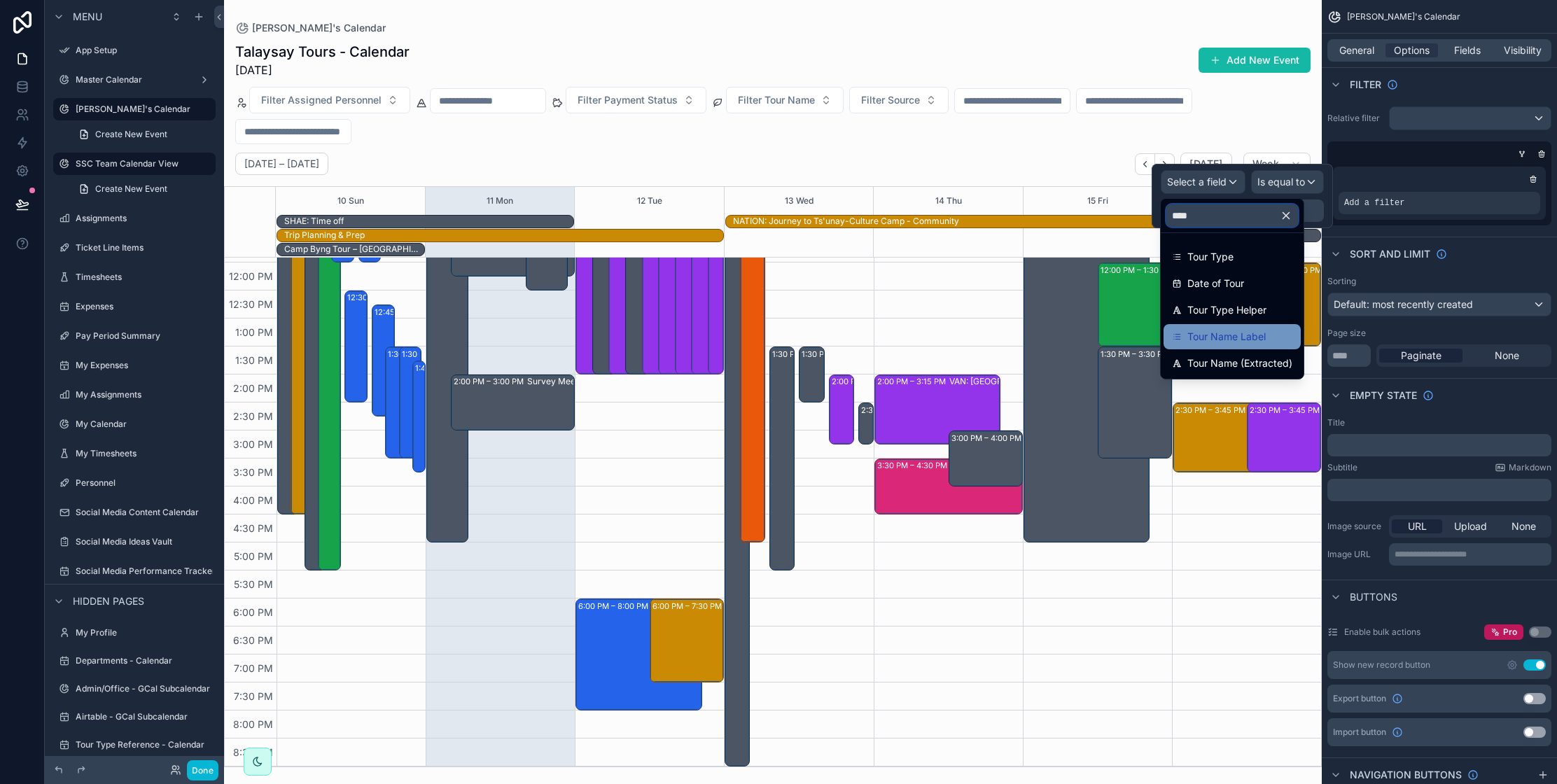
type input "****"
click at [1232, 334] on span "Tour Name Label" at bounding box center [1227, 337] width 79 height 17
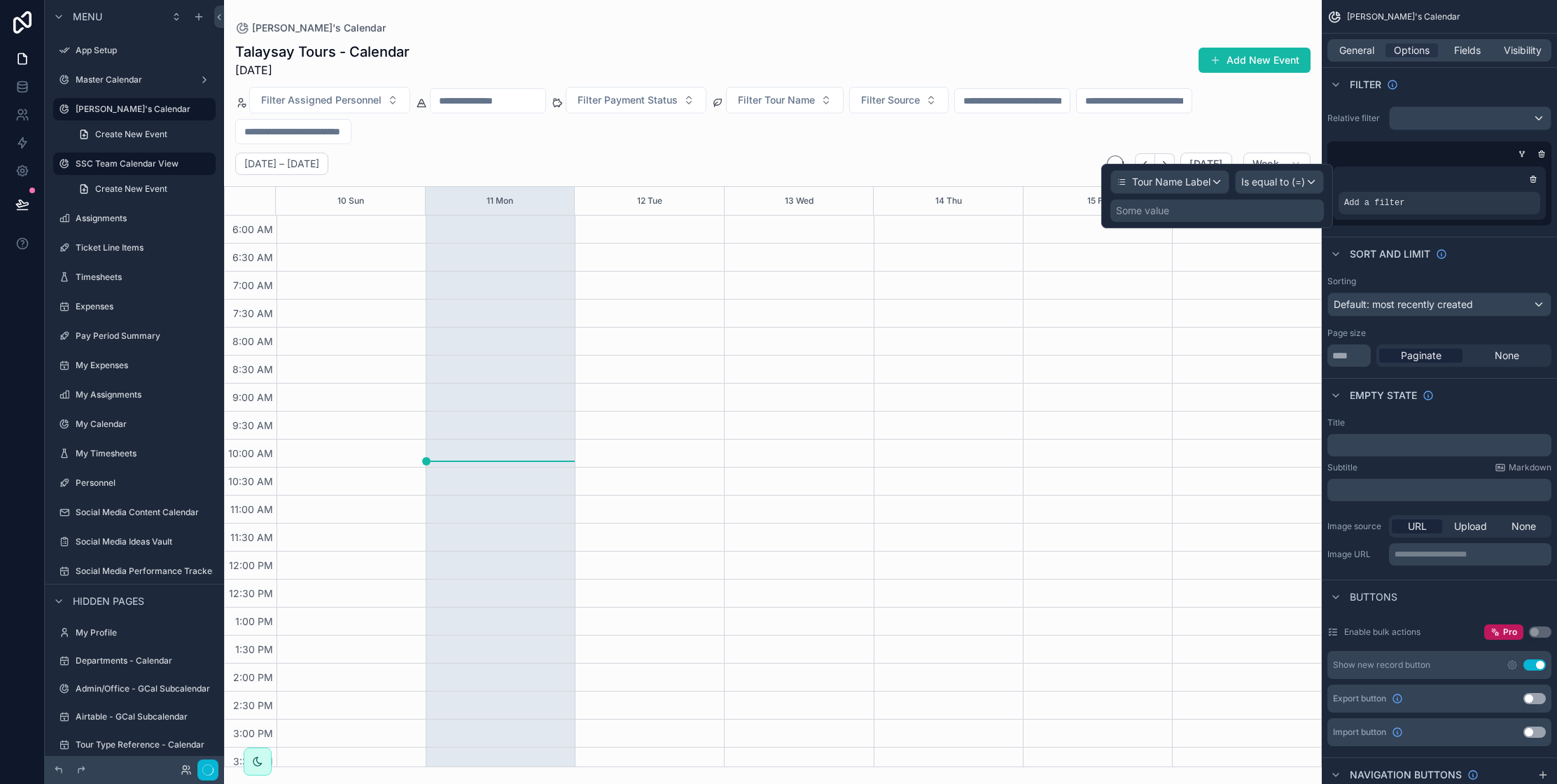
scroll to position [289, 0]
click at [1210, 210] on div "Some value" at bounding box center [1217, 210] width 213 height 22
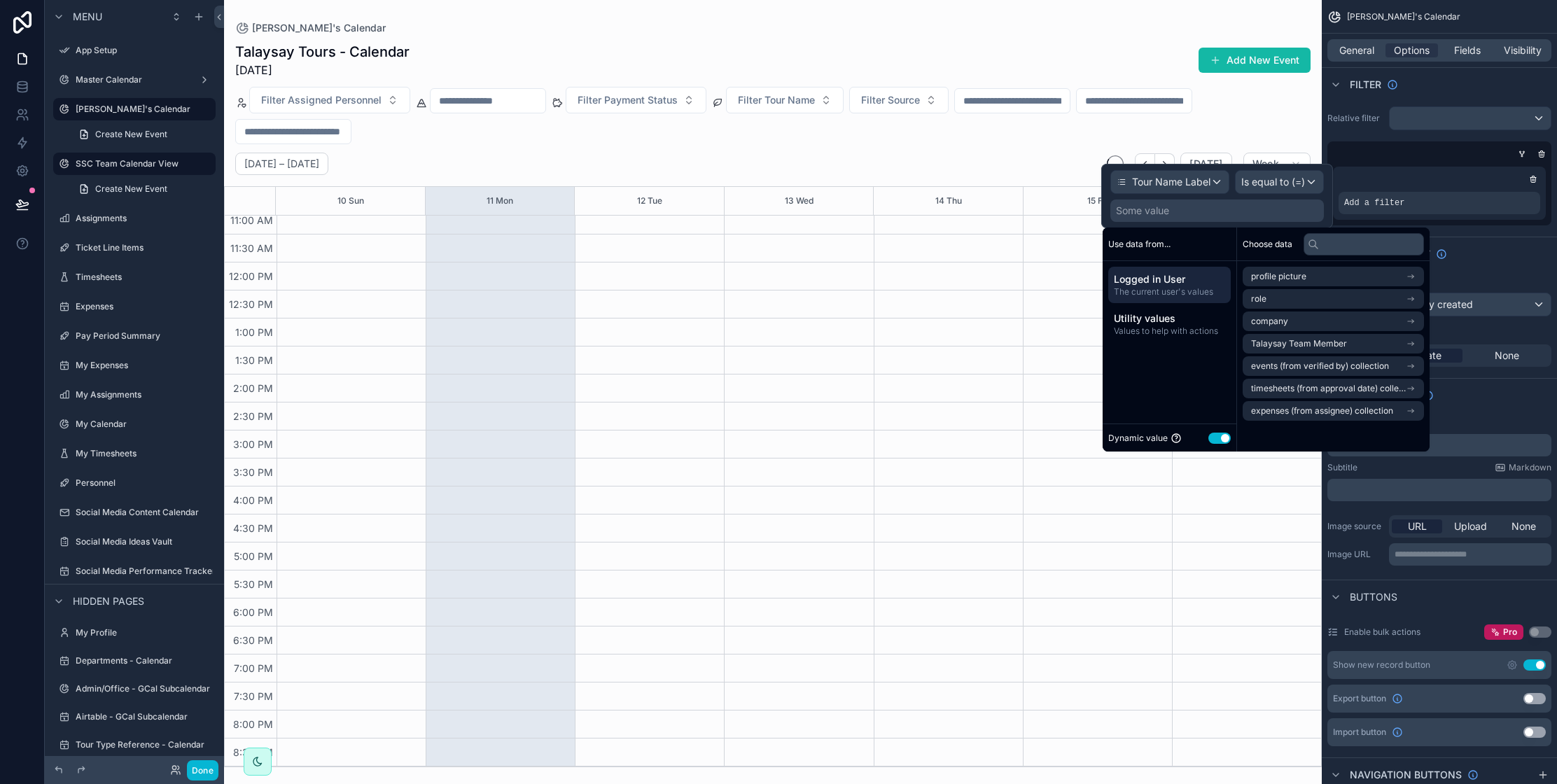
click at [1225, 438] on button "Use setting" at bounding box center [1219, 438] width 22 height 11
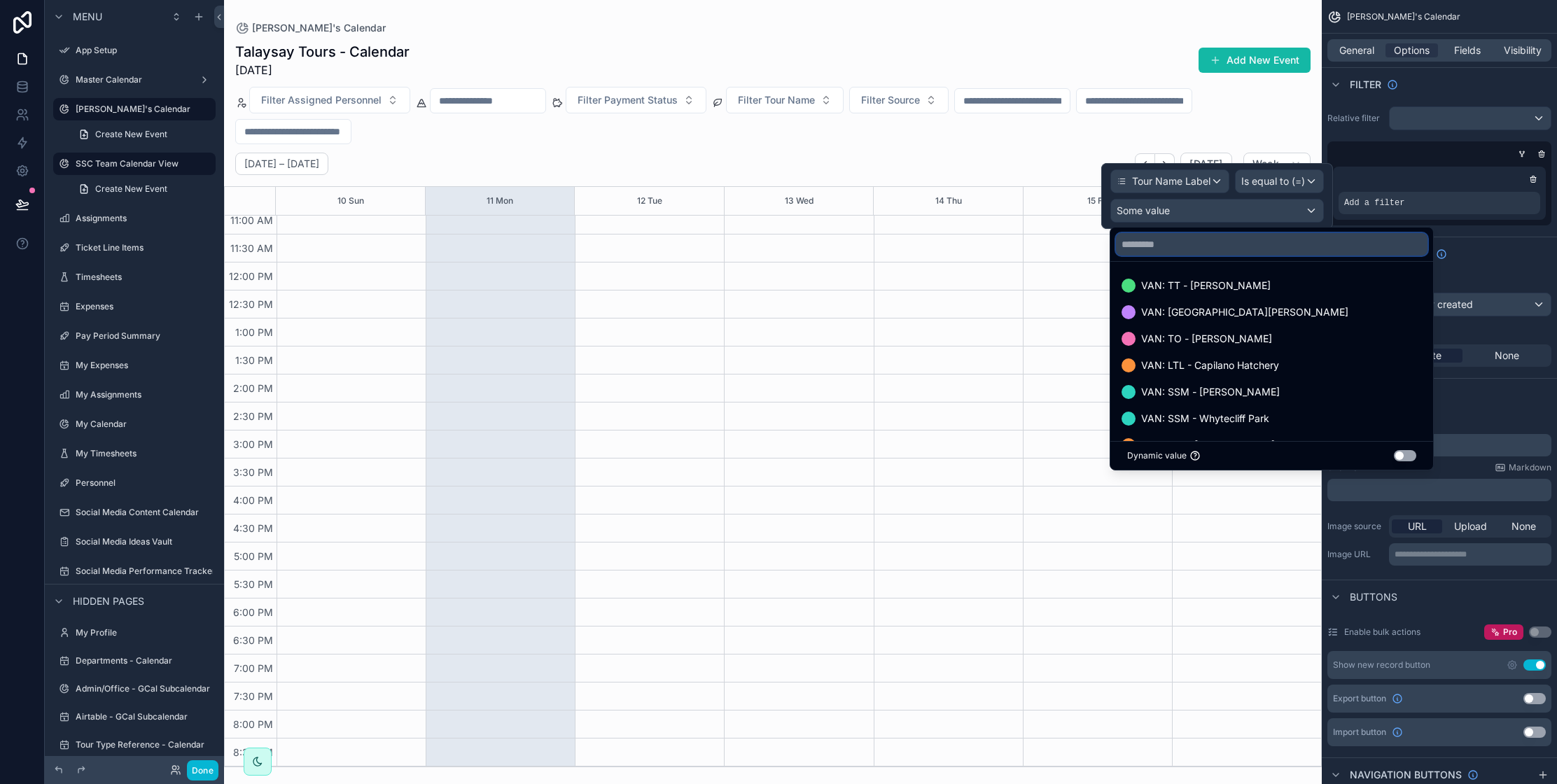
click at [1180, 248] on input "text" at bounding box center [1271, 244] width 312 height 22
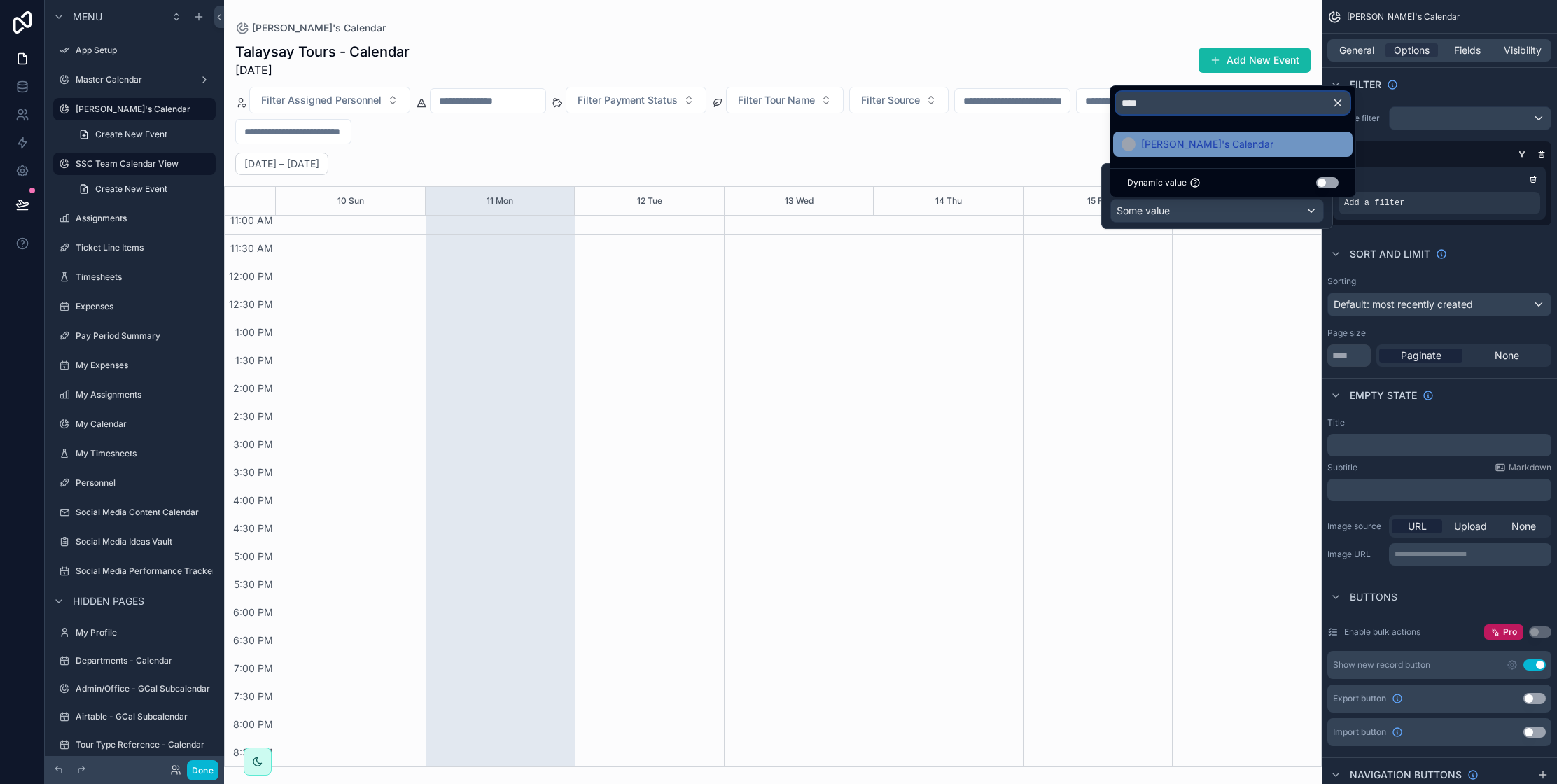
type input "****"
click at [1167, 134] on div "[PERSON_NAME]'s Calendar" at bounding box center [1233, 144] width 239 height 25
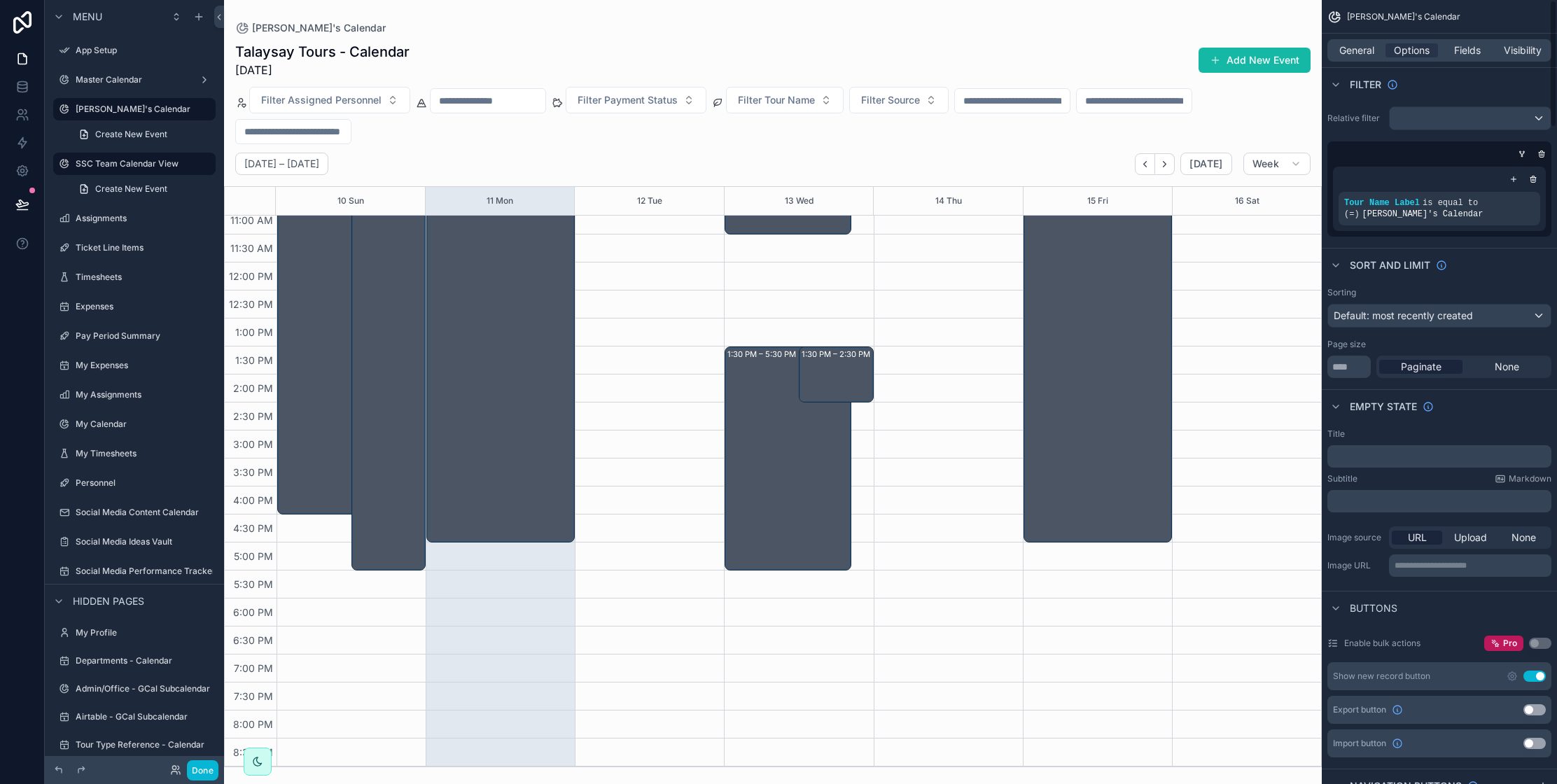
click at [1491, 407] on div "Empty state" at bounding box center [1439, 406] width 235 height 34
click at [36, 314] on div at bounding box center [22, 392] width 45 height 784
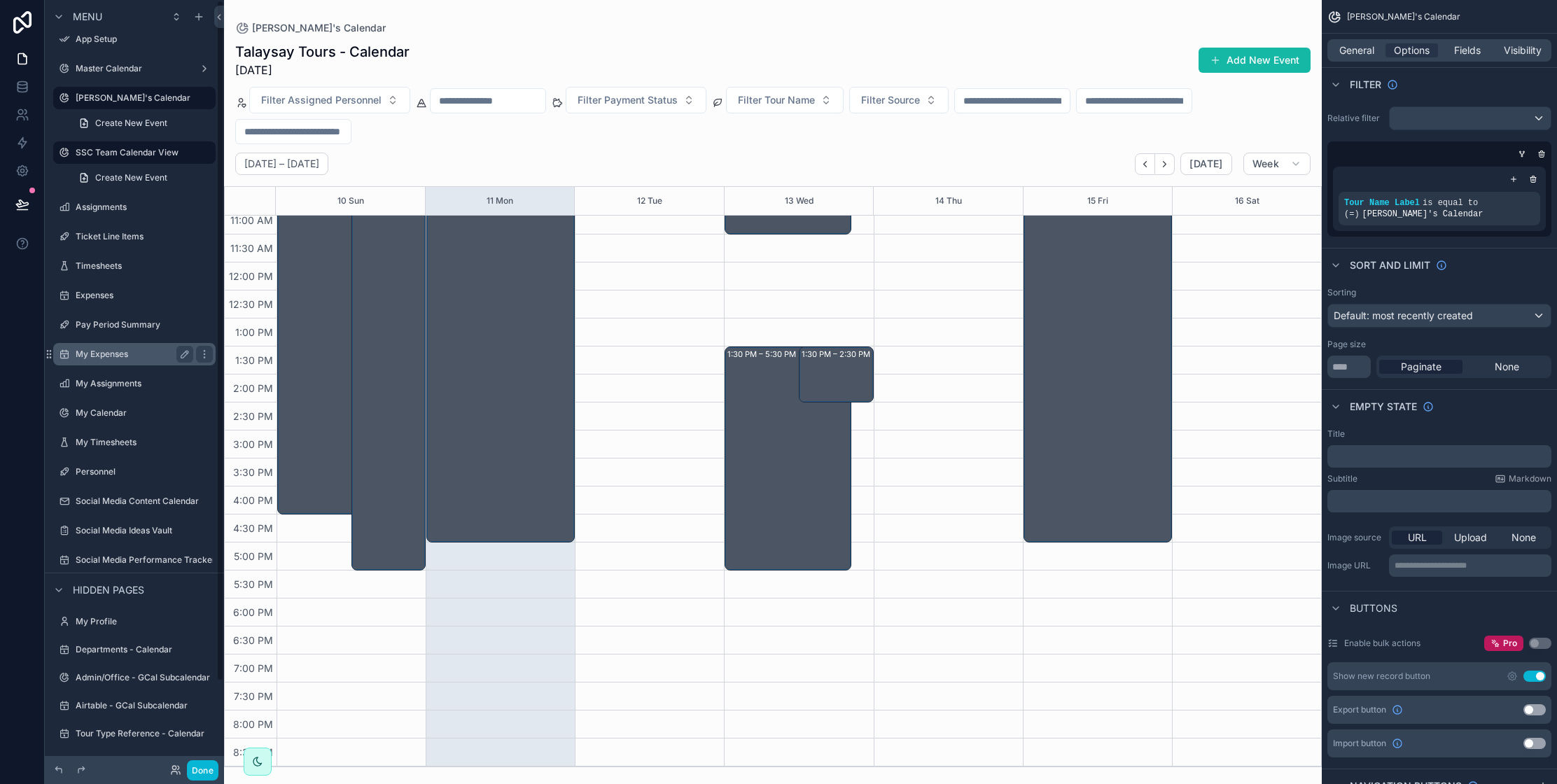
scroll to position [0, 0]
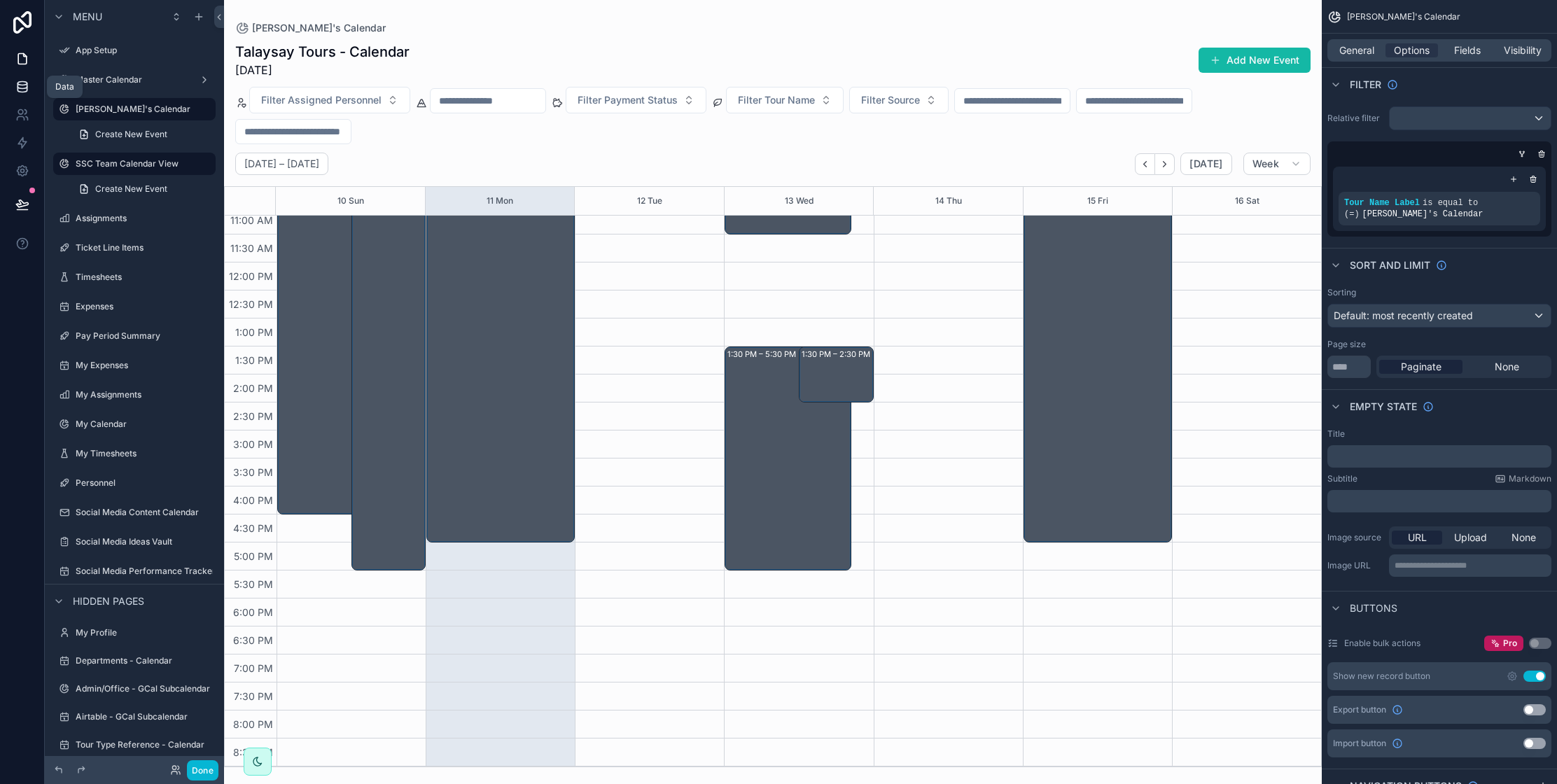
click at [22, 92] on icon at bounding box center [22, 90] width 9 height 6
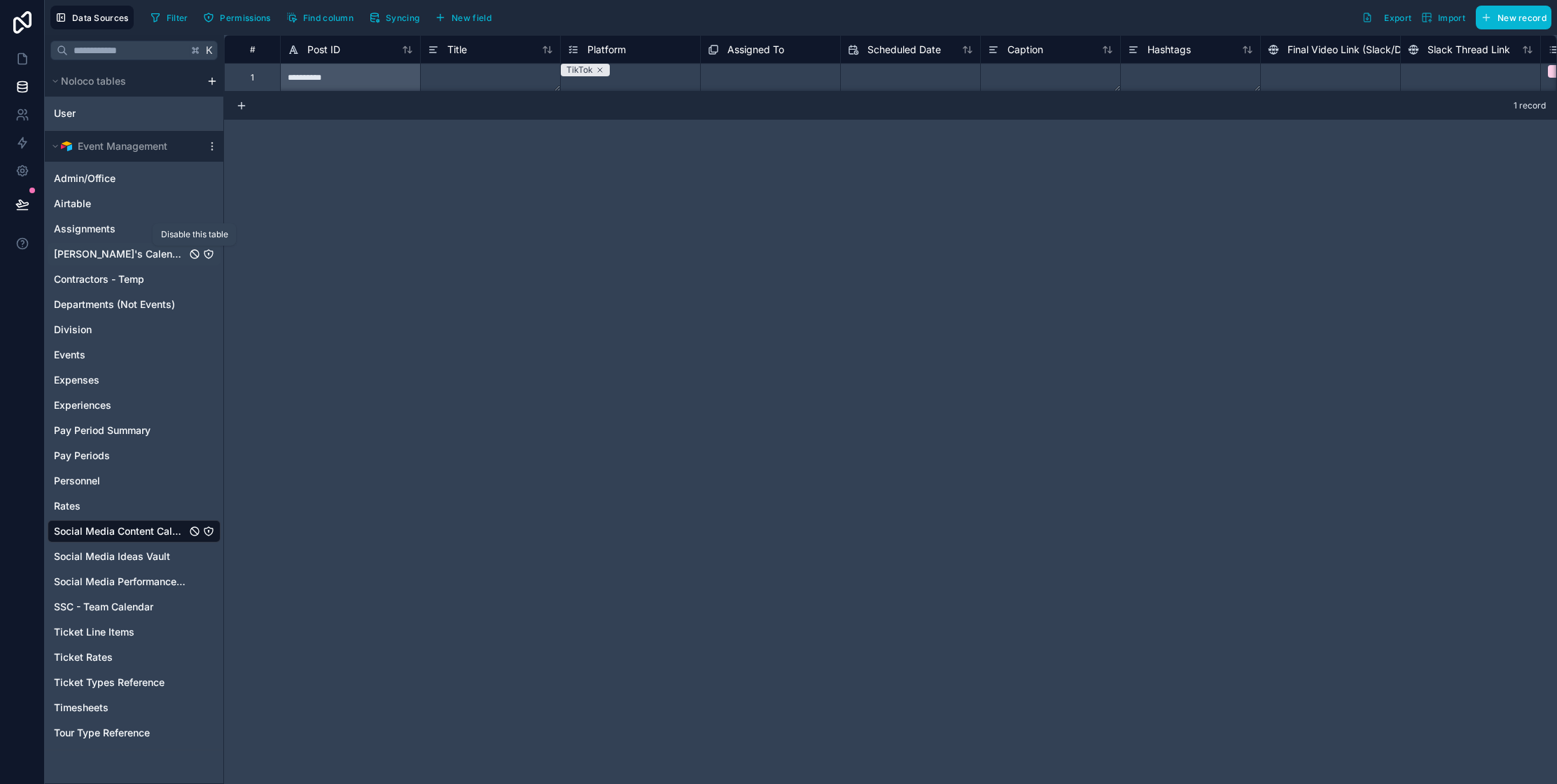
click at [192, 255] on icon "Becky's Calendar" at bounding box center [194, 254] width 11 height 11
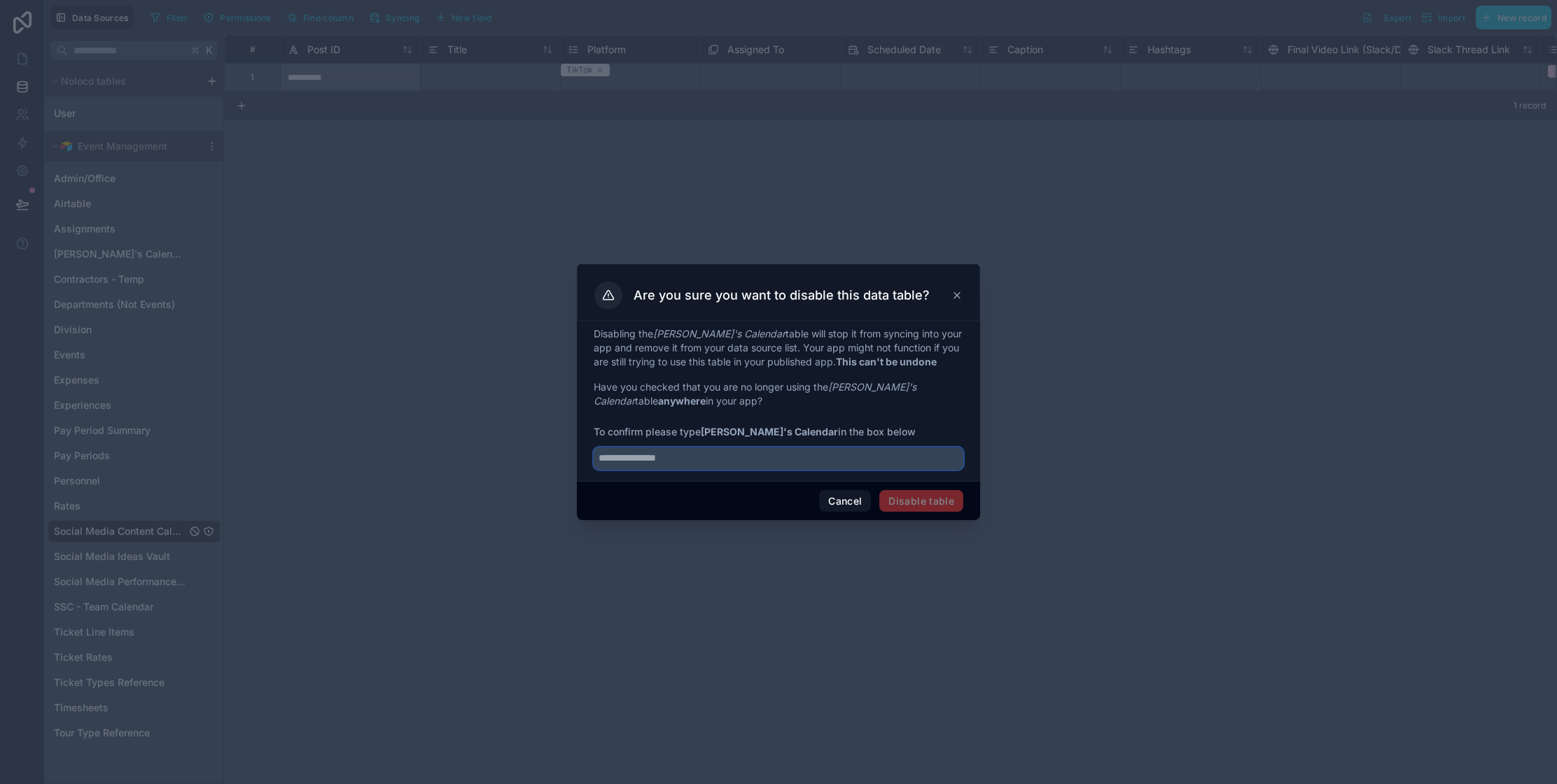
click at [681, 454] on input "text" at bounding box center [778, 459] width 370 height 22
type input "**********"
click at [925, 506] on button "Disable table" at bounding box center [921, 501] width 84 height 22
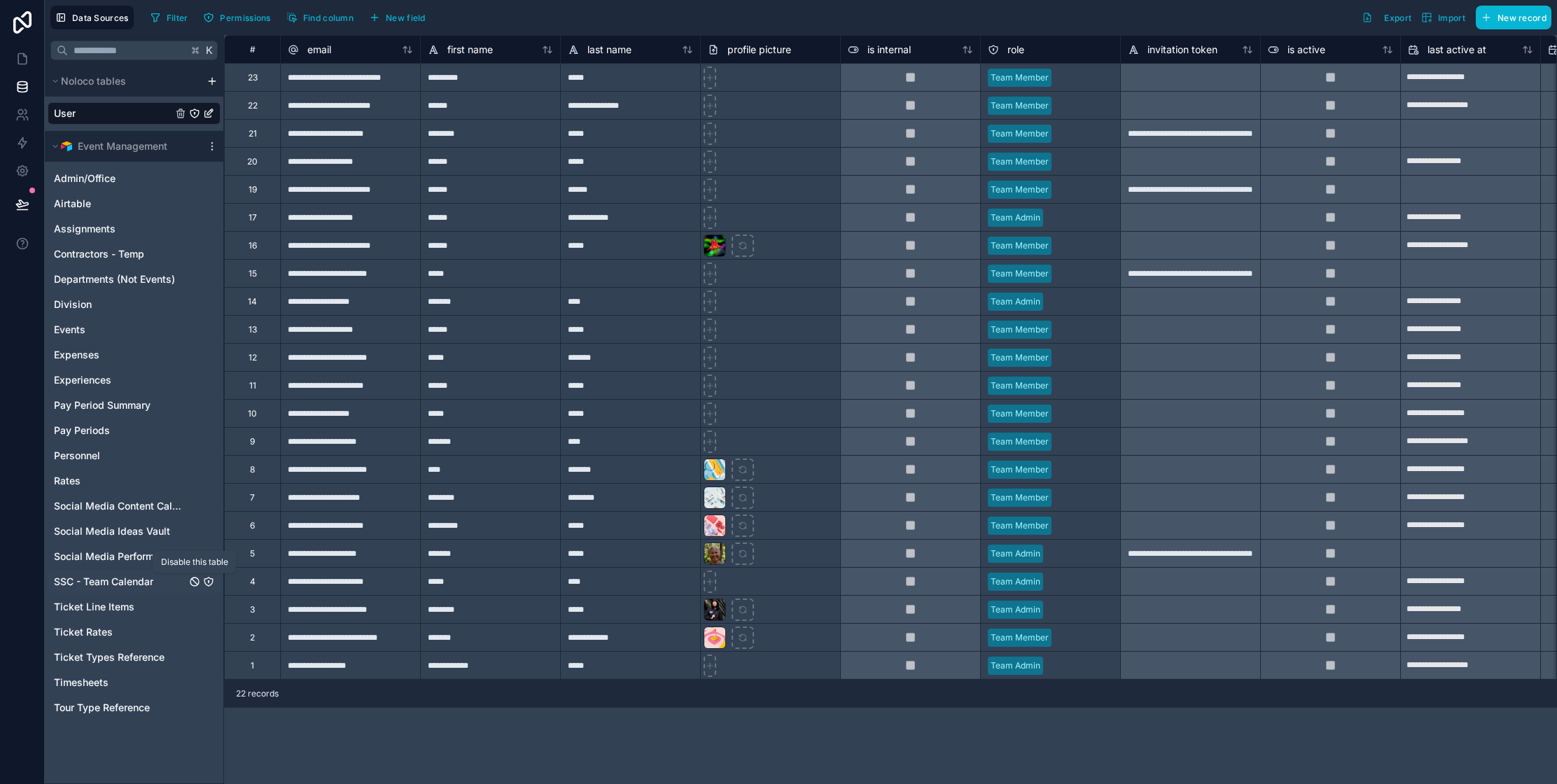
click at [195, 583] on icon "SSC - Team Calendar" at bounding box center [194, 581] width 11 height 11
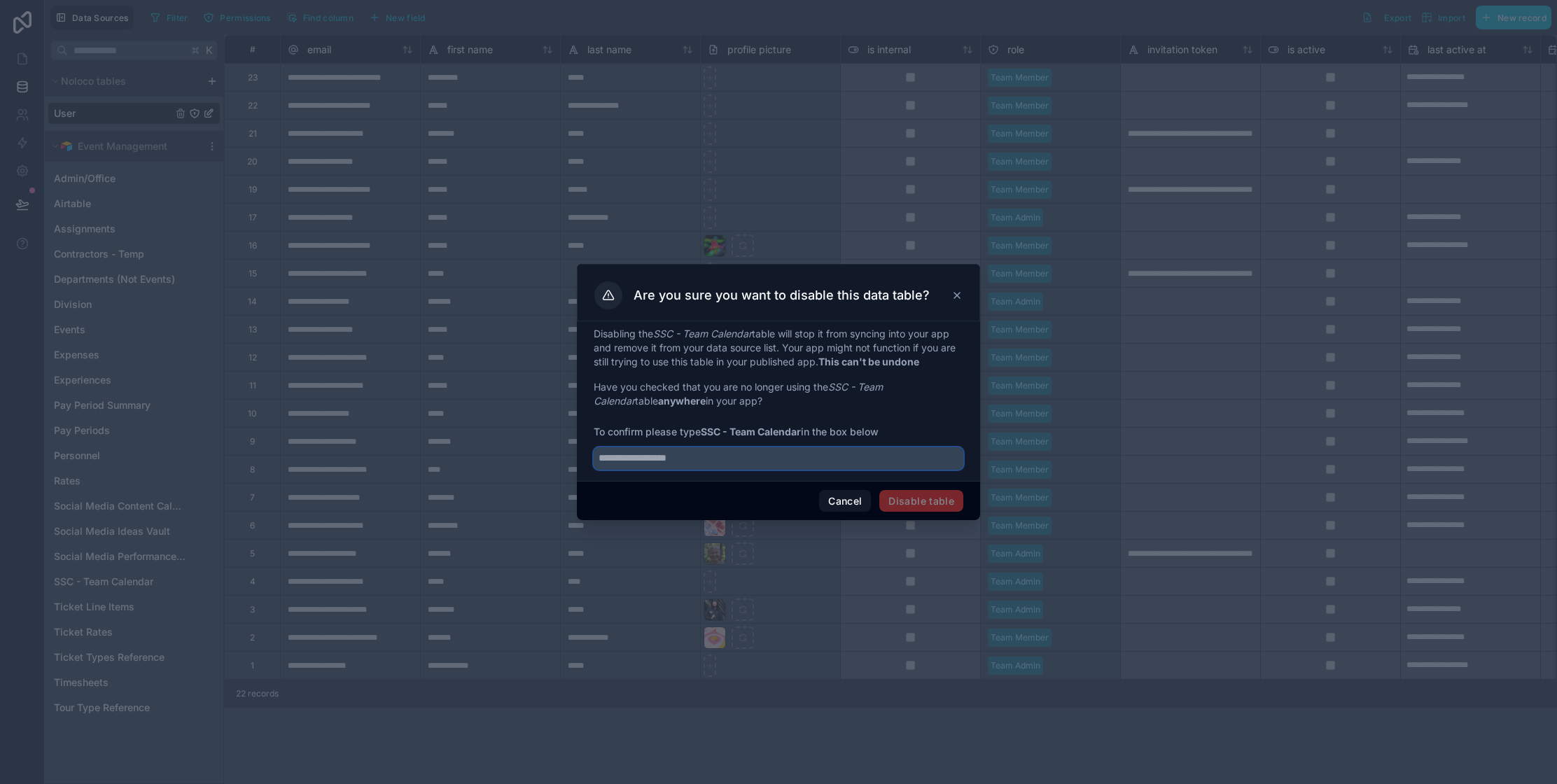
click at [694, 468] on input "text" at bounding box center [778, 459] width 370 height 22
type input "**********"
click at [911, 496] on button "Disable table" at bounding box center [921, 501] width 84 height 22
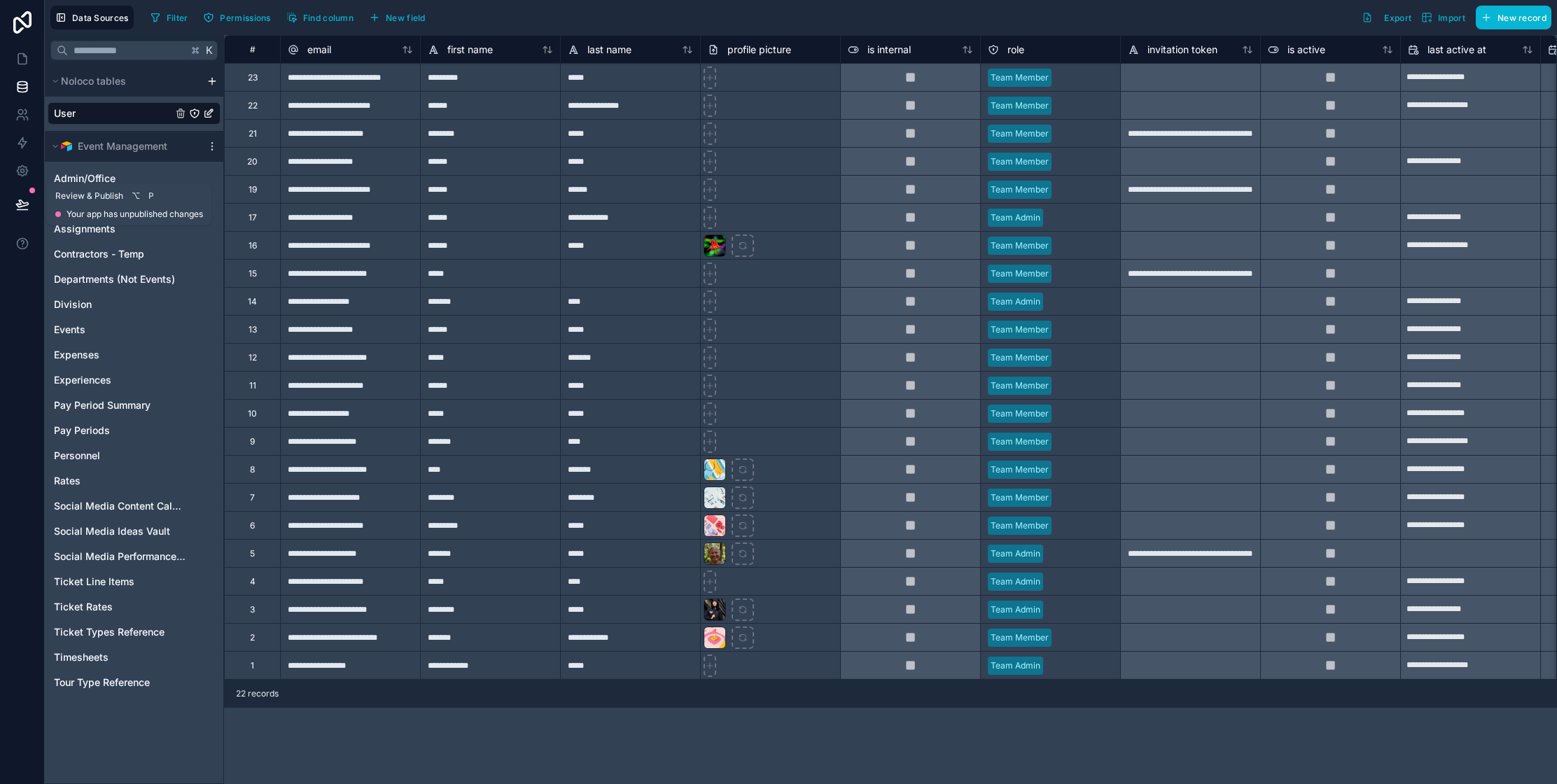
click at [25, 198] on icon at bounding box center [22, 204] width 14 height 14
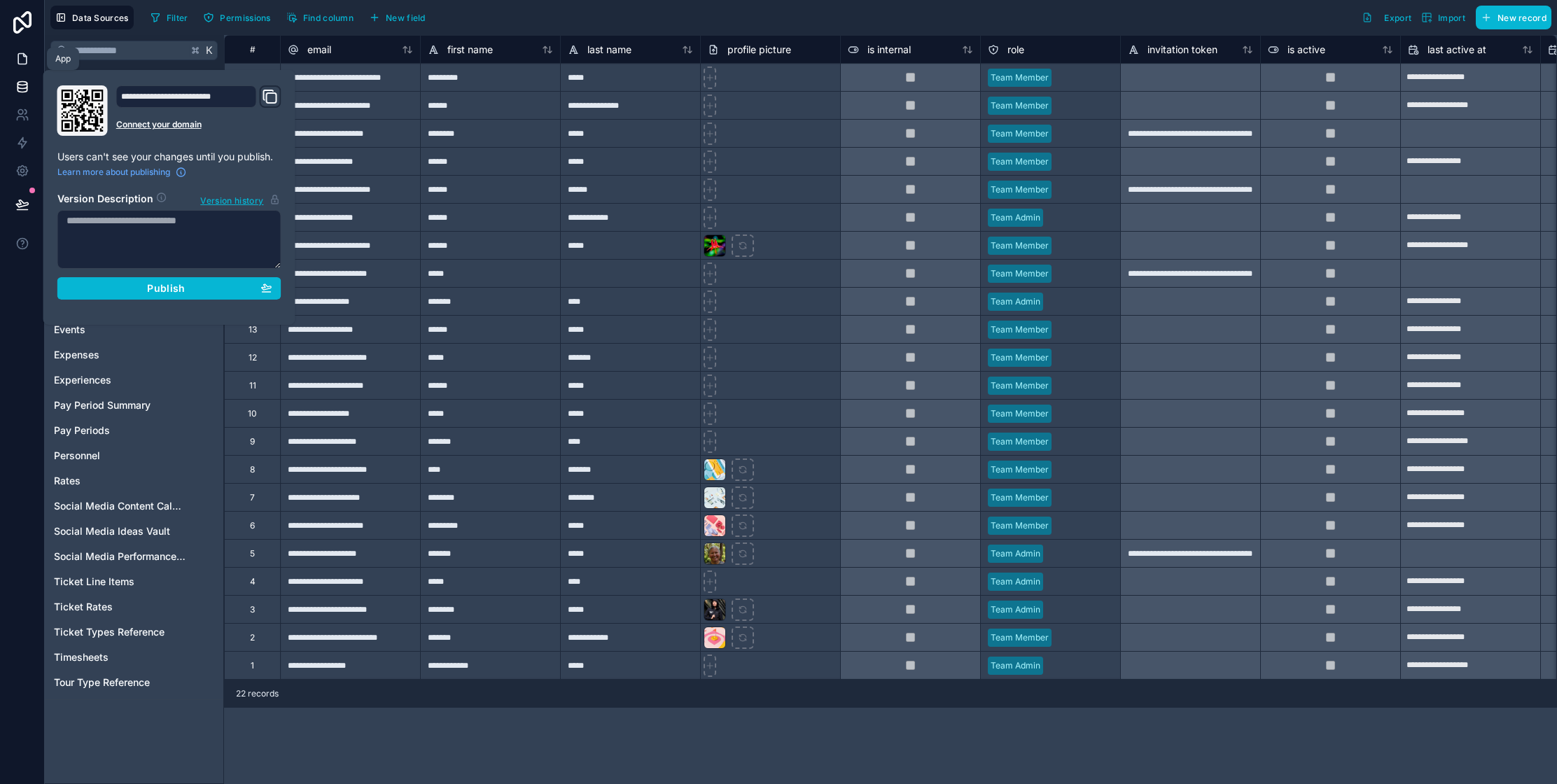
click at [26, 61] on icon at bounding box center [22, 59] width 8 height 11
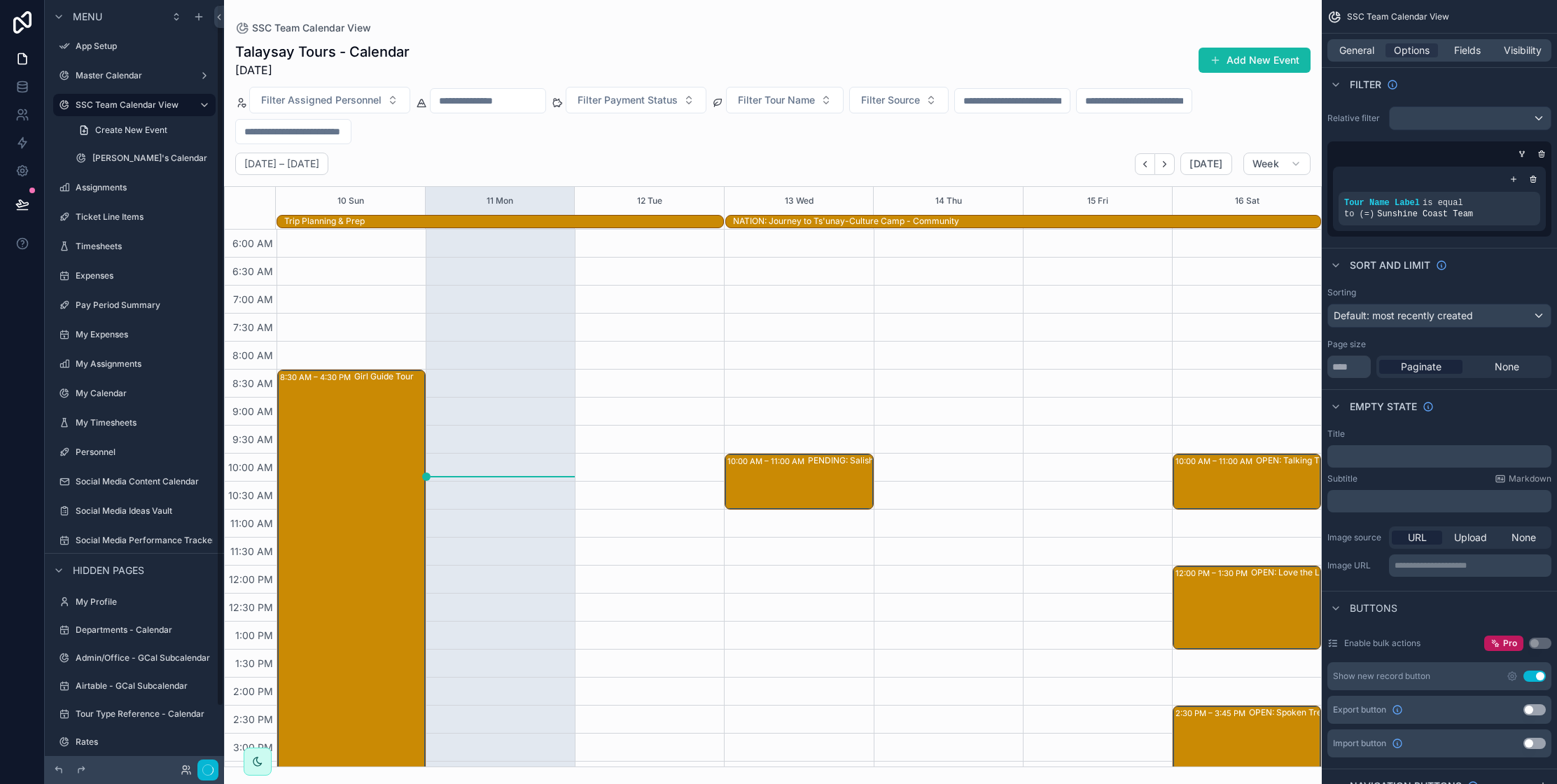
scroll to position [303, 0]
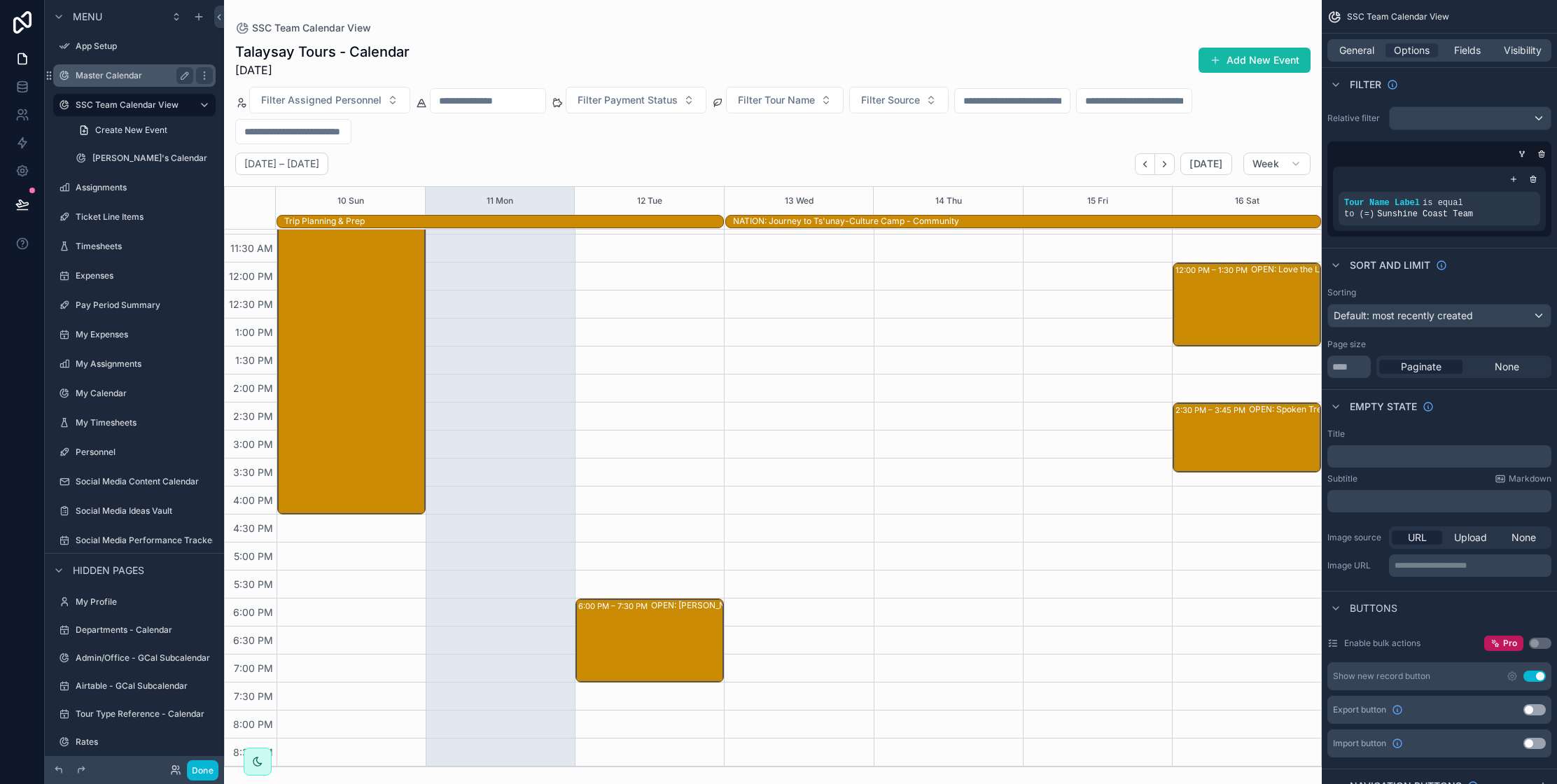
click at [130, 72] on label "Master Calendar" at bounding box center [132, 76] width 112 height 11
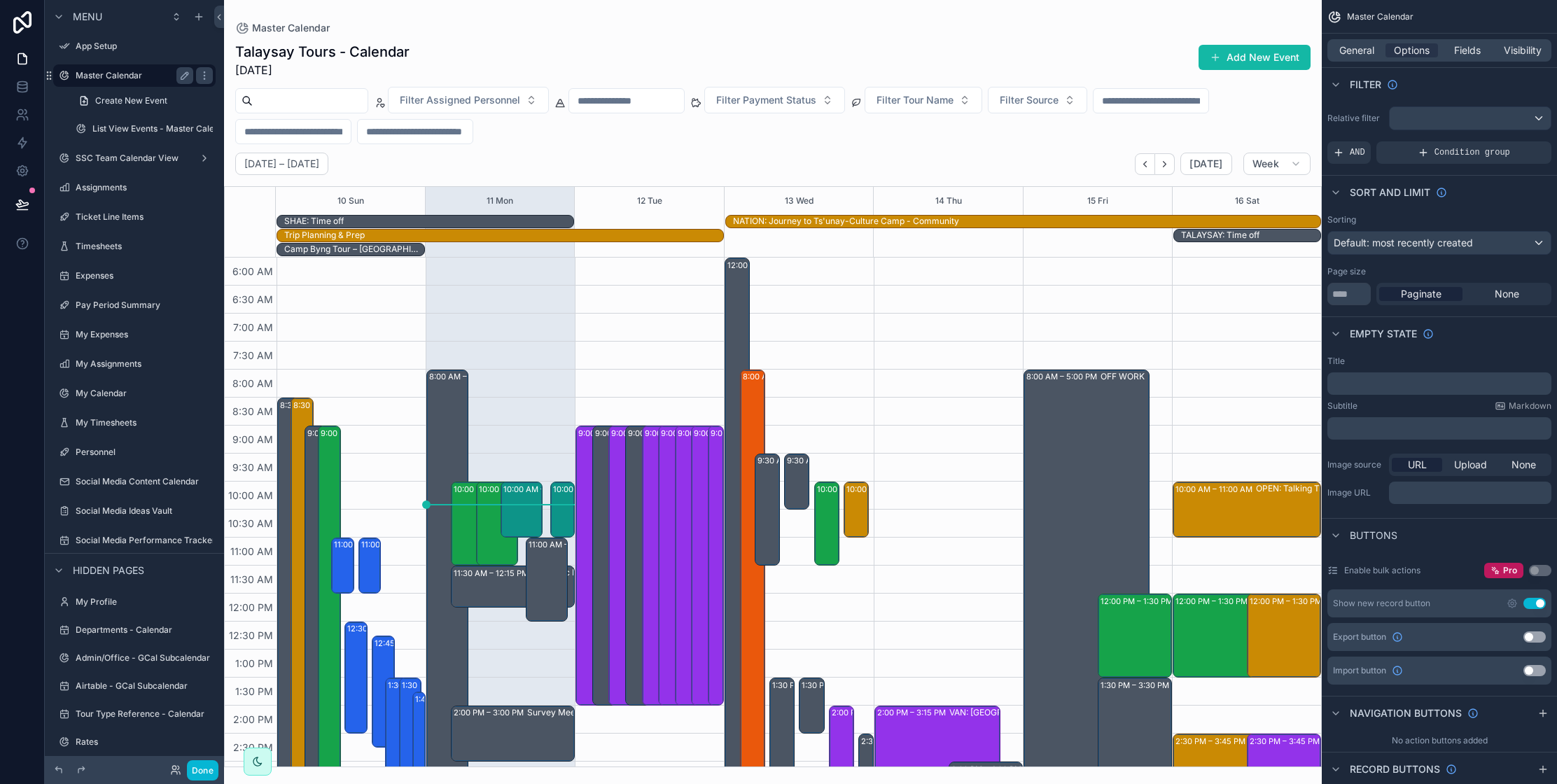
scroll to position [331, 0]
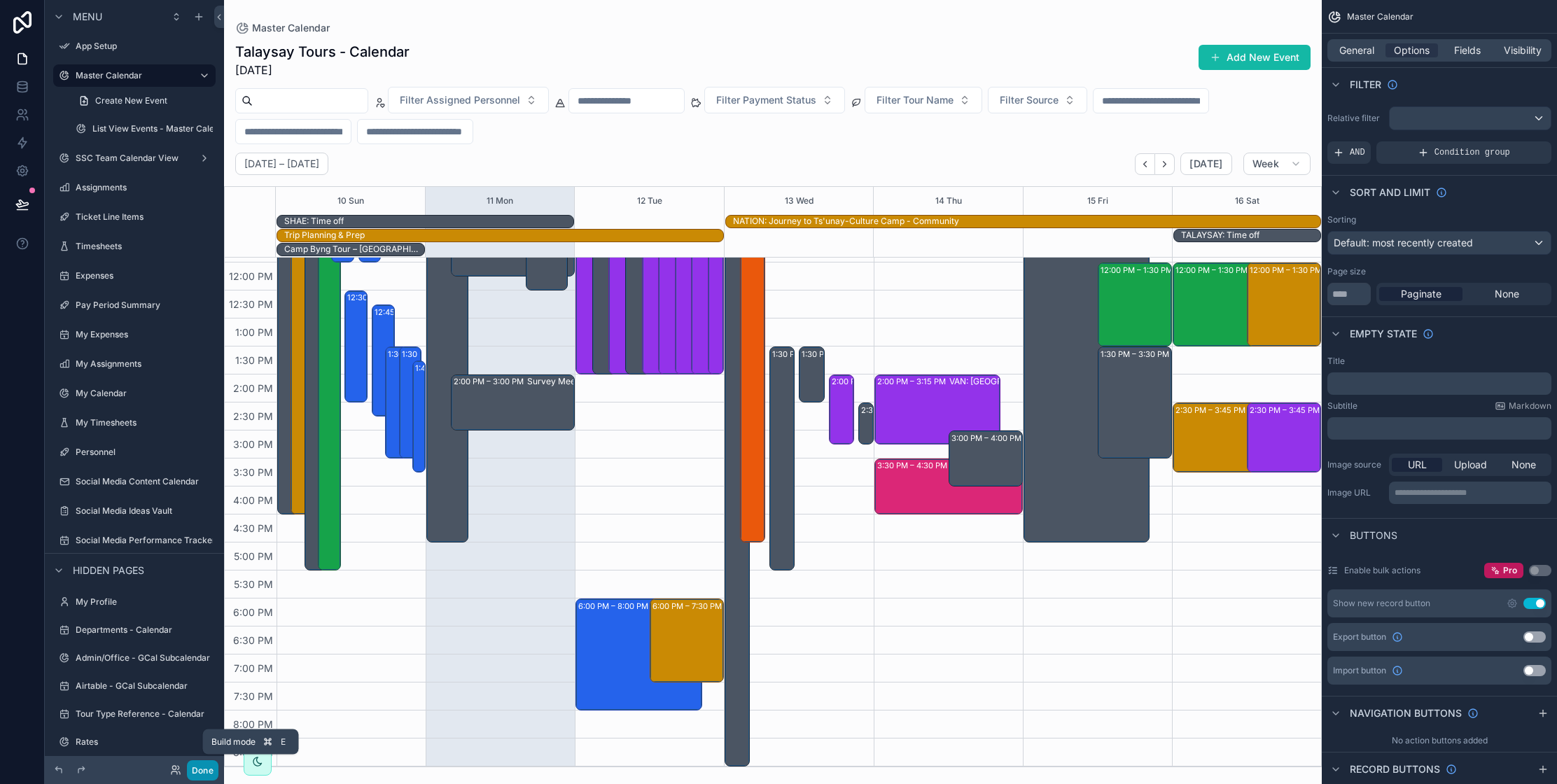
click at [207, 768] on button "Done" at bounding box center [202, 770] width 32 height 20
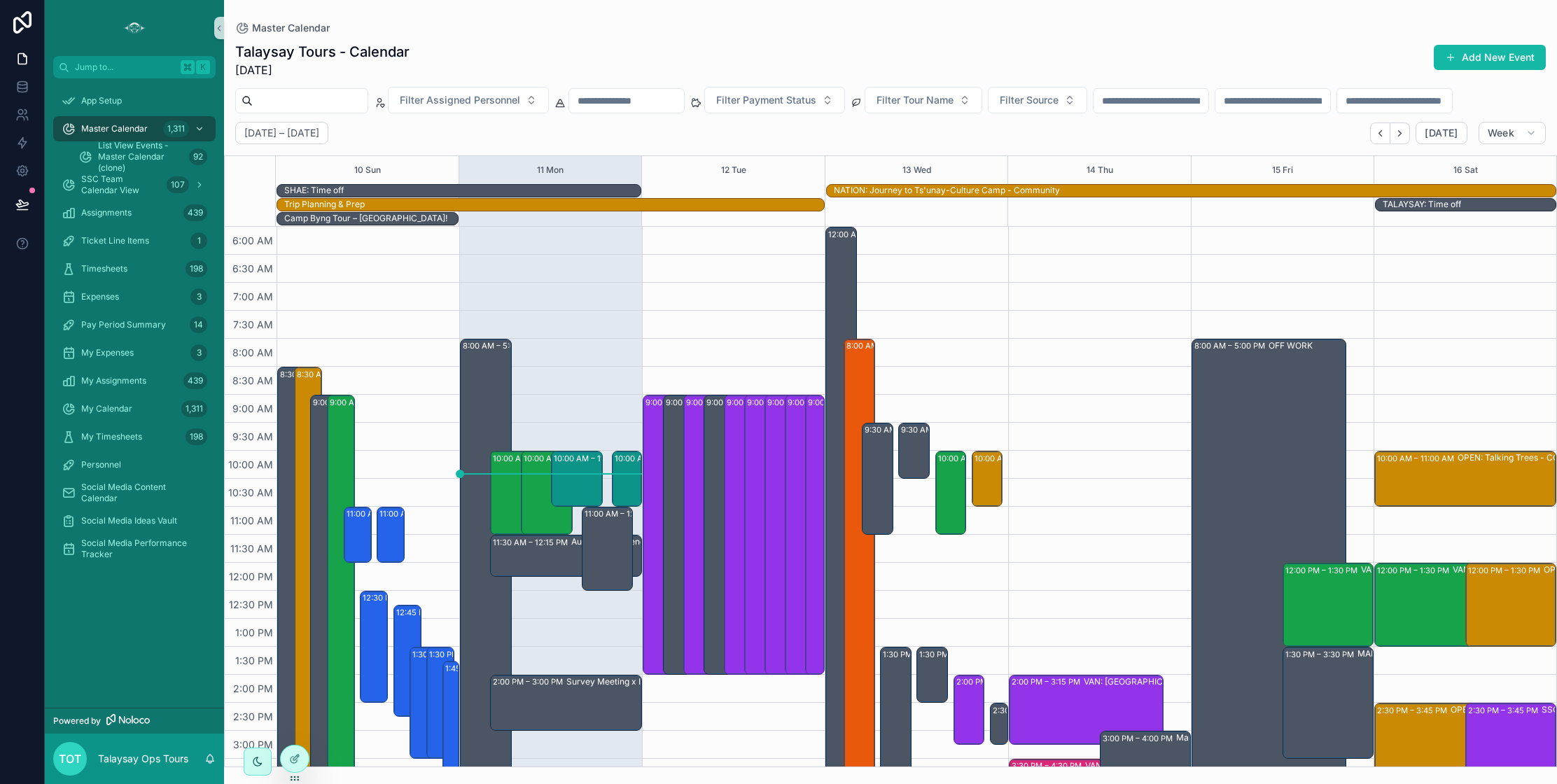
scroll to position [300, 0]
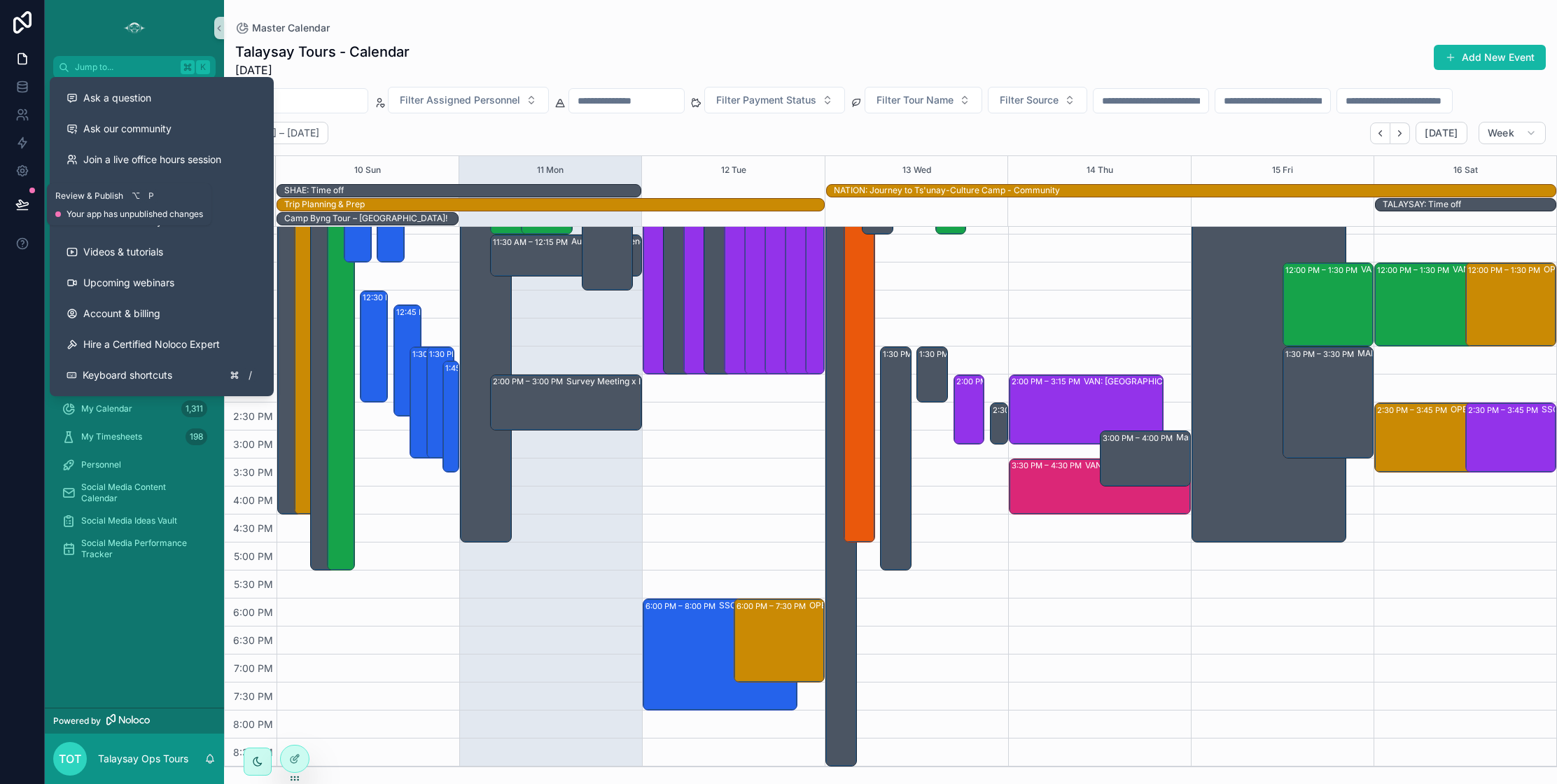
click at [24, 203] on icon at bounding box center [22, 204] width 14 height 14
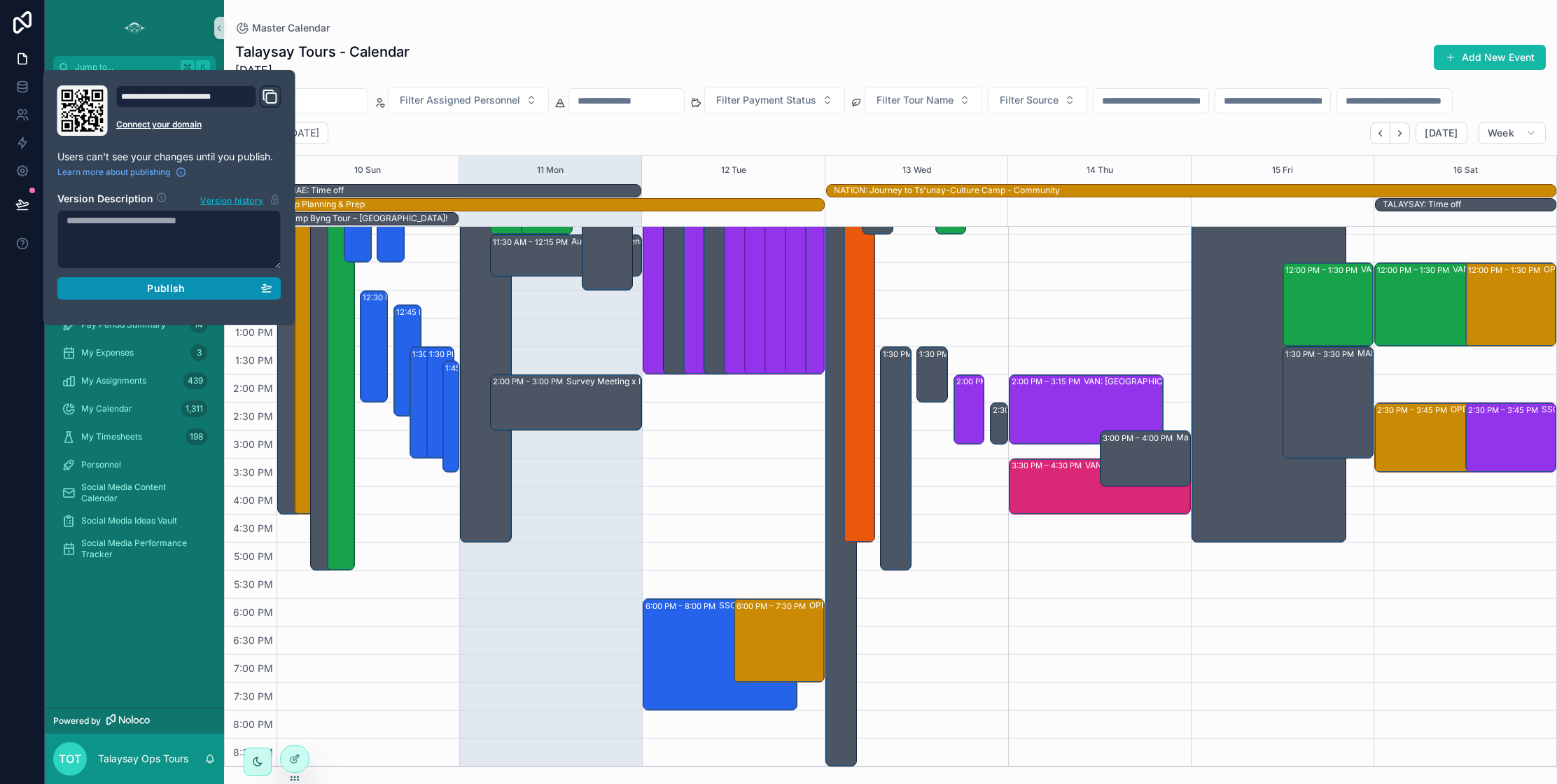
click at [181, 288] on span "Publish" at bounding box center [166, 288] width 38 height 13
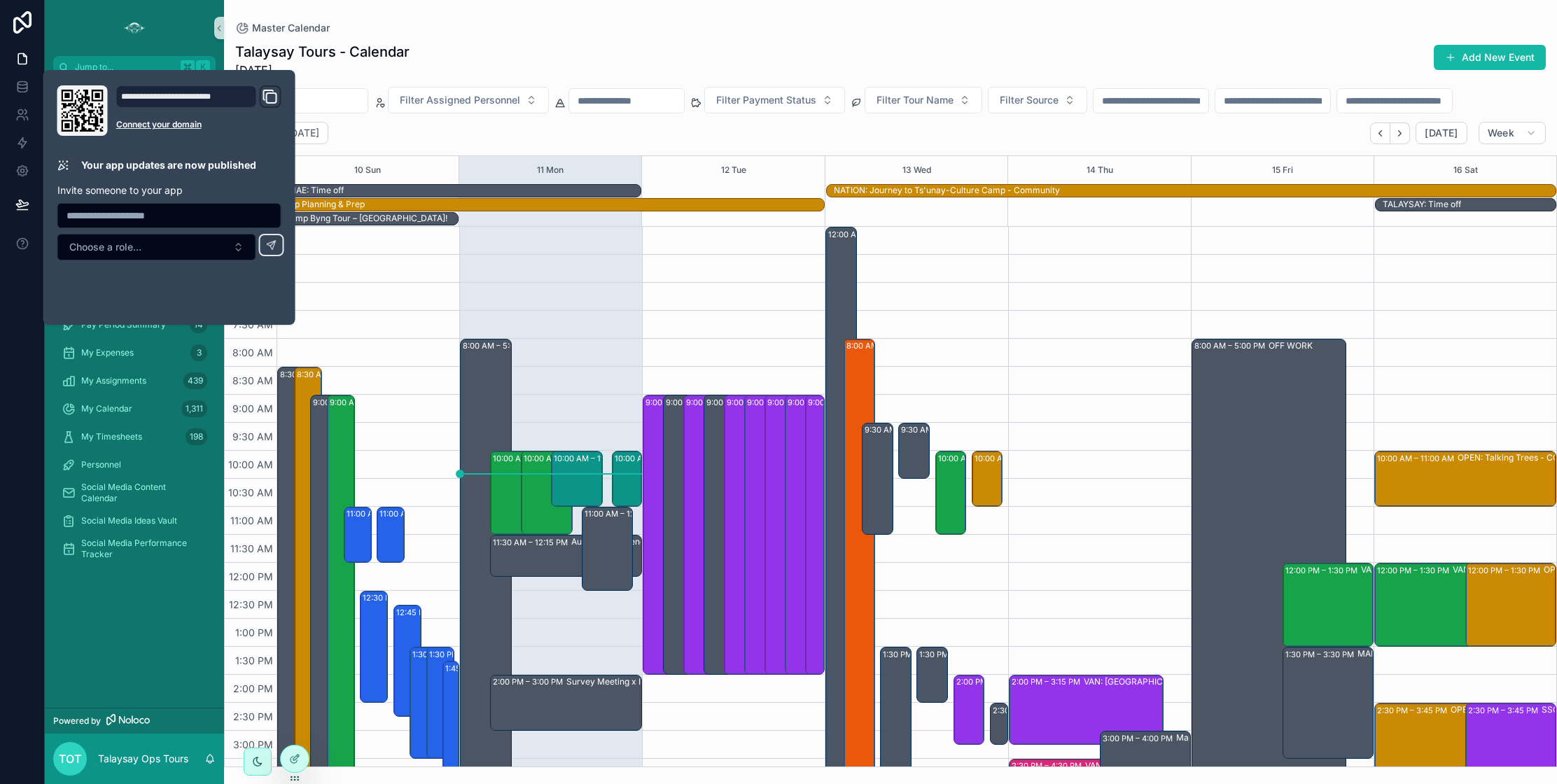
scroll to position [300, 0]
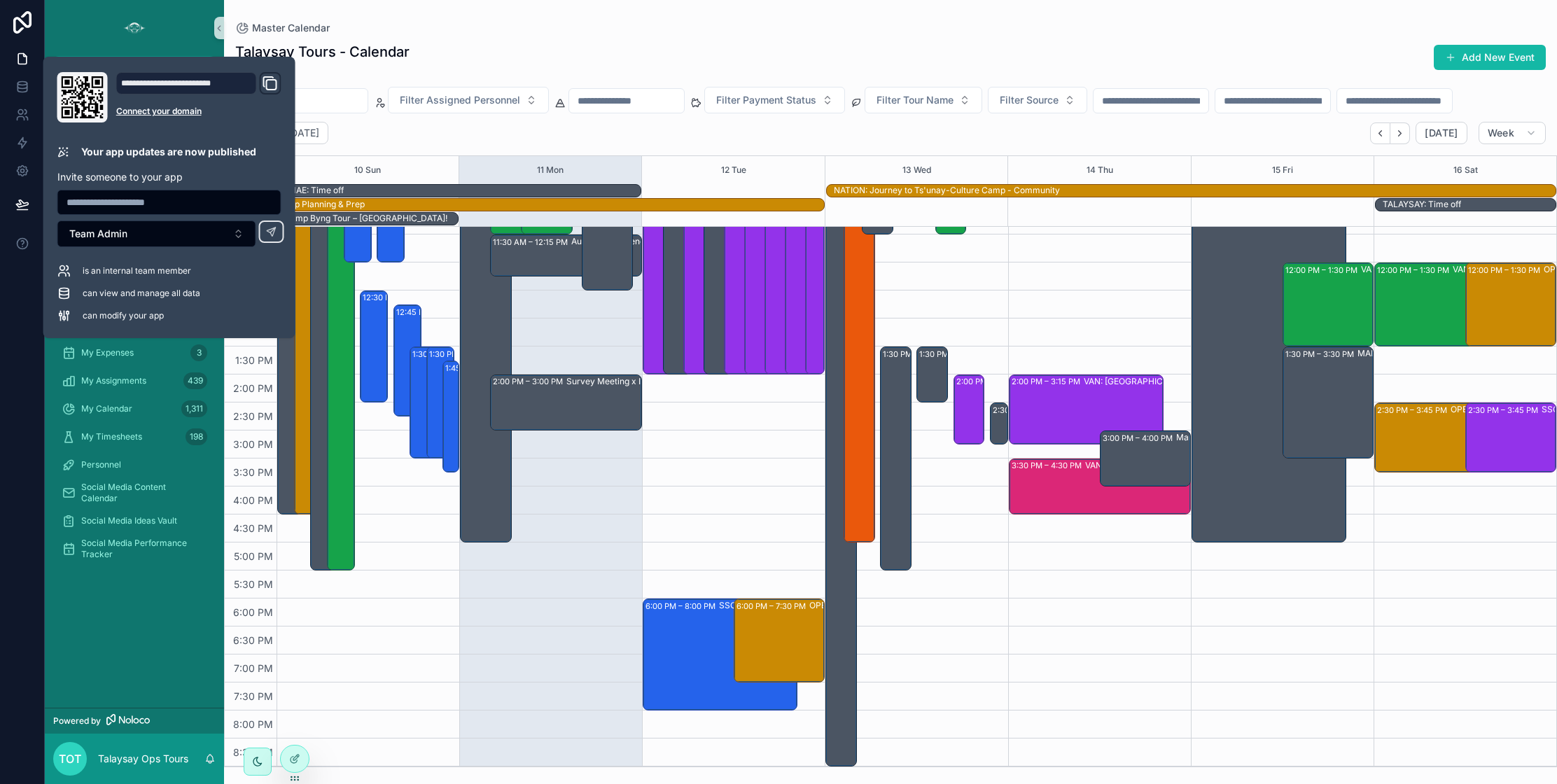
click at [150, 673] on div "App Setup Master Calendar 1,311 List View Events - Master Calendar (clone) 92 S…" at bounding box center [134, 393] width 179 height 629
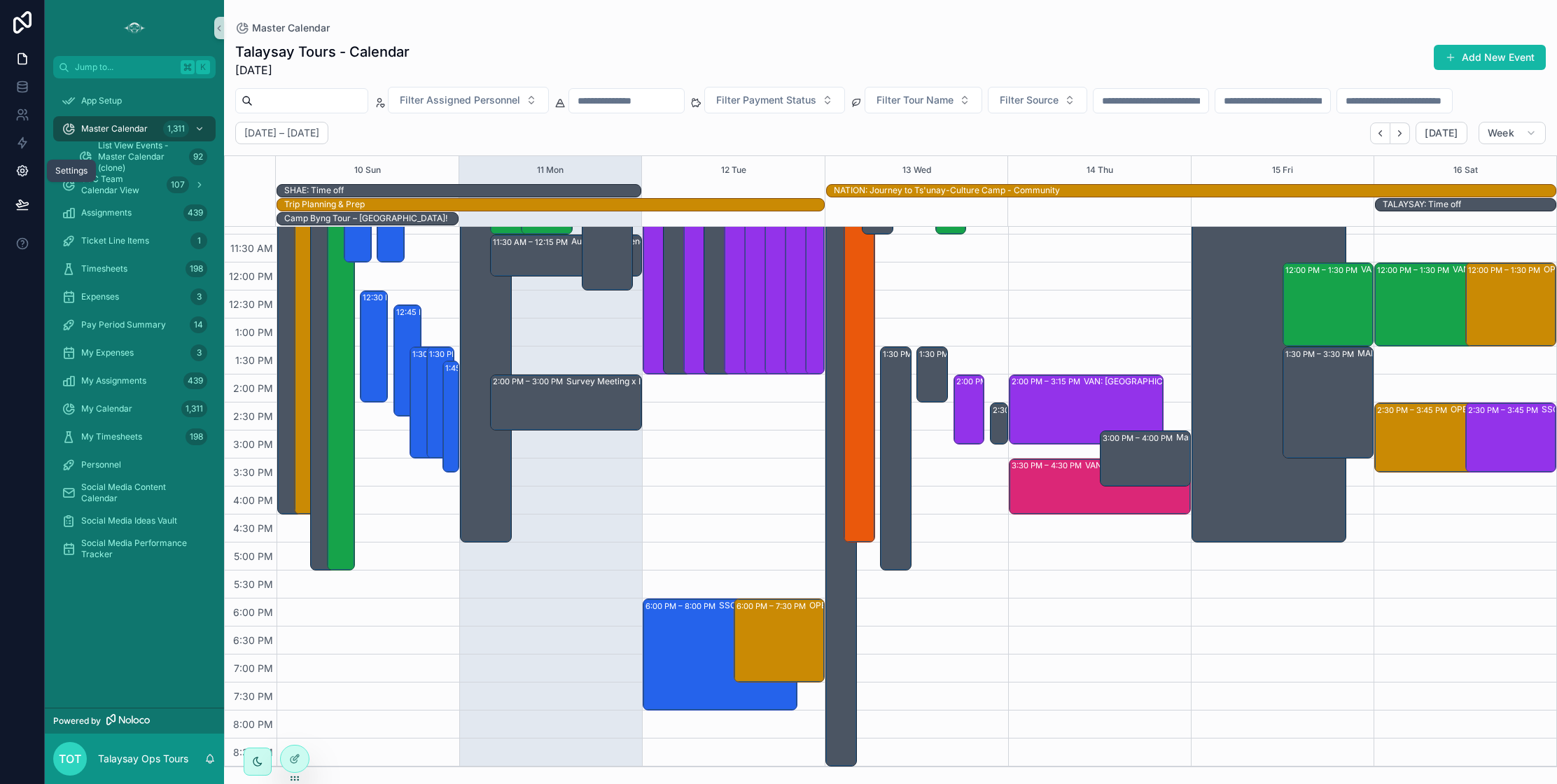
click at [26, 168] on icon at bounding box center [22, 170] width 11 height 11
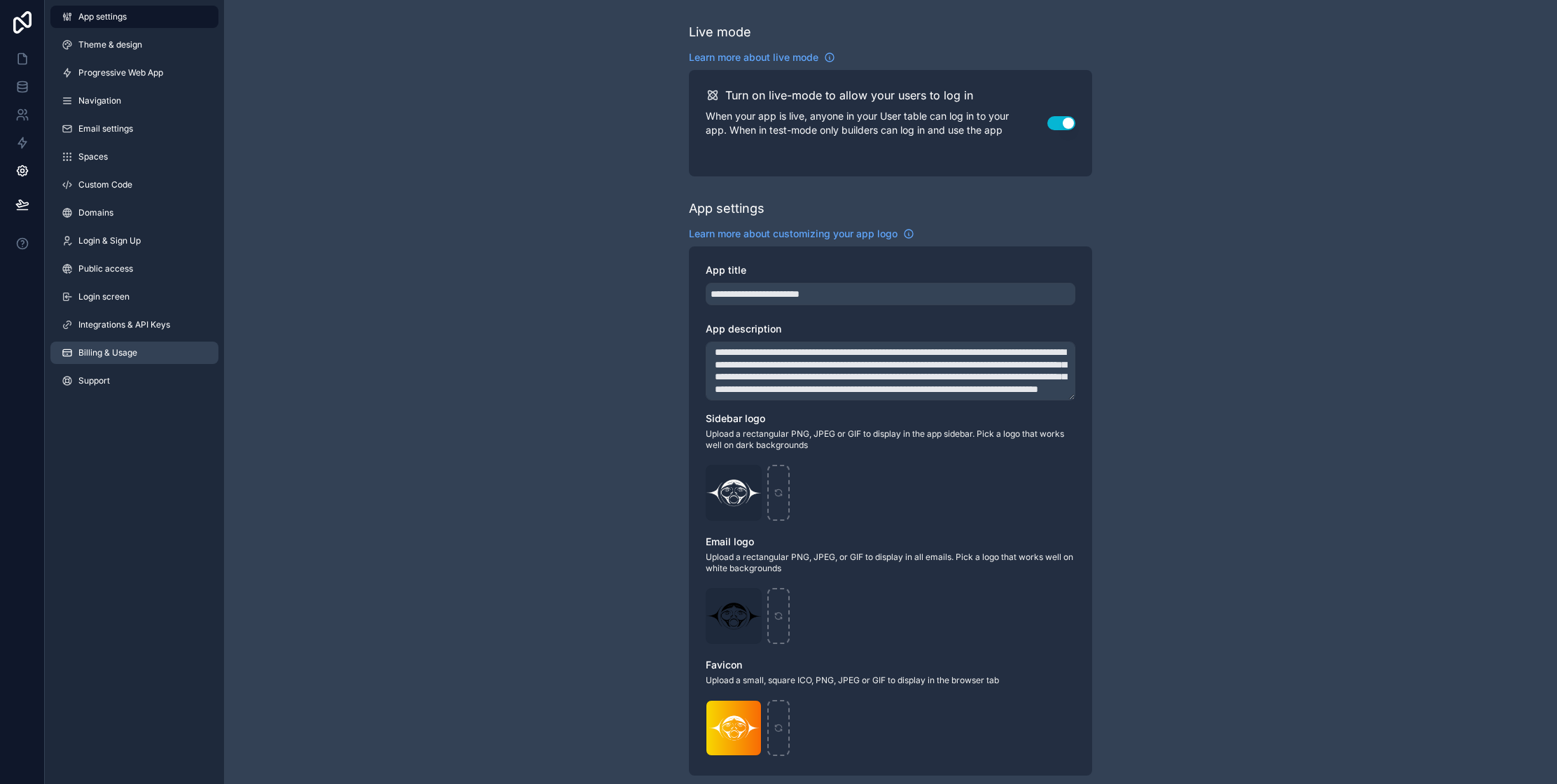
click at [136, 356] on span "Billing & Usage" at bounding box center [108, 353] width 59 height 11
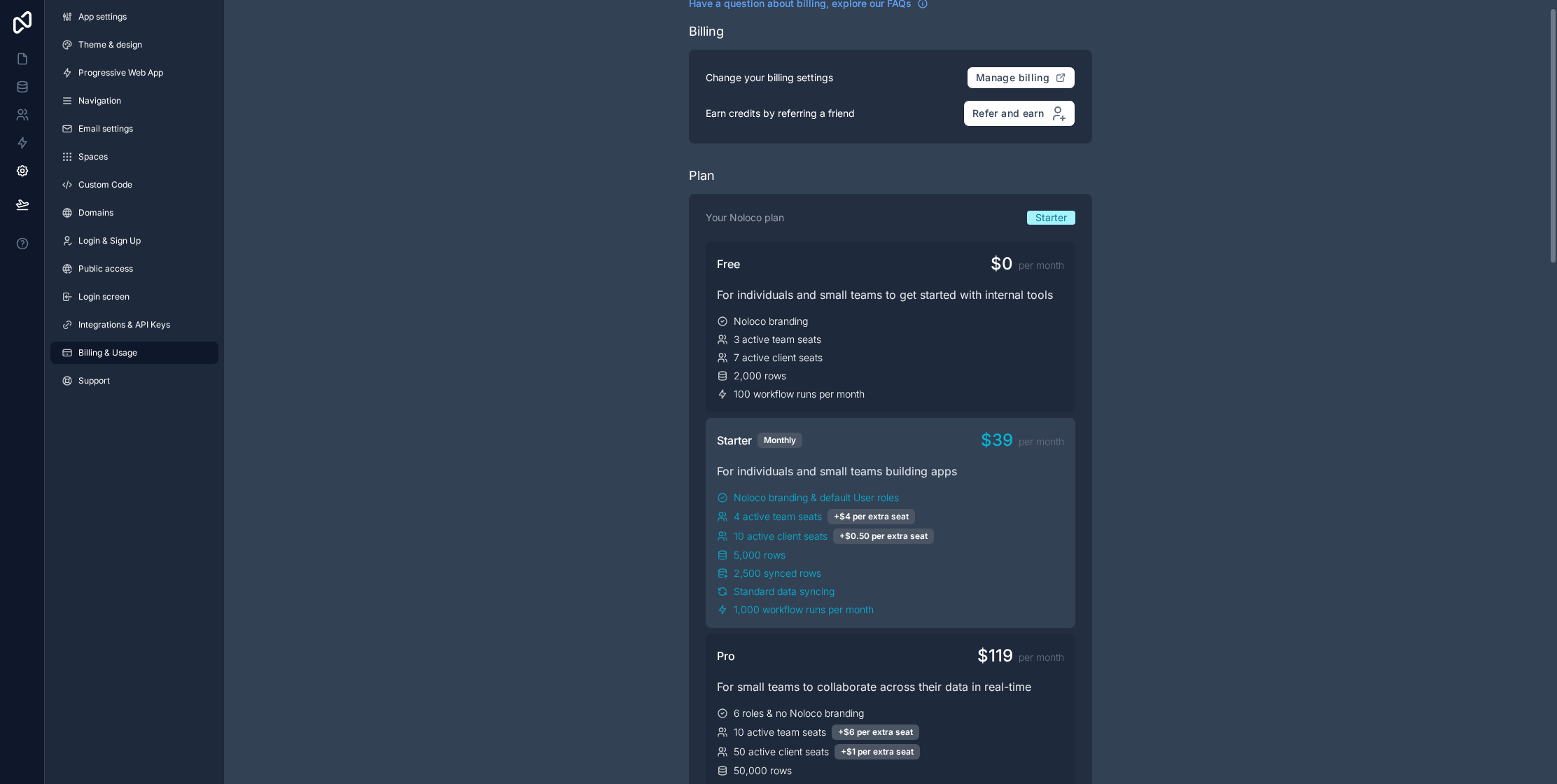
scroll to position [24, 0]
click at [20, 57] on icon at bounding box center [22, 59] width 14 height 14
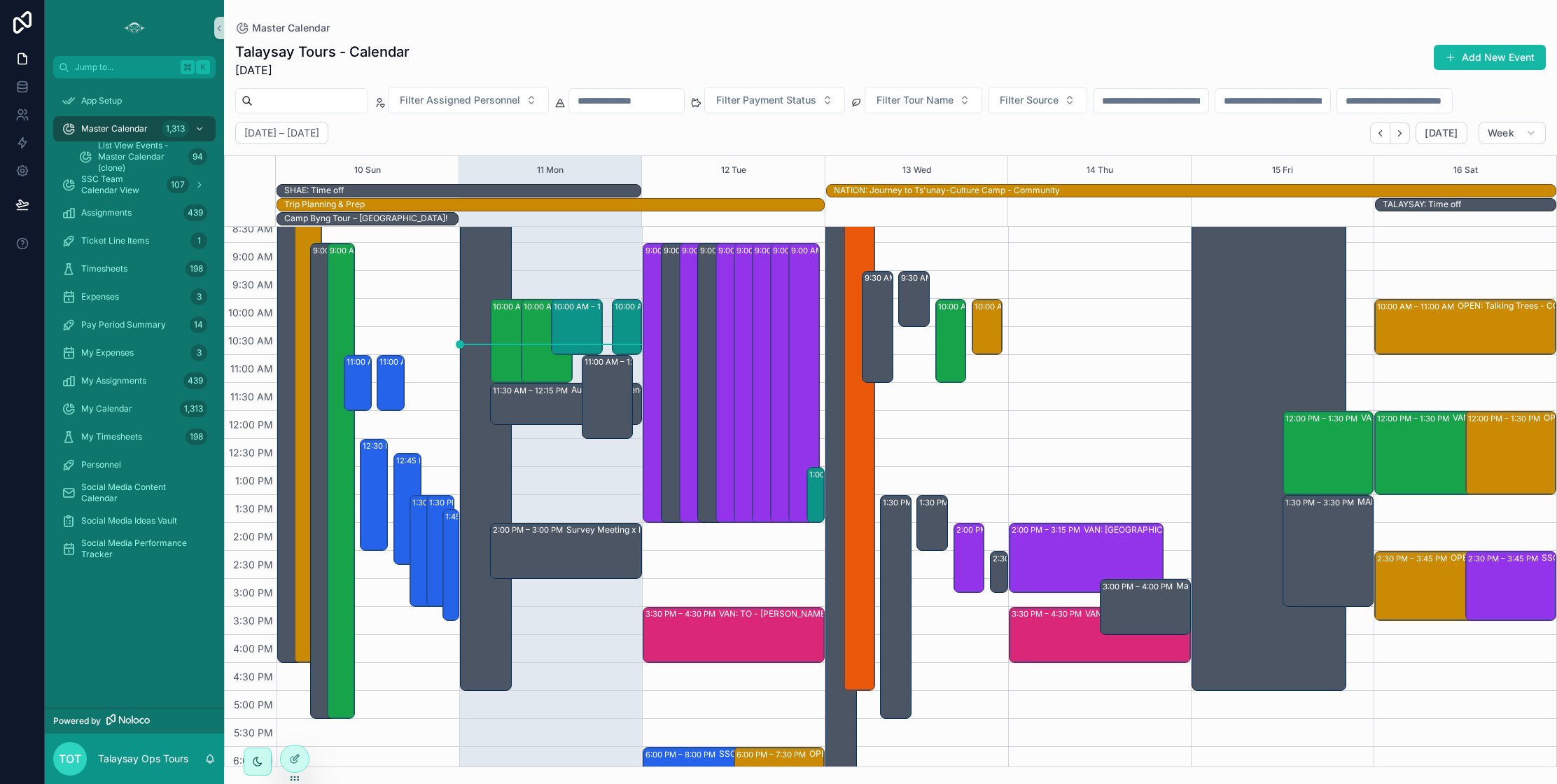
scroll to position [83, 0]
